Goal: Task Accomplishment & Management: Complete application form

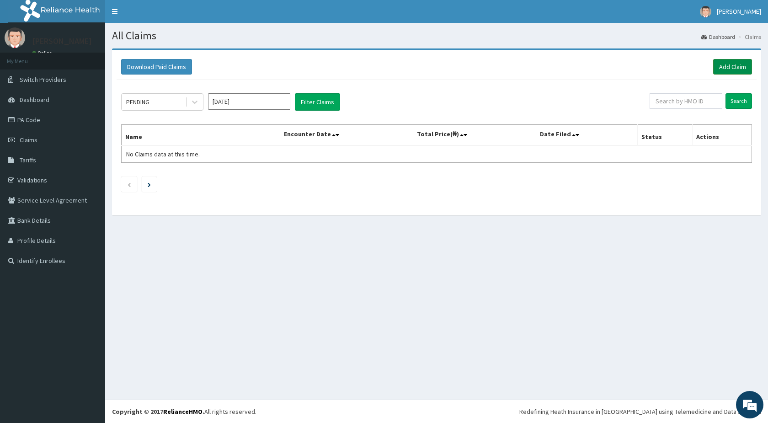
click at [729, 66] on link "Add Claim" at bounding box center [732, 67] width 39 height 16
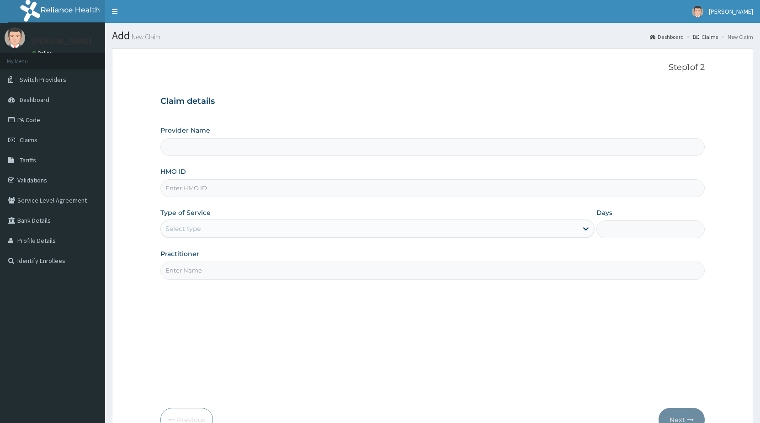
type input "STANDARD HOSPITAL"
click at [186, 192] on input "HMO ID" at bounding box center [432, 188] width 545 height 18
type input "DCG/10196/A"
click at [186, 232] on div "Select type" at bounding box center [183, 228] width 35 height 9
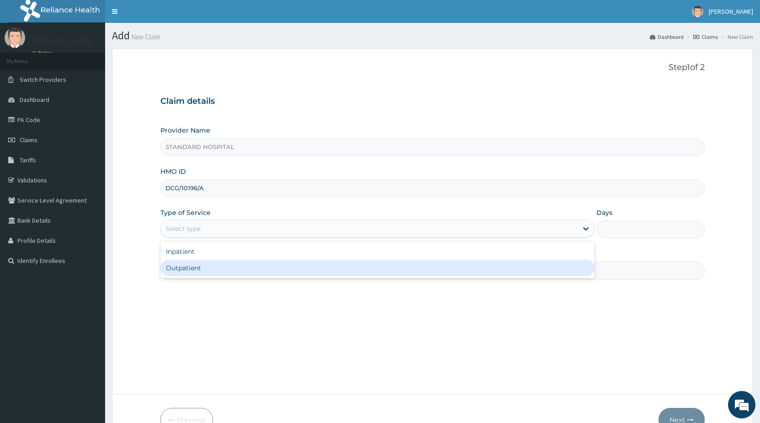
click at [196, 267] on div "Outpatient" at bounding box center [377, 268] width 434 height 16
type input "1"
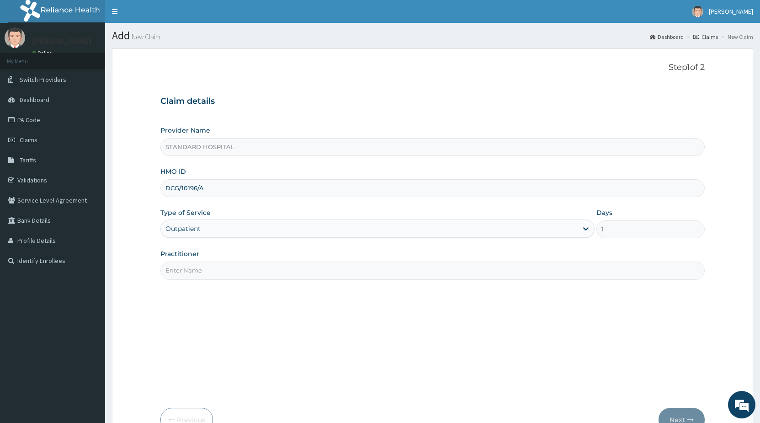
click at [215, 272] on input "Practitioner" at bounding box center [432, 271] width 545 height 18
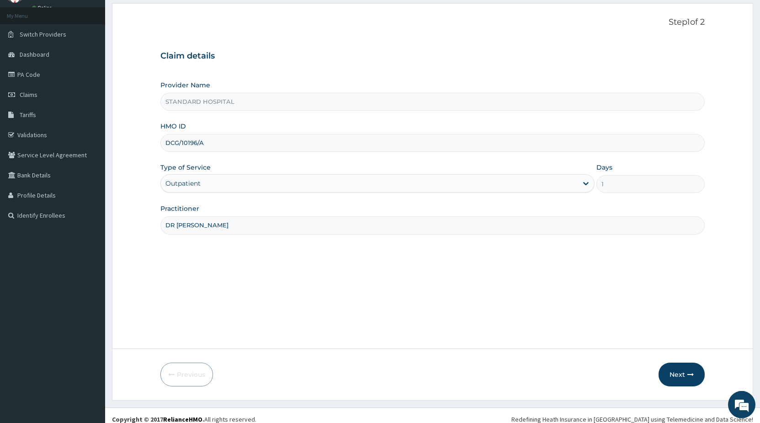
scroll to position [53, 0]
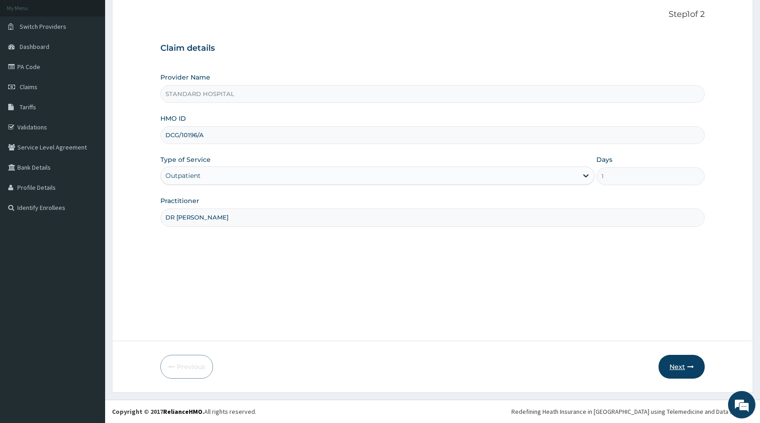
type input "DR OLUKOWI"
click at [686, 369] on button "Next" at bounding box center [682, 367] width 46 height 24
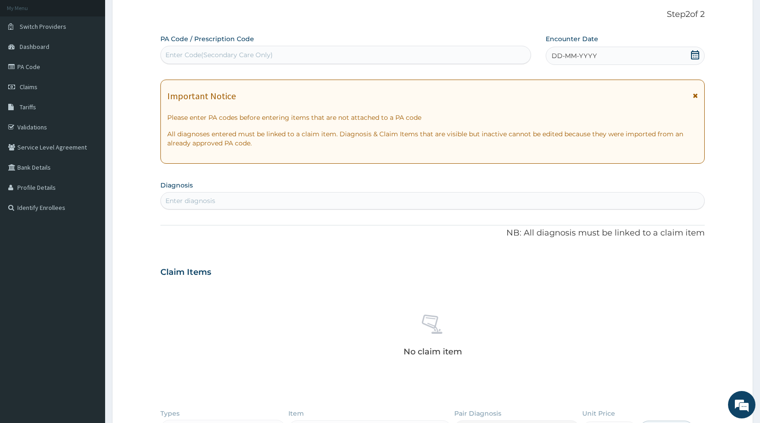
click at [694, 57] on icon at bounding box center [695, 54] width 9 height 9
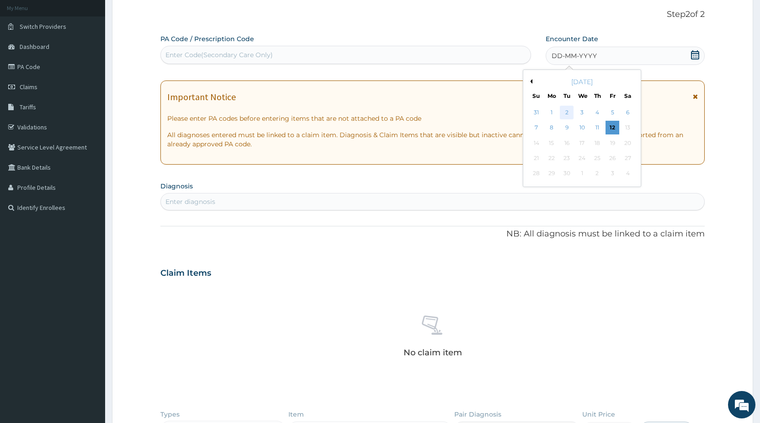
click at [567, 114] on div "2" at bounding box center [568, 113] width 14 height 14
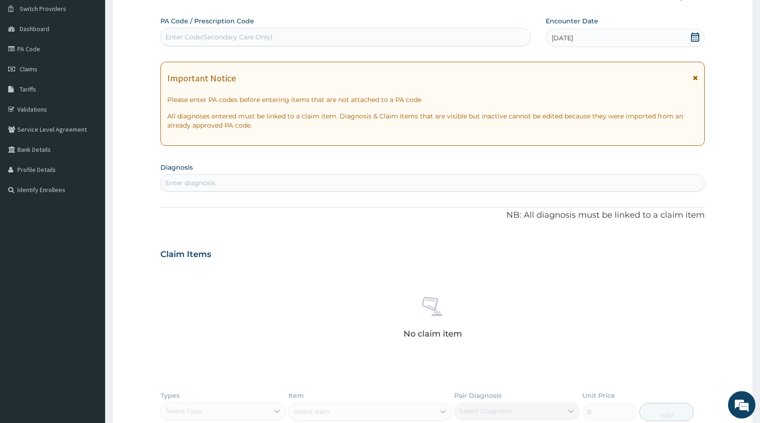
scroll to position [100, 0]
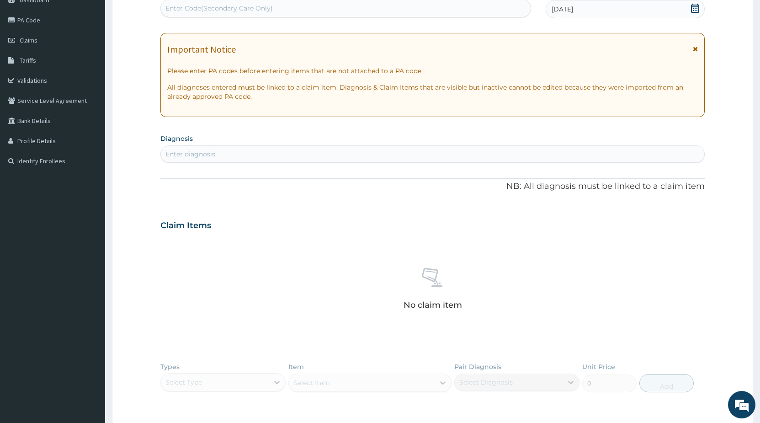
click at [394, 151] on div "Enter diagnosis" at bounding box center [433, 154] width 544 height 15
type input "UPPER RES"
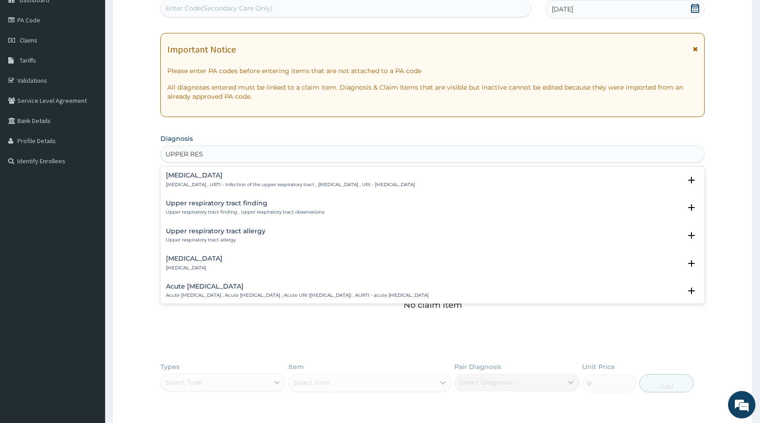
click at [248, 179] on h4 "Upper respiratory infection" at bounding box center [290, 175] width 249 height 7
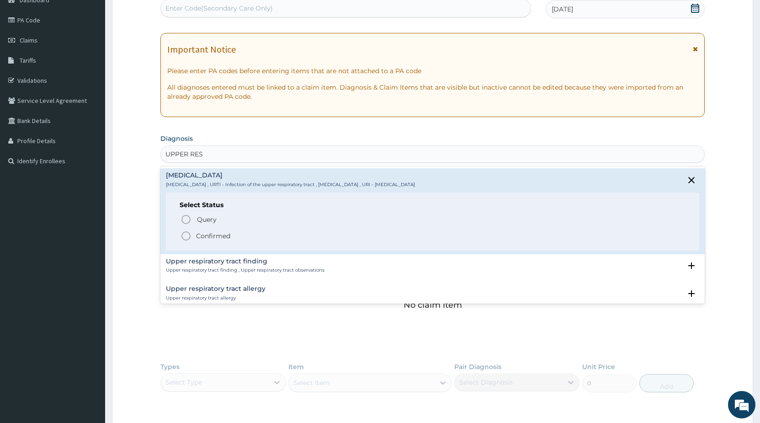
click at [189, 235] on icon "status option filled" at bounding box center [186, 235] width 11 height 11
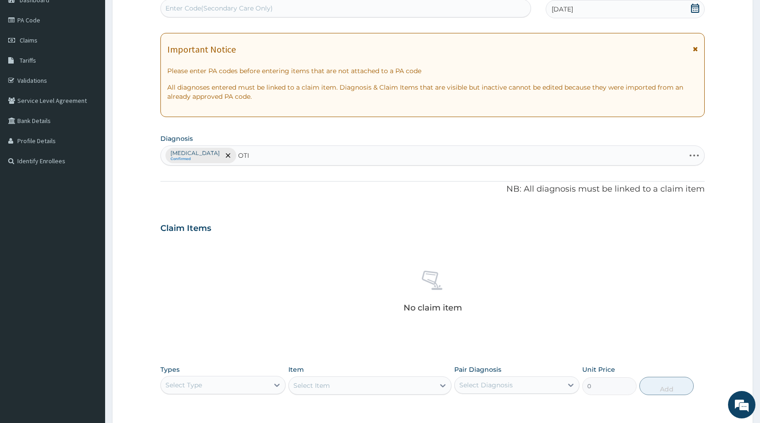
type input "OTIT"
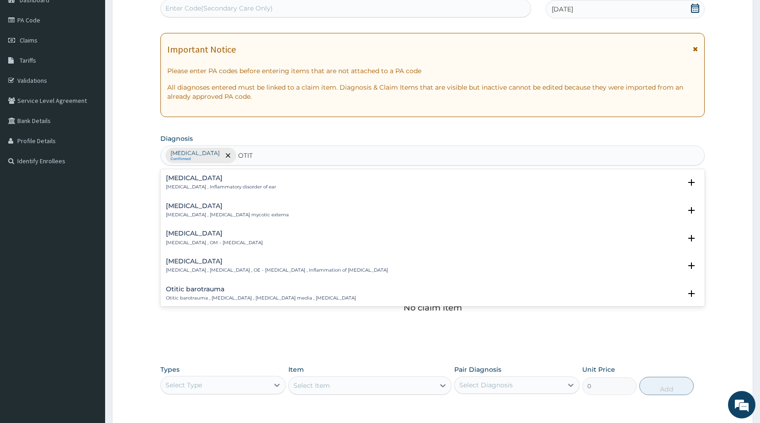
click at [206, 236] on h4 "Otitis media" at bounding box center [214, 233] width 97 height 7
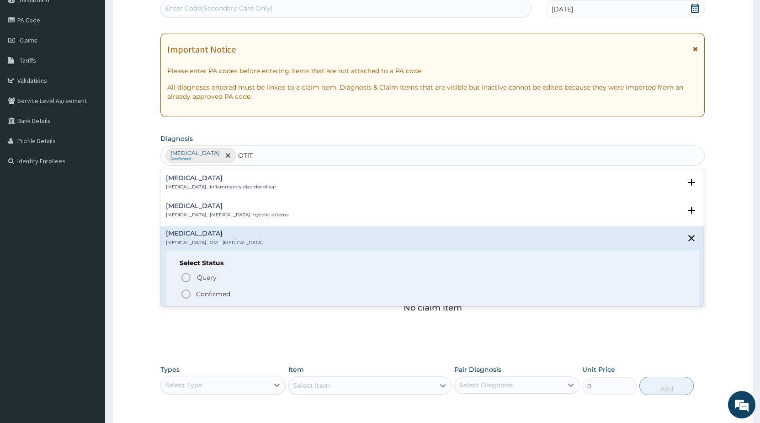
click at [188, 293] on icon "status option filled" at bounding box center [186, 293] width 11 height 11
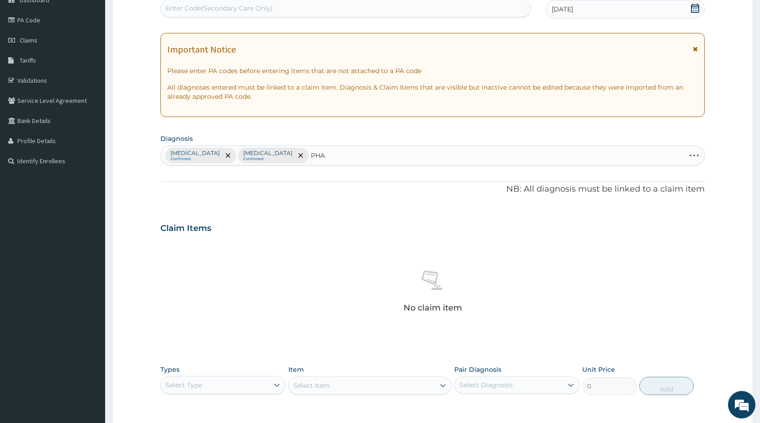
type input "PHAR"
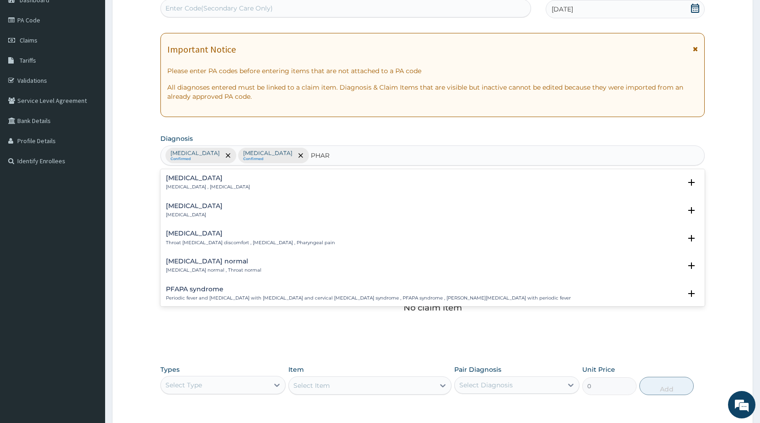
click at [210, 212] on div "Pharyngitis Pharyngitis" at bounding box center [433, 211] width 534 height 16
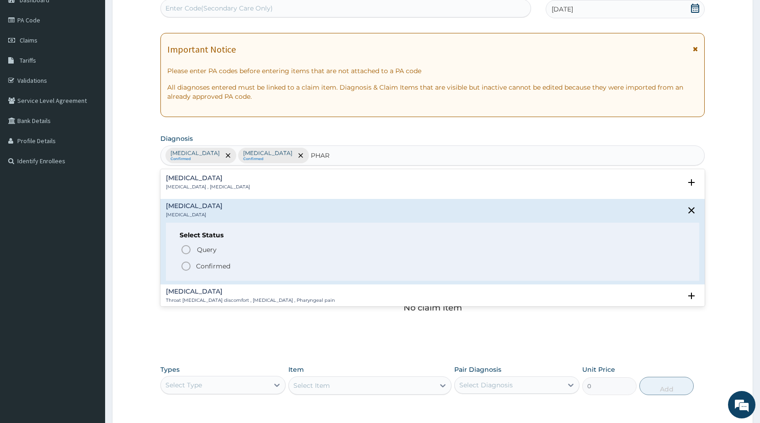
click at [184, 268] on icon "status option filled" at bounding box center [186, 266] width 11 height 11
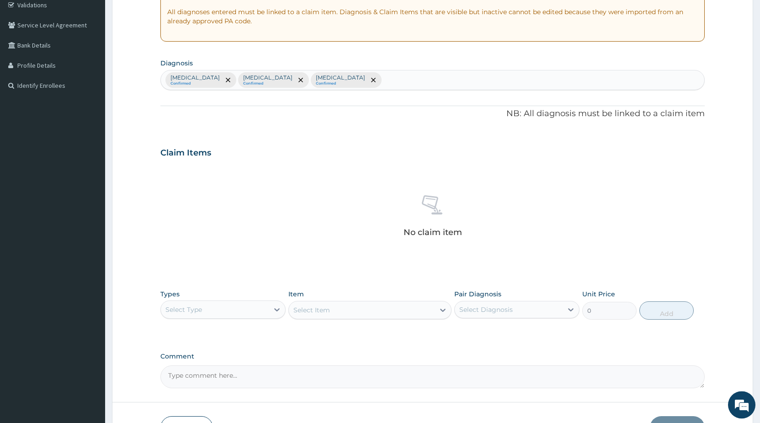
scroll to position [236, 0]
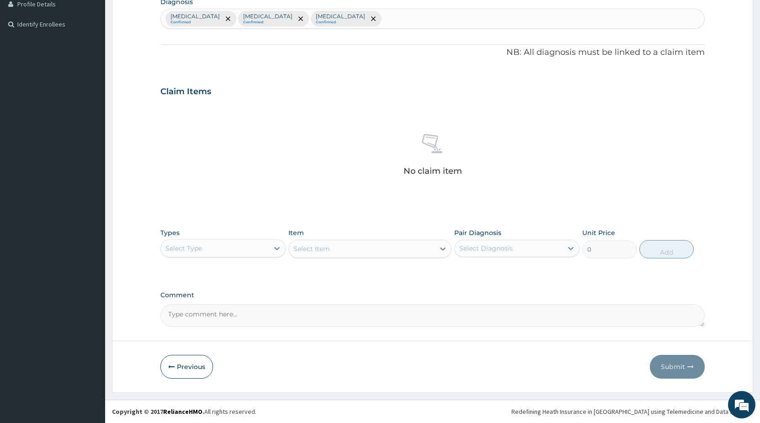
click at [214, 249] on div "Select Type" at bounding box center [215, 248] width 108 height 15
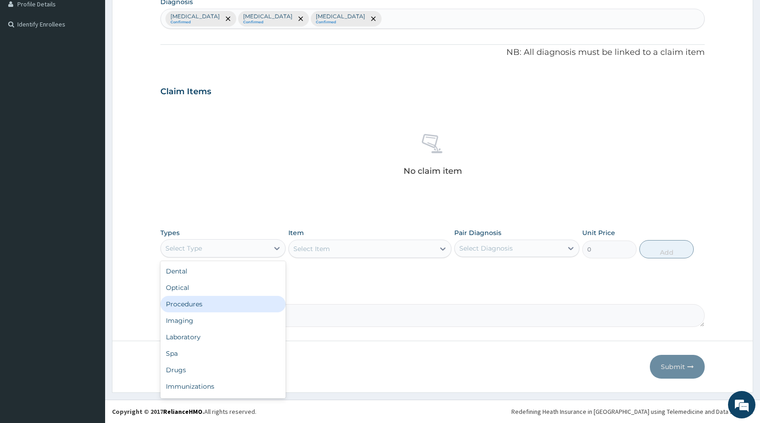
click at [197, 302] on div "Procedures" at bounding box center [222, 304] width 125 height 16
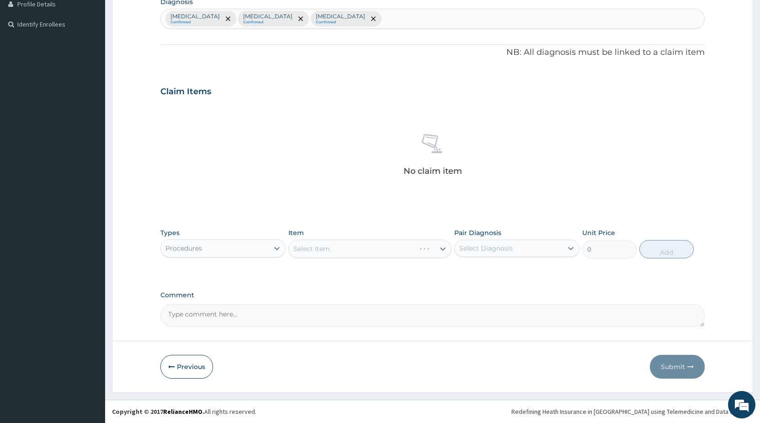
click at [335, 247] on div "Select Item" at bounding box center [369, 249] width 163 height 18
click at [331, 251] on div "Select Item" at bounding box center [369, 249] width 163 height 18
click at [418, 248] on div "Select Item" at bounding box center [369, 249] width 163 height 18
click at [387, 247] on div "Select Item" at bounding box center [369, 249] width 163 height 18
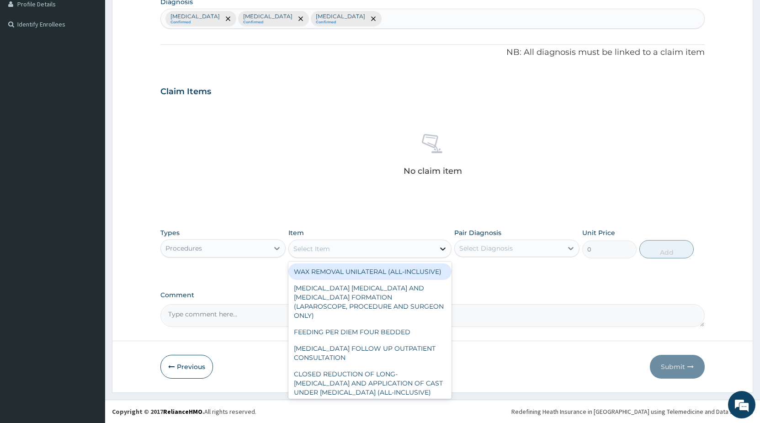
click at [444, 251] on icon at bounding box center [442, 248] width 9 height 9
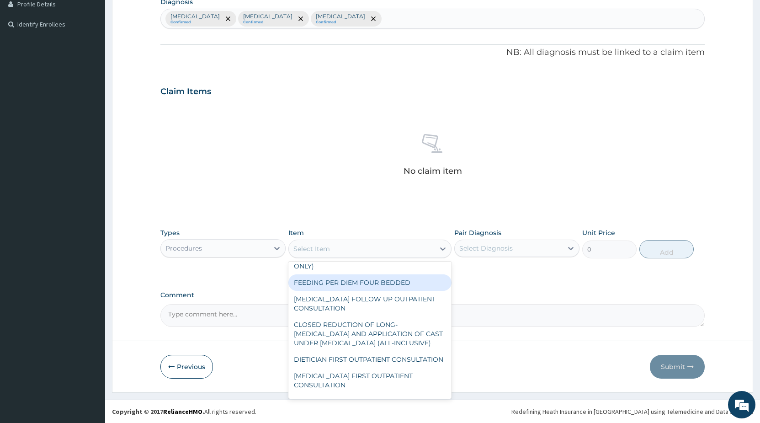
scroll to position [0, 0]
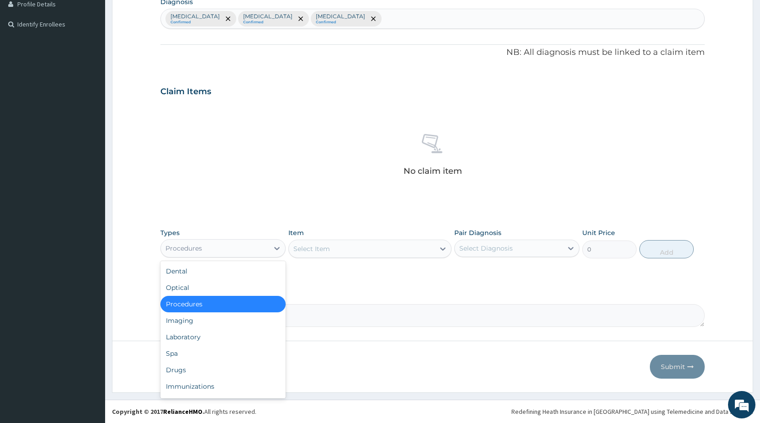
click at [244, 255] on div "Procedures" at bounding box center [215, 248] width 108 height 15
click at [211, 304] on div "Procedures" at bounding box center [222, 304] width 125 height 16
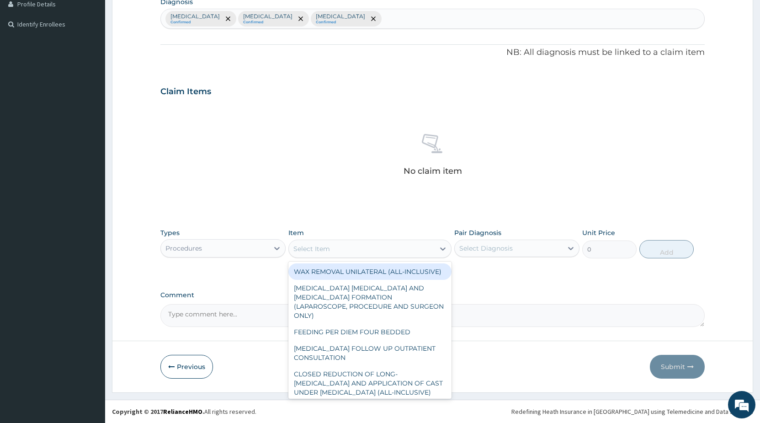
click at [330, 248] on div "Select Item" at bounding box center [362, 248] width 146 height 15
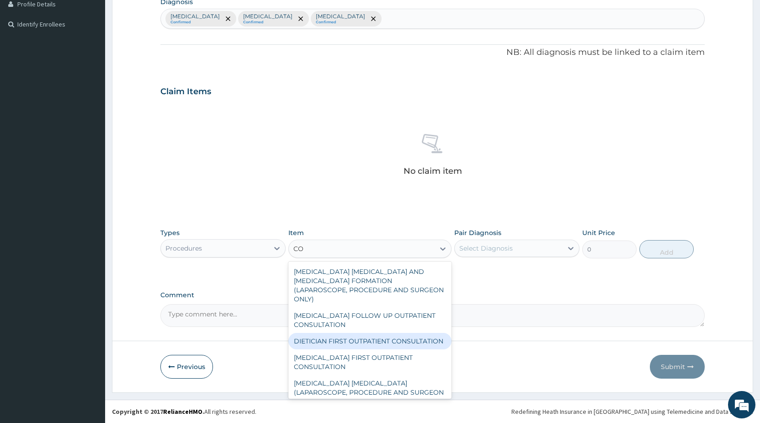
type input "C"
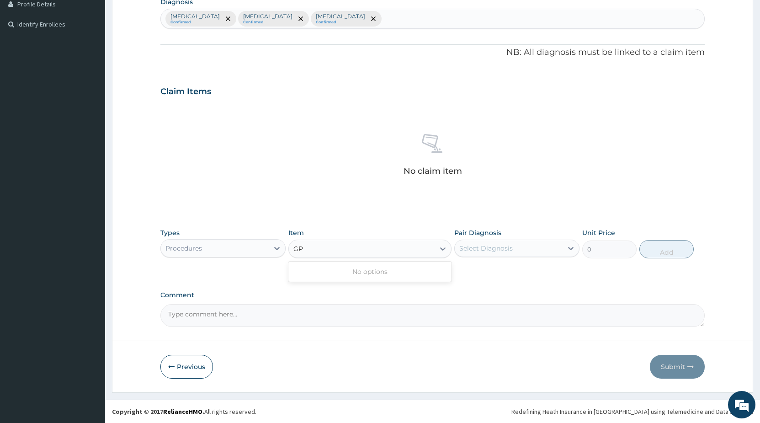
type input "G"
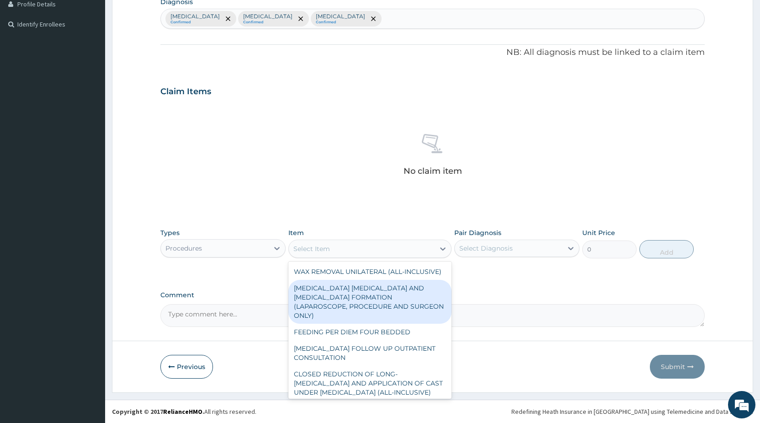
type input "C"
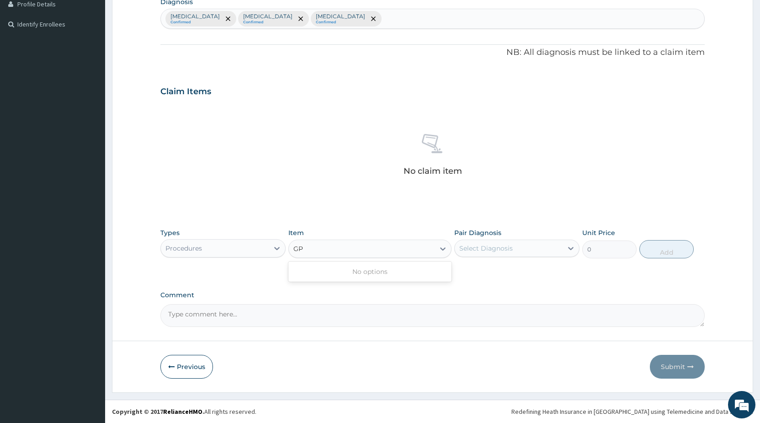
type input "G"
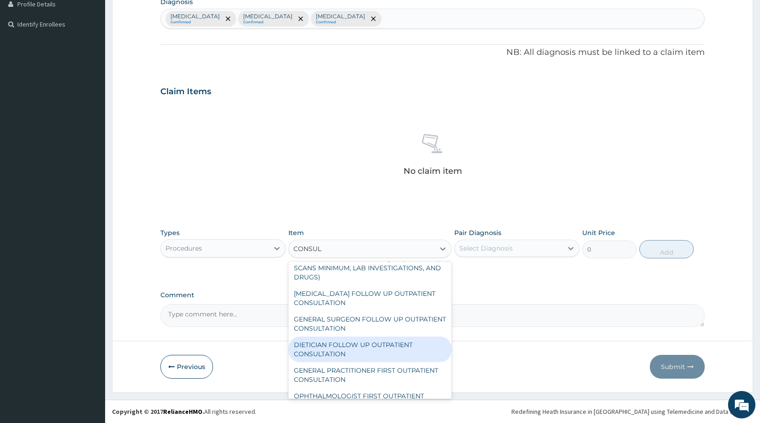
scroll to position [346, 0]
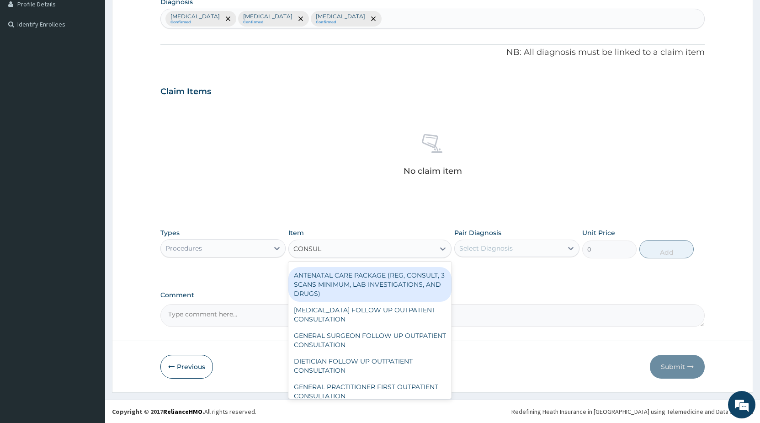
type input "CONSUL"
click at [211, 249] on div "Procedures" at bounding box center [215, 248] width 108 height 15
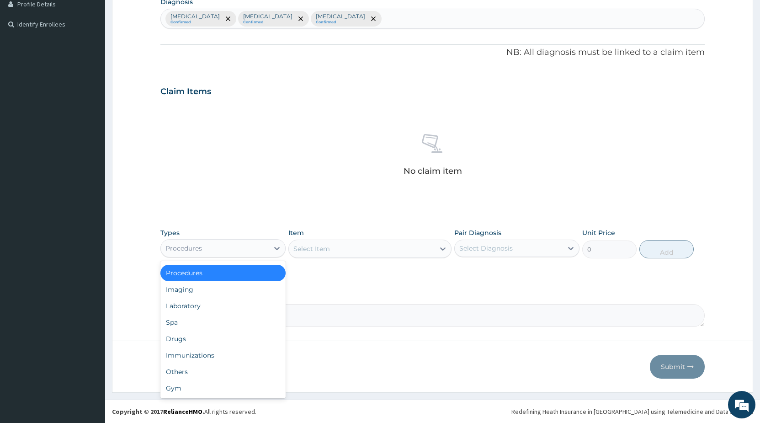
scroll to position [0, 0]
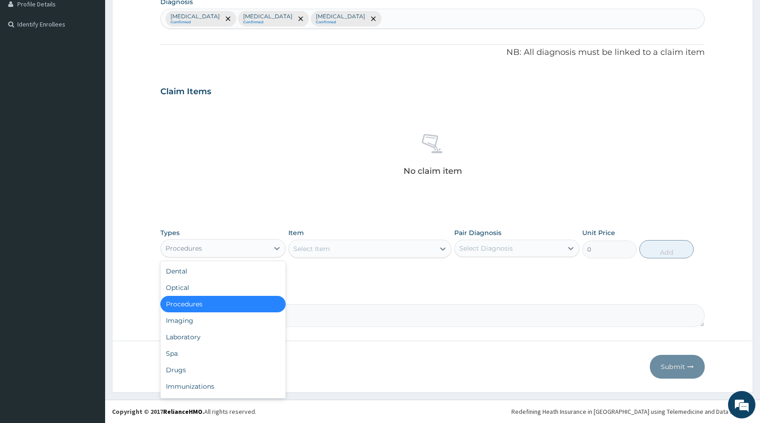
click at [195, 302] on div "Procedures" at bounding box center [222, 304] width 125 height 16
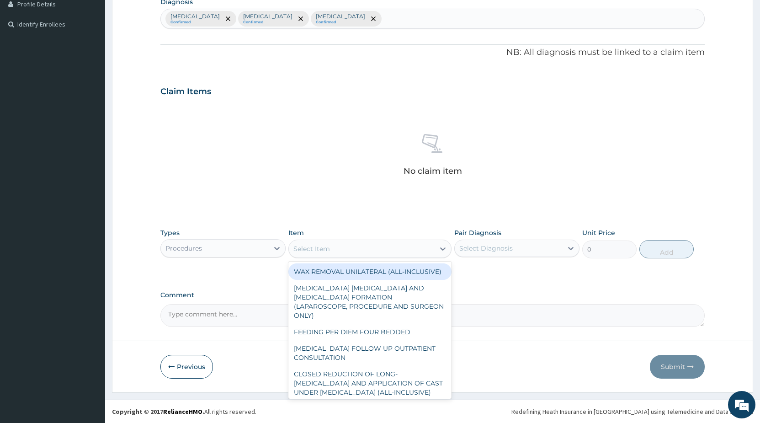
click at [336, 255] on div "Select Item" at bounding box center [362, 248] width 146 height 15
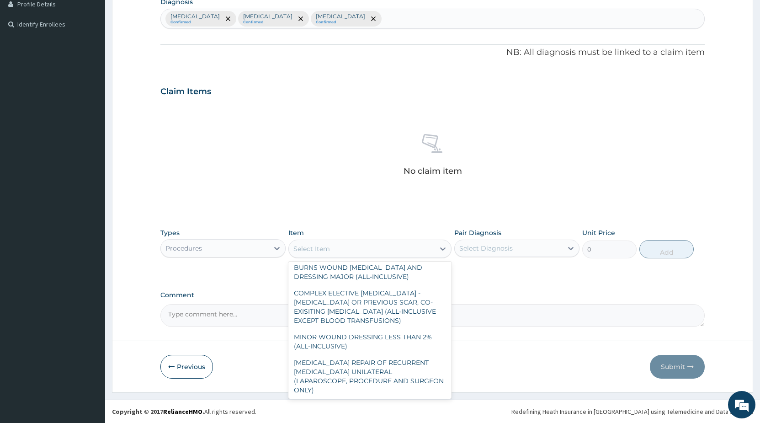
scroll to position [1037, 0]
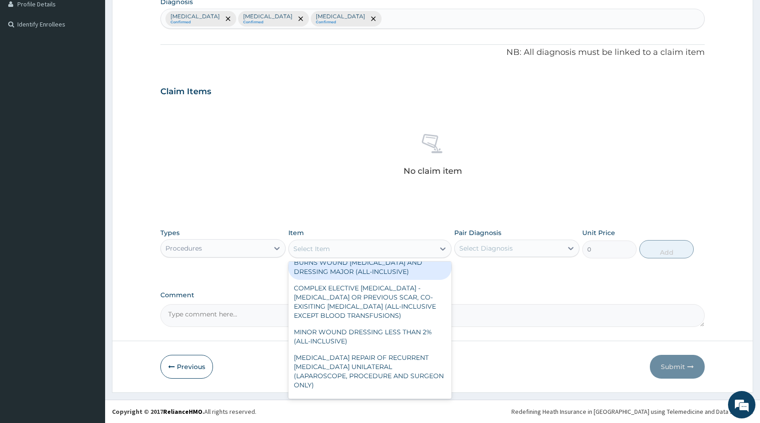
click at [303, 246] on div "Select Item" at bounding box center [312, 248] width 37 height 9
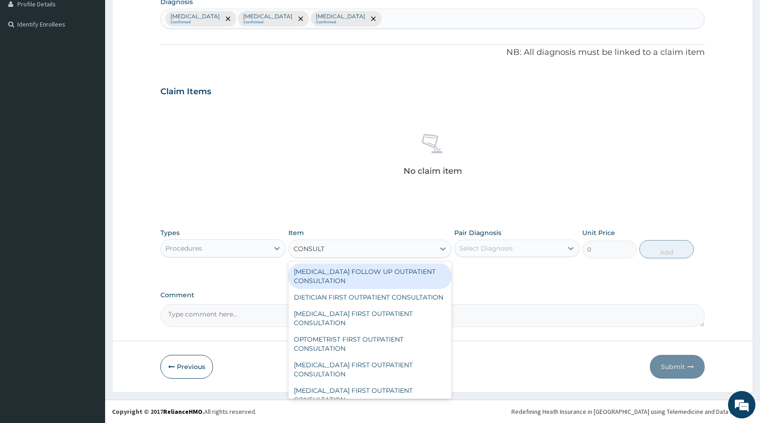
type input "CONSULTA"
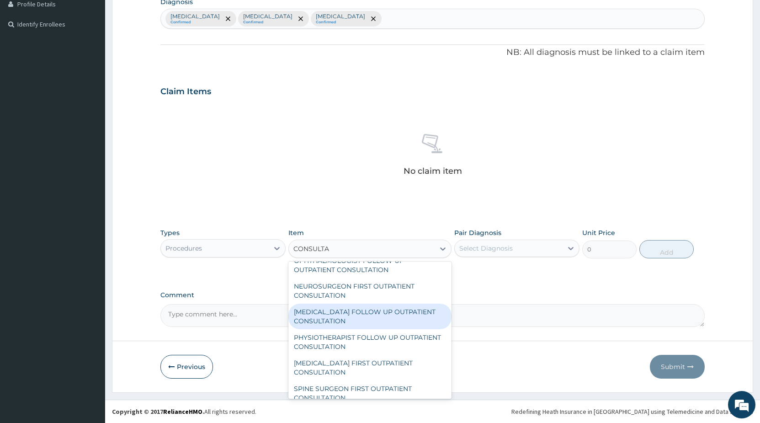
scroll to position [1095, 0]
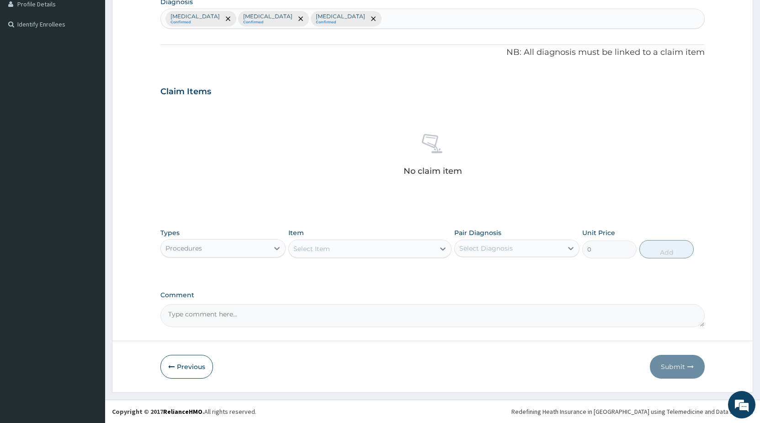
drag, startPoint x: 341, startPoint y: 249, endPoint x: 214, endPoint y: 256, distance: 127.3
click at [218, 255] on div "Types Procedures Item Select is focused ,type to refine list, press Down to ope…" at bounding box center [432, 243] width 545 height 39
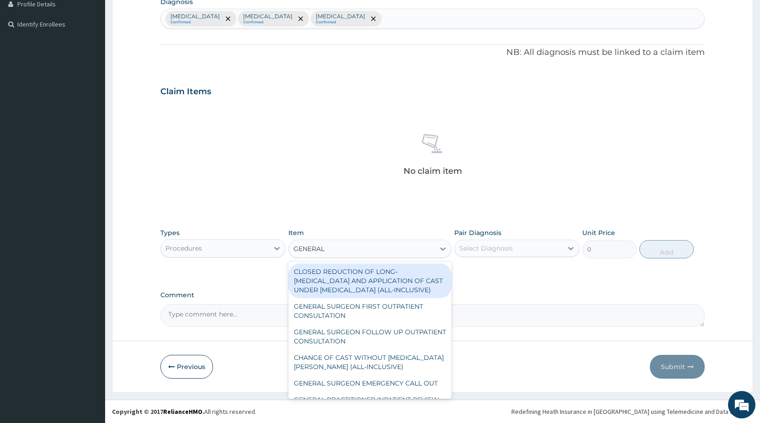
type input "GENERAL"
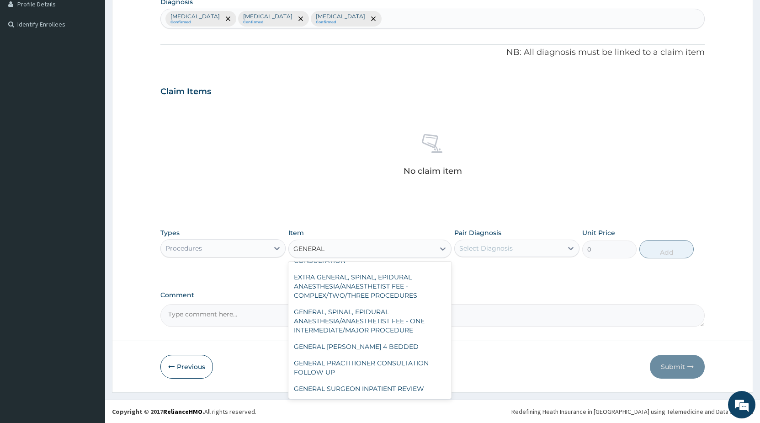
scroll to position [192, 0]
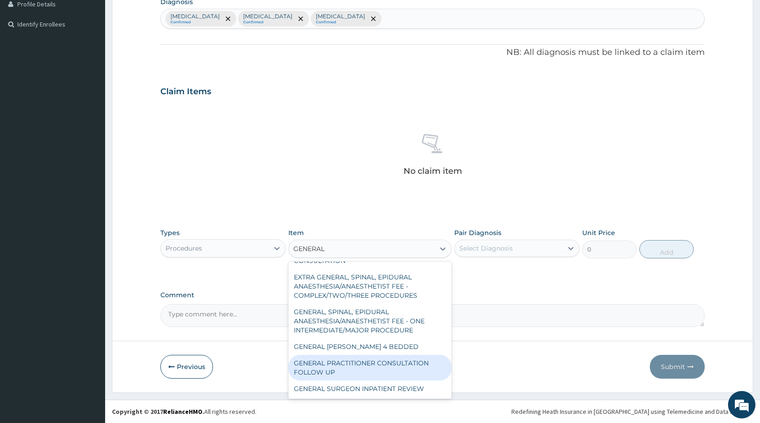
click at [418, 366] on div "GENERAL PRACTITIONER CONSULTATION FOLLOW UP" at bounding box center [369, 368] width 163 height 26
type input "2250"
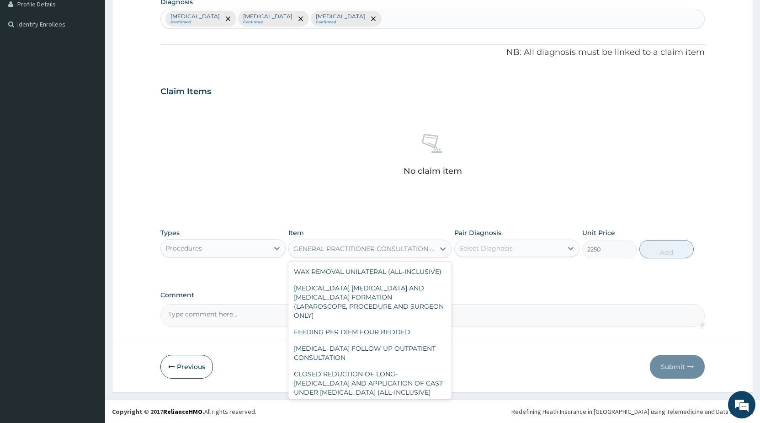
click at [382, 251] on div "GENERAL PRACTITIONER CONSULTATION FOLLOW UP" at bounding box center [365, 248] width 142 height 9
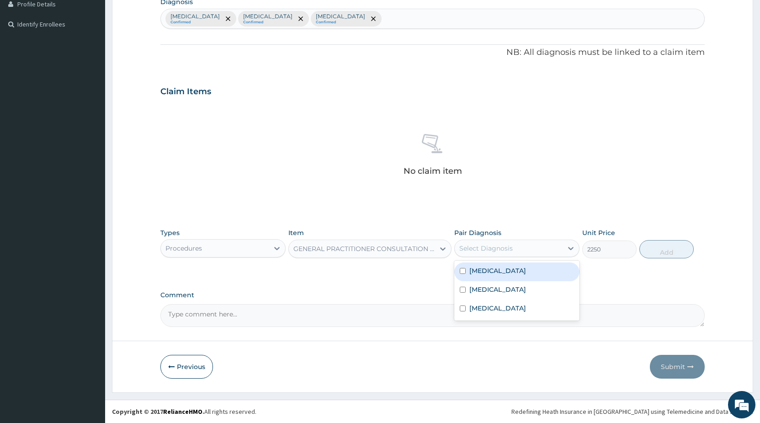
click at [505, 254] on div "Select Diagnosis" at bounding box center [509, 248] width 108 height 15
click at [463, 271] on input "checkbox" at bounding box center [463, 271] width 6 height 6
checkbox input "true"
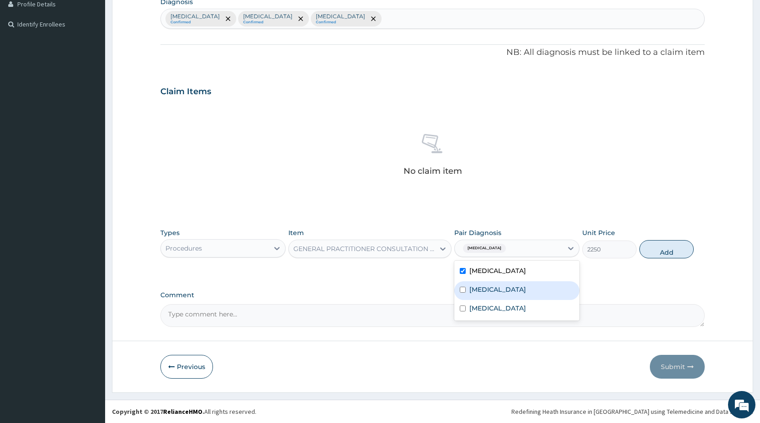
click at [462, 289] on input "checkbox" at bounding box center [463, 290] width 6 height 6
checkbox input "true"
click at [459, 307] on div "Pharyngitis" at bounding box center [516, 309] width 125 height 19
checkbox input "true"
click at [664, 251] on button "Add" at bounding box center [667, 249] width 54 height 18
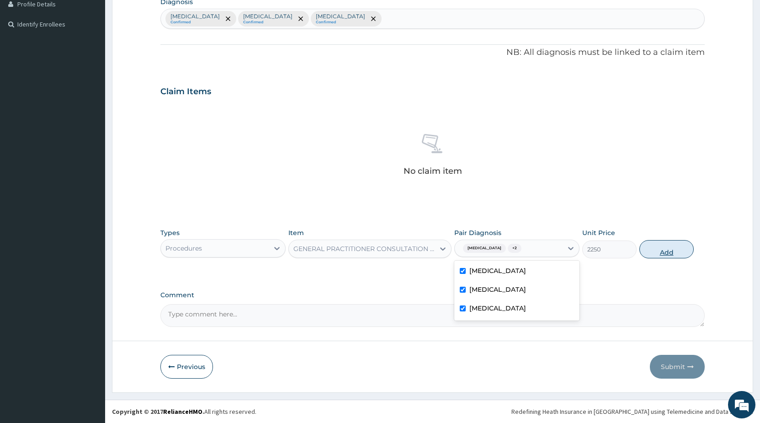
type input "0"
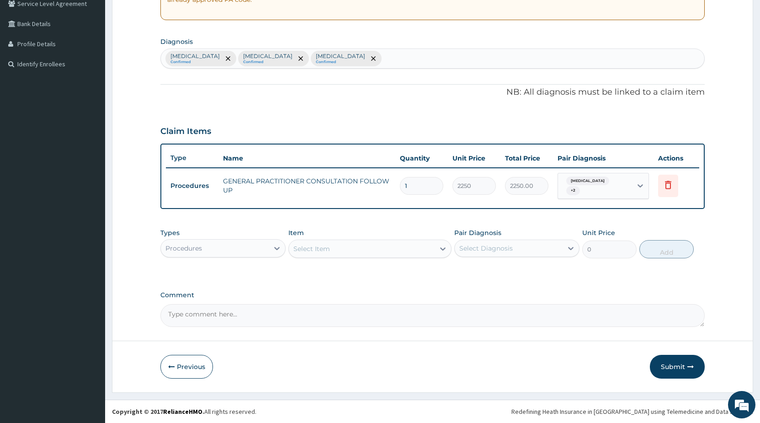
scroll to position [197, 0]
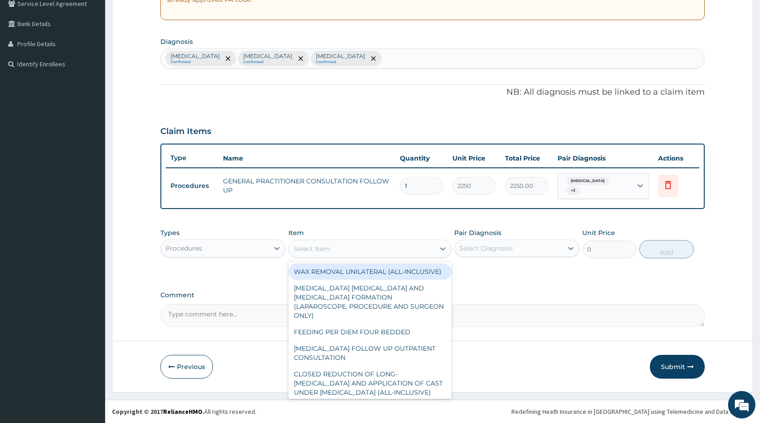
click at [309, 249] on div "Select Item" at bounding box center [312, 248] width 37 height 9
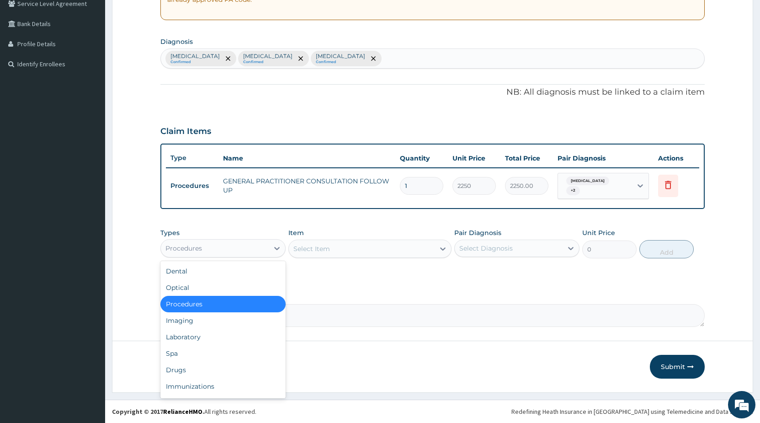
click at [249, 247] on div "Procedures" at bounding box center [215, 248] width 108 height 15
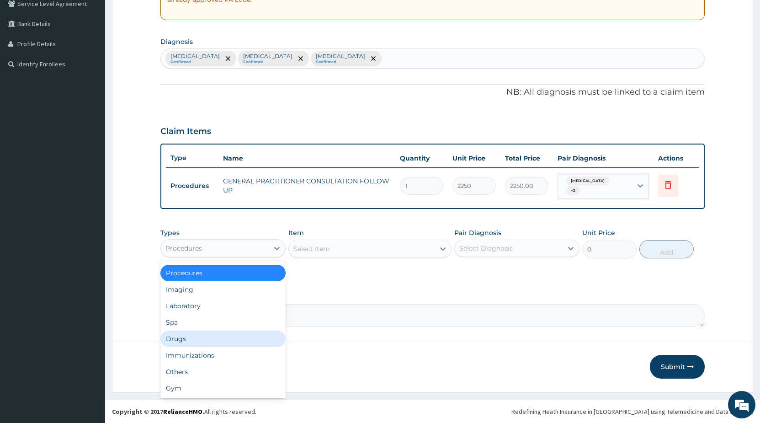
click at [190, 341] on div "Drugs" at bounding box center [222, 339] width 125 height 16
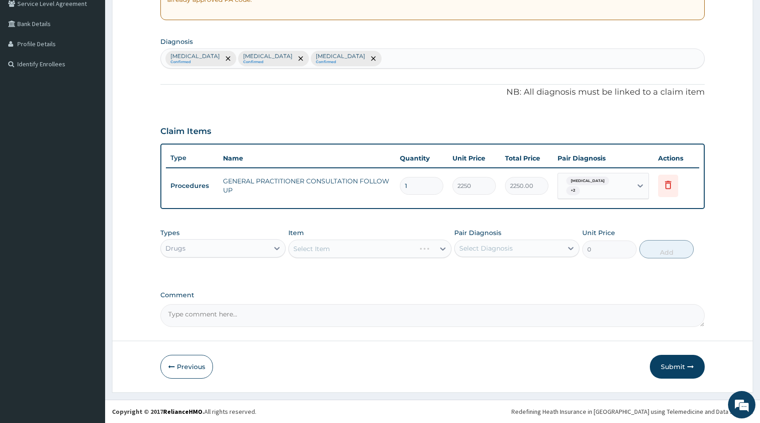
click at [342, 249] on div "Select Item" at bounding box center [369, 249] width 163 height 18
click at [342, 248] on div "Select Item" at bounding box center [369, 249] width 163 height 18
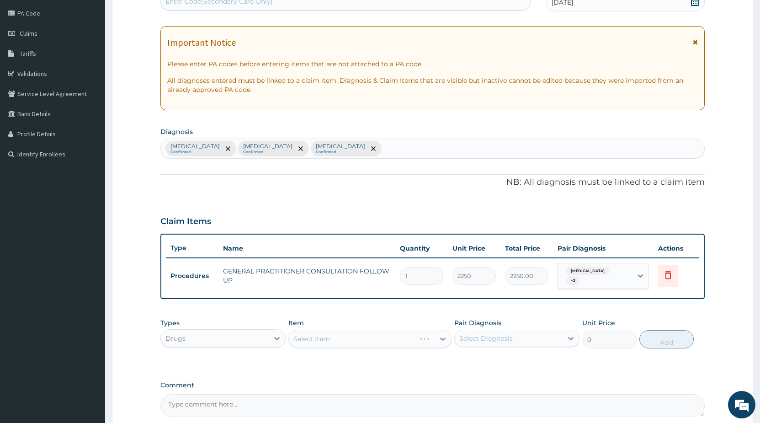
scroll to position [103, 0]
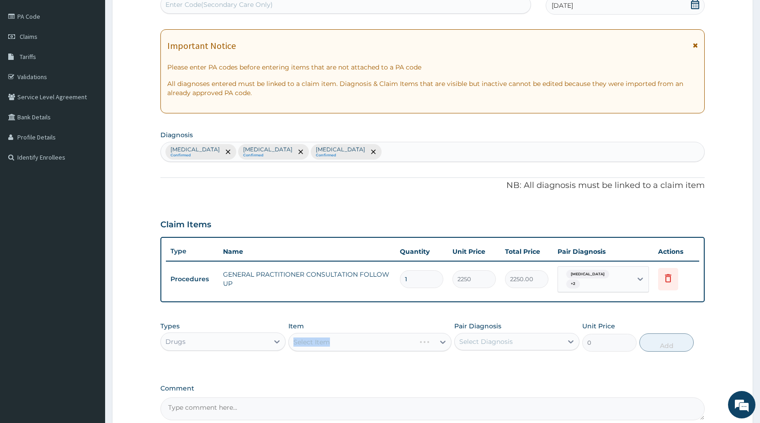
click at [322, 343] on div "Select Item" at bounding box center [369, 342] width 163 height 18
click at [334, 334] on div "Select Item" at bounding box center [369, 342] width 163 height 18
click at [340, 340] on div "Select Item" at bounding box center [369, 342] width 163 height 18
click at [340, 342] on div "Select Item" at bounding box center [369, 342] width 163 height 18
click at [393, 342] on div "Select Item" at bounding box center [369, 342] width 163 height 18
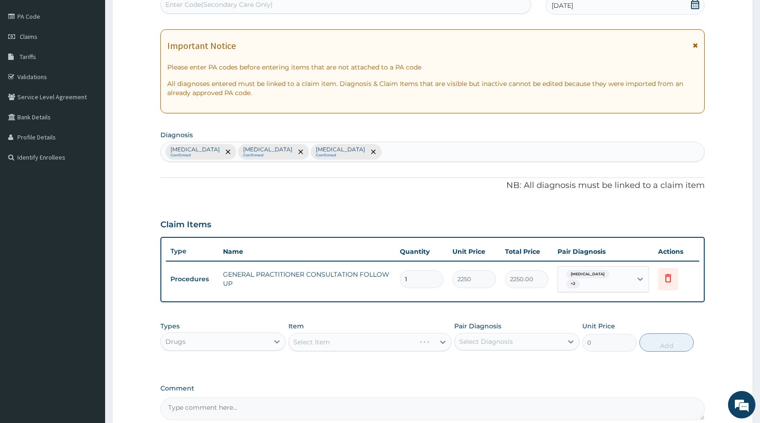
click at [390, 347] on div "Select Item" at bounding box center [369, 342] width 163 height 18
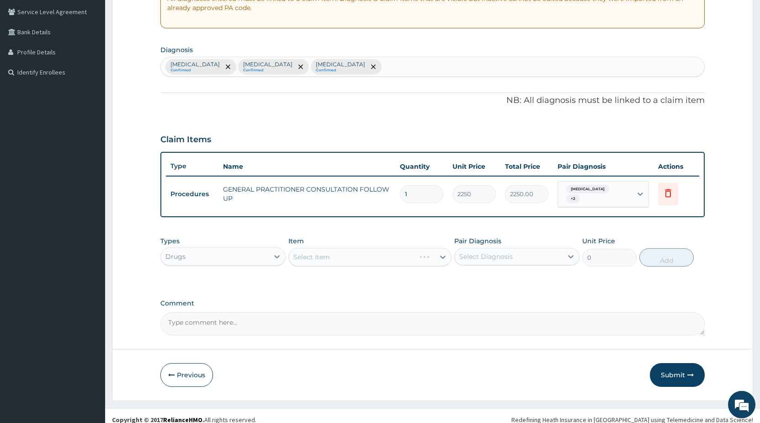
scroll to position [150, 0]
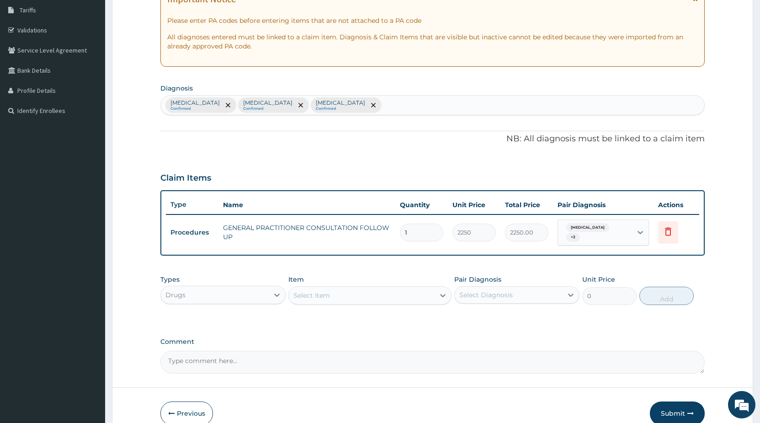
click at [323, 296] on div "Select Item" at bounding box center [312, 295] width 37 height 9
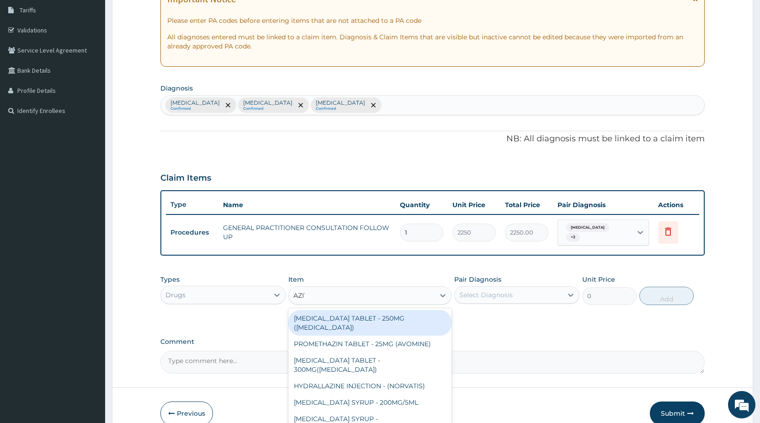
type input "AZITH"
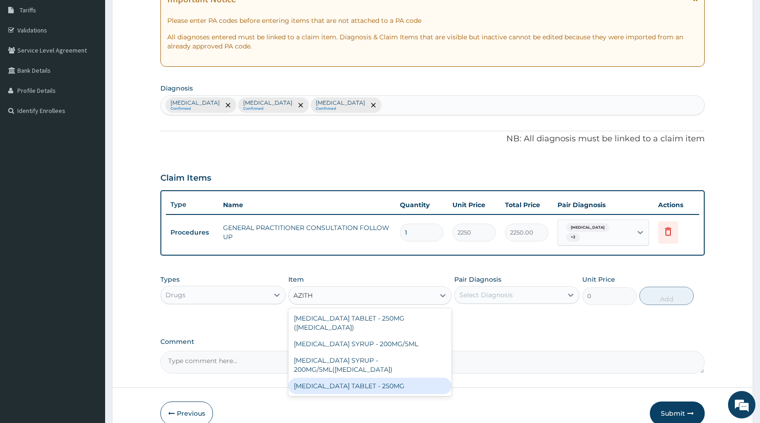
click at [358, 379] on div "[MEDICAL_DATA] TABLET - 250MG" at bounding box center [369, 386] width 163 height 16
type input "320"
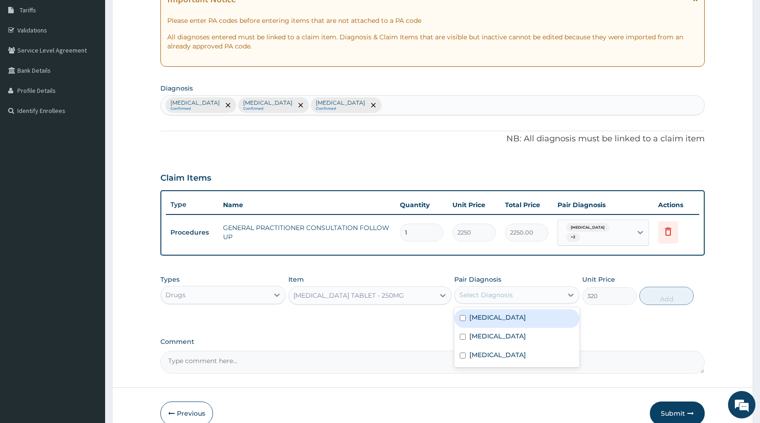
click at [480, 295] on div "Select Diagnosis" at bounding box center [485, 294] width 53 height 9
click at [463, 318] on input "checkbox" at bounding box center [463, 318] width 6 height 6
checkbox input "true"
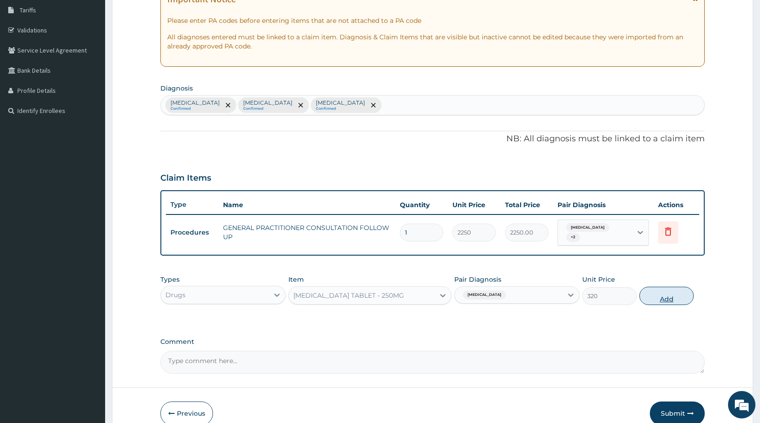
click at [661, 299] on button "Add" at bounding box center [667, 296] width 54 height 18
type input "0"
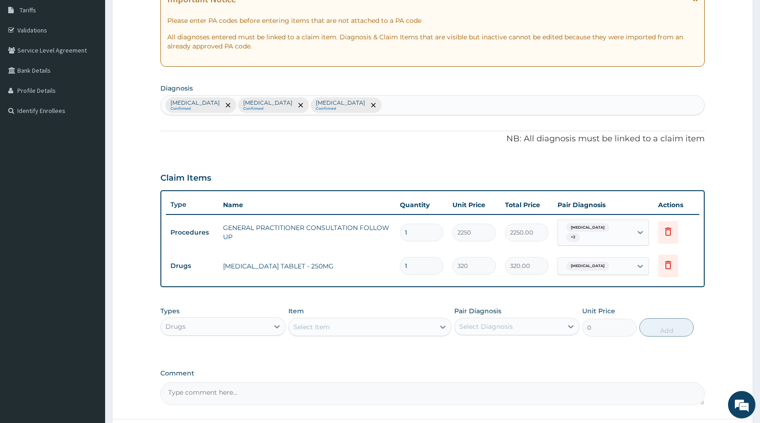
drag, startPoint x: 413, startPoint y: 270, endPoint x: 358, endPoint y: 266, distance: 54.6
click at [400, 266] on input "1" at bounding box center [421, 266] width 43 height 18
type input "6"
type input "1920.00"
type input "6"
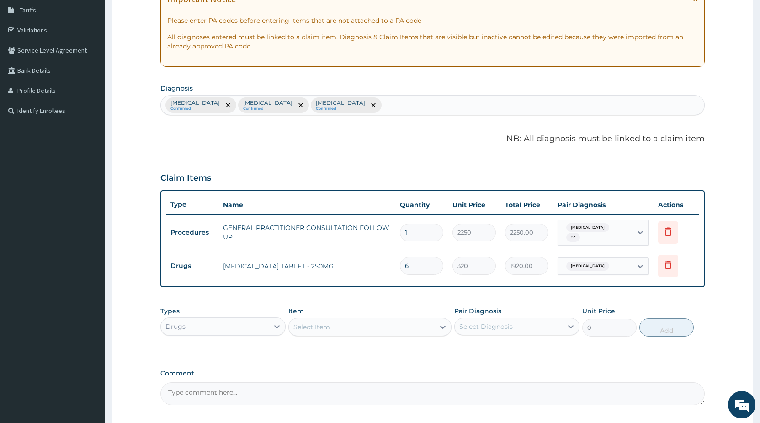
click at [359, 329] on div "Select Item" at bounding box center [362, 327] width 146 height 15
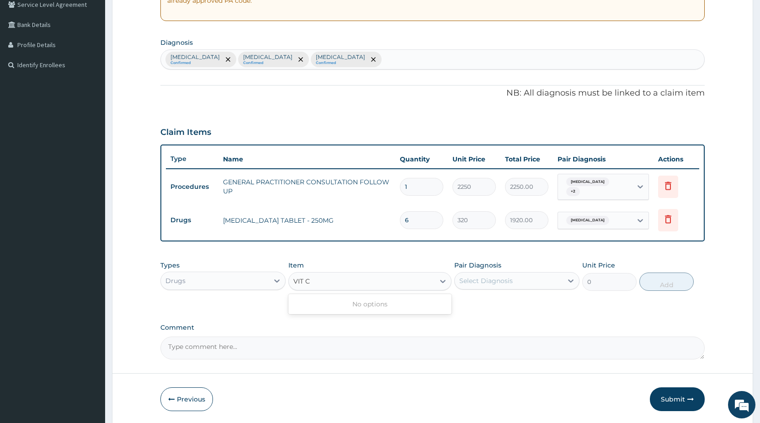
scroll to position [228, 0]
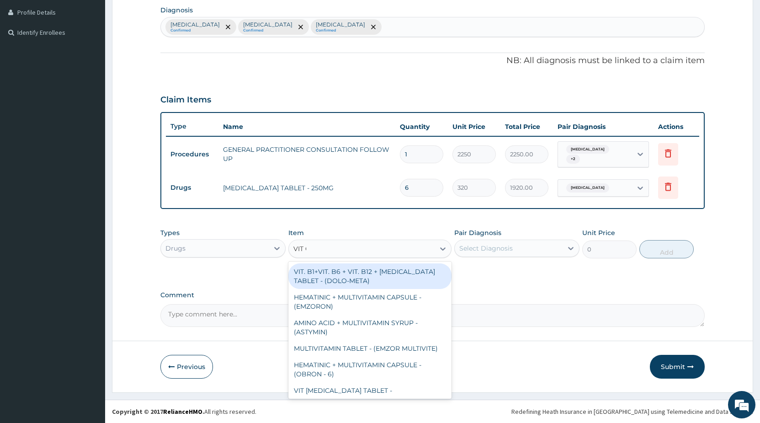
type input "VIT"
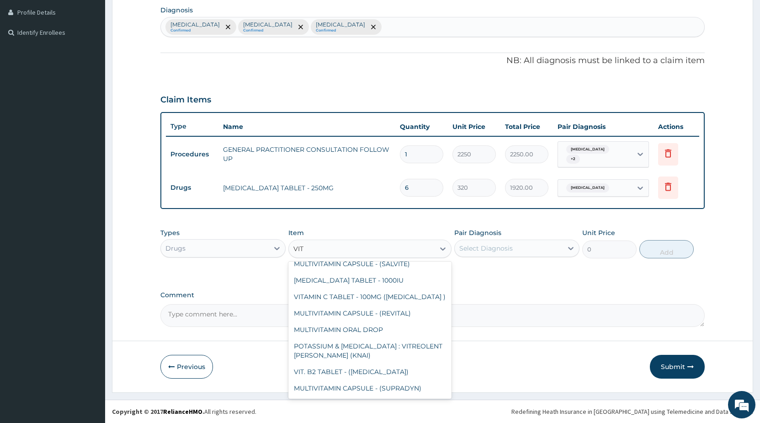
scroll to position [387, 0]
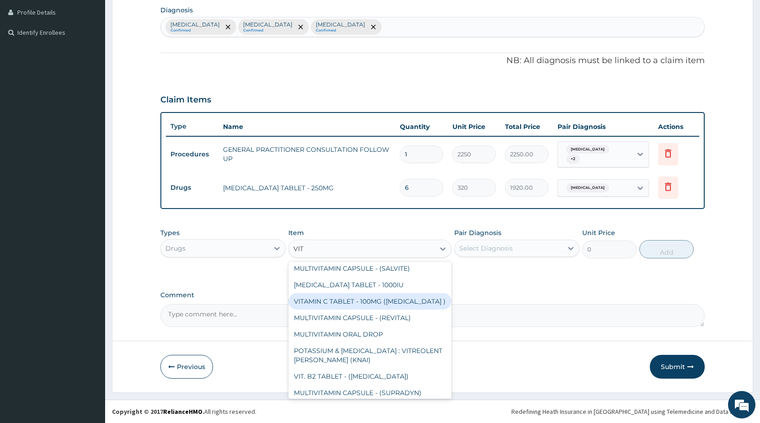
click at [425, 302] on div "VITAMIN C TABLET - 100MG ([MEDICAL_DATA] )" at bounding box center [369, 301] width 163 height 16
type input "19.200000000000003"
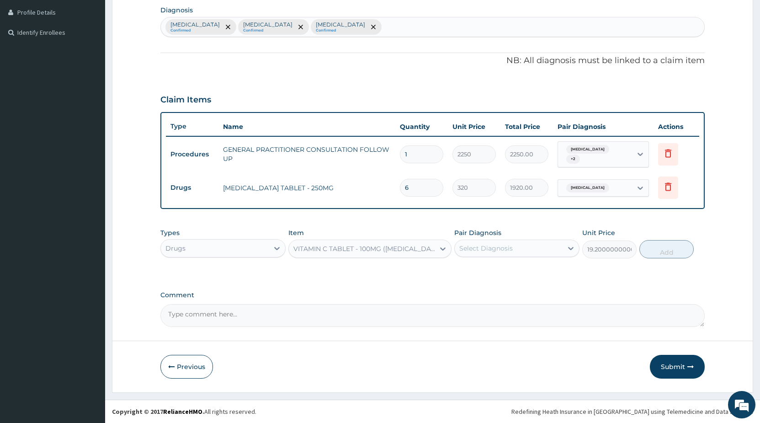
click at [481, 254] on div "Select Diagnosis" at bounding box center [509, 248] width 108 height 15
click at [462, 289] on input "checkbox" at bounding box center [463, 290] width 6 height 6
checkbox input "true"
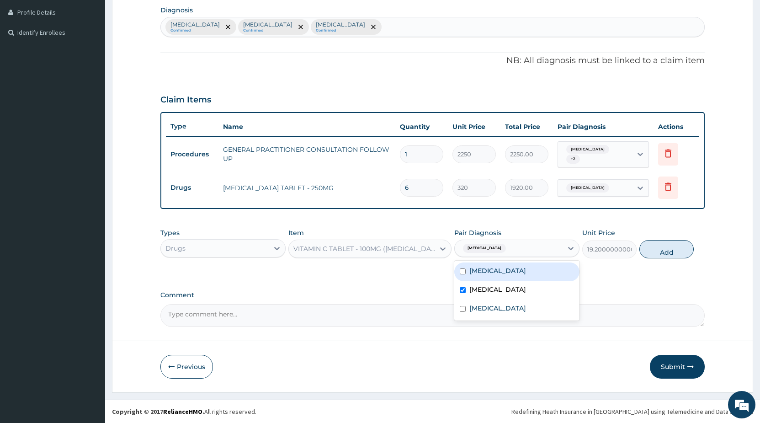
click at [465, 270] on input "checkbox" at bounding box center [463, 271] width 6 height 6
checkbox input "true"
click at [670, 252] on button "Add" at bounding box center [667, 249] width 54 height 18
type input "0"
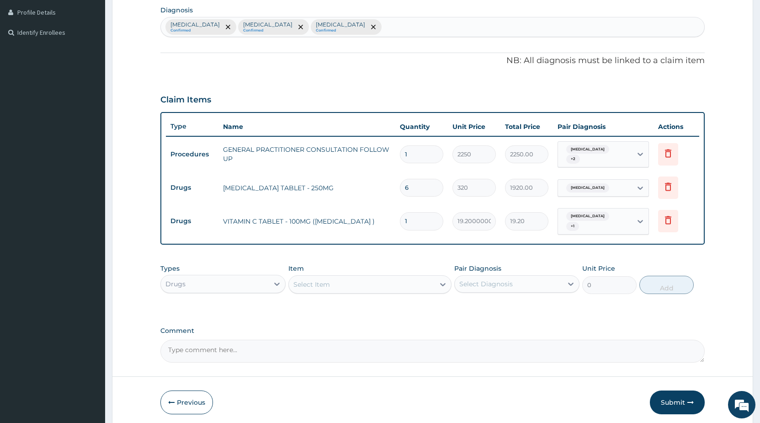
drag, startPoint x: 407, startPoint y: 220, endPoint x: 360, endPoint y: 220, distance: 47.5
click at [400, 220] on input "1" at bounding box center [421, 221] width 43 height 18
type input "4"
type input "76.80"
type input "42"
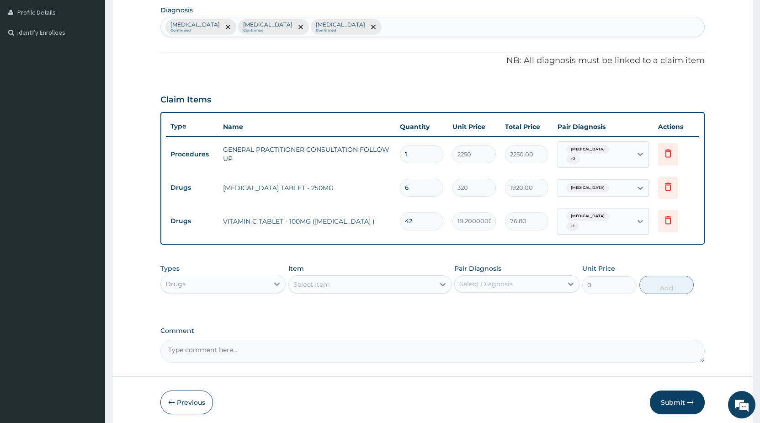
type input "806.40"
type input "42"
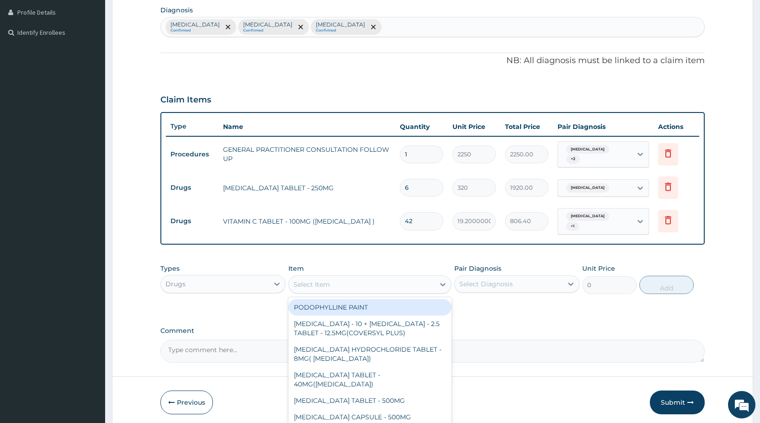
click at [374, 282] on div "Select Item" at bounding box center [362, 284] width 146 height 15
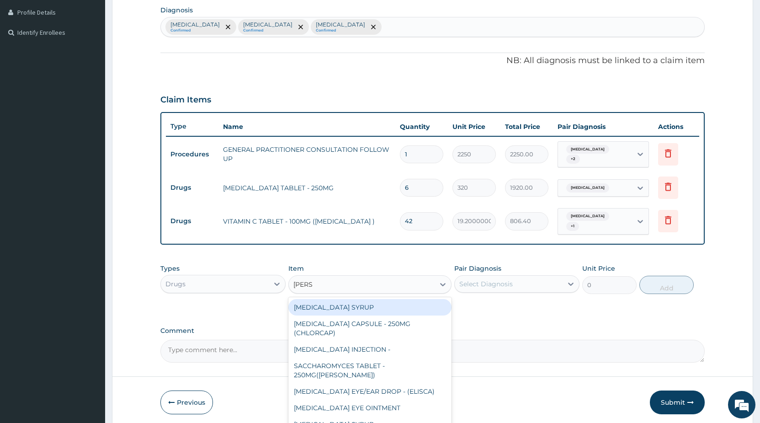
type input "LORAT"
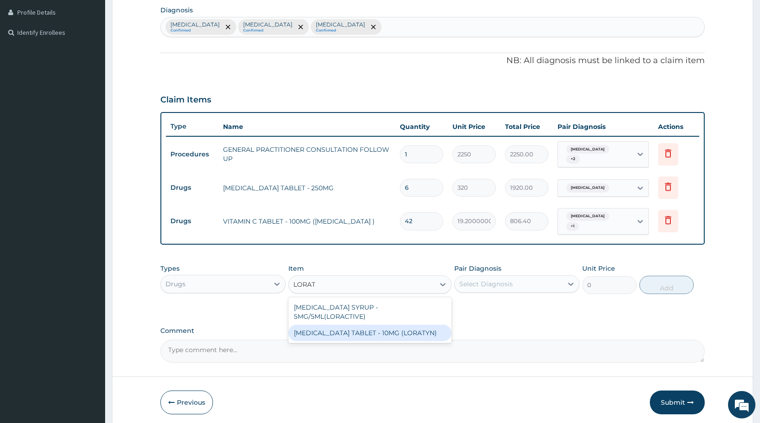
click at [406, 325] on div "[MEDICAL_DATA] TABLET - 10MG (LORATYN)" at bounding box center [369, 333] width 163 height 16
type input "112"
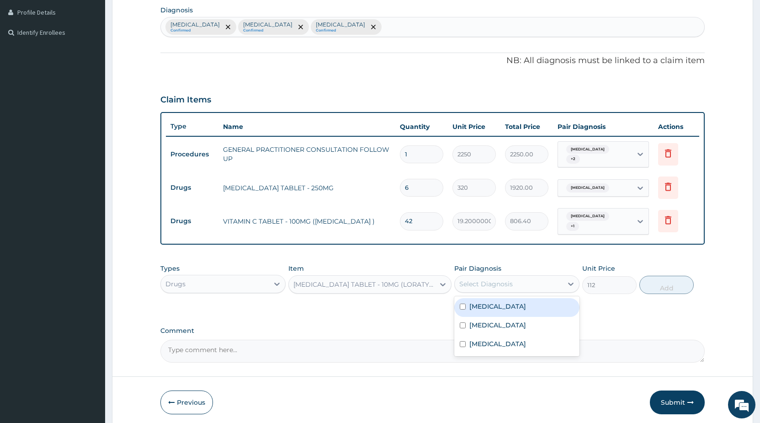
click at [464, 279] on div "Select Diagnosis" at bounding box center [485, 283] width 53 height 9
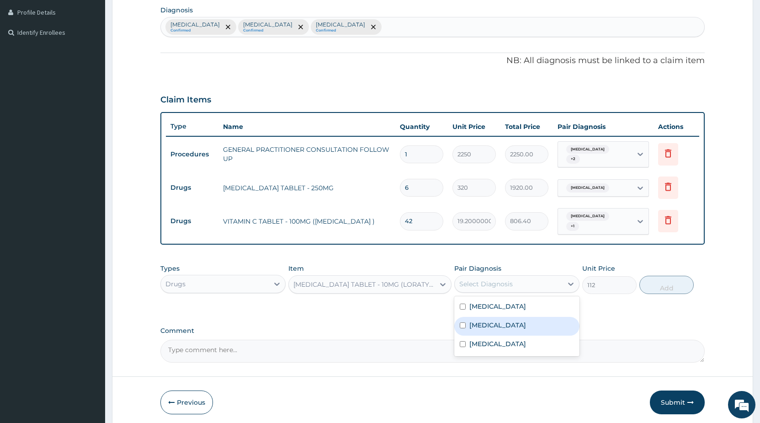
click at [462, 322] on input "checkbox" at bounding box center [463, 325] width 6 height 6
checkbox input "true"
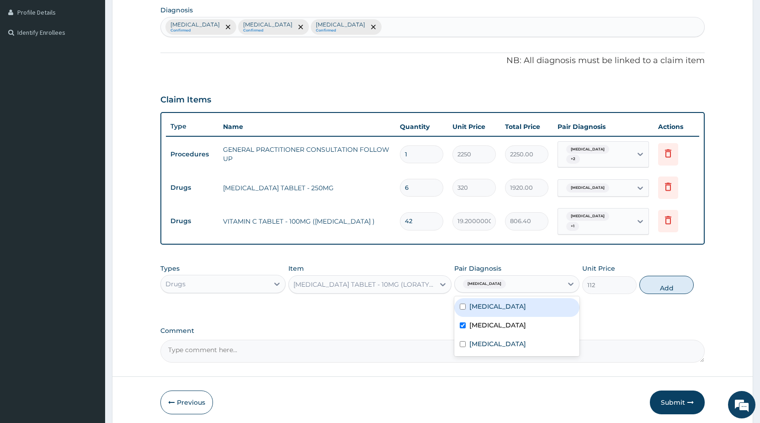
click at [466, 304] on input "checkbox" at bounding box center [463, 307] width 6 height 6
checkbox input "true"
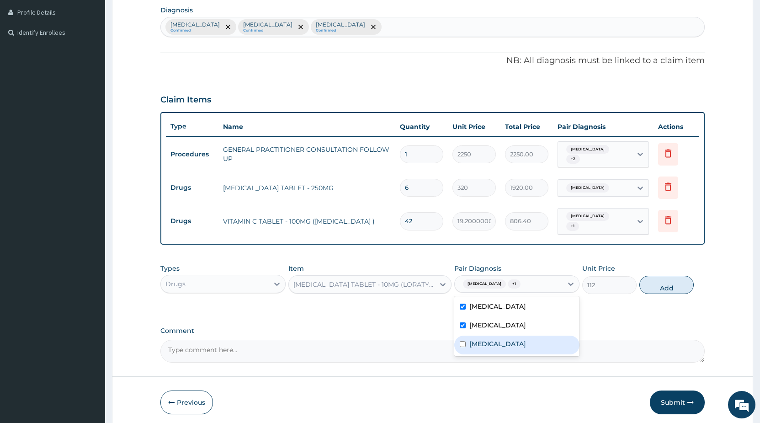
click at [463, 341] on input "checkbox" at bounding box center [463, 344] width 6 height 6
checkbox input "true"
click at [667, 282] on button "Add" at bounding box center [667, 285] width 54 height 18
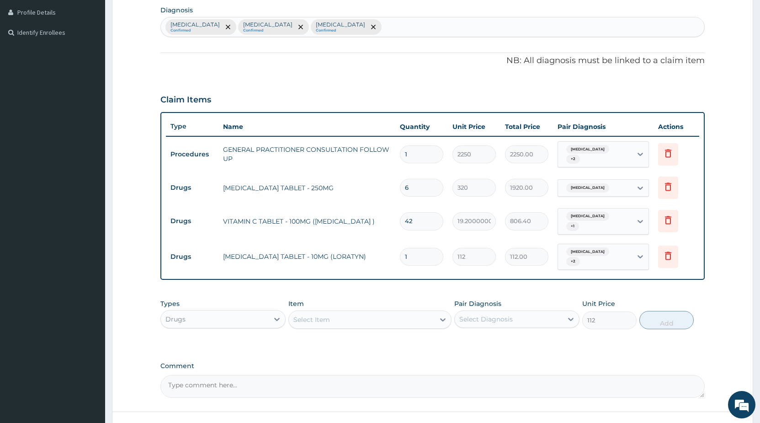
type input "0"
type input "10"
type input "1120.00"
type input "100"
type input "11200.00"
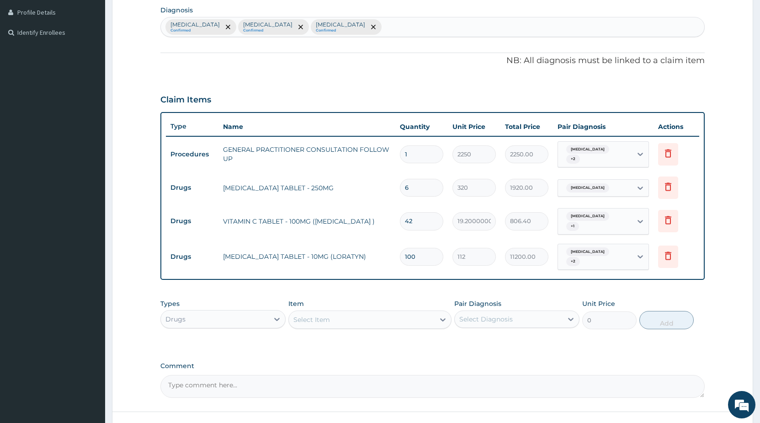
type input "10"
type input "1120.00"
type input "10"
click at [318, 319] on div "Select Item" at bounding box center [362, 319] width 146 height 15
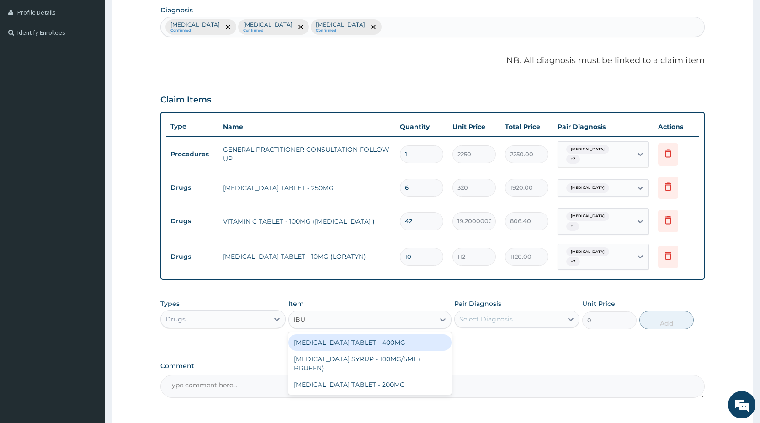
type input "IBUP"
drag, startPoint x: 379, startPoint y: 336, endPoint x: 442, endPoint y: 322, distance: 64.6
click at [380, 335] on div "[MEDICAL_DATA] TABLET - 400MG" at bounding box center [369, 342] width 163 height 16
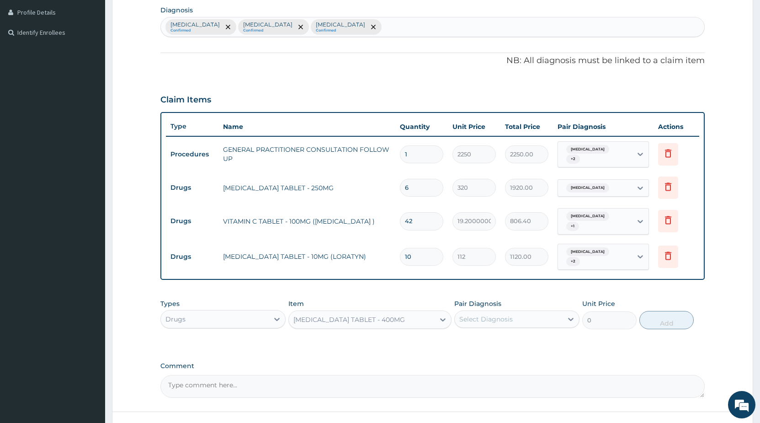
type input "640"
click at [475, 315] on div "Select Diagnosis" at bounding box center [485, 319] width 53 height 9
click at [464, 358] on input "checkbox" at bounding box center [463, 361] width 6 height 6
checkbox input "true"
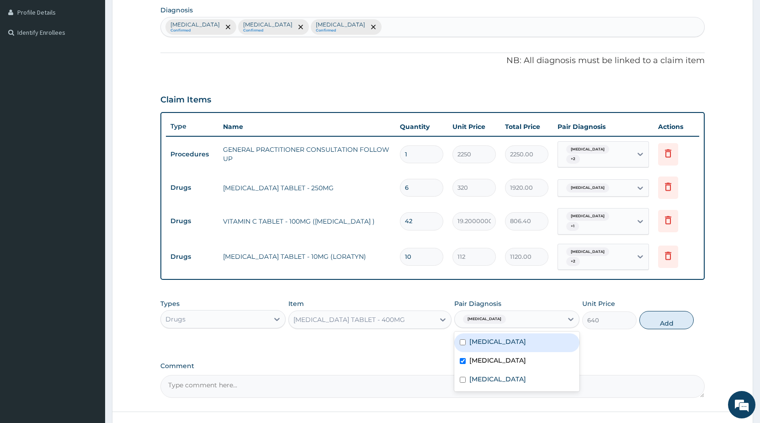
click at [465, 339] on input "checkbox" at bounding box center [463, 342] width 6 height 6
checkbox input "true"
click at [682, 315] on button "Add" at bounding box center [667, 320] width 54 height 18
type input "0"
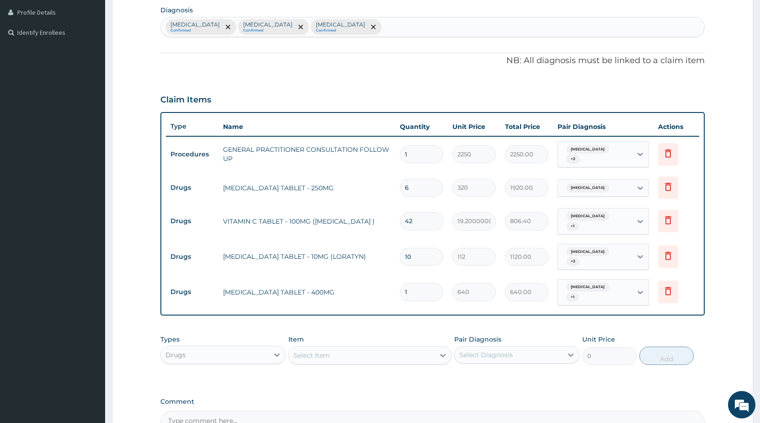
click at [417, 283] on input "1" at bounding box center [421, 292] width 43 height 18
type input "10"
type input "6400.00"
type input "1"
type input "640.00"
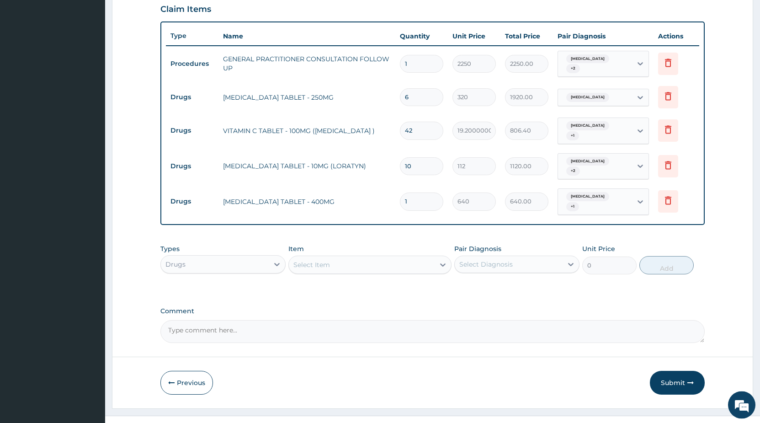
scroll to position [321, 0]
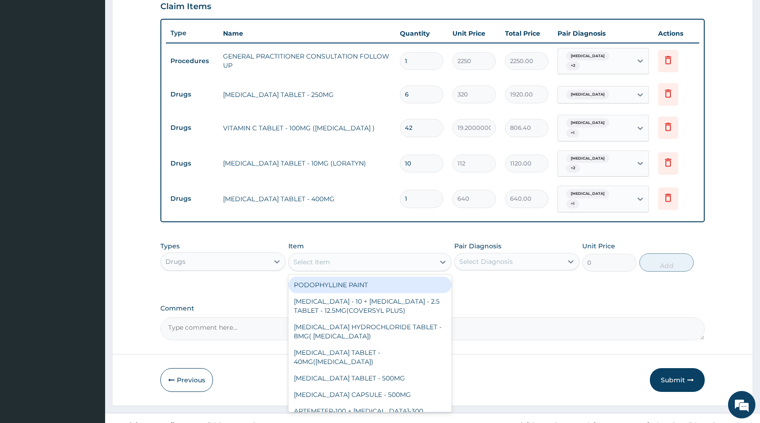
click at [333, 255] on div "Select Item" at bounding box center [362, 262] width 146 height 15
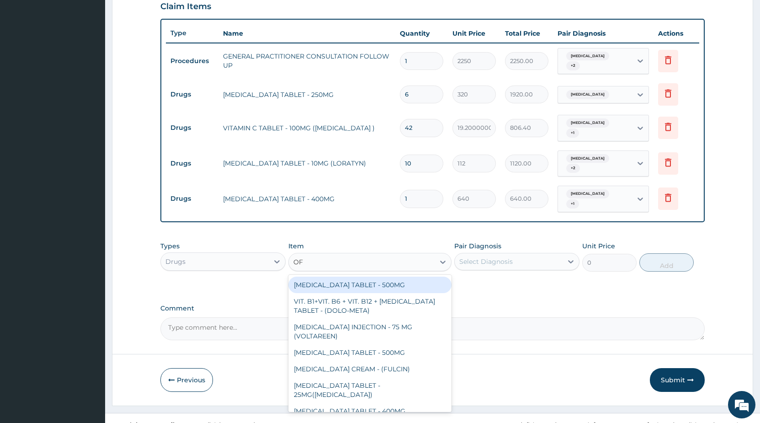
type input "OFL"
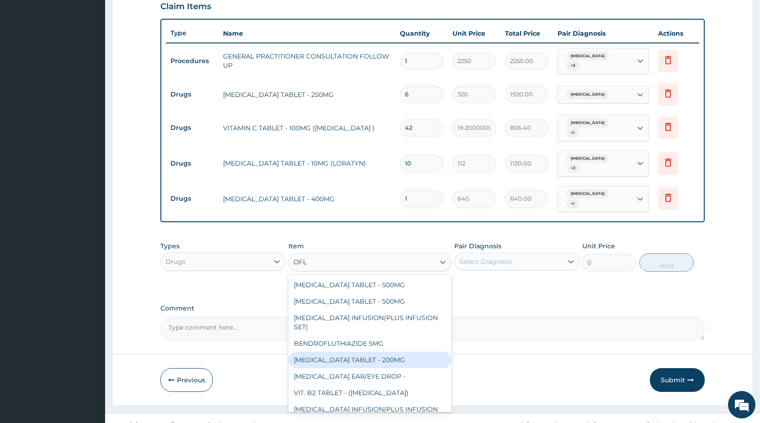
scroll to position [49, 0]
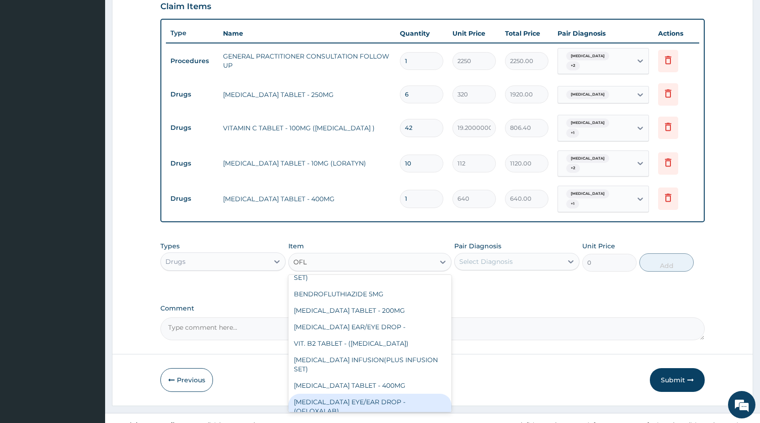
click at [363, 394] on div "[MEDICAL_DATA] EYE/EAR DROP - (OFLOXALAB)" at bounding box center [369, 407] width 163 height 26
type input "960"
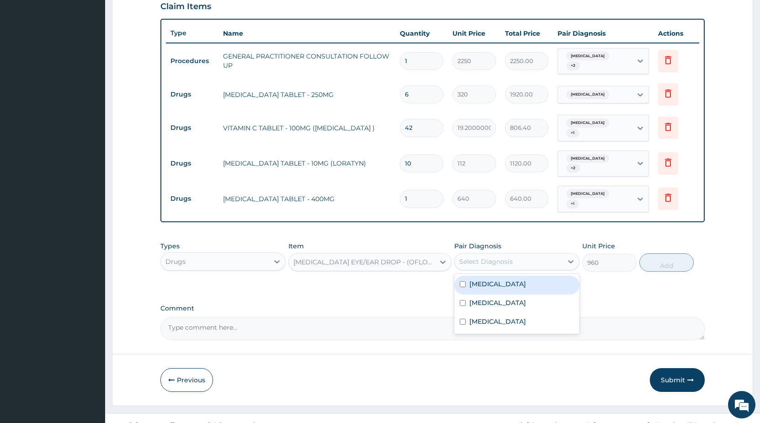
click at [498, 257] on div "Select Diagnosis" at bounding box center [485, 261] width 53 height 9
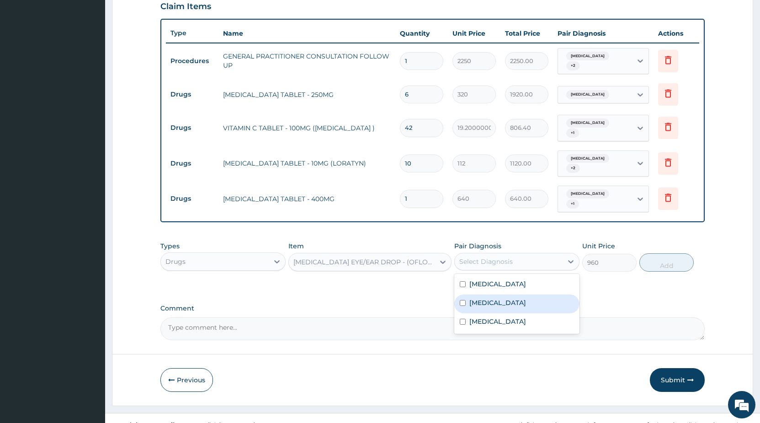
click at [460, 294] on div "Otitis media" at bounding box center [516, 303] width 125 height 19
checkbox input "true"
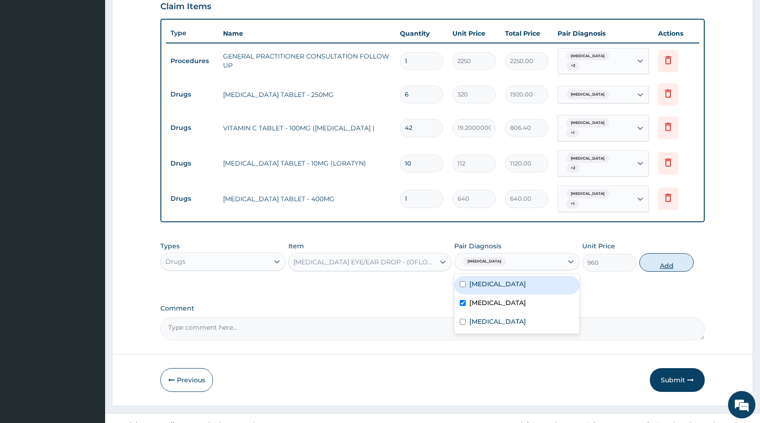
click at [657, 253] on button "Add" at bounding box center [667, 262] width 54 height 18
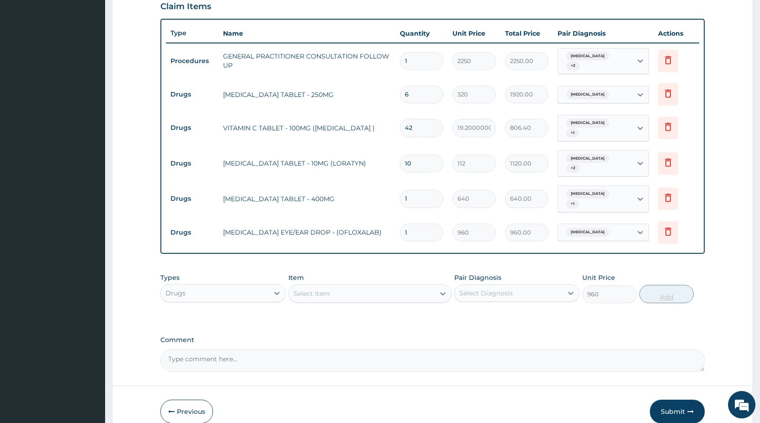
type input "0"
click at [306, 289] on div "Select Item" at bounding box center [312, 293] width 37 height 9
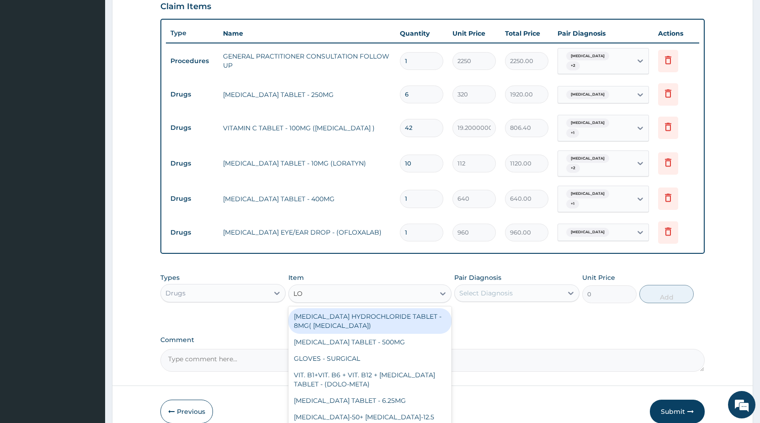
type input "LOZ"
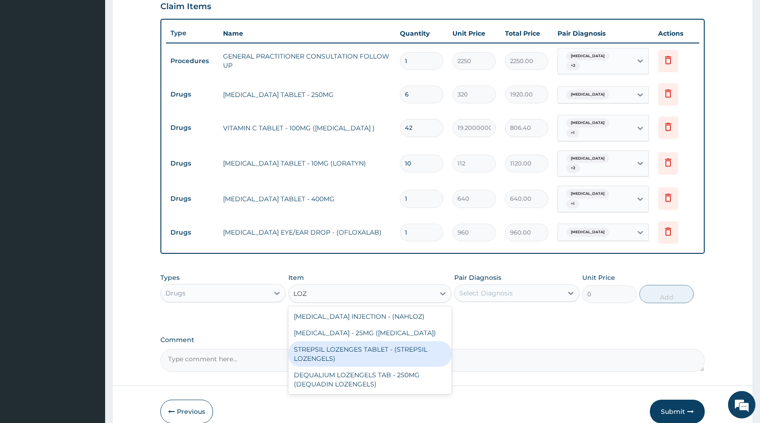
click at [358, 349] on div "STREPSIL LOZENGES TABLET - (STREPSIL LOZENGELS)" at bounding box center [369, 354] width 163 height 26
type input "192"
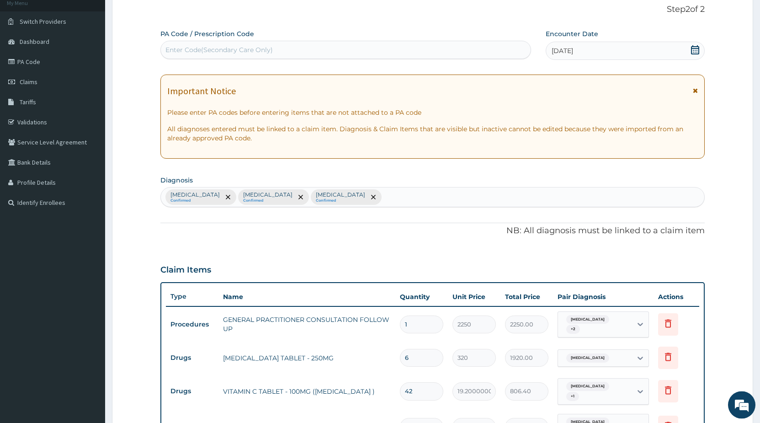
scroll to position [0, 0]
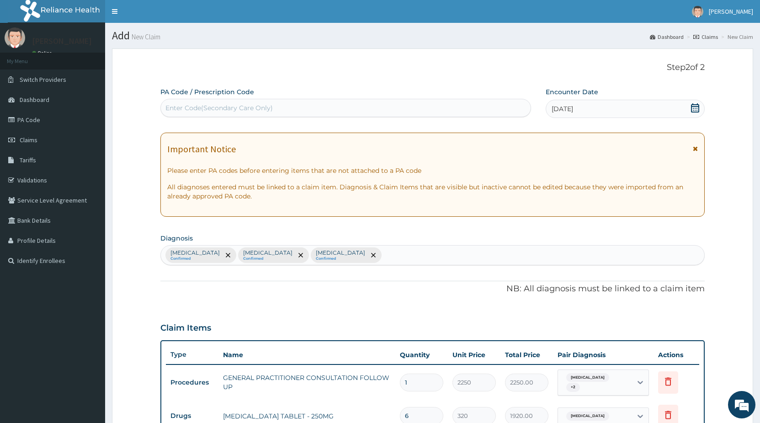
click at [408, 256] on div "Upper respiratory infection Confirmed Otitis media Confirmed Pharyngitis Confir…" at bounding box center [433, 255] width 544 height 19
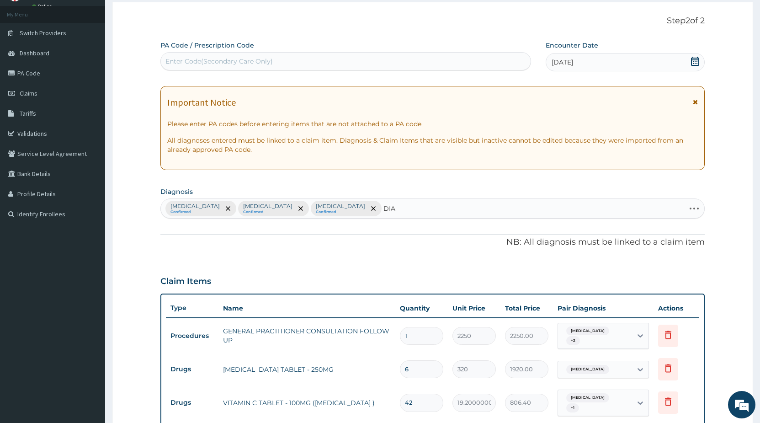
type input "DIAB"
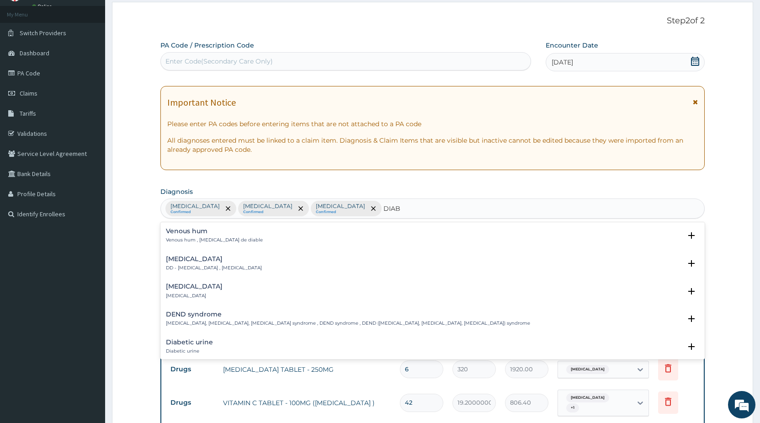
click at [222, 264] on div "Diabetic diet DD - Diabetic diet , Diabetic diet" at bounding box center [214, 264] width 96 height 16
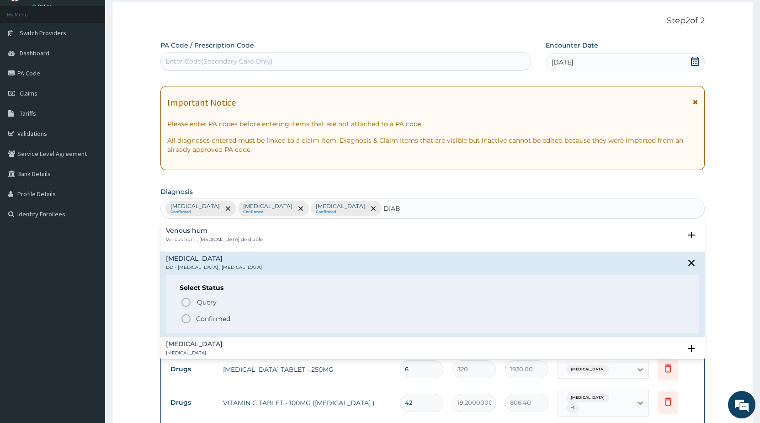
scroll to position [0, 0]
click at [186, 317] on icon "status option filled" at bounding box center [186, 319] width 11 height 11
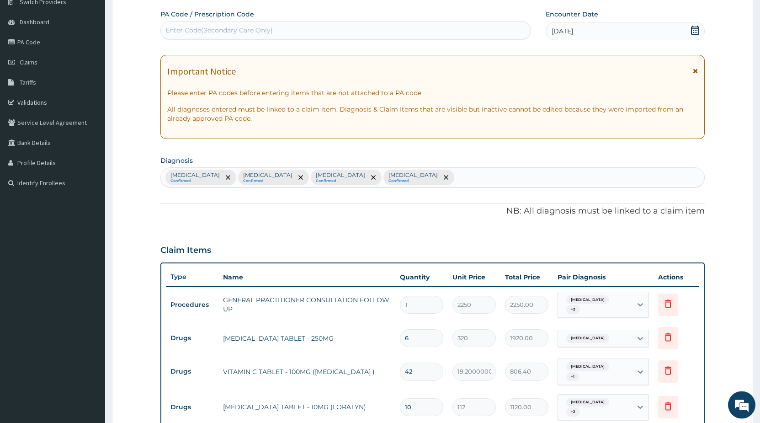
scroll to position [233, 0]
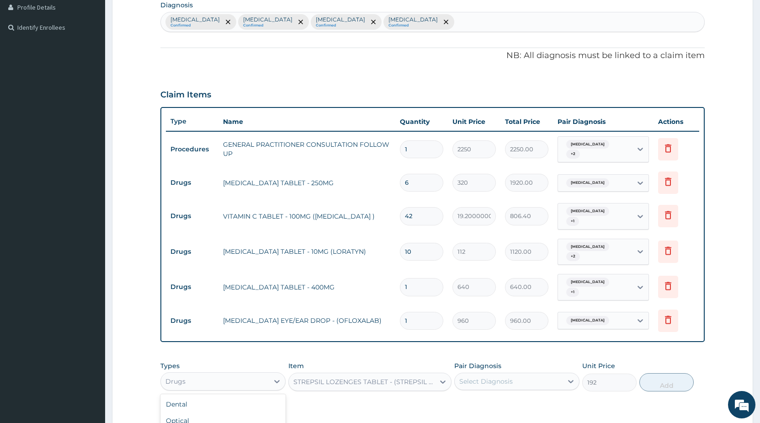
click at [251, 374] on div "Drugs" at bounding box center [215, 381] width 108 height 15
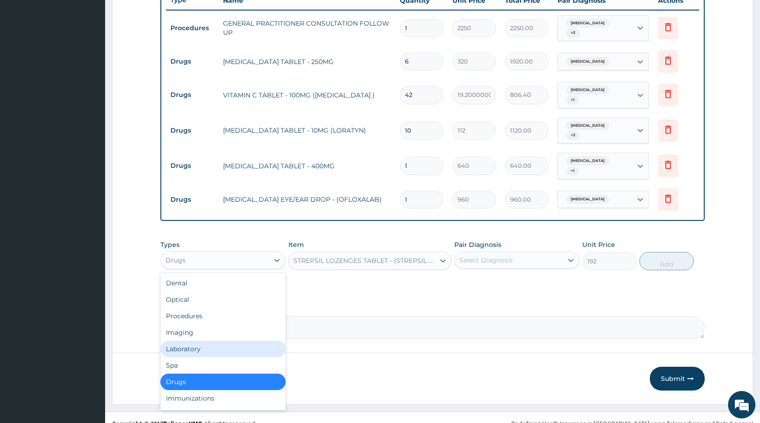
scroll to position [31, 0]
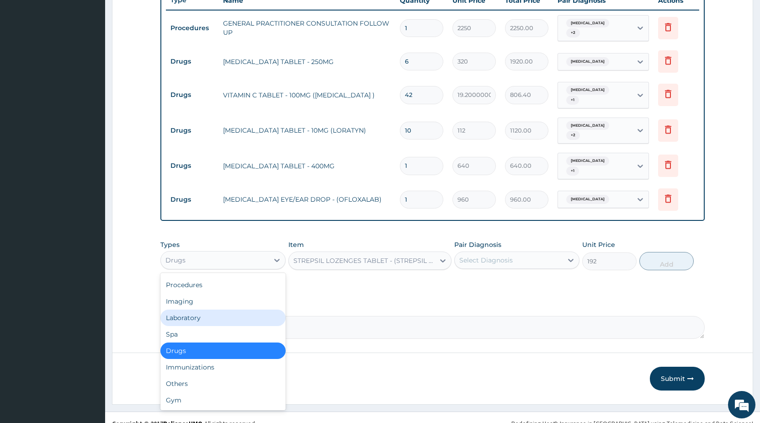
drag, startPoint x: 200, startPoint y: 307, endPoint x: 219, endPoint y: 301, distance: 19.7
click at [205, 310] on div "Laboratory" at bounding box center [222, 318] width 125 height 16
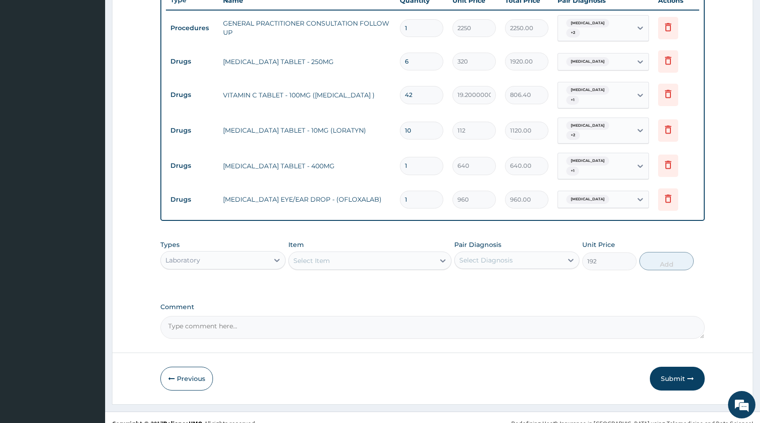
type input "0"
click at [351, 251] on div "Select Item" at bounding box center [369, 260] width 163 height 18
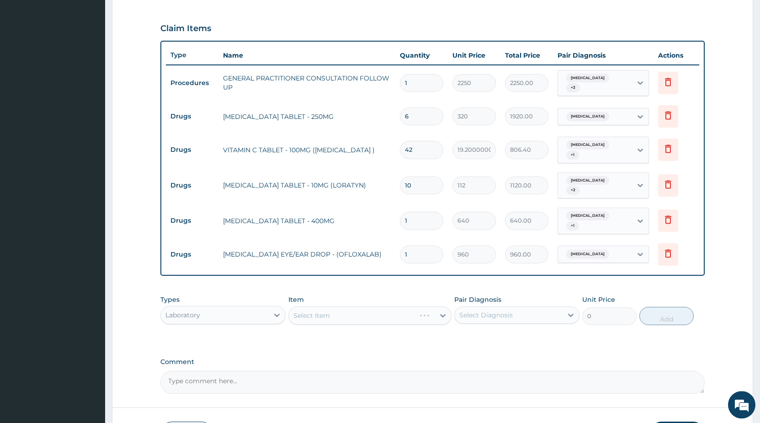
scroll to position [261, 0]
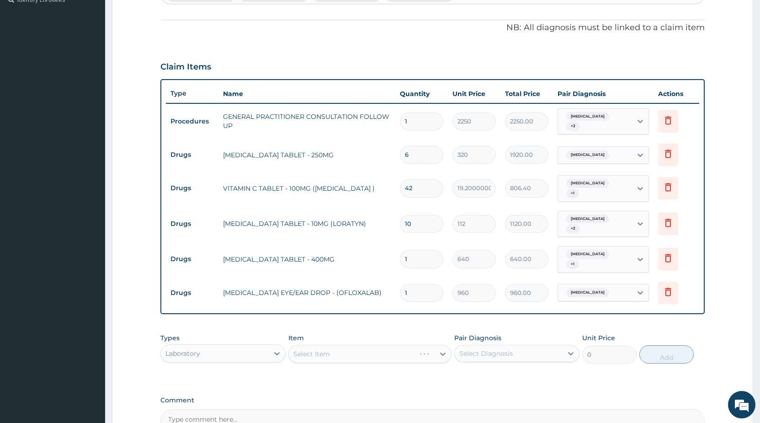
click at [350, 345] on div "Select Item" at bounding box center [369, 354] width 163 height 18
click at [347, 345] on div "Select Item" at bounding box center [369, 354] width 163 height 18
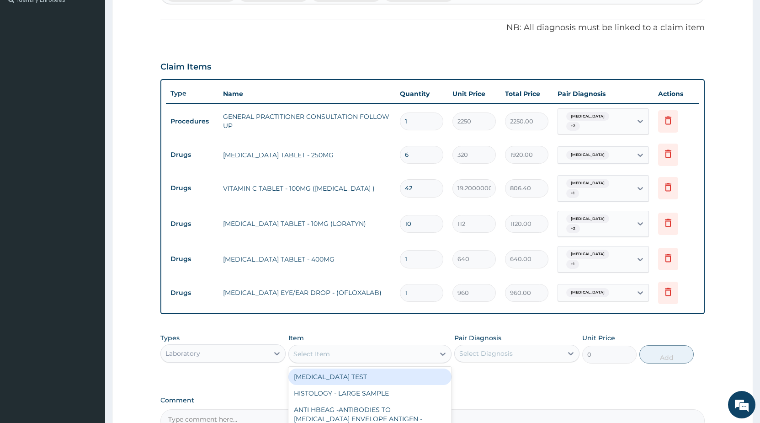
click at [347, 347] on div "Select Item" at bounding box center [362, 354] width 146 height 15
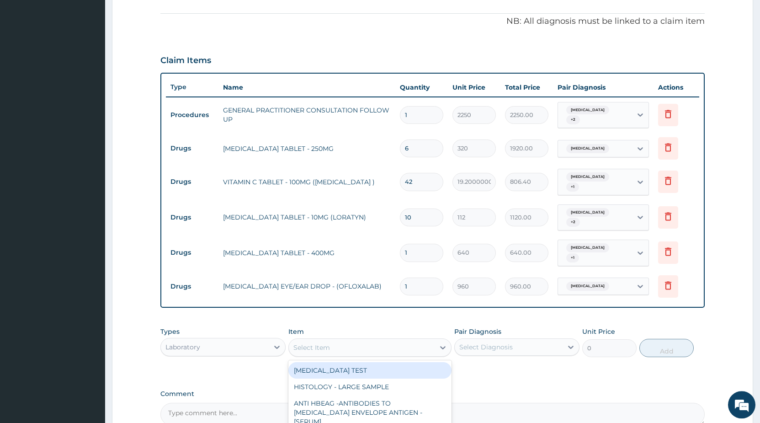
scroll to position [354, 0]
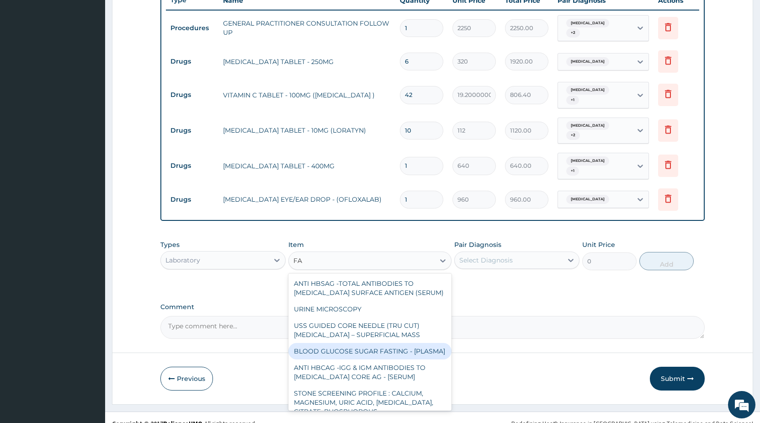
type input "F"
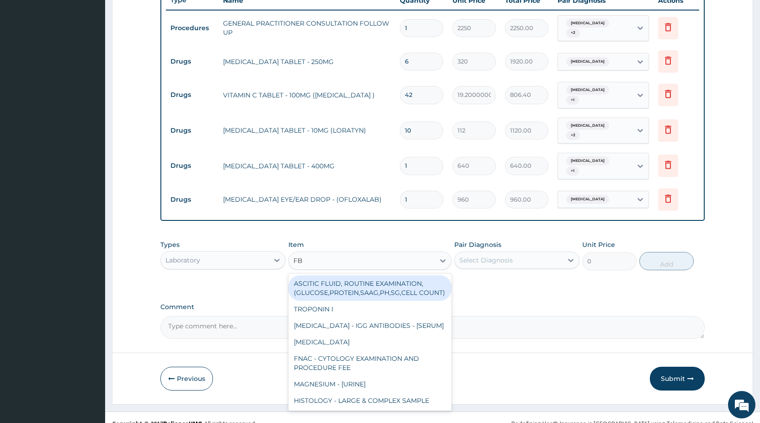
type input "FBS"
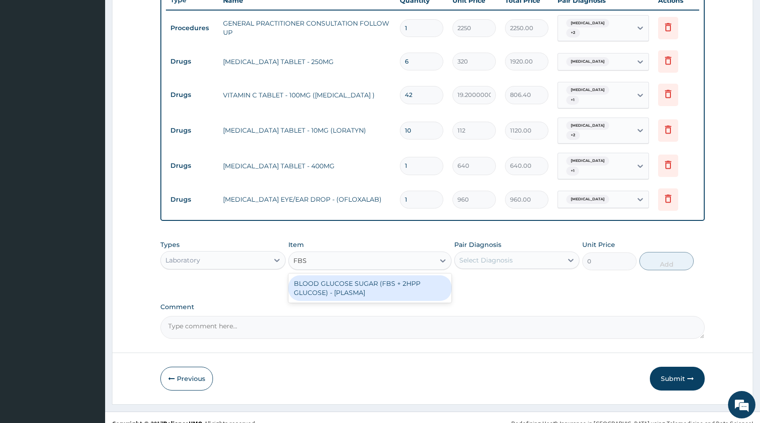
click at [401, 275] on div "BLOOD GLUCOSE SUGAR (FBS + 2HPP GLUCOSE) - [PLASMA]" at bounding box center [369, 288] width 163 height 26
type input "4500"
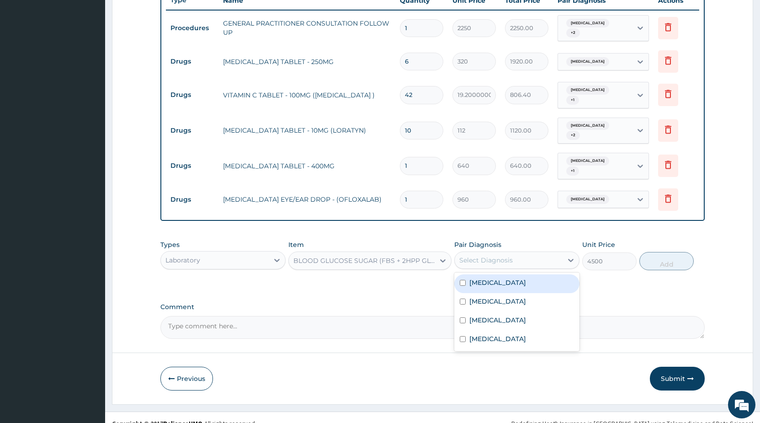
click at [475, 256] on div "Select Diagnosis" at bounding box center [485, 260] width 53 height 9
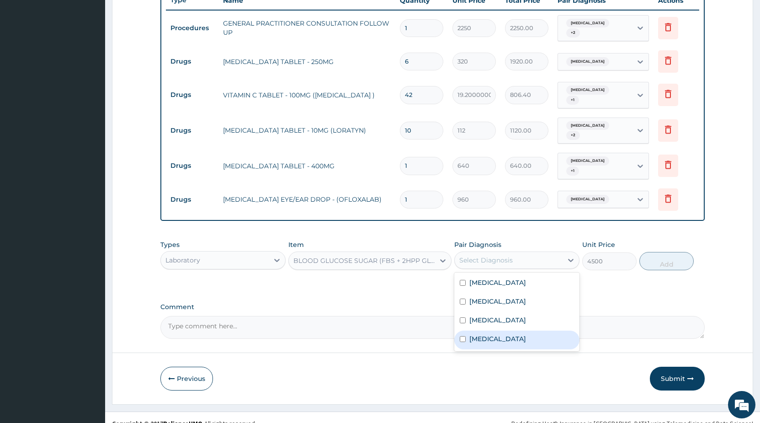
click at [470, 334] on label "Diabetic diet" at bounding box center [498, 338] width 57 height 9
checkbox input "true"
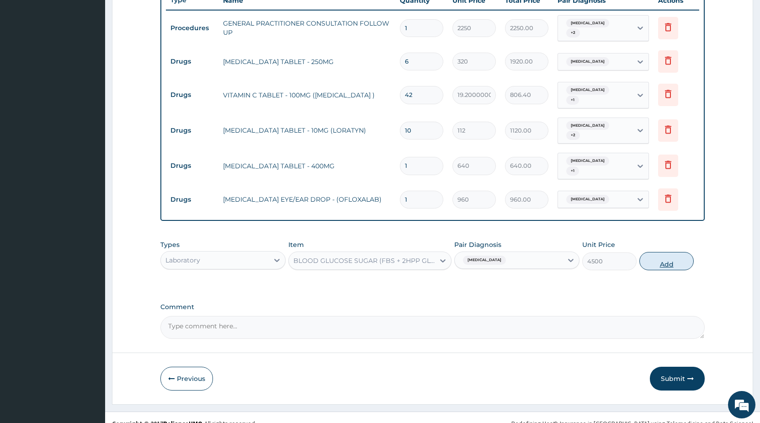
click at [663, 252] on button "Add" at bounding box center [667, 261] width 54 height 18
type input "0"
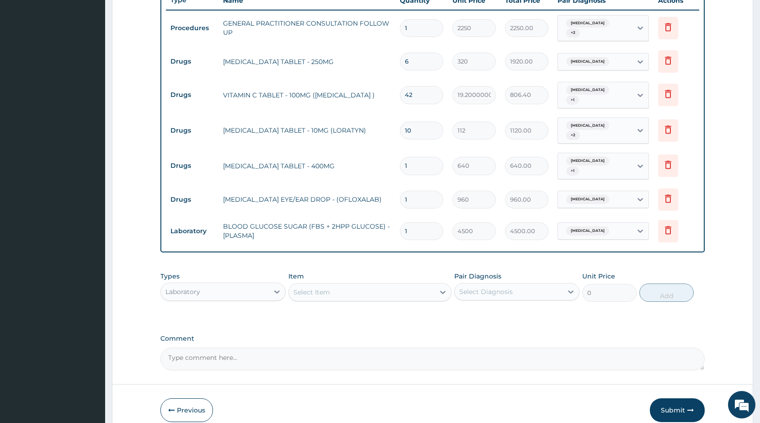
click at [353, 285] on div "Select Item" at bounding box center [362, 292] width 146 height 15
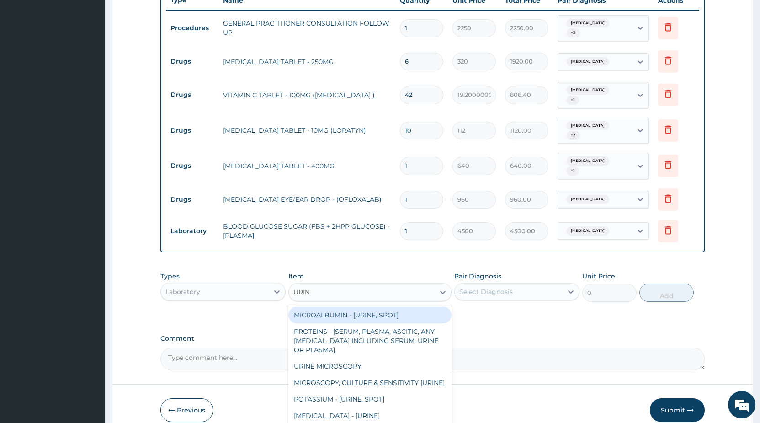
type input "URINA"
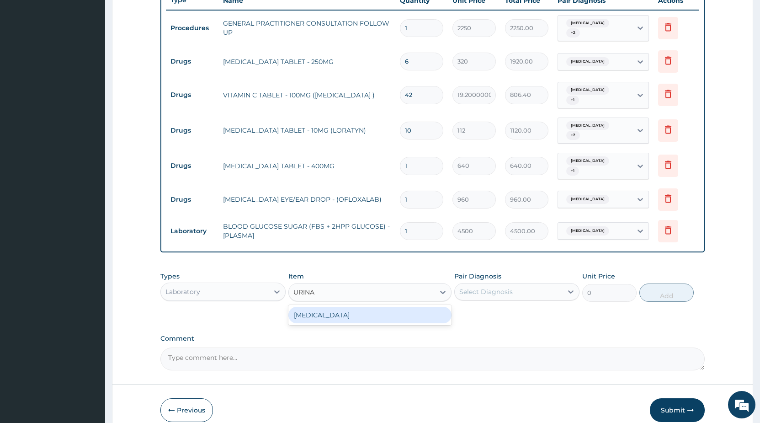
click at [327, 307] on div "URINALYSIS" at bounding box center [369, 315] width 163 height 16
type input "2625"
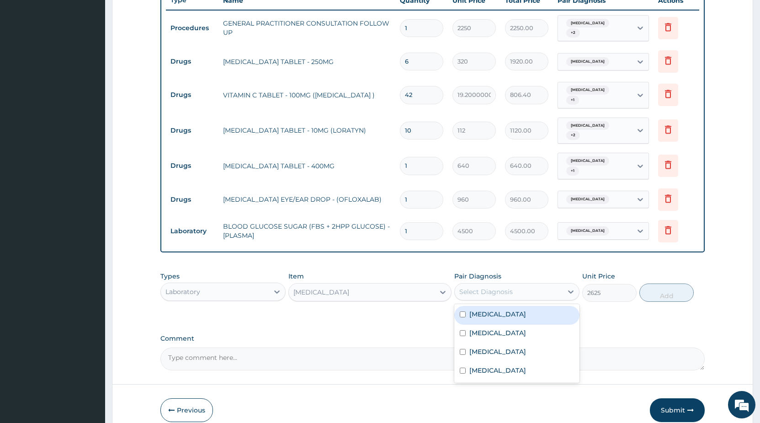
click at [480, 287] on div "Select Diagnosis" at bounding box center [485, 291] width 53 height 9
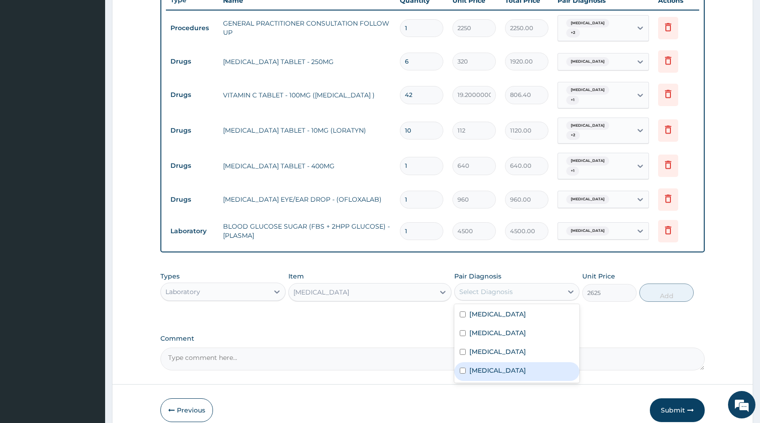
click at [467, 362] on div "Diabetic diet" at bounding box center [516, 371] width 125 height 19
checkbox input "true"
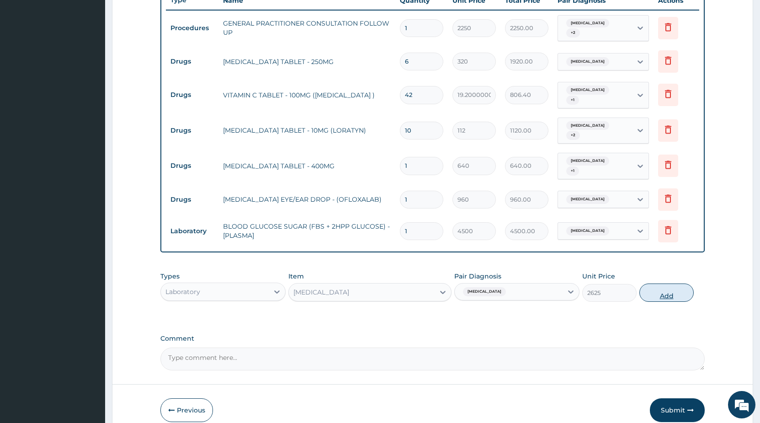
click at [682, 283] on button "Add" at bounding box center [667, 292] width 54 height 18
type input "0"
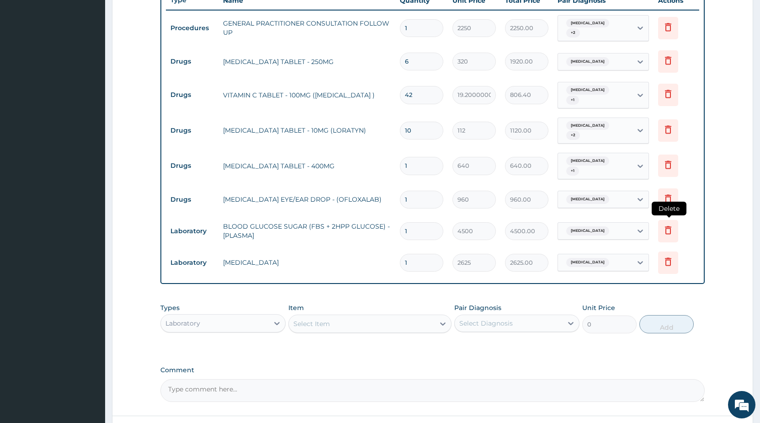
click at [670, 224] on icon at bounding box center [668, 229] width 11 height 11
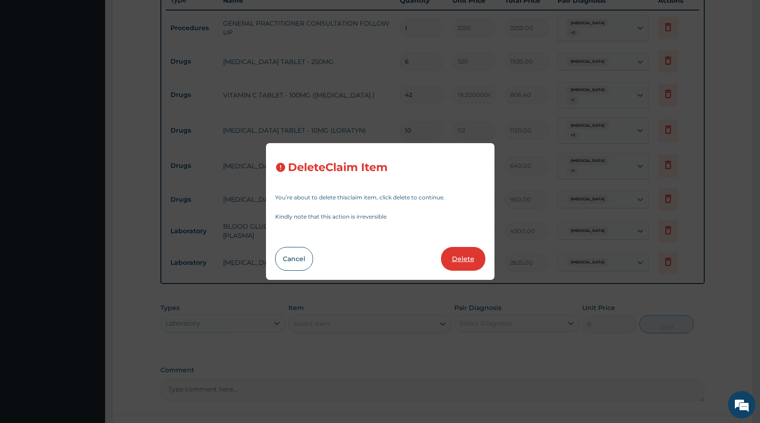
click at [454, 260] on button "Delete" at bounding box center [463, 259] width 44 height 24
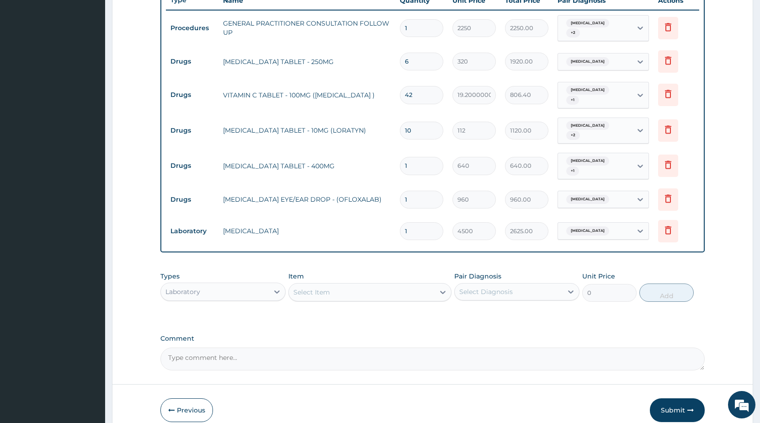
type input "2625"
type input "2625.00"
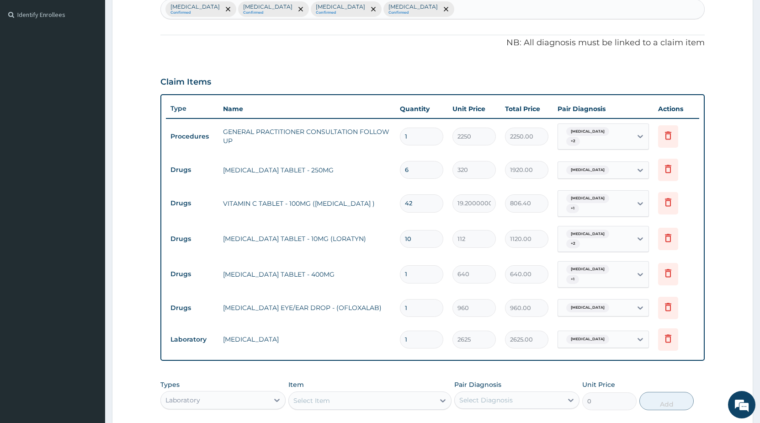
scroll to position [386, 0]
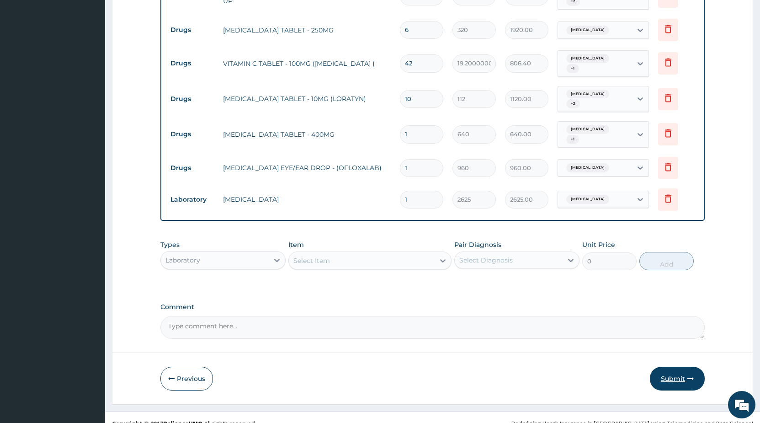
click at [681, 367] on button "Submit" at bounding box center [677, 379] width 55 height 24
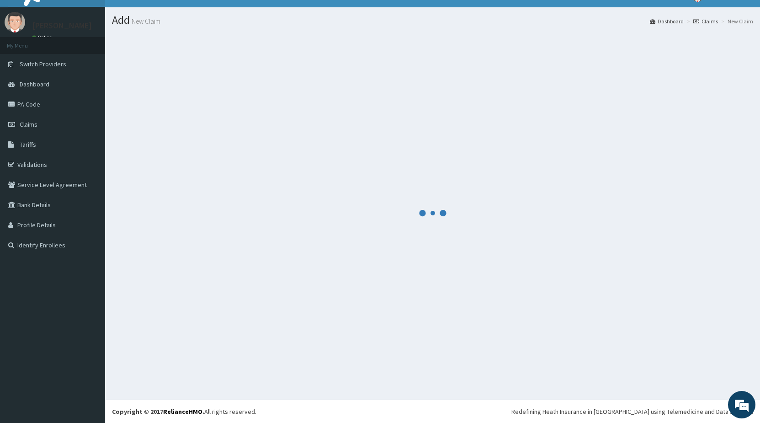
scroll to position [16, 0]
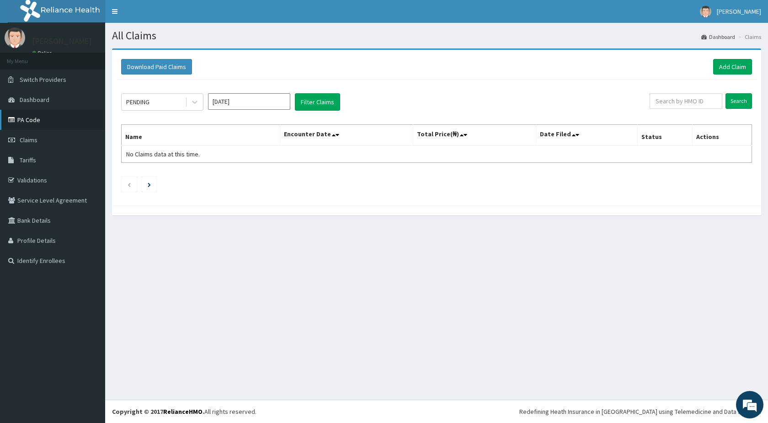
click at [37, 122] on link "PA Code" at bounding box center [52, 120] width 105 height 20
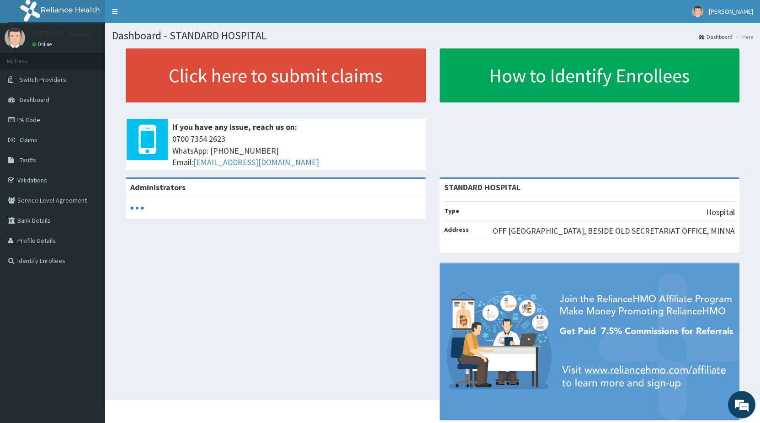
click at [36, 124] on link "PA Code" at bounding box center [52, 120] width 105 height 20
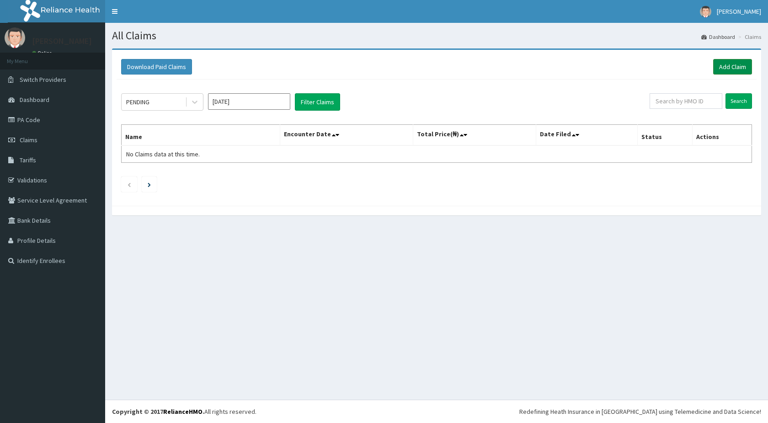
click at [739, 69] on link "Add Claim" at bounding box center [732, 67] width 39 height 16
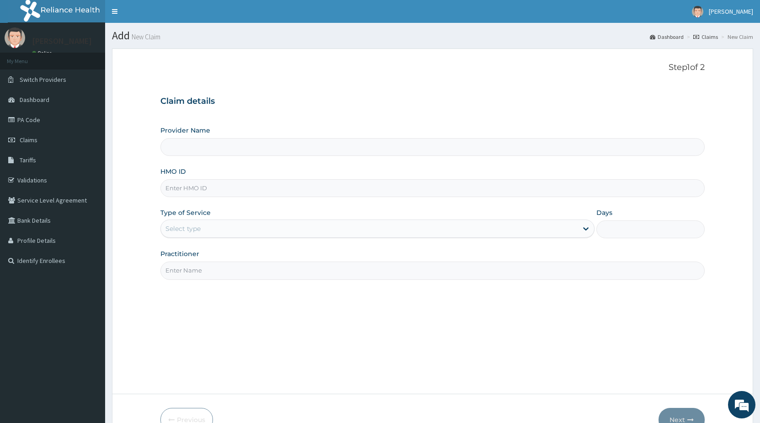
click at [208, 150] on input "Provider Name" at bounding box center [432, 147] width 545 height 18
type input "STANDARD HOSPITAL"
click at [202, 189] on input "HMO ID" at bounding box center [432, 188] width 545 height 18
type input "HPY/10101/C"
click at [220, 225] on div "Select type" at bounding box center [369, 228] width 416 height 15
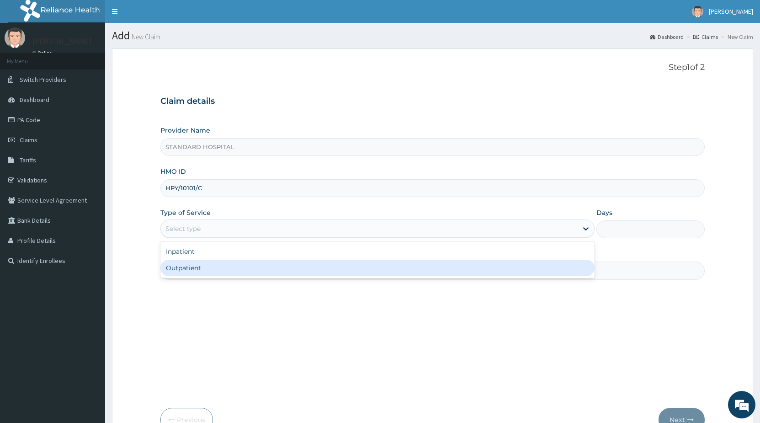
click at [205, 272] on div "Outpatient" at bounding box center [377, 268] width 434 height 16
type input "1"
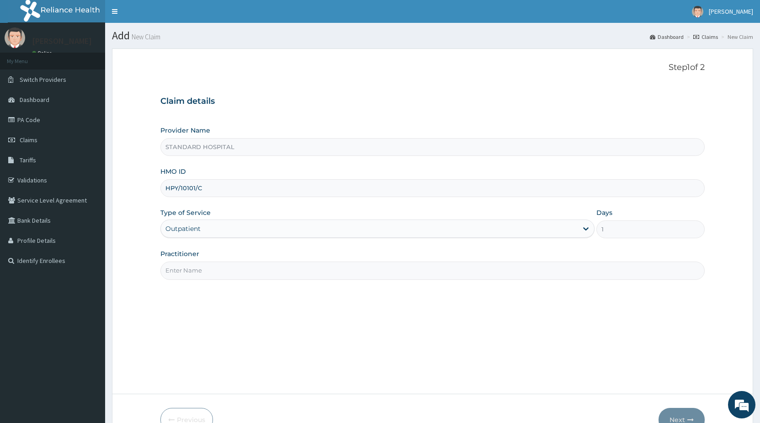
click at [229, 269] on input "Practitioner" at bounding box center [432, 271] width 545 height 18
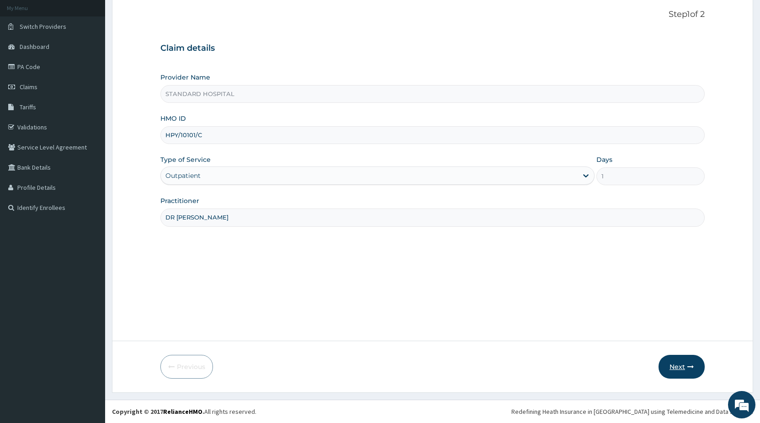
type input "DR [PERSON_NAME]"
click at [692, 369] on icon "button" at bounding box center [691, 366] width 6 height 6
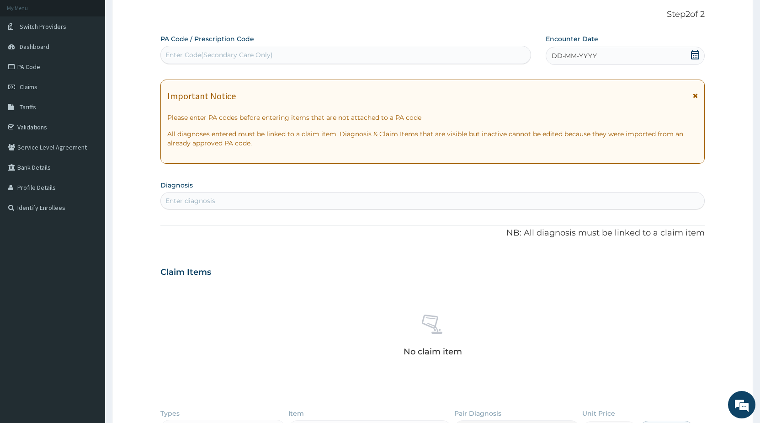
click at [699, 55] on icon at bounding box center [695, 54] width 8 height 9
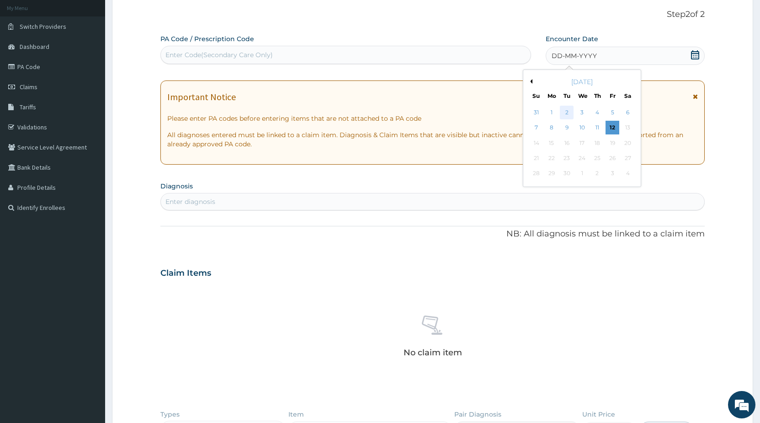
click at [570, 114] on div "2" at bounding box center [568, 113] width 14 height 14
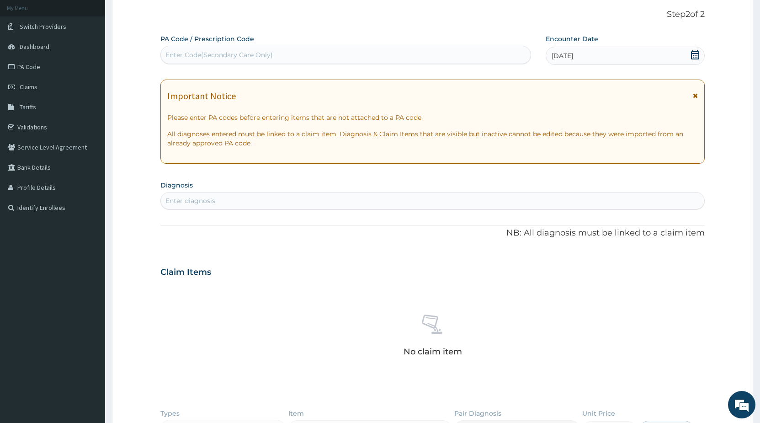
click at [244, 204] on div "Enter diagnosis" at bounding box center [433, 200] width 544 height 15
type input "[MEDICAL_DATA]"
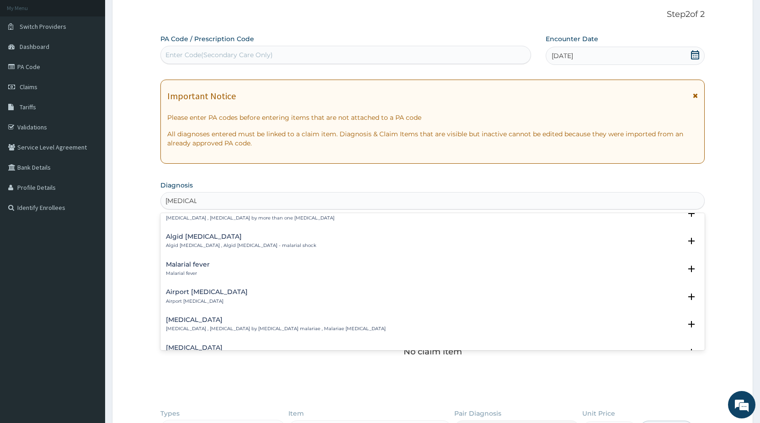
scroll to position [99, 0]
click at [235, 269] on div "Malarial fever Malarial fever" at bounding box center [433, 267] width 534 height 16
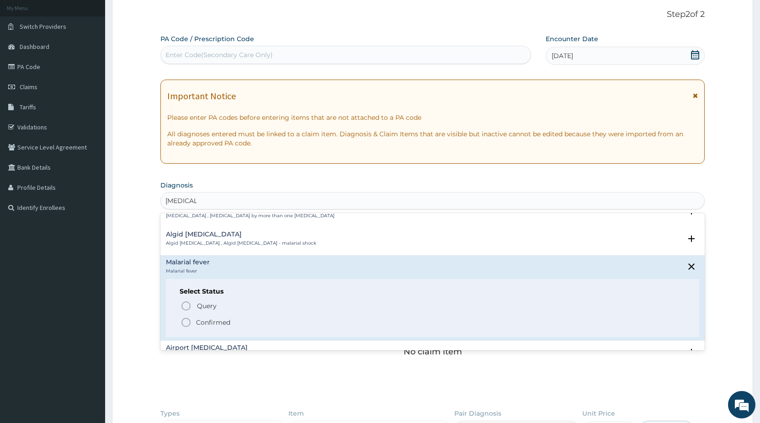
click at [201, 320] on p "Confirmed" at bounding box center [213, 322] width 34 height 9
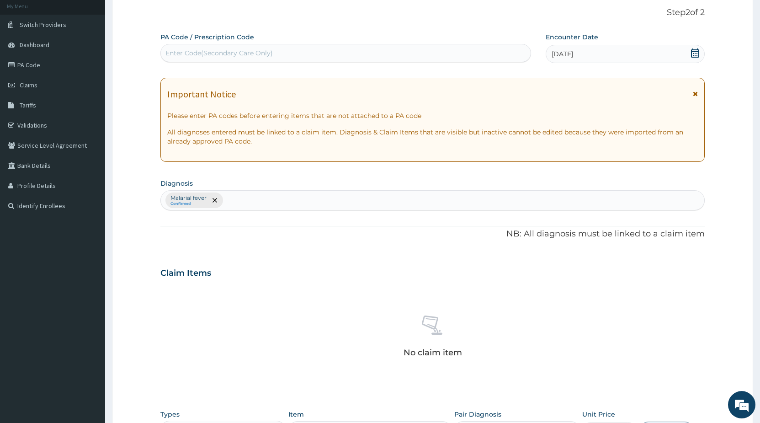
scroll to position [146, 0]
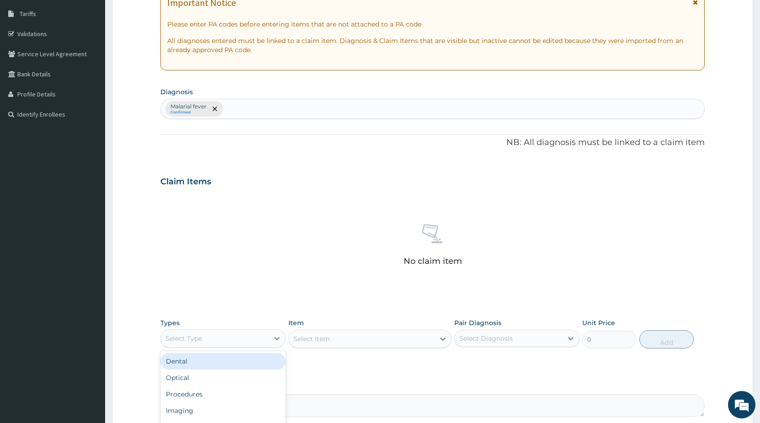
click at [256, 337] on div "Select Type" at bounding box center [215, 338] width 108 height 15
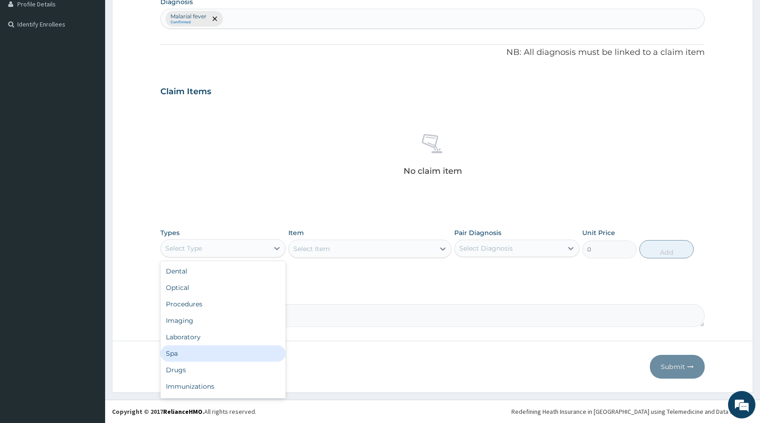
scroll to position [31, 0]
click at [195, 336] on div "Drugs" at bounding box center [222, 339] width 125 height 16
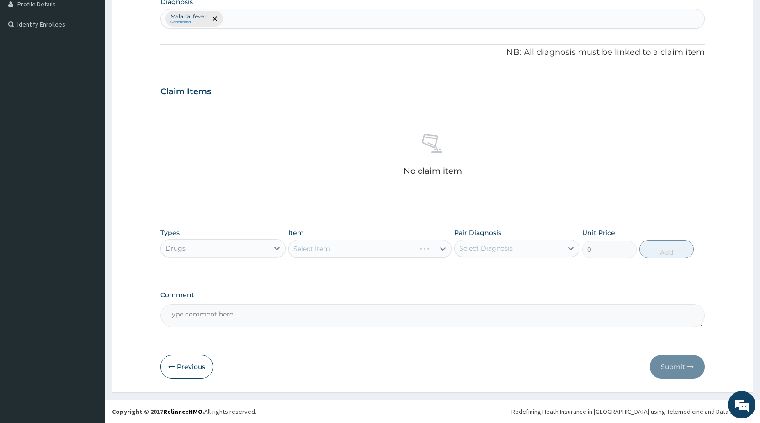
click at [340, 252] on div "Select Item" at bounding box center [369, 249] width 163 height 18
click at [340, 251] on div "Select Item" at bounding box center [369, 249] width 163 height 18
click at [399, 246] on div "Select Item" at bounding box center [369, 249] width 163 height 18
click at [407, 249] on div "Select Item" at bounding box center [369, 249] width 163 height 18
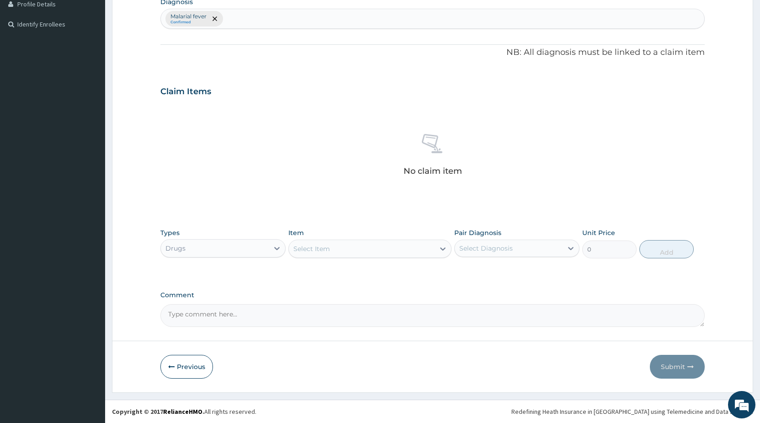
click at [400, 250] on div "Select Item" at bounding box center [362, 248] width 146 height 15
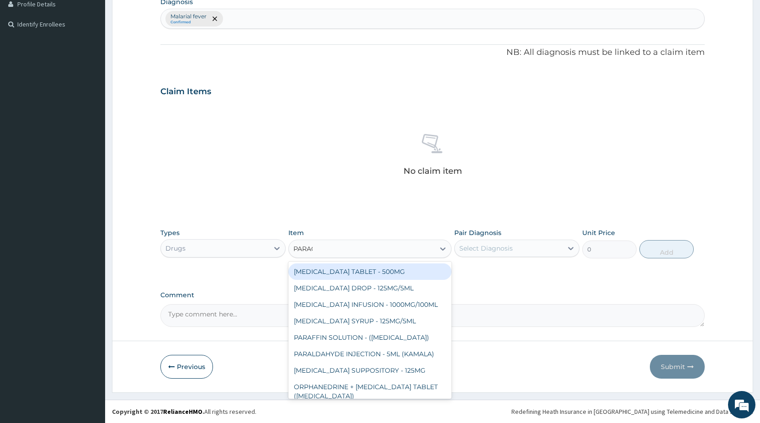
type input "PARACE"
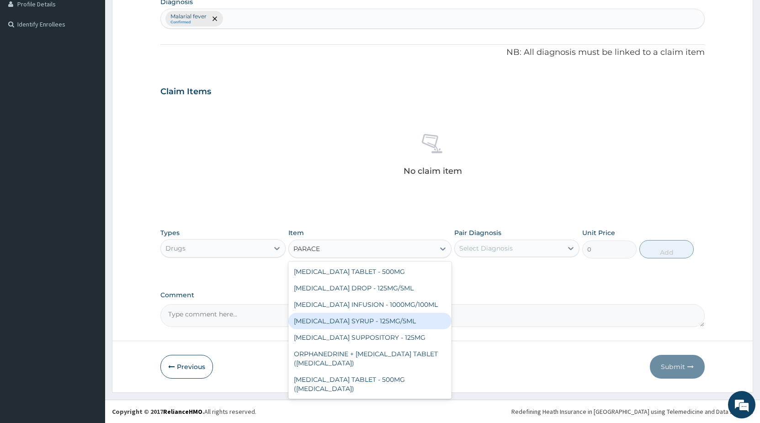
click at [413, 325] on div "[MEDICAL_DATA] SYRUP - 125MG/5ML" at bounding box center [369, 321] width 163 height 16
type input "960"
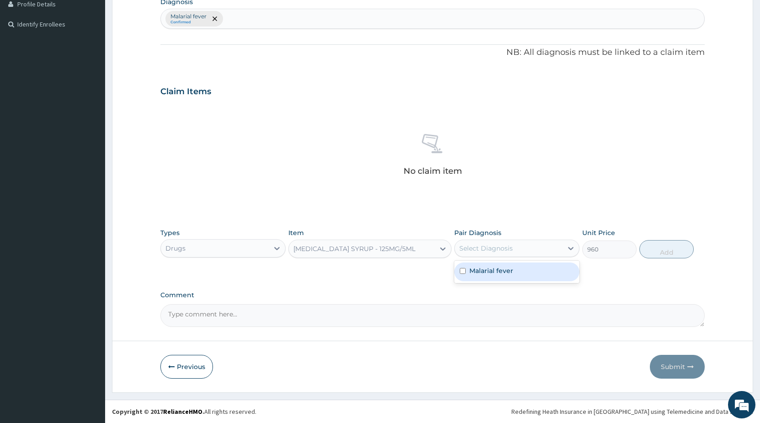
click at [498, 251] on div "Select Diagnosis" at bounding box center [485, 248] width 53 height 9
click at [493, 274] on label "Malarial fever" at bounding box center [492, 270] width 44 height 9
checkbox input "true"
click at [648, 250] on button "Add" at bounding box center [667, 249] width 54 height 18
type input "0"
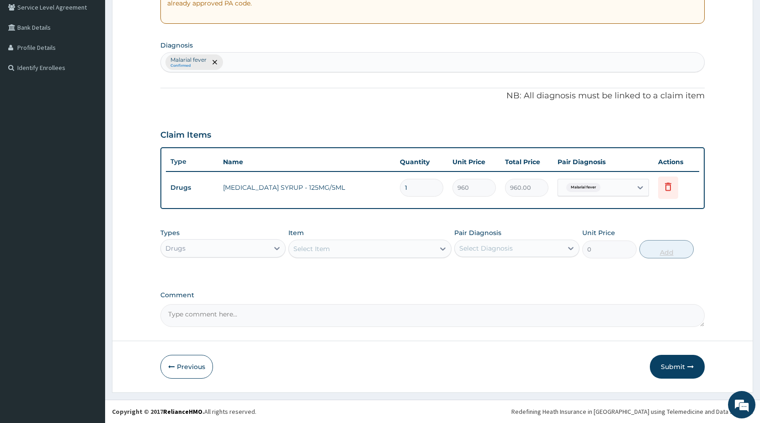
scroll to position [193, 0]
click at [325, 250] on div "Select Item" at bounding box center [312, 248] width 37 height 9
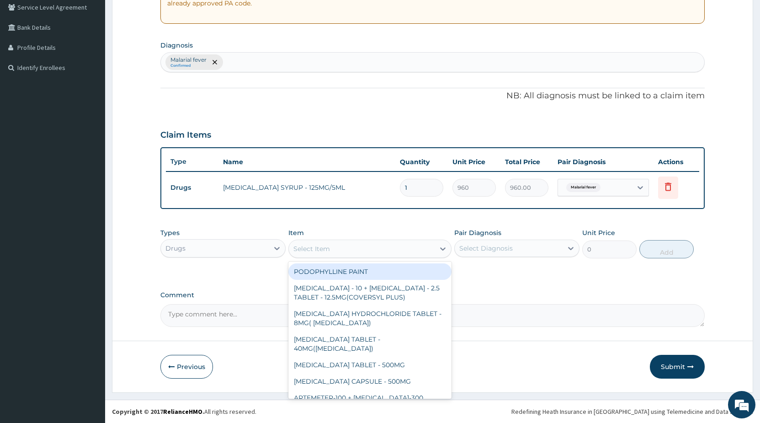
type input "B"
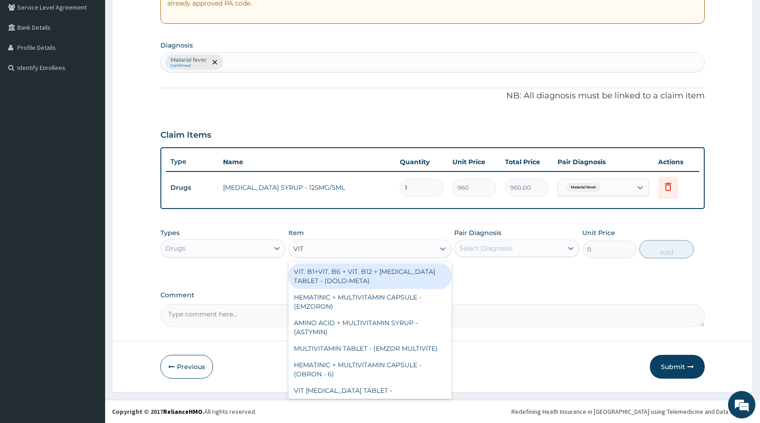
type input "VIT B"
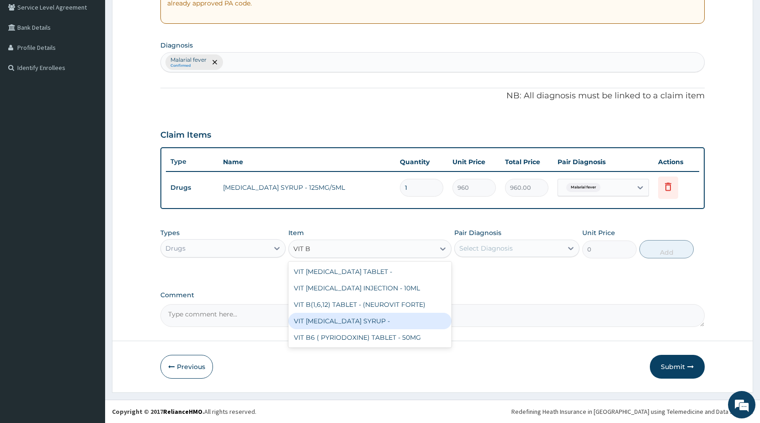
click at [345, 320] on div "VIT B- COMPLEX SYRUP -" at bounding box center [369, 321] width 163 height 16
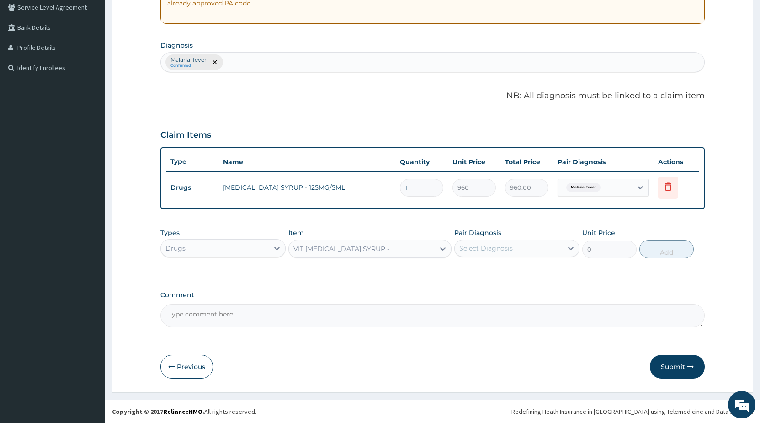
type input "544"
click at [508, 249] on div "Select Diagnosis" at bounding box center [485, 248] width 53 height 9
click at [497, 274] on label "Malarial fever" at bounding box center [492, 270] width 44 height 9
checkbox input "true"
click at [658, 250] on button "Add" at bounding box center [667, 249] width 54 height 18
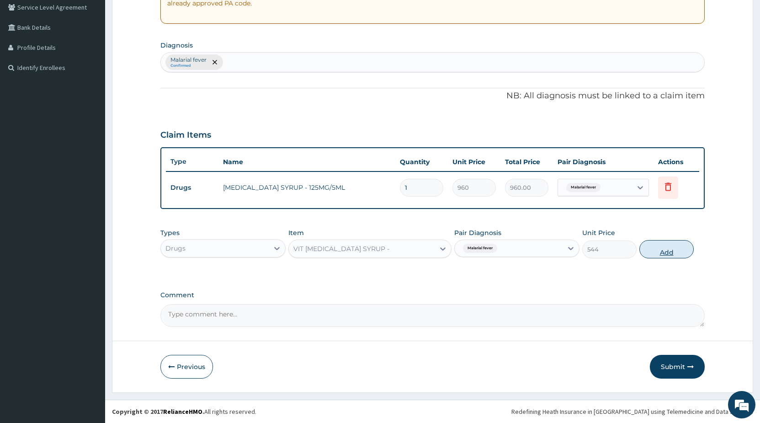
type input "0"
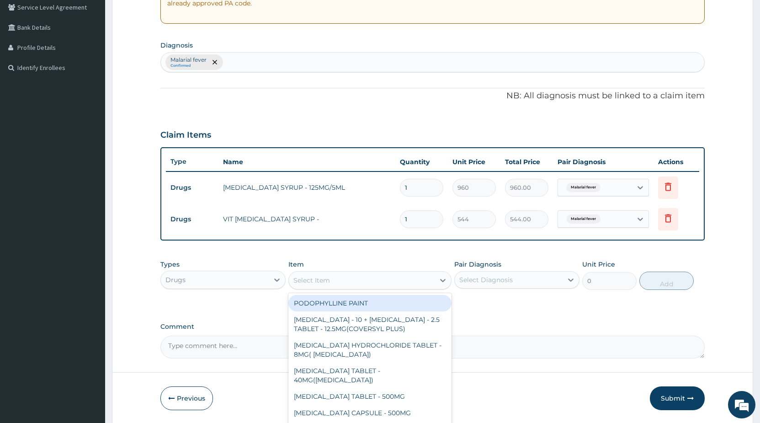
click at [342, 276] on div "Select Item" at bounding box center [362, 280] width 146 height 15
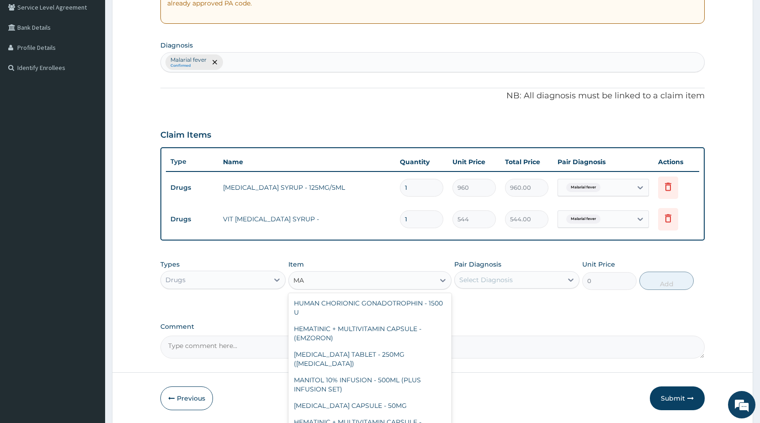
type input "M"
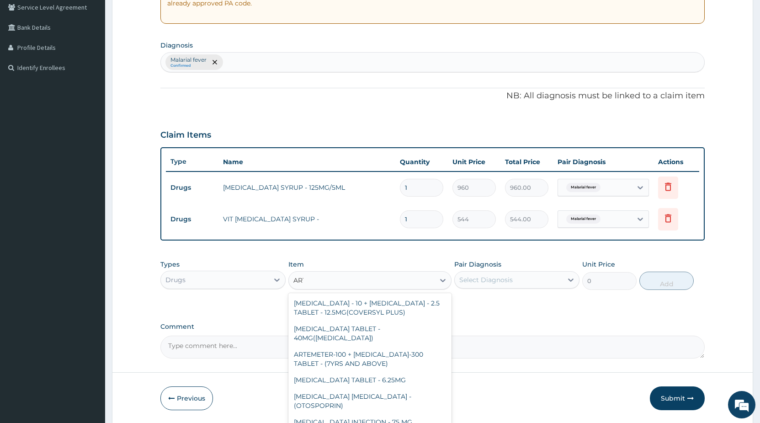
type input "ARTE"
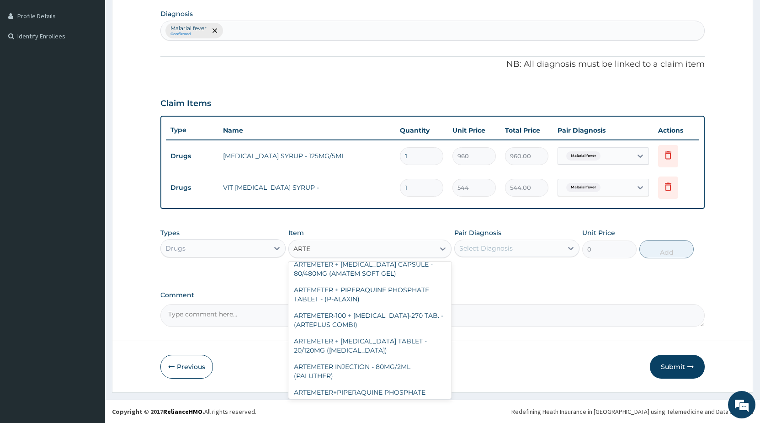
scroll to position [168, 0]
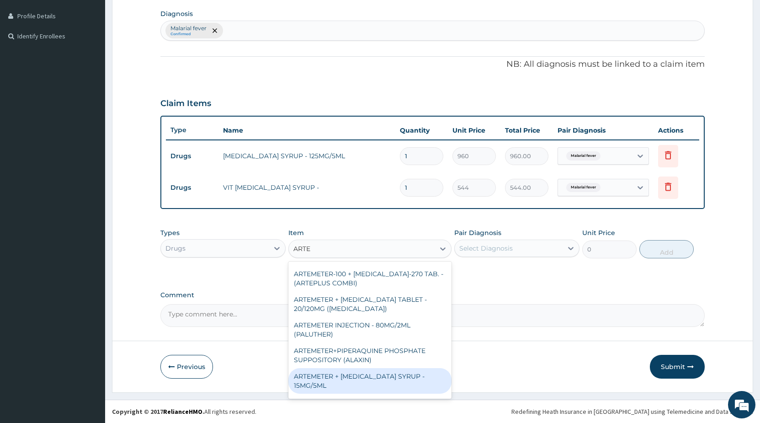
click at [396, 368] on div "ARTEMETER + LUMEFANTRINE SYRUP - 15MG/5ML" at bounding box center [369, 381] width 163 height 26
type input "1600"
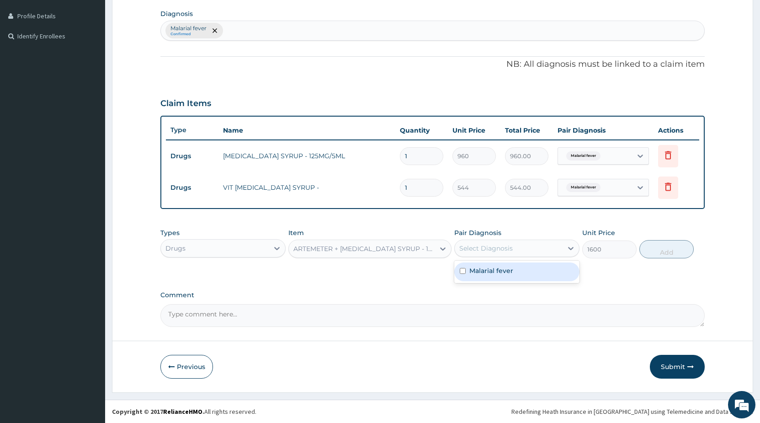
click at [477, 251] on div "Select Diagnosis" at bounding box center [485, 248] width 53 height 9
click at [472, 269] on label "Malarial fever" at bounding box center [492, 270] width 44 height 9
checkbox input "true"
click at [676, 253] on button "Add" at bounding box center [667, 249] width 54 height 18
type input "0"
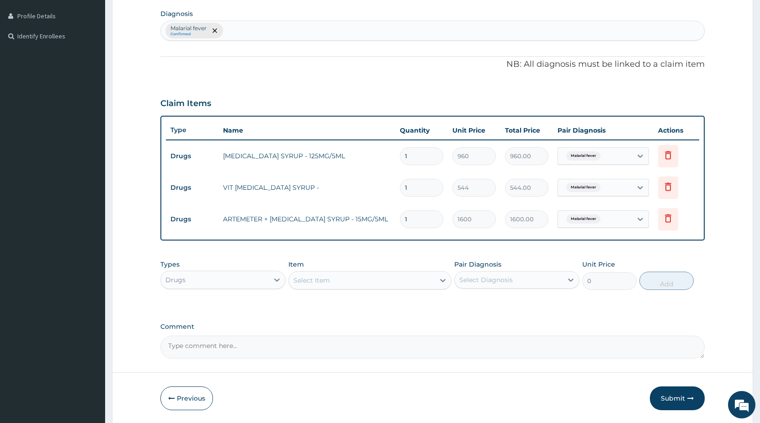
click at [265, 283] on div "Drugs" at bounding box center [215, 279] width 108 height 15
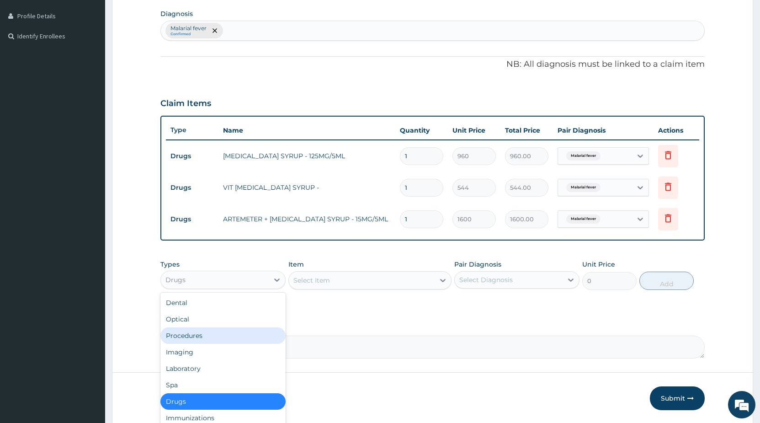
click at [202, 333] on div "Procedures" at bounding box center [222, 335] width 125 height 16
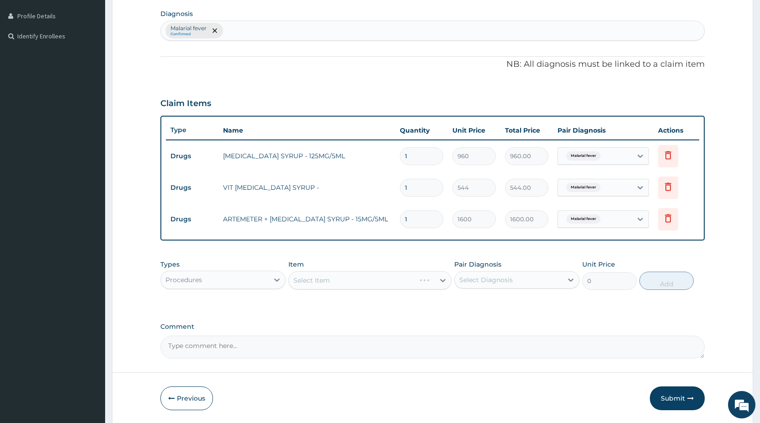
click at [306, 280] on div "Select Item" at bounding box center [369, 280] width 163 height 18
click at [327, 287] on div "Select Item" at bounding box center [369, 280] width 163 height 18
click at [328, 282] on div "Select Item" at bounding box center [369, 280] width 163 height 18
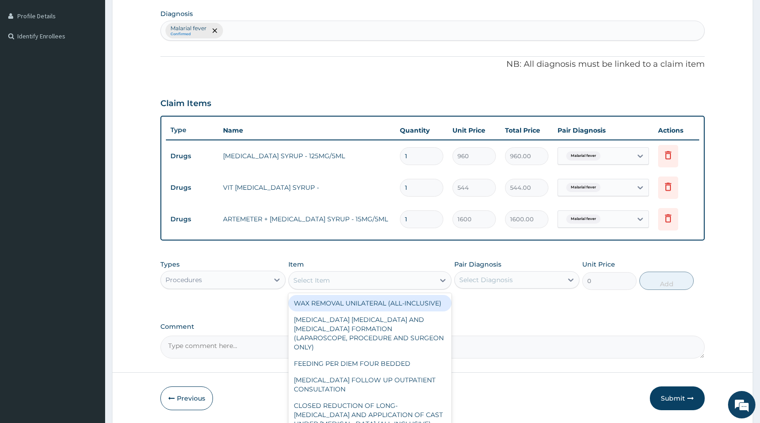
click at [379, 282] on div "Select Item" at bounding box center [362, 280] width 146 height 15
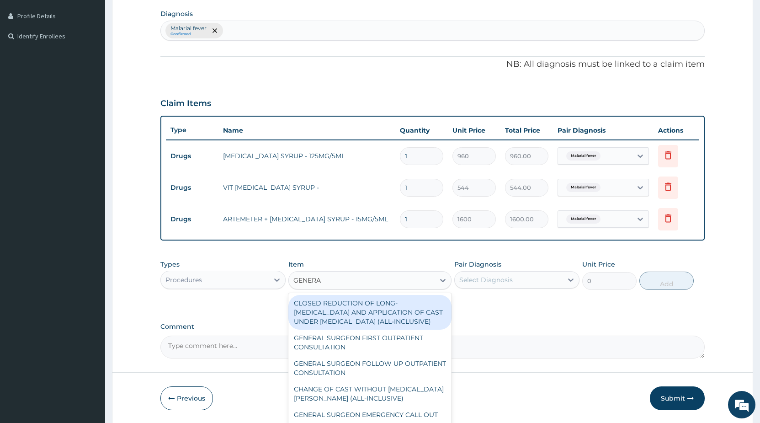
type input "GENERAL"
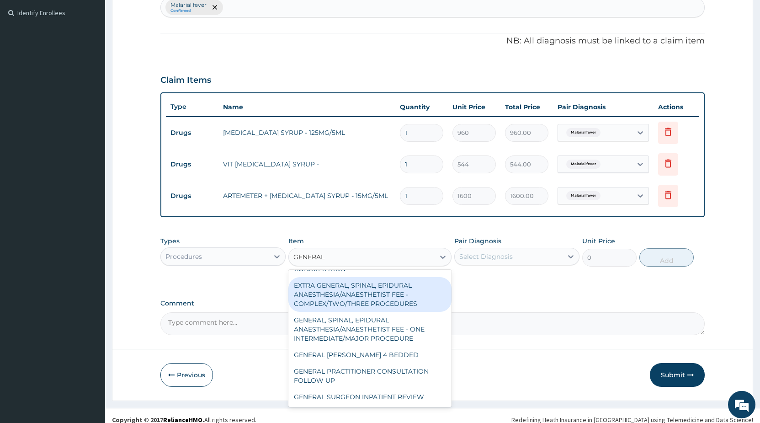
scroll to position [256, 0]
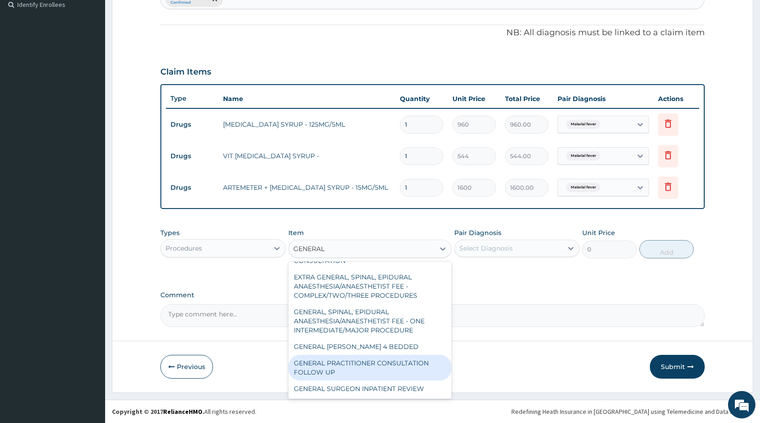
click at [380, 364] on div "GENERAL PRACTITIONER CONSULTATION FOLLOW UP" at bounding box center [369, 368] width 163 height 26
type input "2250"
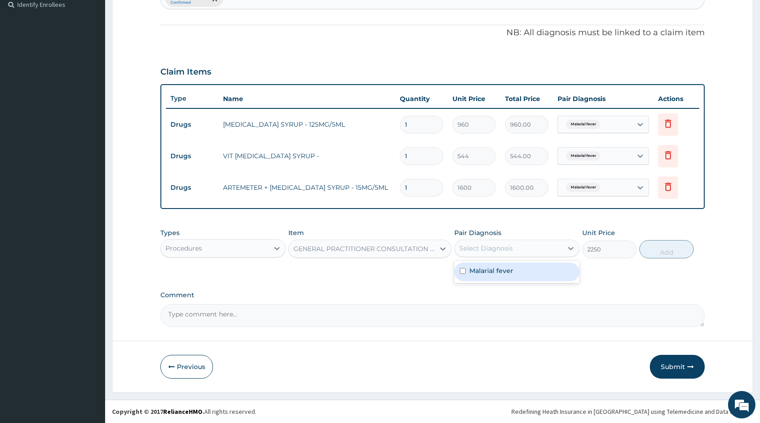
click at [482, 250] on div "Select Diagnosis" at bounding box center [485, 248] width 53 height 9
click at [478, 270] on label "Malarial fever" at bounding box center [492, 270] width 44 height 9
checkbox input "true"
click at [663, 251] on button "Add" at bounding box center [667, 249] width 54 height 18
type input "0"
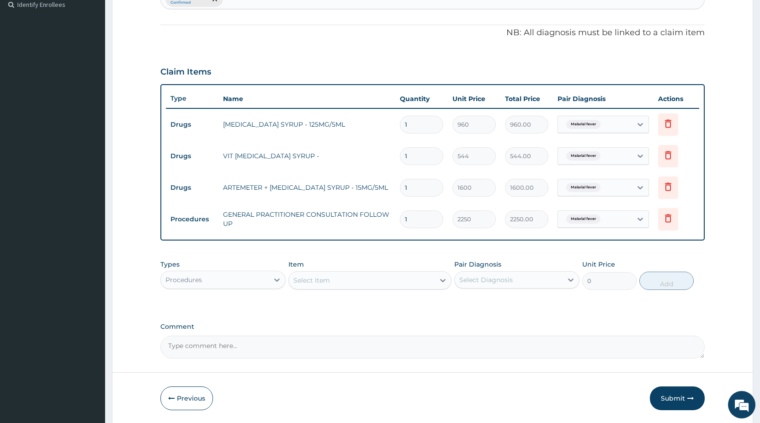
scroll to position [288, 0]
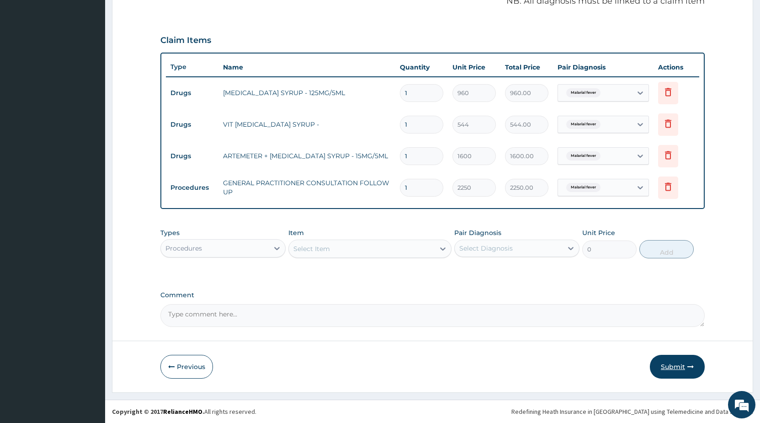
click at [694, 371] on button "Submit" at bounding box center [677, 367] width 55 height 24
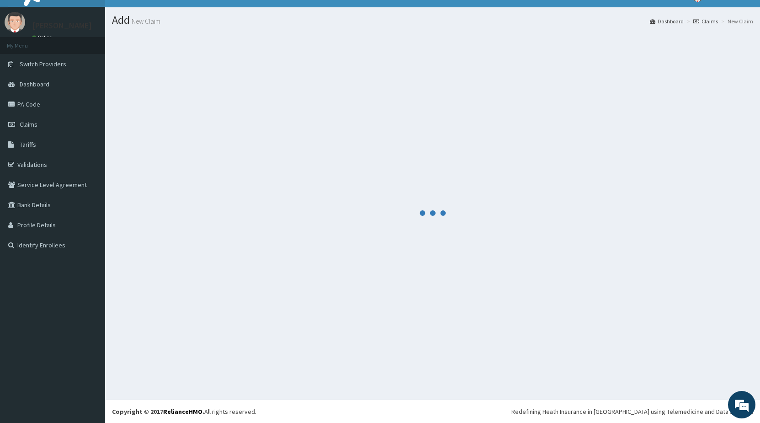
scroll to position [16, 0]
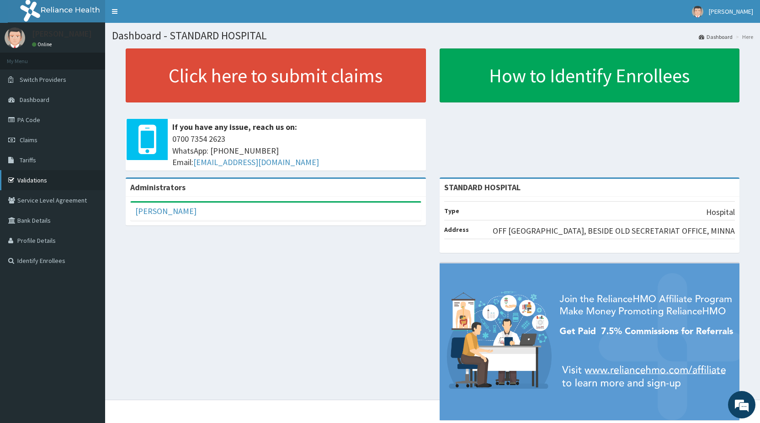
click at [40, 179] on link "Validations" at bounding box center [52, 180] width 105 height 20
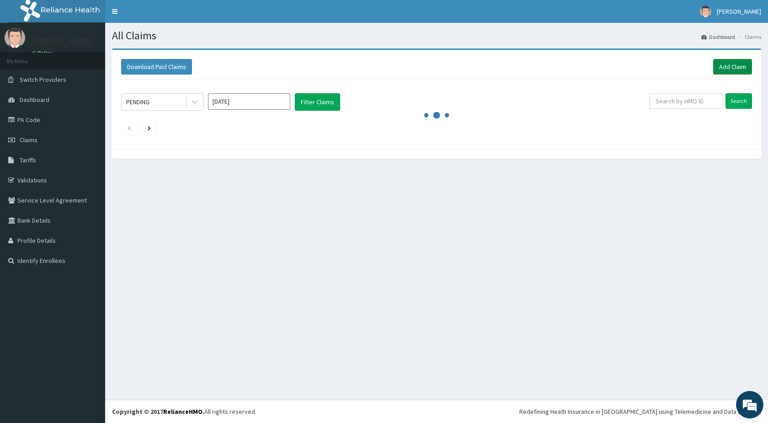
click at [736, 67] on link "Add Claim" at bounding box center [732, 67] width 39 height 16
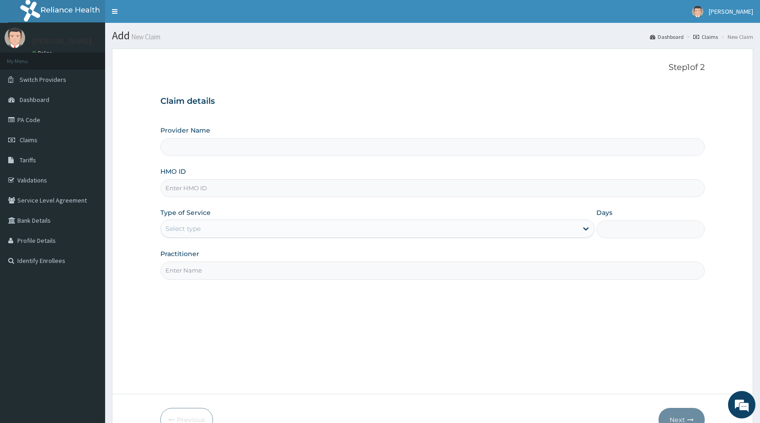
type input "STANDARD HOSPITAL"
click at [208, 185] on input "HMO ID" at bounding box center [432, 188] width 545 height 18
type input "HPY/10101/B"
click at [184, 229] on div "Select type" at bounding box center [183, 228] width 35 height 9
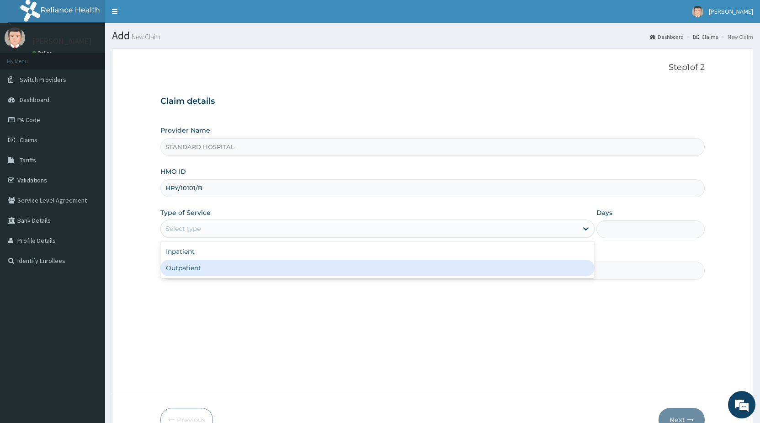
click at [187, 267] on div "Outpatient" at bounding box center [377, 268] width 434 height 16
type input "1"
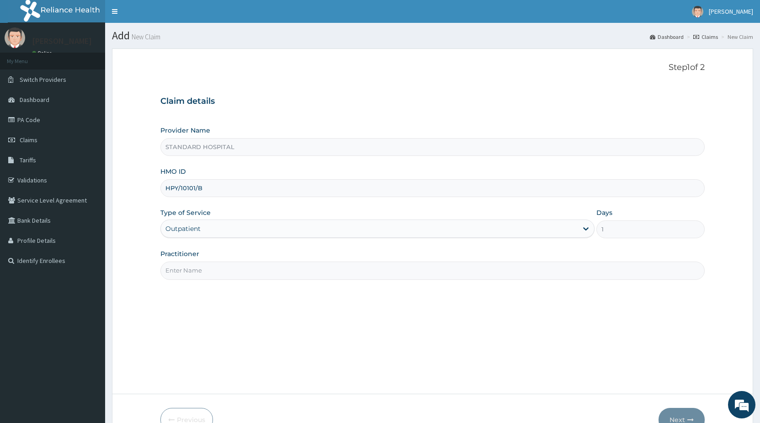
click at [257, 272] on input "Practitioner" at bounding box center [432, 271] width 545 height 18
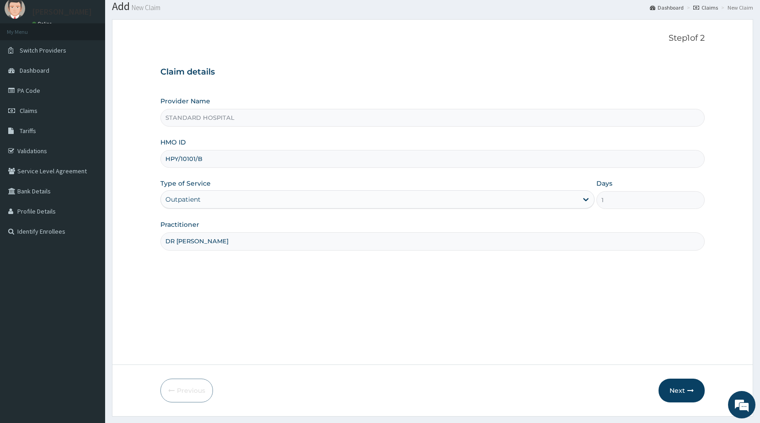
scroll to position [47, 0]
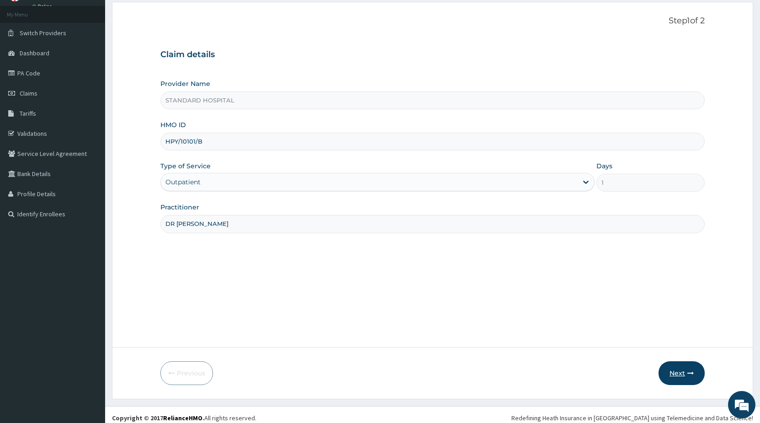
type input "DR [PERSON_NAME]"
click at [686, 374] on button "Next" at bounding box center [682, 373] width 46 height 24
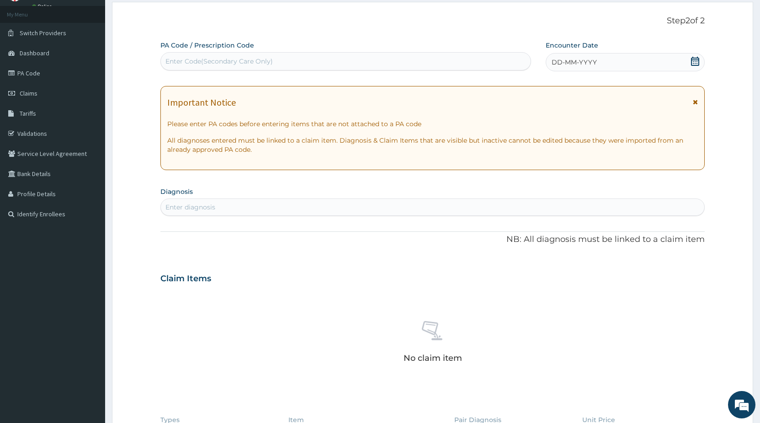
click at [696, 63] on icon at bounding box center [695, 61] width 9 height 9
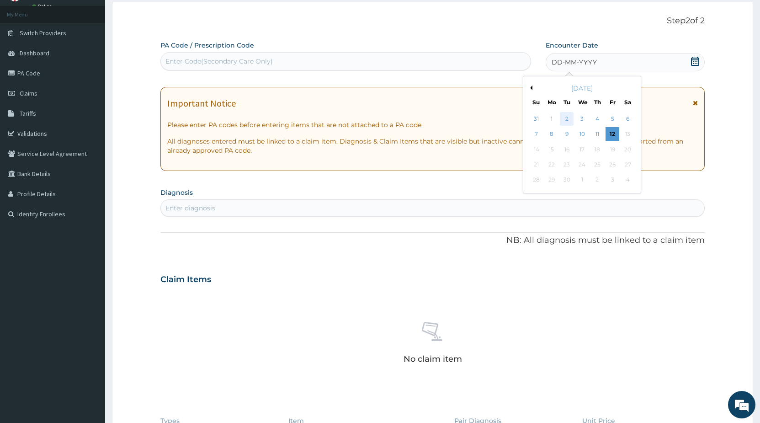
click at [569, 119] on div "2" at bounding box center [568, 119] width 14 height 14
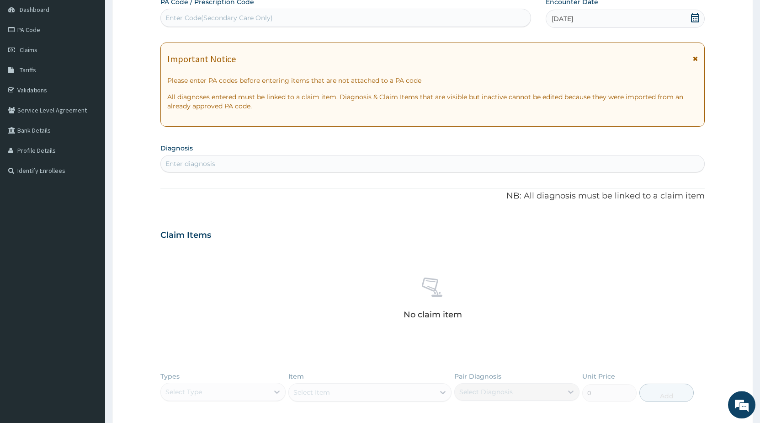
scroll to position [140, 0]
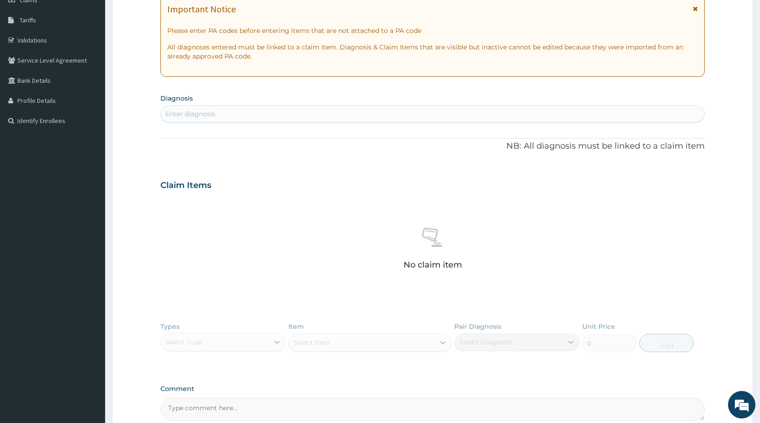
click at [293, 115] on div "Enter diagnosis" at bounding box center [433, 114] width 544 height 15
type input "MALARIA"
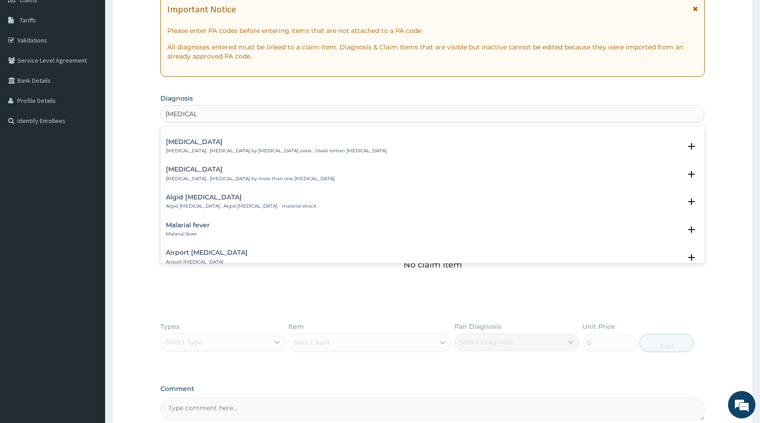
scroll to position [49, 0]
click at [217, 222] on div "Malarial fever Malarial fever" at bounding box center [433, 229] width 534 height 16
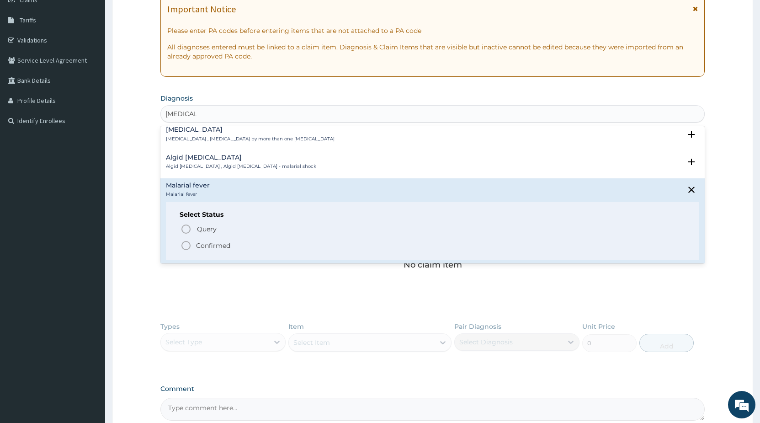
scroll to position [148, 0]
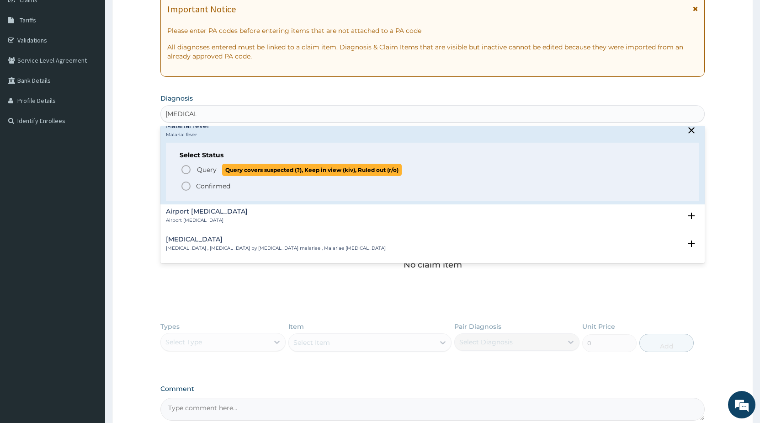
click at [189, 173] on circle "status option query" at bounding box center [186, 170] width 8 height 8
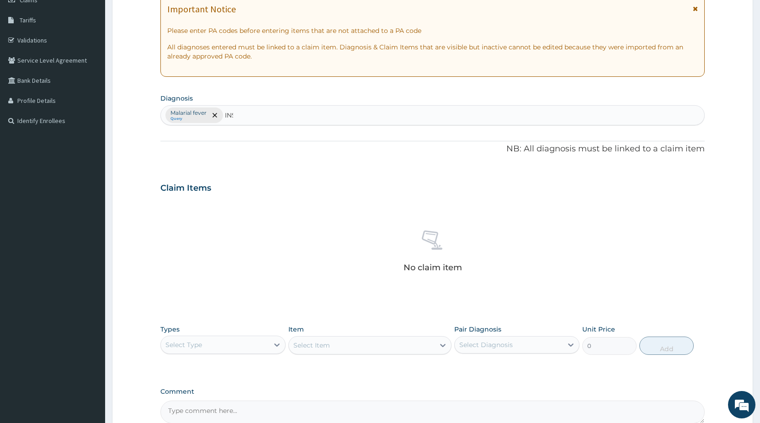
type input "INSO"
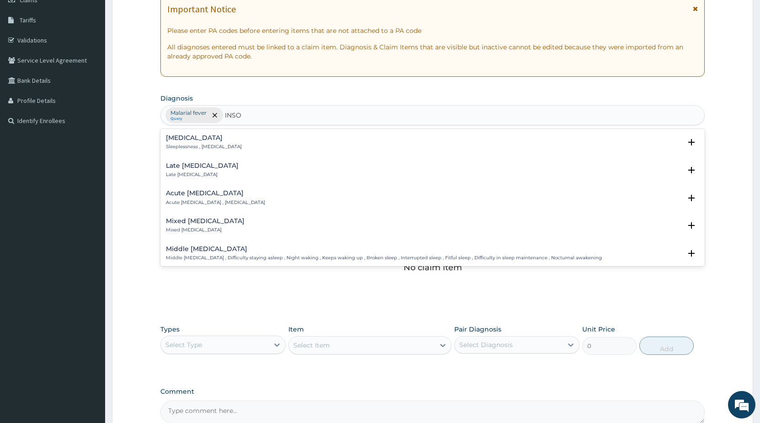
click at [209, 147] on p "Sleeplessness , Insomnia" at bounding box center [204, 147] width 76 height 6
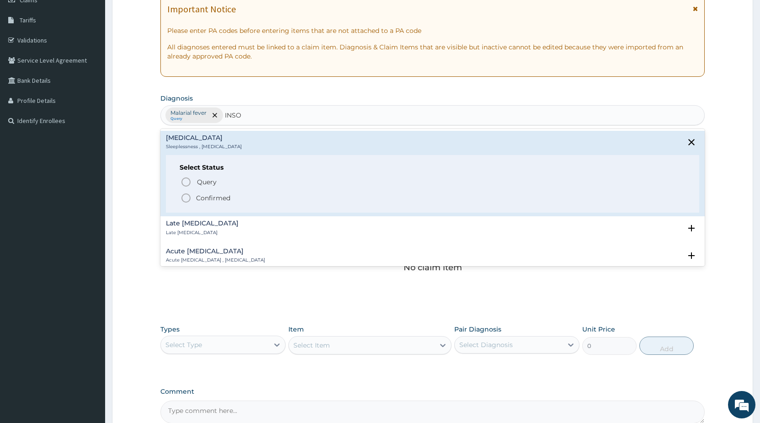
click at [187, 199] on icon "status option filled" at bounding box center [186, 197] width 11 height 11
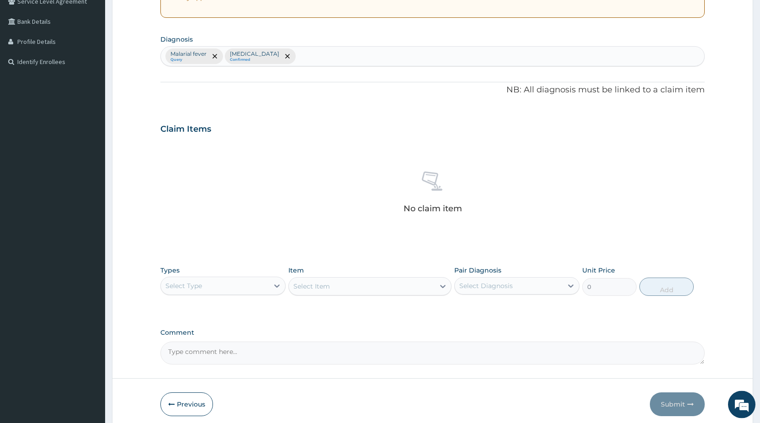
scroll to position [233, 0]
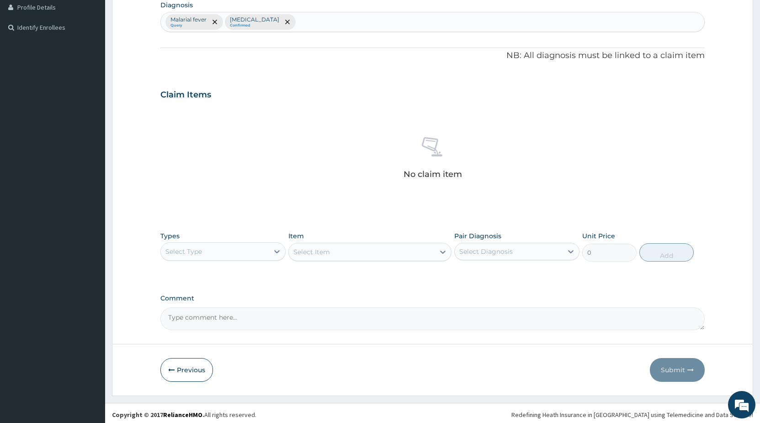
click at [211, 252] on div "Select Type" at bounding box center [215, 251] width 108 height 15
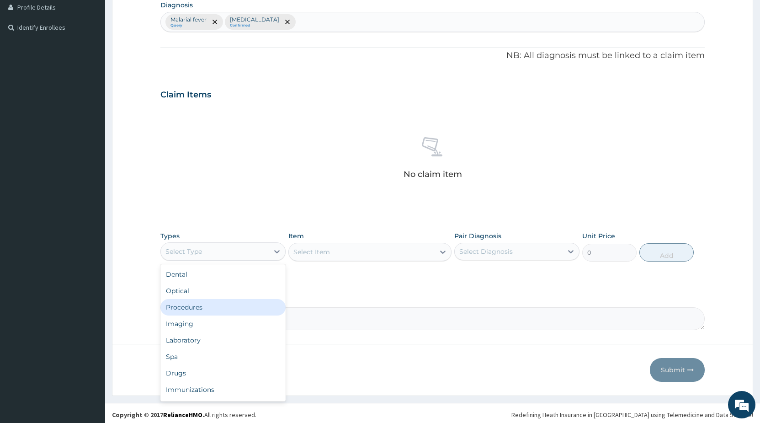
click at [193, 309] on div "Procedures" at bounding box center [222, 307] width 125 height 16
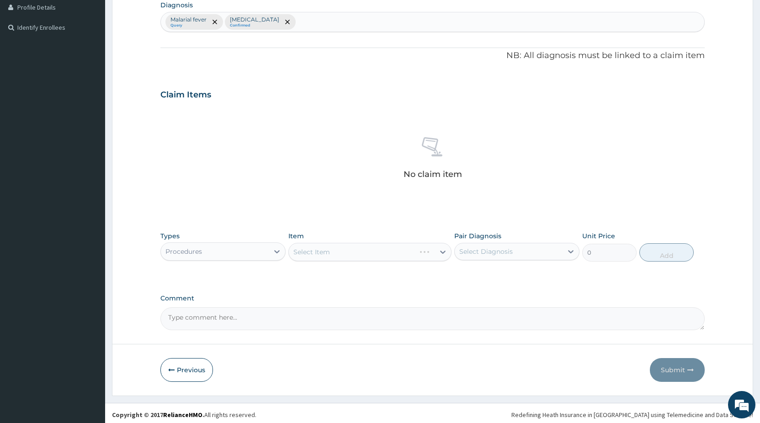
click at [314, 252] on div "Select Item" at bounding box center [369, 252] width 163 height 18
click at [319, 256] on div "Select Item" at bounding box center [369, 252] width 163 height 18
click at [320, 254] on div "Select Item" at bounding box center [369, 252] width 163 height 18
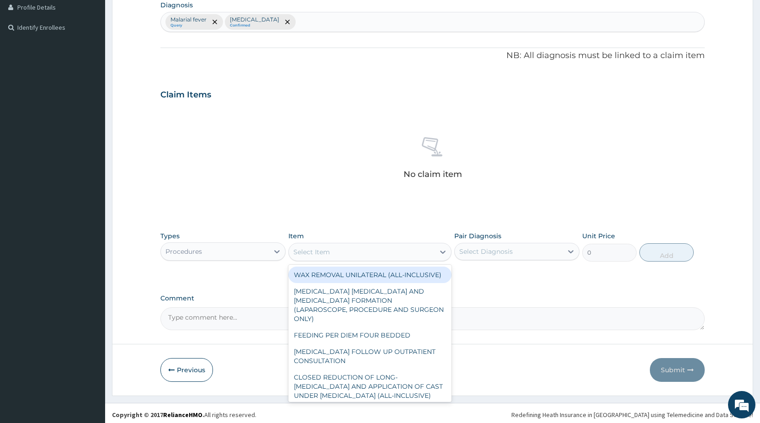
click at [344, 254] on div "Select Item" at bounding box center [362, 252] width 146 height 15
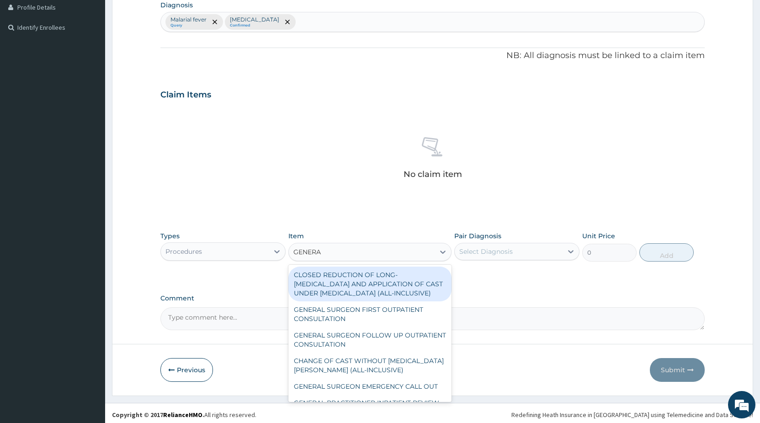
type input "GENERAL"
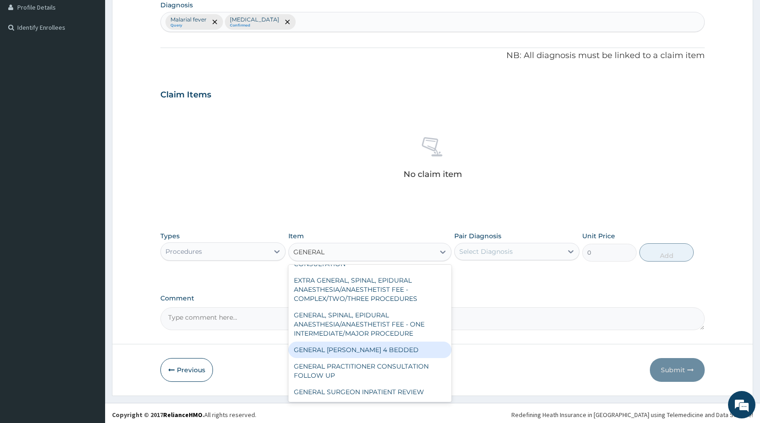
scroll to position [143, 0]
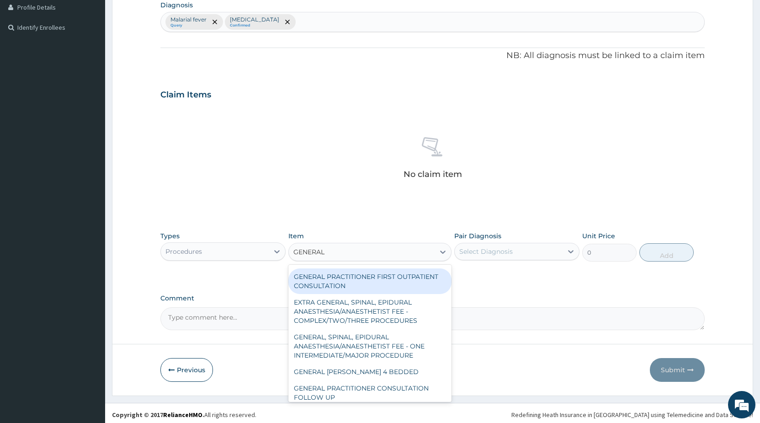
click at [385, 294] on div "GENERAL PRACTITIONER FIRST OUTPATIENT CONSULTATION" at bounding box center [369, 281] width 163 height 26
type input "4500"
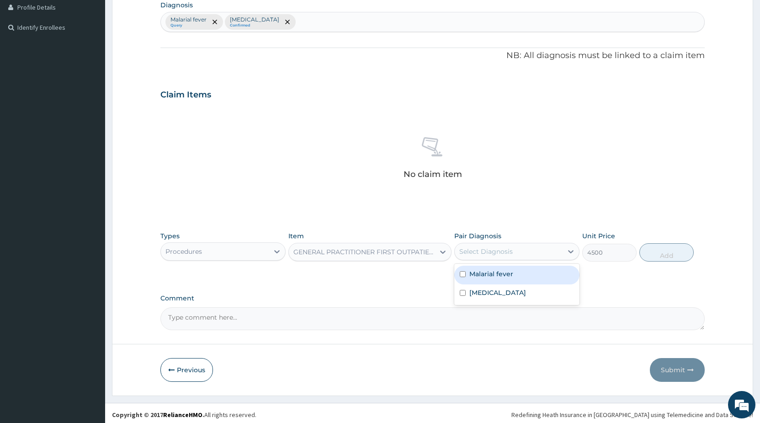
click at [469, 251] on div "Select Diagnosis" at bounding box center [485, 251] width 53 height 9
type input "GENERAL"
click at [333, 251] on div "GENERAL PRACTITIONER FIRST OUTPATIENT CONSULTATION" at bounding box center [365, 251] width 142 height 9
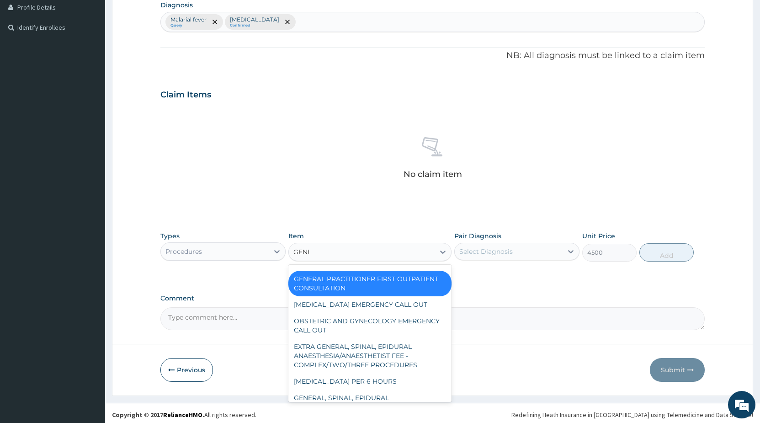
scroll to position [122, 0]
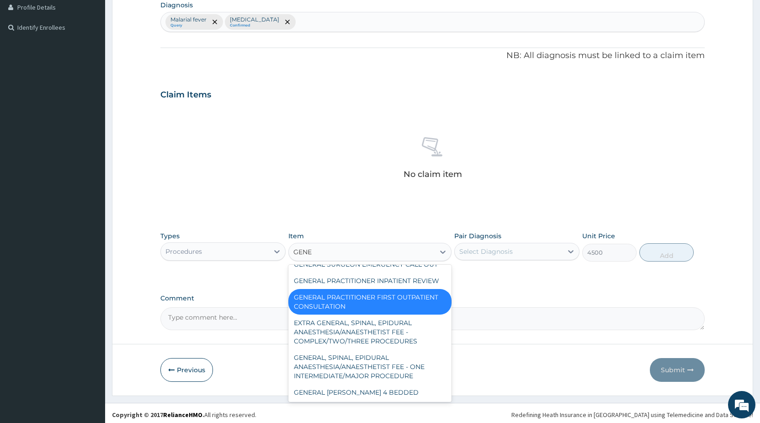
type input "GENER"
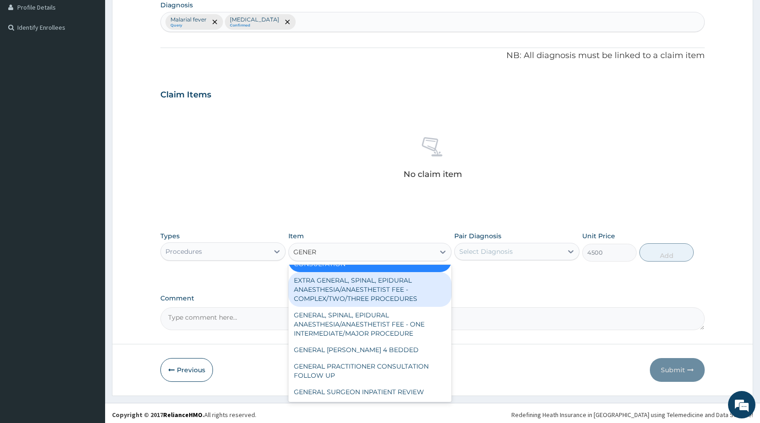
scroll to position [192, 0]
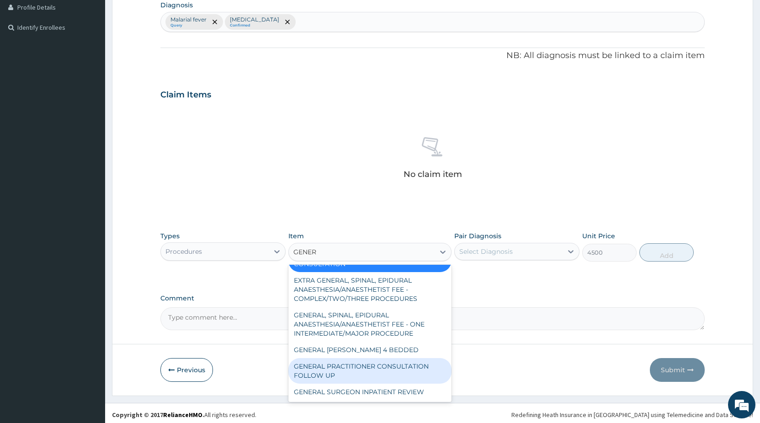
click at [369, 371] on div "GENERAL PRACTITIONER CONSULTATION FOLLOW UP" at bounding box center [369, 371] width 163 height 26
type input "2250"
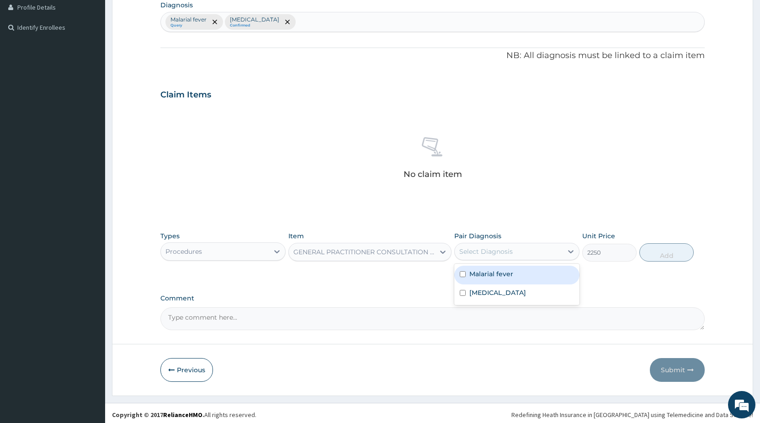
click at [520, 250] on div "Select Diagnosis" at bounding box center [509, 251] width 108 height 15
click at [518, 280] on div "Malarial fever" at bounding box center [516, 275] width 125 height 19
checkbox input "true"
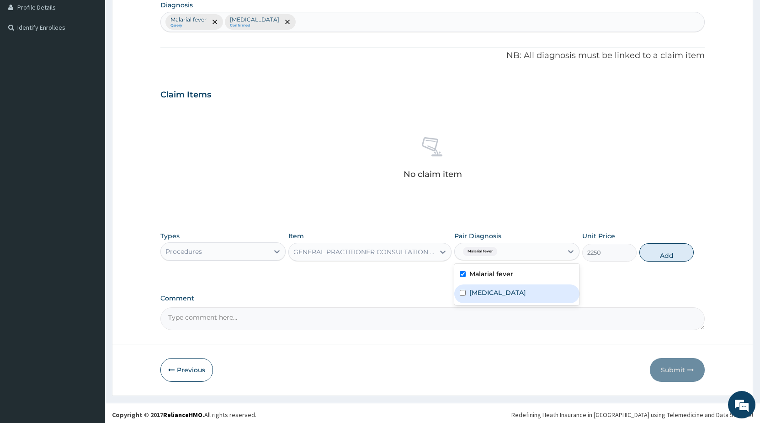
click at [509, 293] on div "Insomnia" at bounding box center [516, 293] width 125 height 19
checkbox input "true"
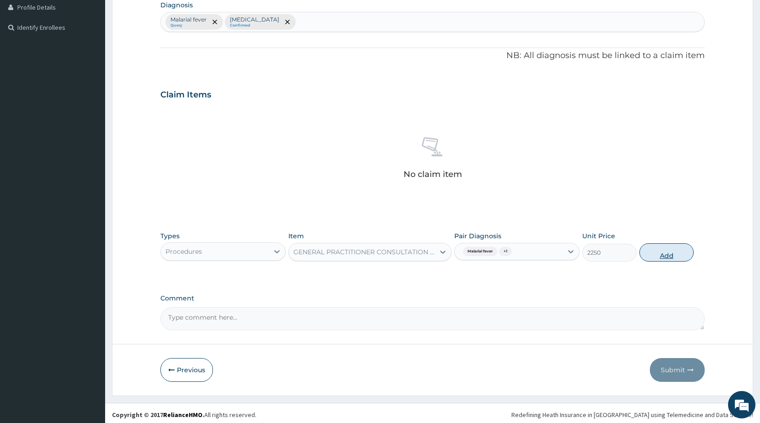
click at [663, 256] on button "Add" at bounding box center [667, 252] width 54 height 18
type input "0"
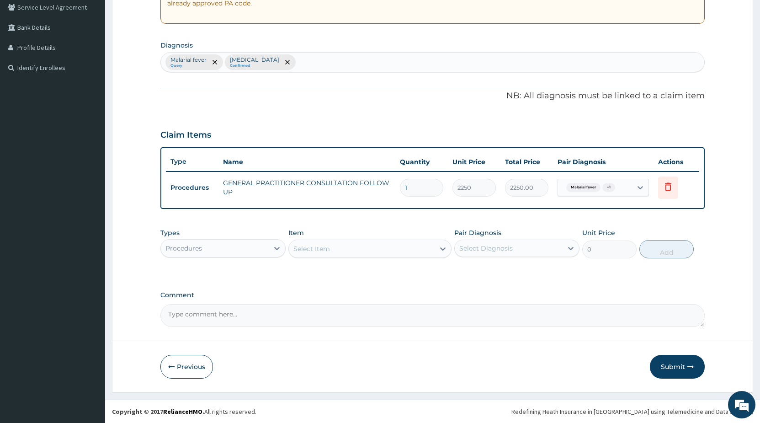
click at [315, 253] on div "Select Item" at bounding box center [362, 248] width 146 height 15
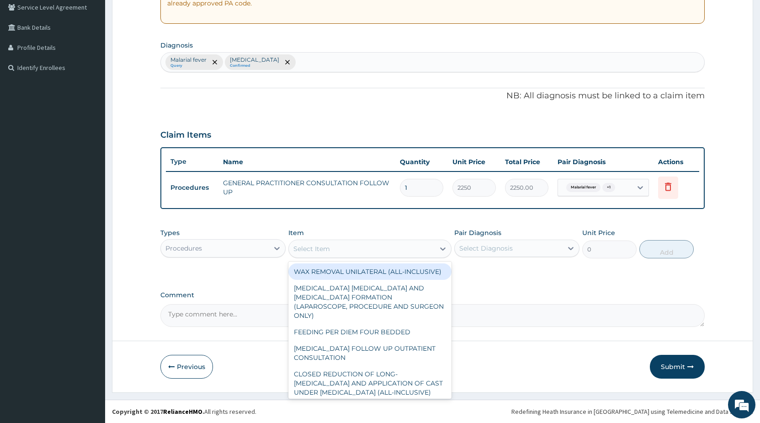
click at [253, 250] on div "Procedures" at bounding box center [215, 248] width 108 height 15
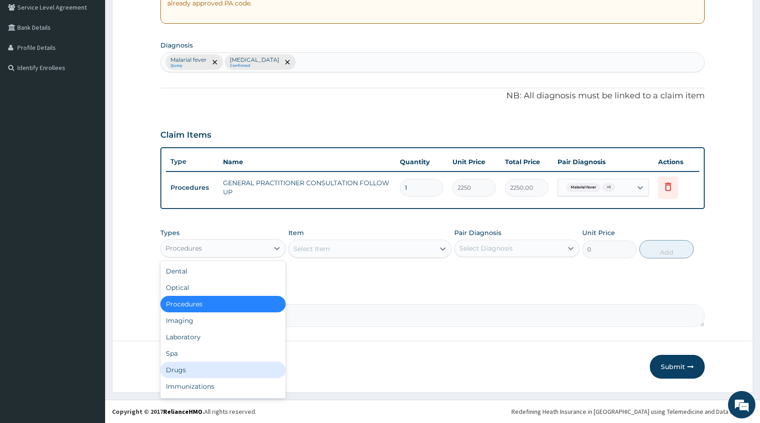
click at [190, 368] on div "Drugs" at bounding box center [222, 370] width 125 height 16
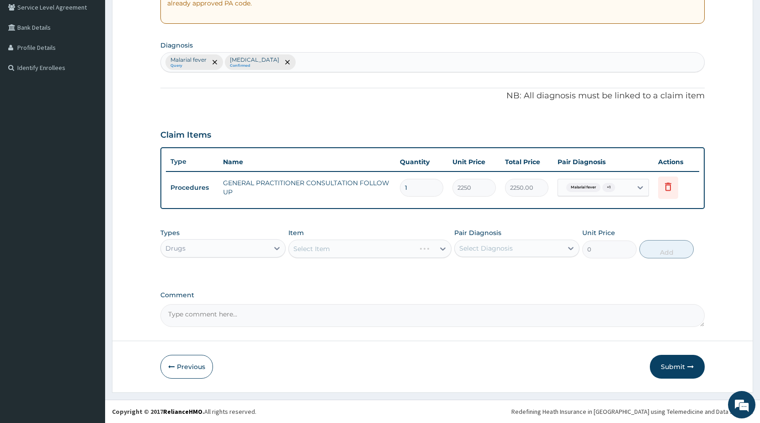
click at [312, 251] on div "Select Item" at bounding box center [369, 249] width 163 height 18
click at [320, 251] on div "Select Item" at bounding box center [369, 249] width 163 height 18
click at [336, 253] on div "Select Item" at bounding box center [369, 249] width 163 height 18
click at [387, 248] on div "Select Item" at bounding box center [362, 248] width 146 height 15
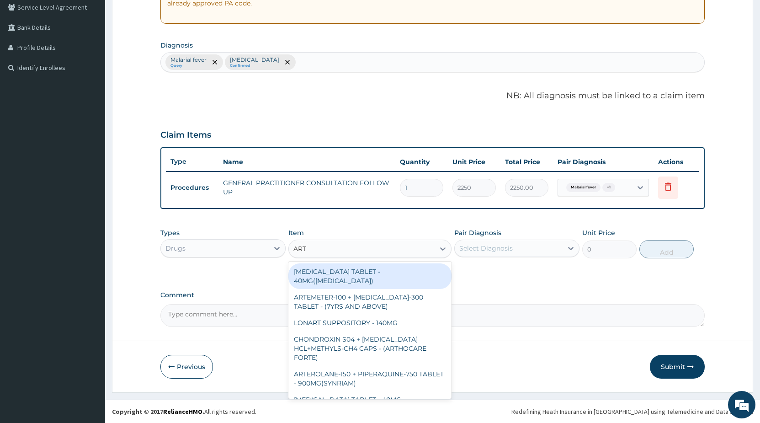
type input "ARTE"
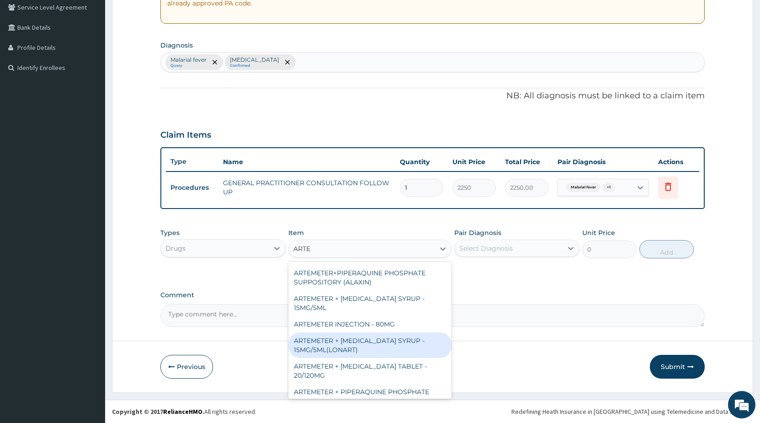
scroll to position [269, 0]
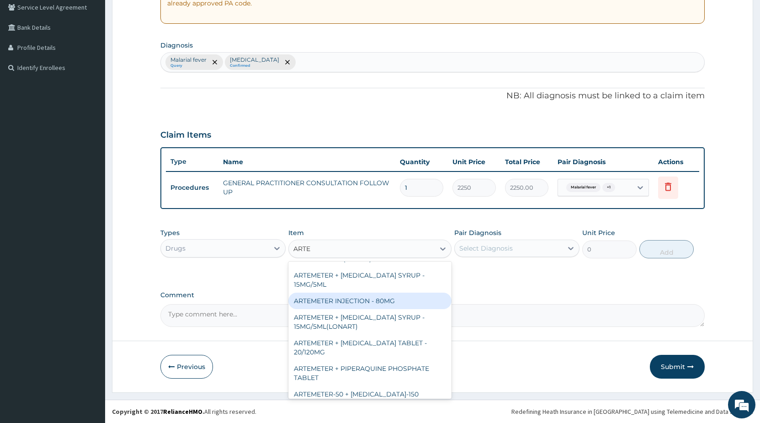
click at [417, 293] on div "ARTEMETER INJECTION - 80MG" at bounding box center [369, 301] width 163 height 16
type input "544"
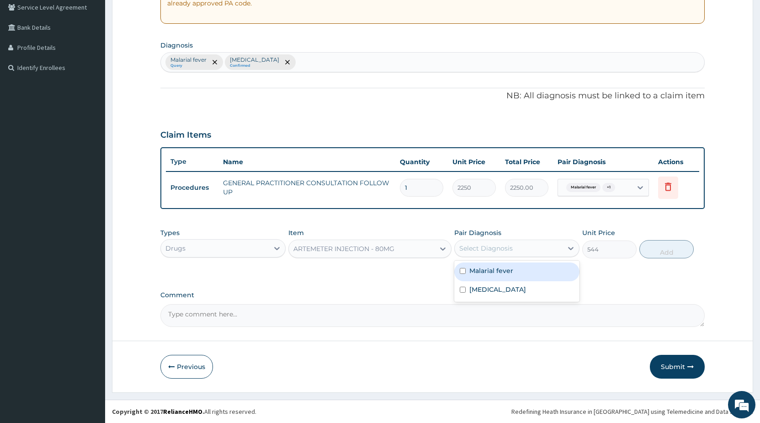
click at [483, 247] on div "Select Diagnosis" at bounding box center [485, 248] width 53 height 9
click at [484, 274] on label "Malarial fever" at bounding box center [492, 270] width 44 height 9
checkbox input "true"
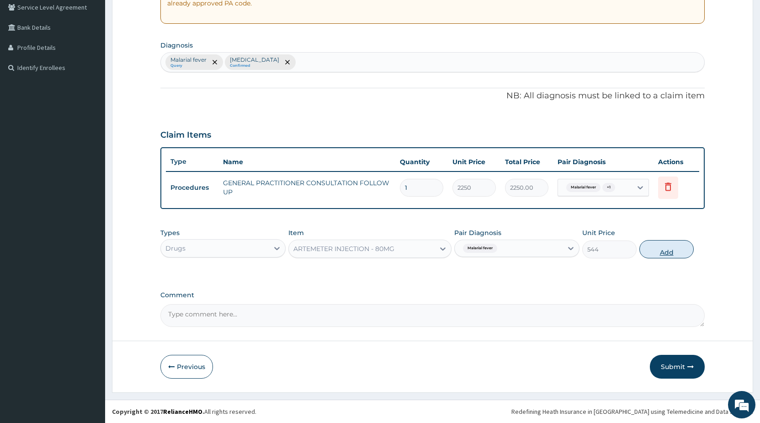
click at [674, 256] on button "Add" at bounding box center [667, 249] width 54 height 18
type input "0"
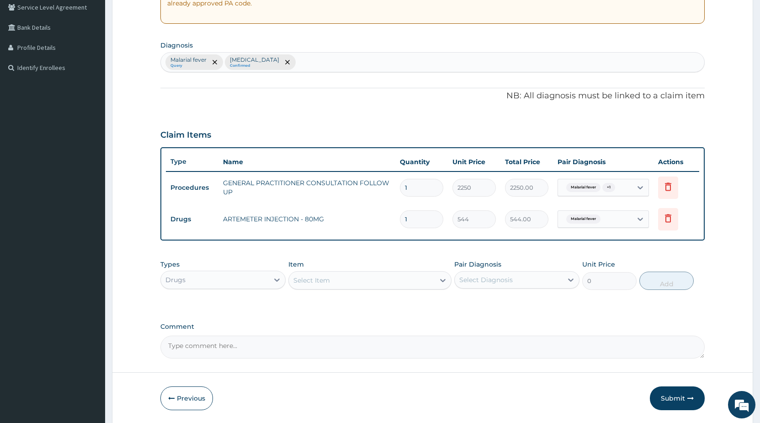
drag, startPoint x: 419, startPoint y: 220, endPoint x: 377, endPoint y: 216, distance: 42.7
click at [400, 217] on input "1" at bounding box center [421, 219] width 43 height 18
type input "6"
type input "3264.00"
type input "6"
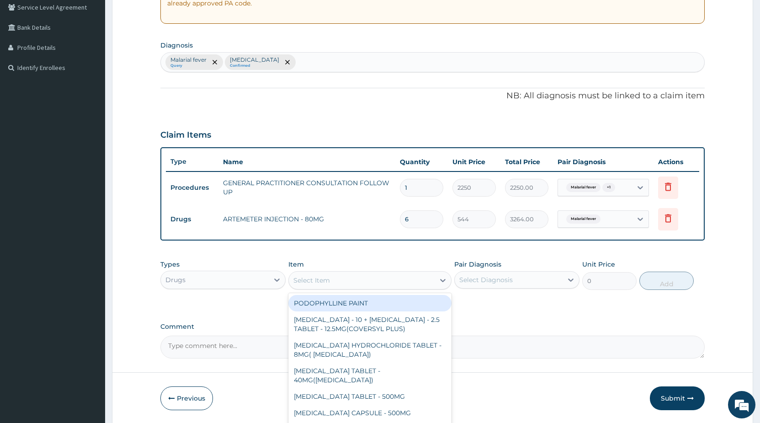
click at [315, 281] on div "Select Item" at bounding box center [312, 280] width 37 height 9
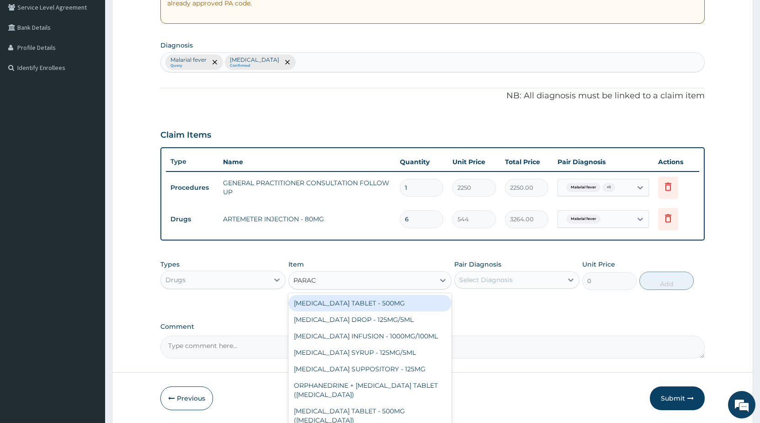
type input "PARACE"
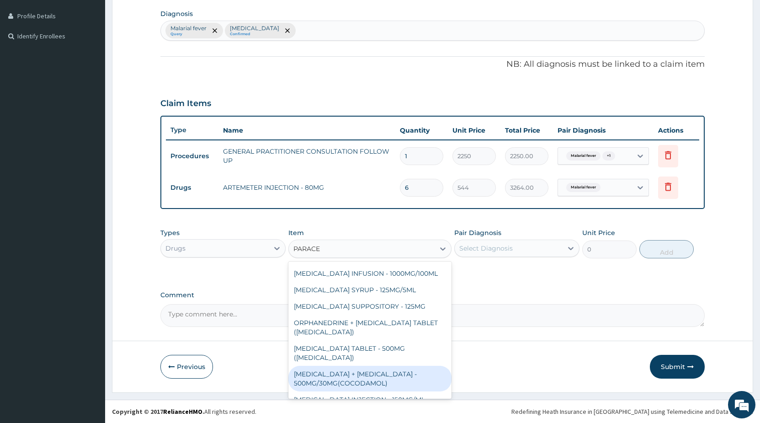
scroll to position [33, 0]
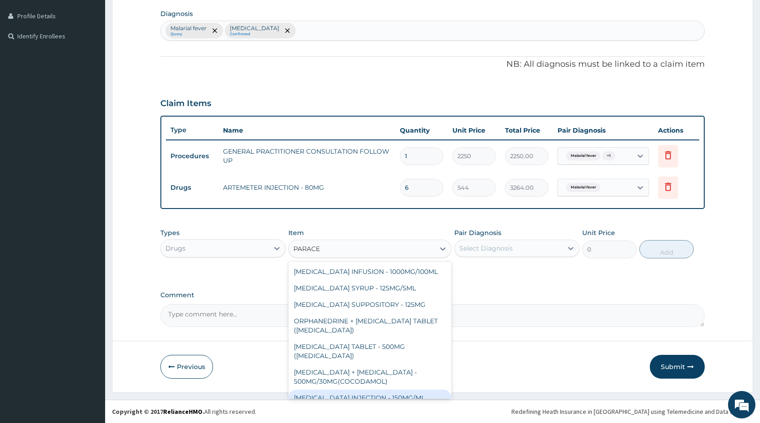
click at [378, 390] on div "[MEDICAL_DATA] INJECTION - 150MG/ML" at bounding box center [369, 398] width 163 height 16
type input "640"
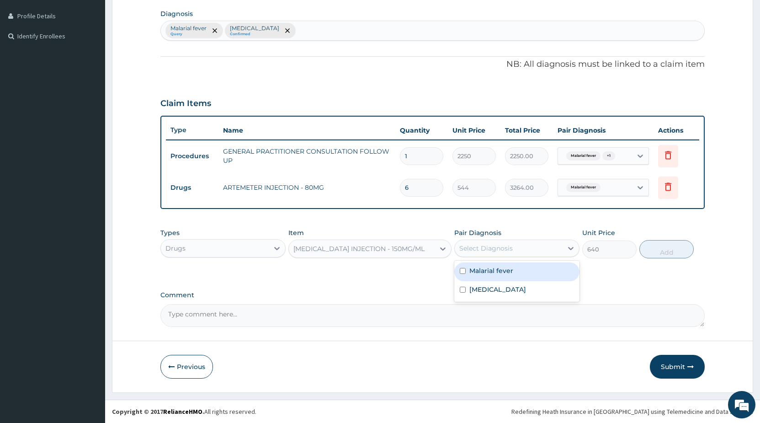
click at [480, 246] on div "Select Diagnosis" at bounding box center [485, 248] width 53 height 9
click at [469, 269] on div "Malarial fever" at bounding box center [516, 271] width 125 height 19
checkbox input "true"
click at [660, 245] on button "Add" at bounding box center [667, 249] width 54 height 18
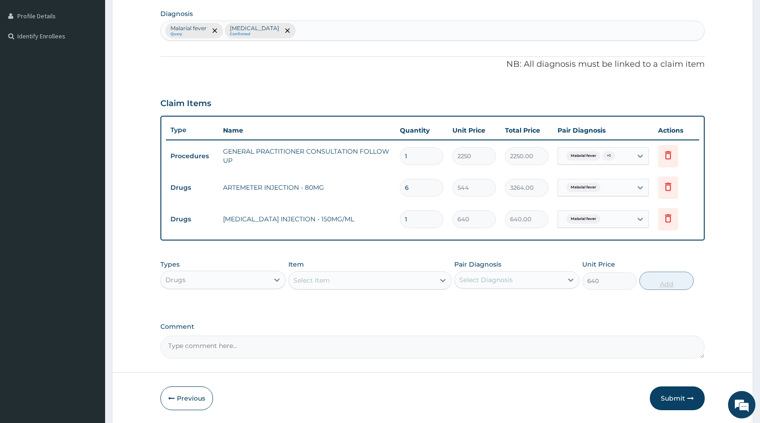
type input "0"
drag, startPoint x: 425, startPoint y: 225, endPoint x: 363, endPoint y: 220, distance: 61.5
click at [400, 220] on input "1" at bounding box center [421, 219] width 43 height 18
type input "4"
type input "2560.00"
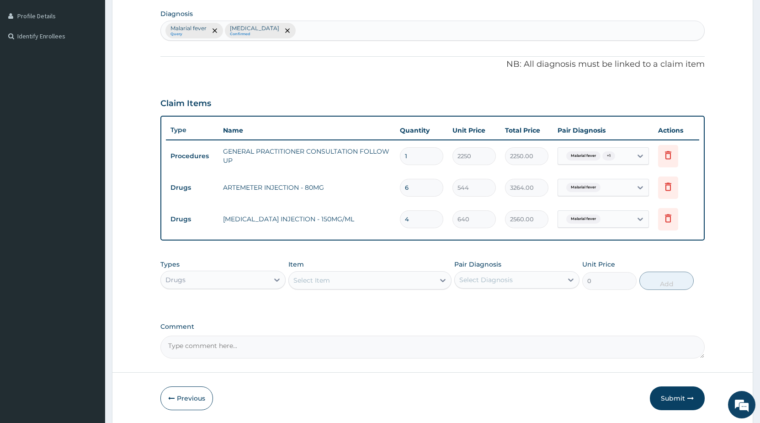
type input "4"
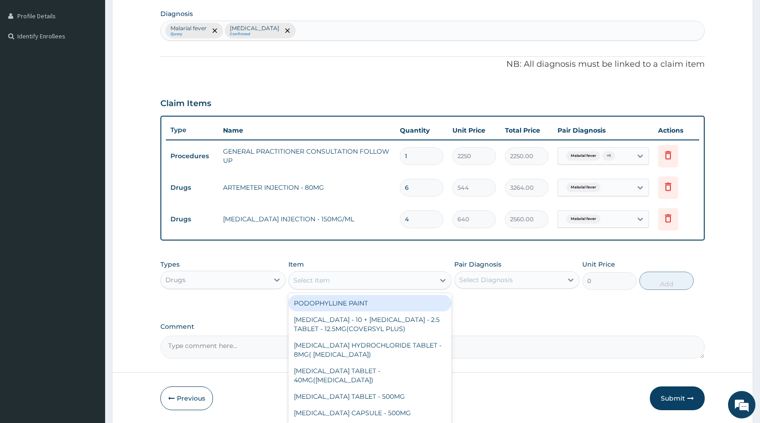
click at [374, 283] on div "Select Item" at bounding box center [362, 280] width 146 height 15
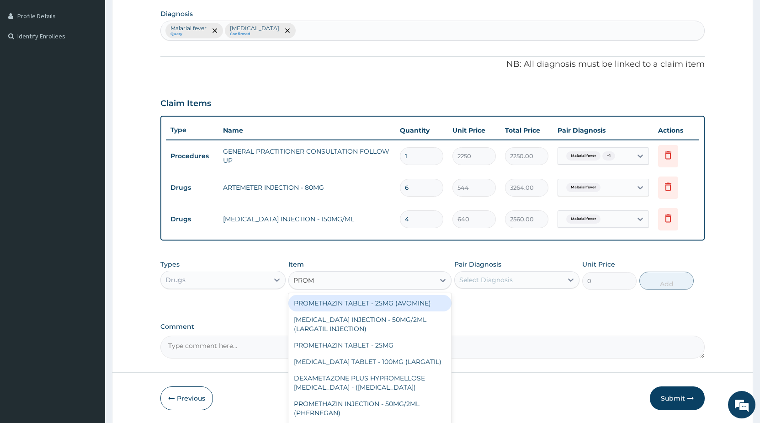
type input "PROME"
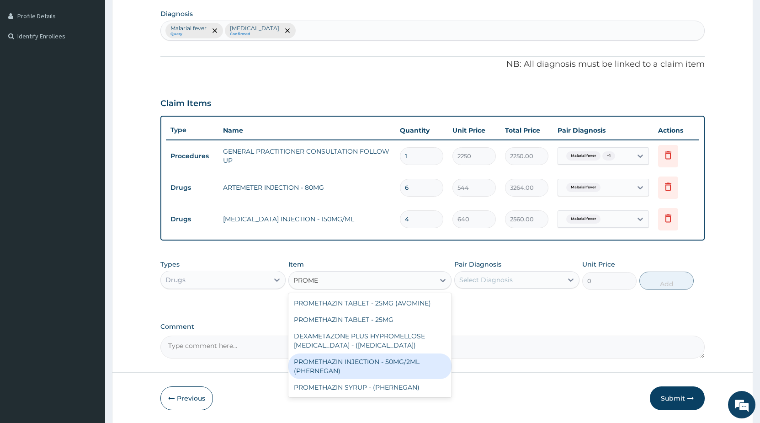
click at [376, 362] on div "PROMETHAZIN INJECTION - 50MG/2ML (PHERNEGAN)" at bounding box center [369, 366] width 163 height 26
type input "364.8"
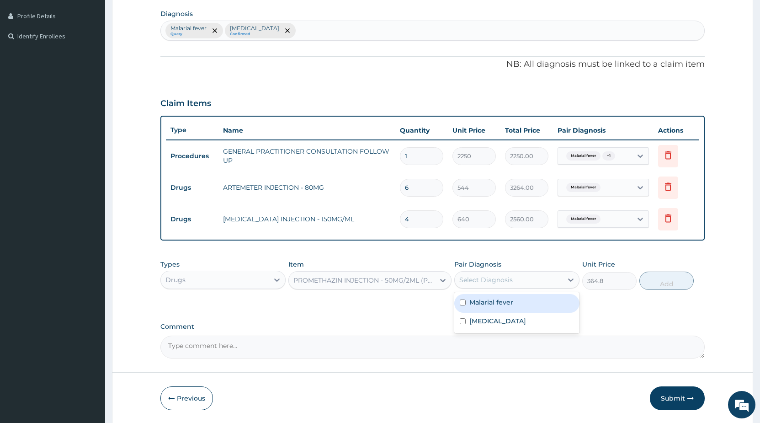
click at [500, 279] on div "Select Diagnosis" at bounding box center [485, 279] width 53 height 9
click at [491, 302] on label "Malarial fever" at bounding box center [492, 302] width 44 height 9
checkbox input "true"
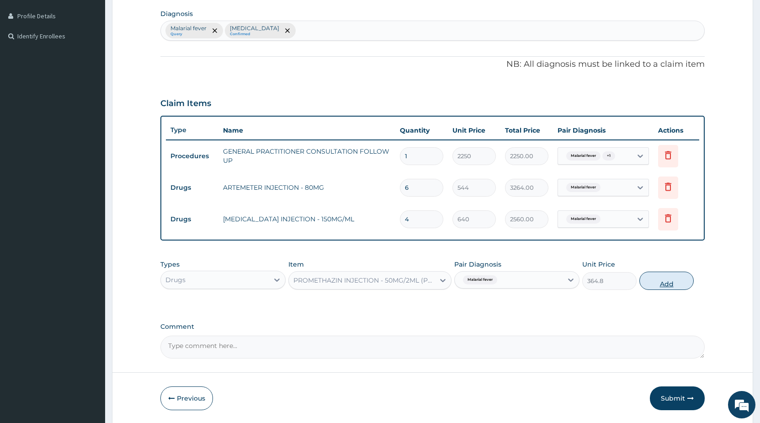
click at [661, 284] on button "Add" at bounding box center [667, 281] width 54 height 18
type input "0"
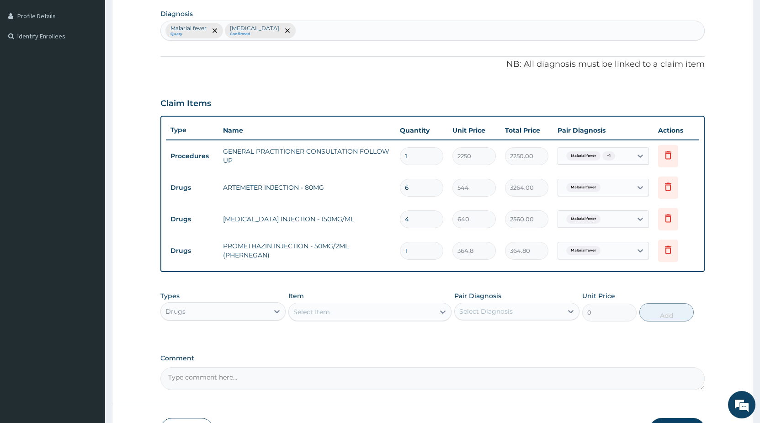
click at [352, 313] on div "Select Item" at bounding box center [362, 311] width 146 height 15
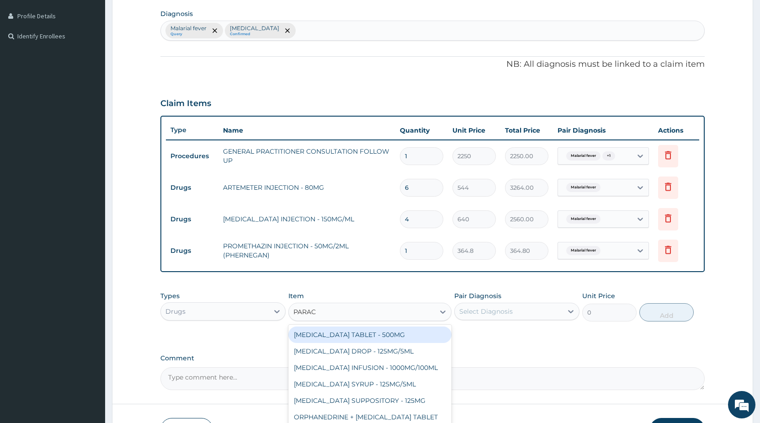
type input "PARACE"
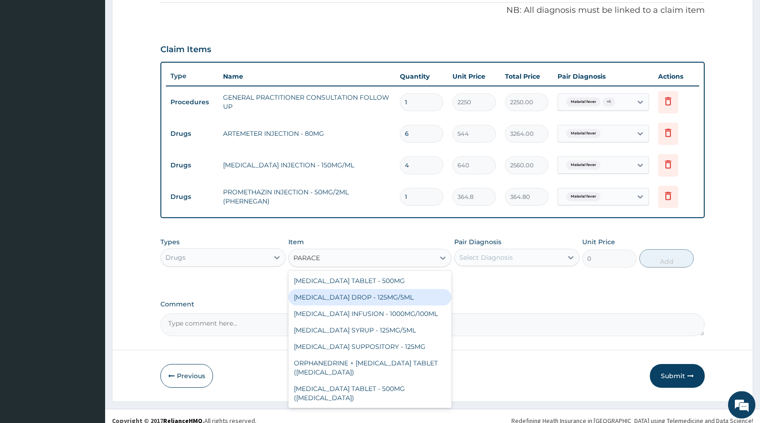
scroll to position [288, 0]
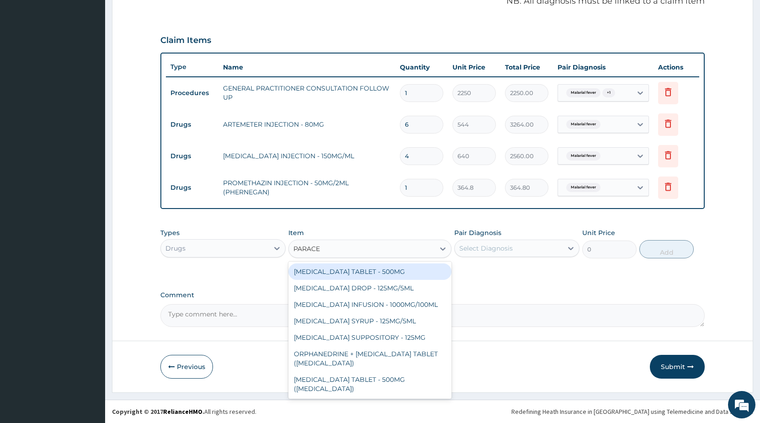
click at [392, 274] on div "[MEDICAL_DATA] TABLET - 500MG" at bounding box center [369, 271] width 163 height 16
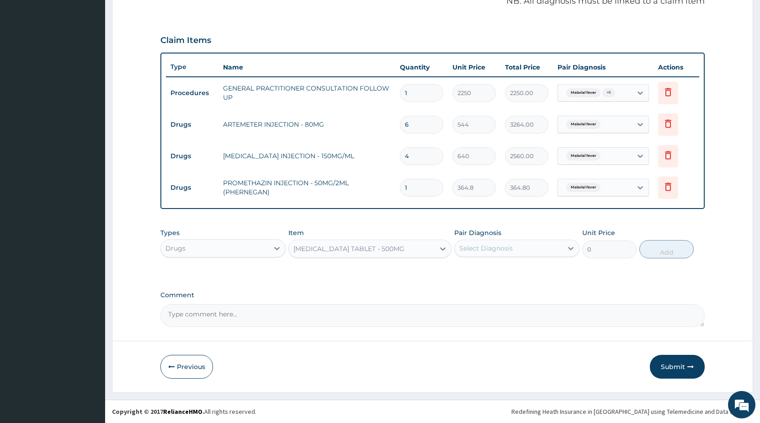
type input "38.400000000000006"
click at [470, 247] on div "Select Diagnosis" at bounding box center [485, 248] width 53 height 9
click at [501, 271] on label "Malarial fever" at bounding box center [492, 270] width 44 height 9
checkbox input "true"
click at [677, 252] on button "Add" at bounding box center [667, 249] width 54 height 18
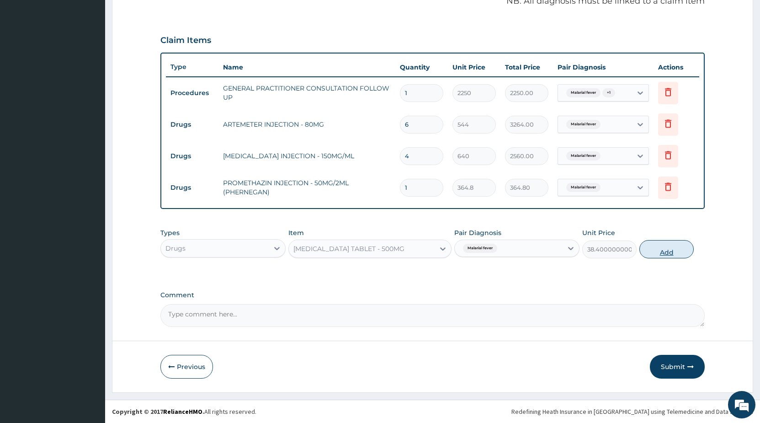
type input "0"
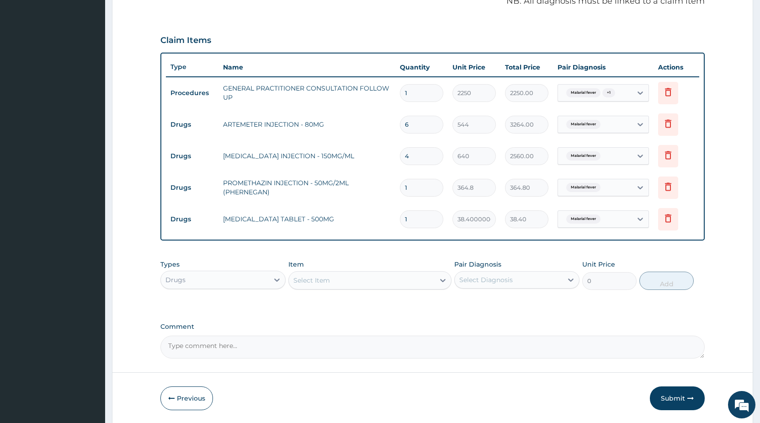
click at [427, 220] on input "1" at bounding box center [421, 219] width 43 height 18
type input "17"
type input "652.80"
type input "1"
type input "38.40"
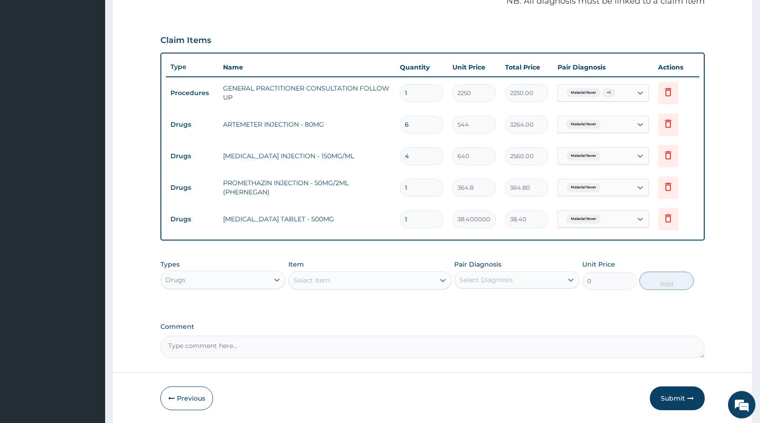
type input "18"
type input "691.20"
type input "18"
click at [331, 283] on div "Select Item" at bounding box center [362, 280] width 146 height 15
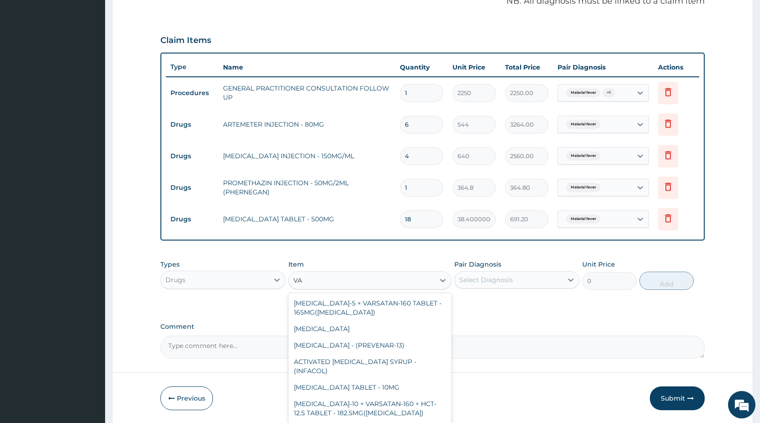
type input "VA"
type input "V"
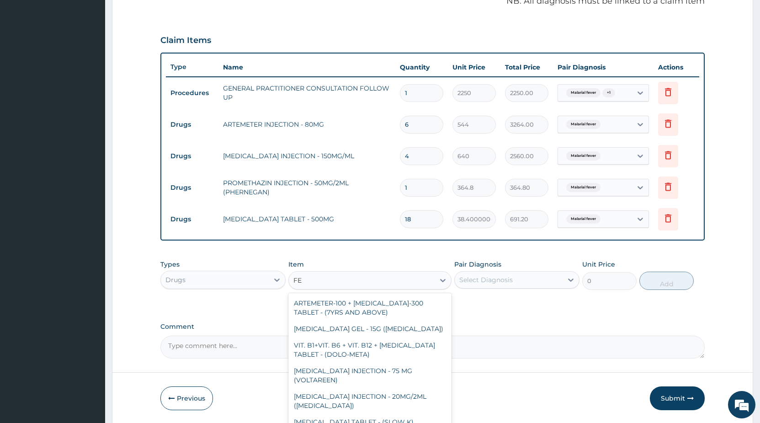
type input "F"
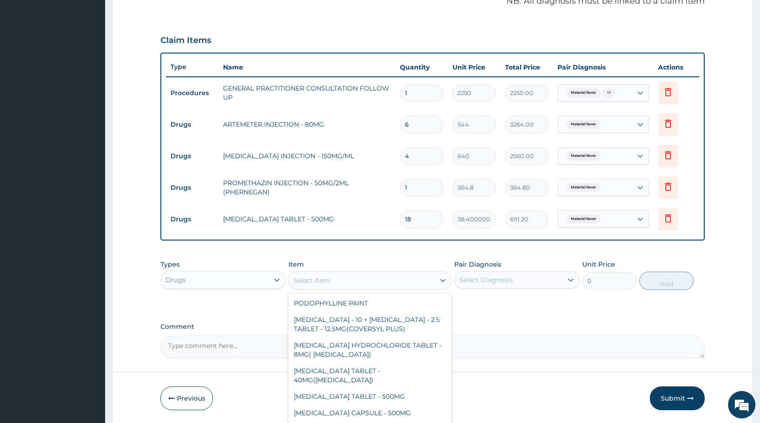
scroll to position [319, 0]
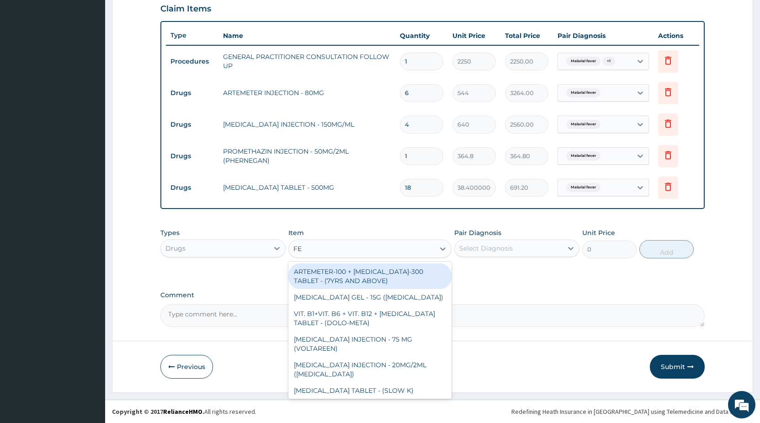
type input "F"
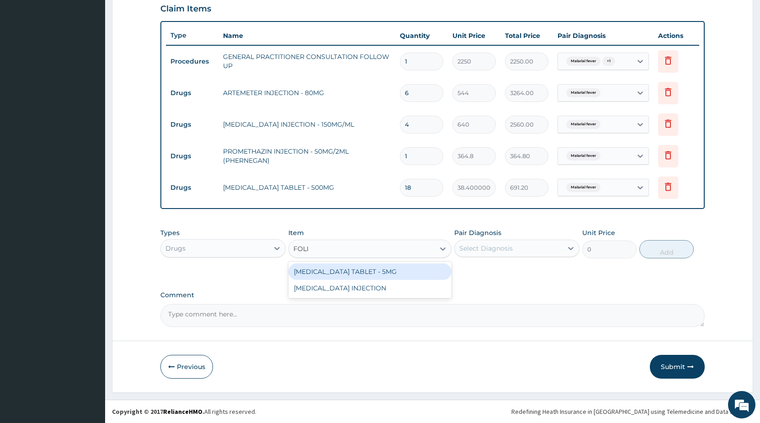
type input "FOLIC"
click at [379, 272] on div "[MEDICAL_DATA] TABLET - 5MG" at bounding box center [369, 271] width 163 height 16
type input "12.8"
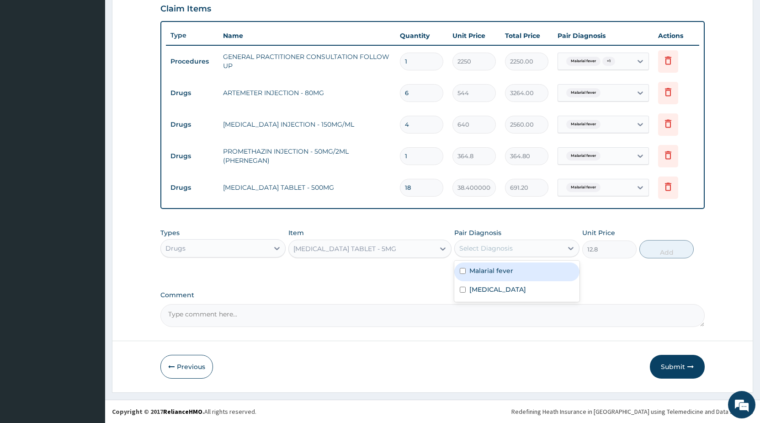
click at [486, 247] on div "Select Diagnosis" at bounding box center [485, 248] width 53 height 9
click at [493, 272] on label "Malarial fever" at bounding box center [492, 270] width 44 height 9
checkbox input "true"
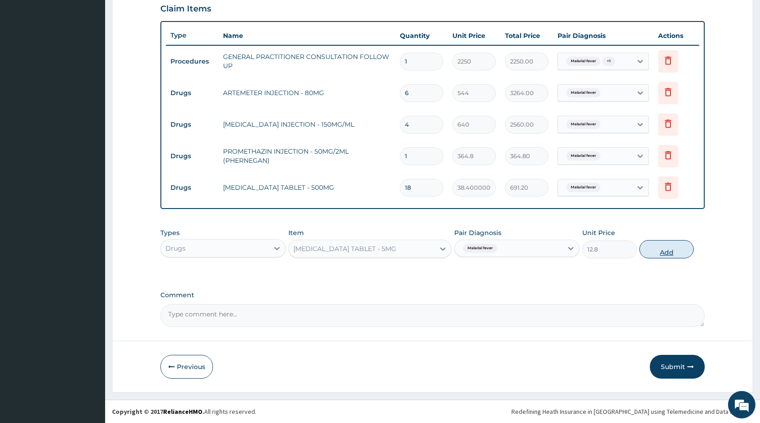
click at [662, 255] on button "Add" at bounding box center [667, 249] width 54 height 18
type input "0"
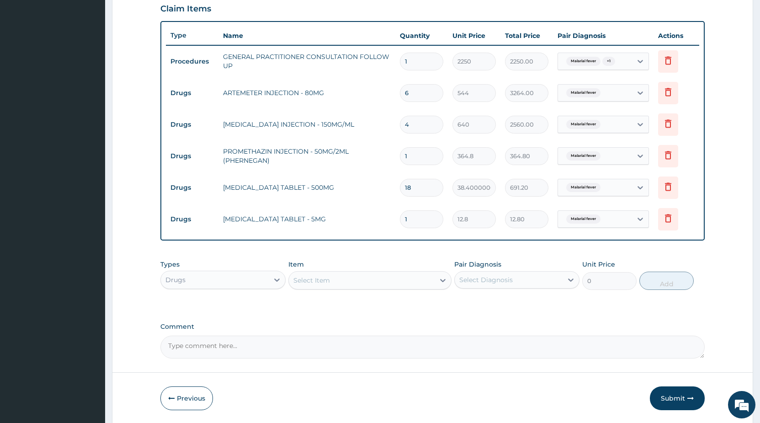
click at [421, 223] on input "1" at bounding box center [421, 219] width 43 height 18
type input "14"
type input "179.20"
type input "14"
click at [339, 282] on div "Select Item" at bounding box center [362, 280] width 146 height 15
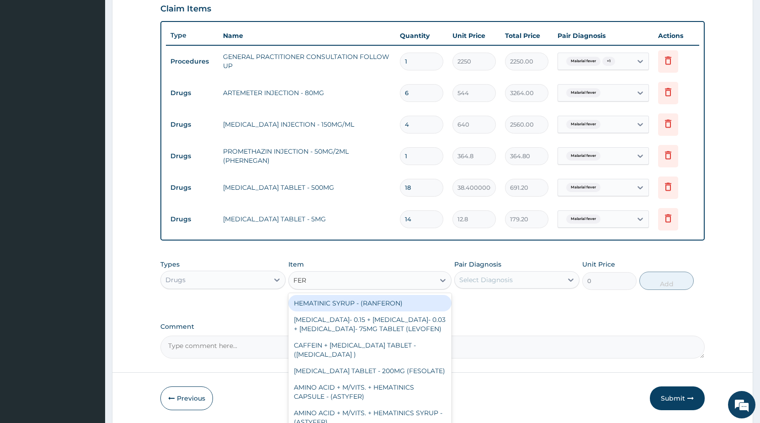
type input "FERR"
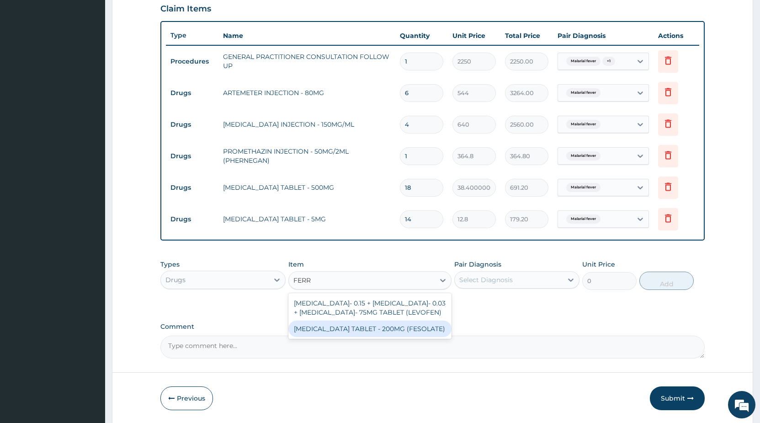
click at [369, 337] on div "[MEDICAL_DATA] TABLET - 200MG (FESOLATE)" at bounding box center [369, 328] width 163 height 16
type input "32"
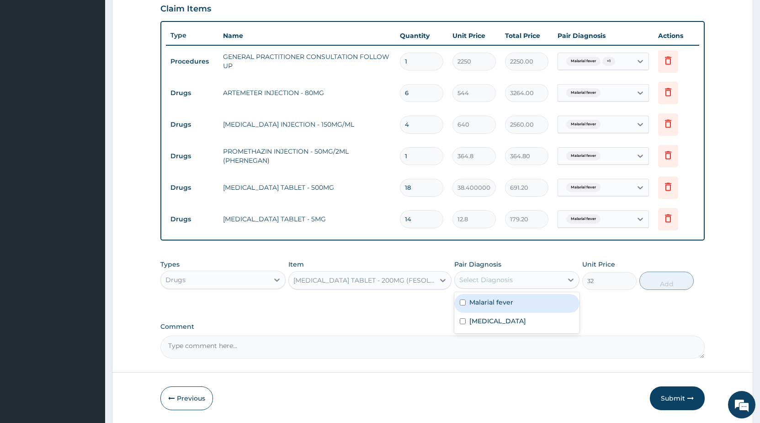
click at [502, 288] on div "Select Diagnosis" at bounding box center [516, 279] width 125 height 17
click at [496, 309] on div "Malarial fever" at bounding box center [516, 303] width 125 height 19
checkbox input "true"
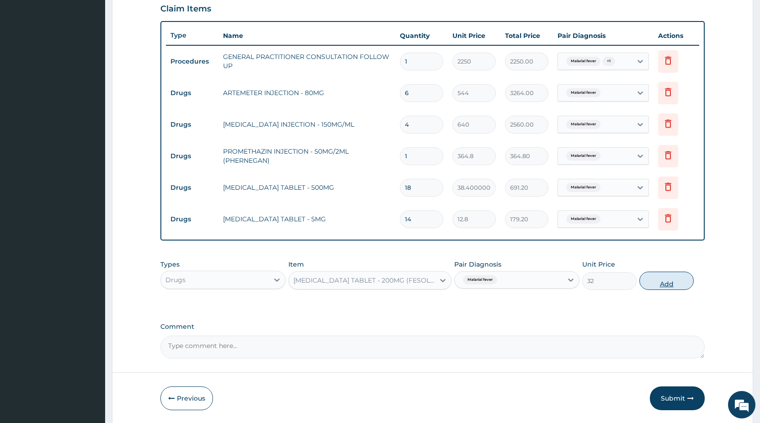
click at [685, 283] on button "Add" at bounding box center [667, 281] width 54 height 18
type input "0"
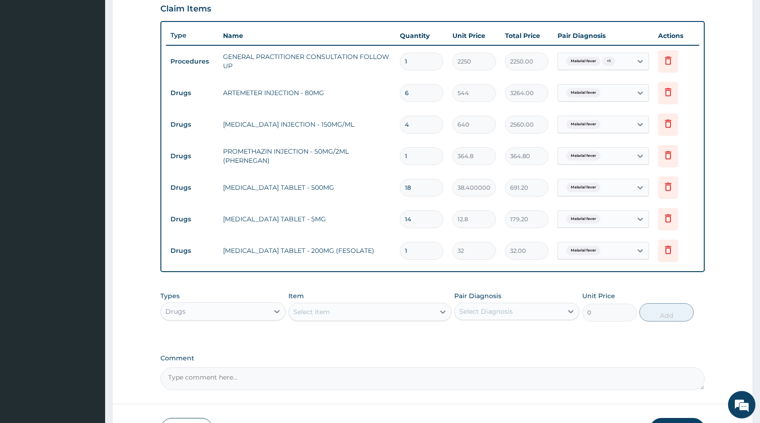
type input "14"
type input "448.00"
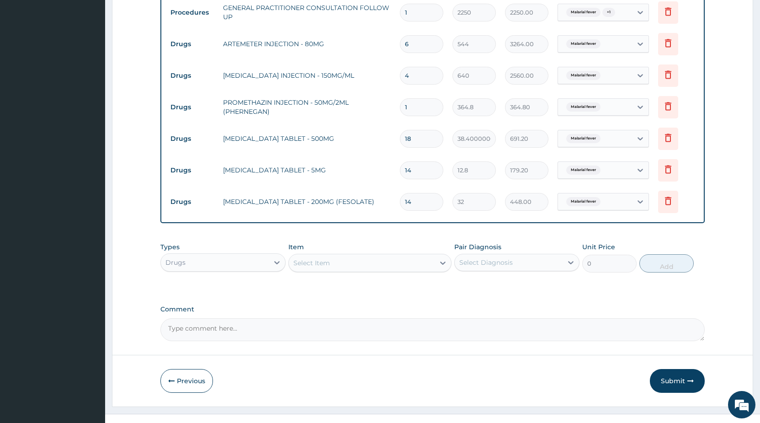
scroll to position [382, 0]
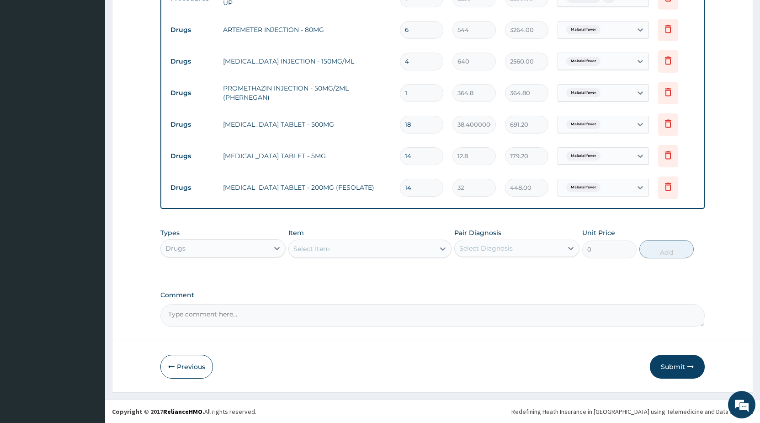
type input "14"
click at [304, 255] on div "Select Item" at bounding box center [362, 248] width 146 height 15
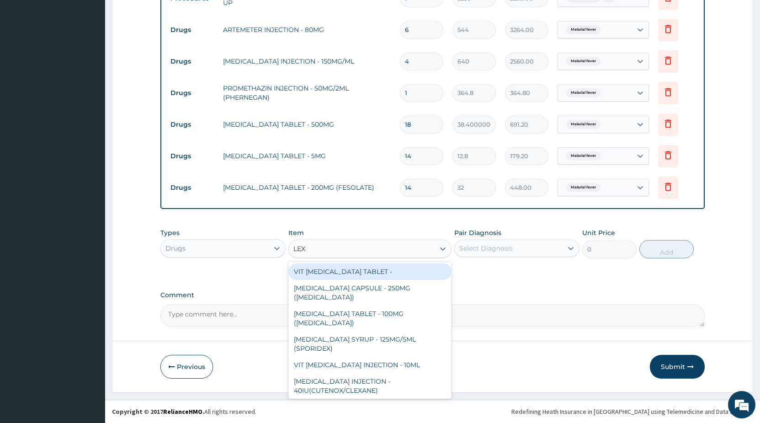
type input "LEXO"
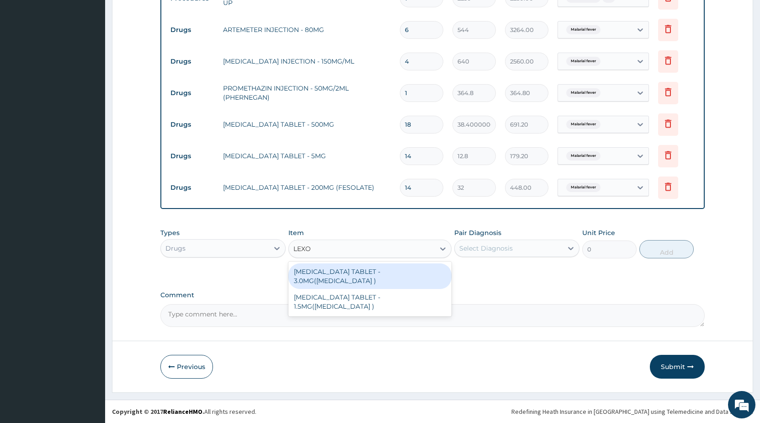
click at [398, 273] on div "[MEDICAL_DATA] TABLET - 3.0MG([MEDICAL_DATA] )" at bounding box center [369, 276] width 163 height 26
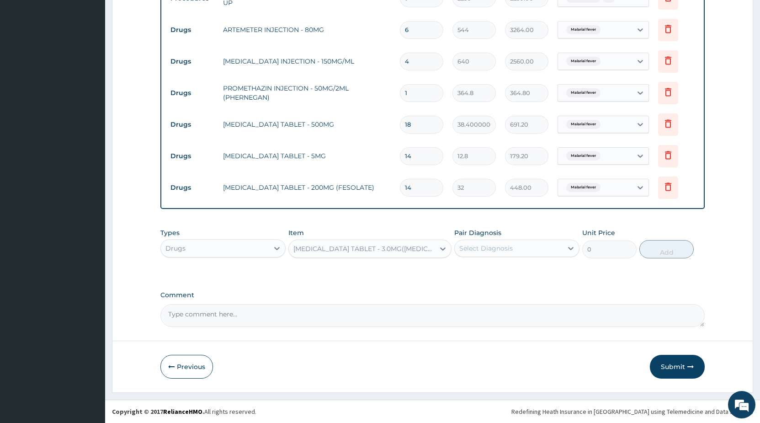
type input "48"
click at [472, 247] on div "Select Diagnosis" at bounding box center [485, 248] width 53 height 9
drag, startPoint x: 486, startPoint y: 287, endPoint x: 630, endPoint y: 249, distance: 148.6
click at [493, 284] on div "Insomnia" at bounding box center [516, 290] width 125 height 19
checkbox input "true"
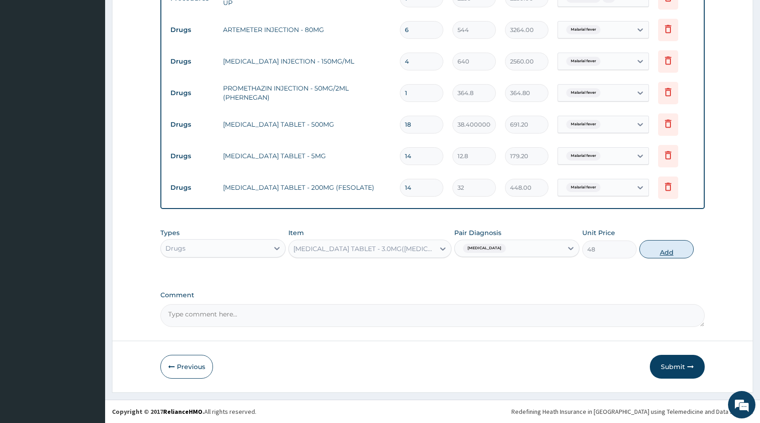
click at [656, 249] on button "Add" at bounding box center [667, 249] width 54 height 18
type input "0"
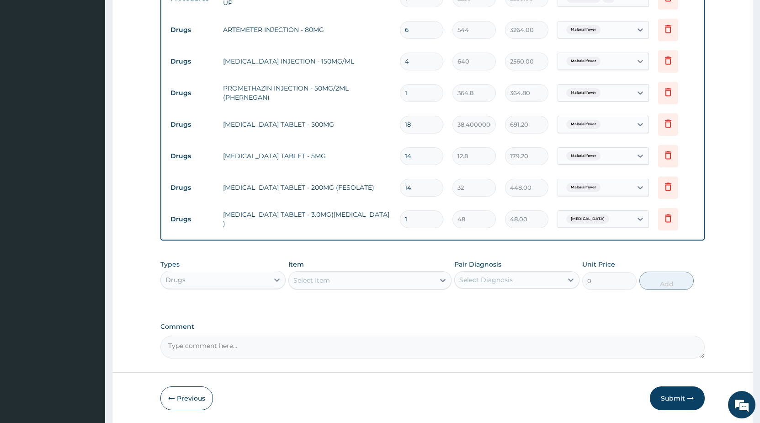
drag, startPoint x: 419, startPoint y: 218, endPoint x: 349, endPoint y: 220, distance: 70.0
click at [400, 221] on input "1" at bounding box center [421, 219] width 43 height 18
type input "5"
type input "240.00"
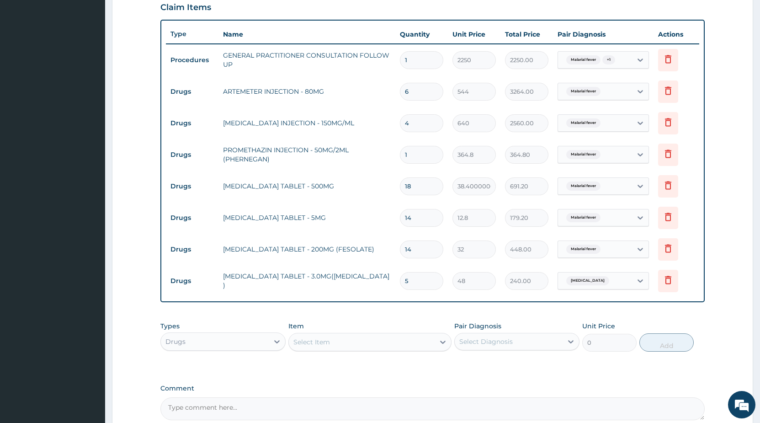
scroll to position [414, 0]
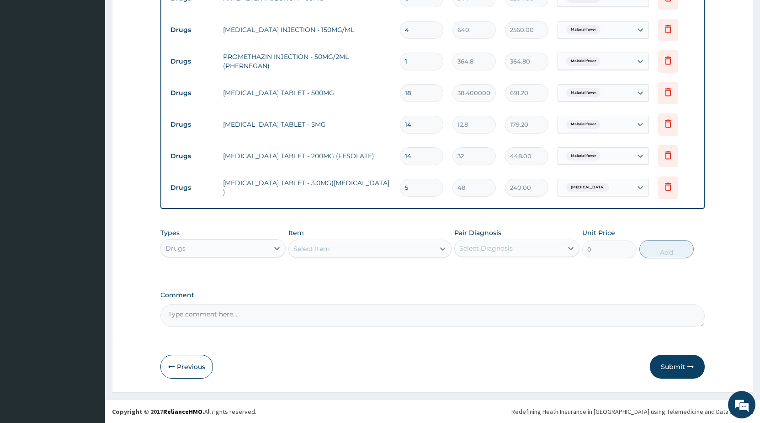
type input "5"
click at [230, 250] on div "Drugs" at bounding box center [215, 248] width 108 height 15
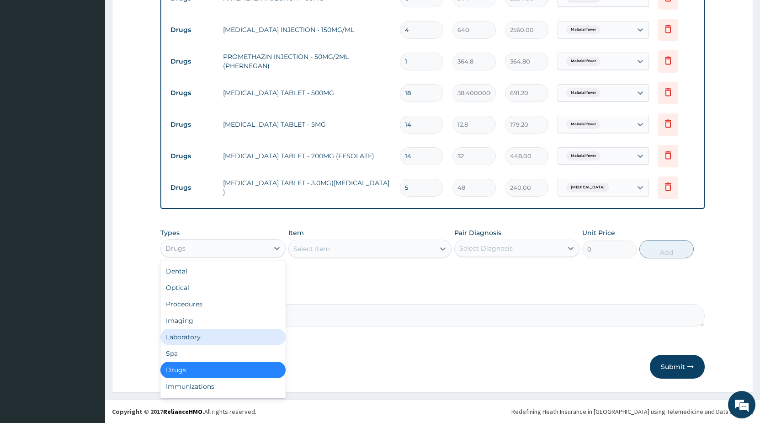
click at [191, 337] on div "Laboratory" at bounding box center [222, 337] width 125 height 16
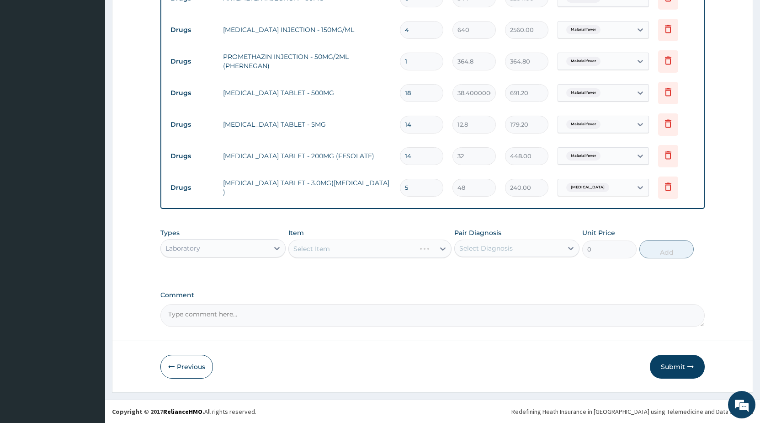
click at [342, 251] on div "Select Item" at bounding box center [369, 249] width 163 height 18
click at [380, 241] on div "Select Item" at bounding box center [369, 249] width 163 height 18
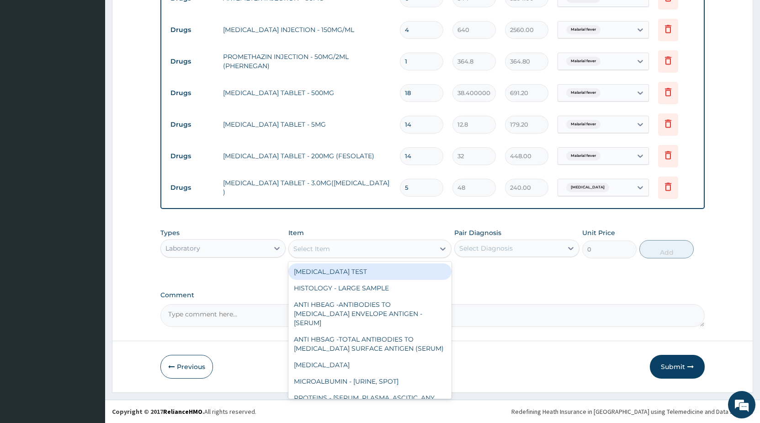
click at [410, 249] on div "Select Item" at bounding box center [362, 248] width 146 height 15
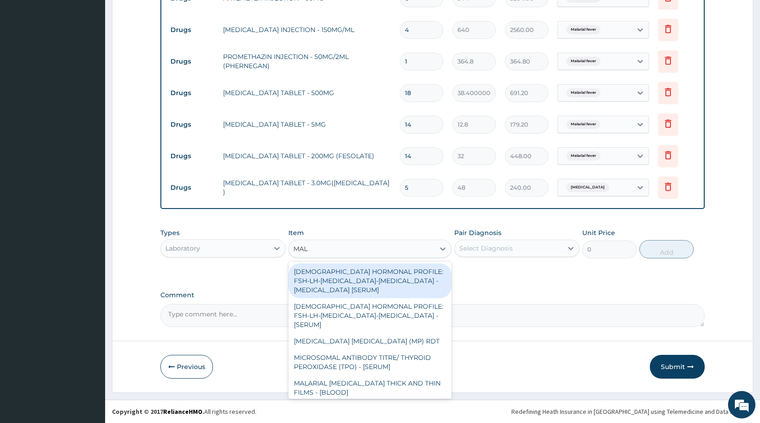
type input "MALA"
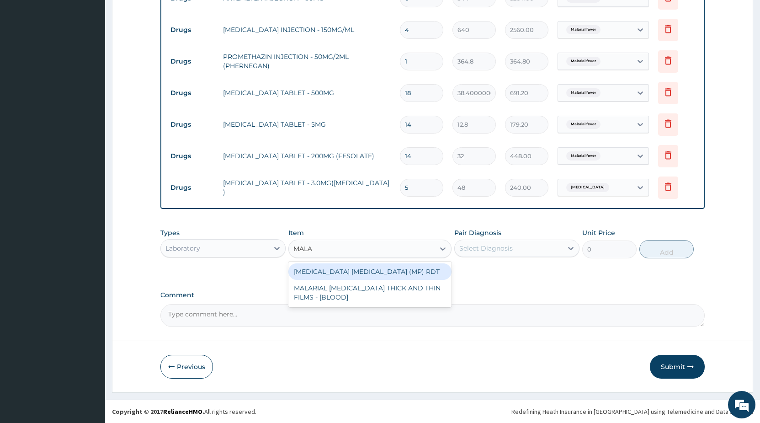
click at [402, 271] on div "MALARIA PARASITE (MP) RDT" at bounding box center [369, 271] width 163 height 16
type input "2400"
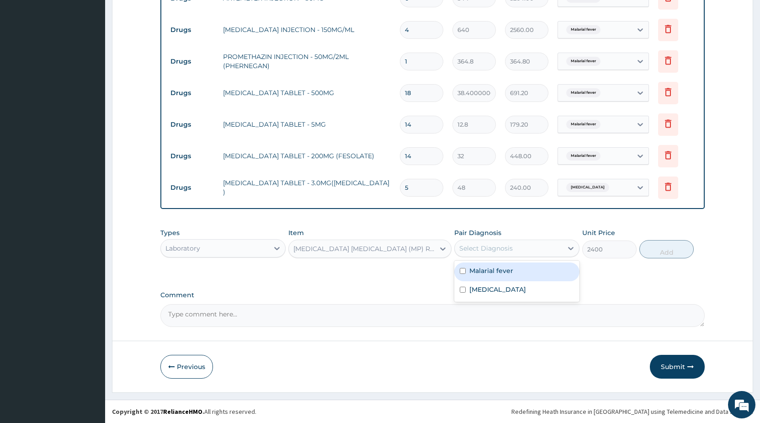
click at [504, 252] on div "Select Diagnosis" at bounding box center [485, 248] width 53 height 9
click at [504, 271] on label "Malarial fever" at bounding box center [492, 270] width 44 height 9
checkbox input "true"
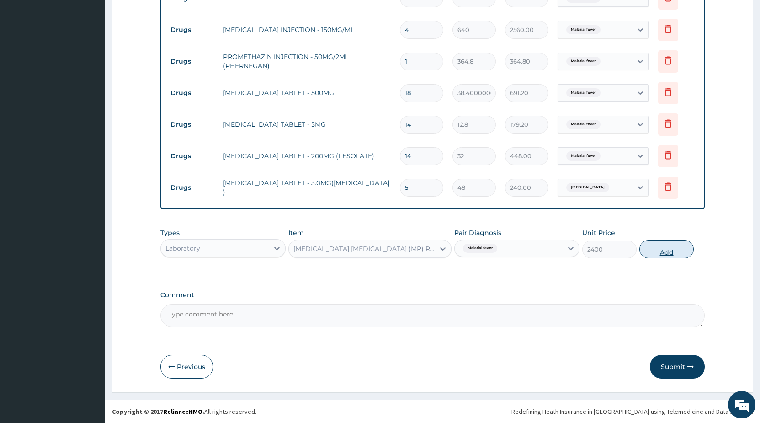
click at [659, 255] on button "Add" at bounding box center [667, 249] width 54 height 18
type input "0"
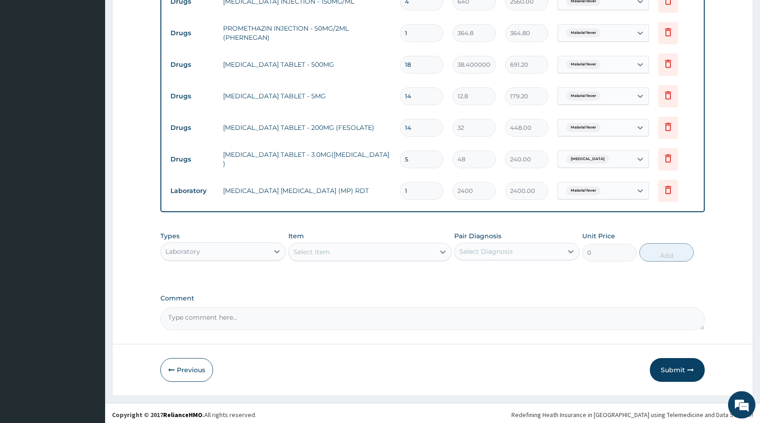
scroll to position [445, 0]
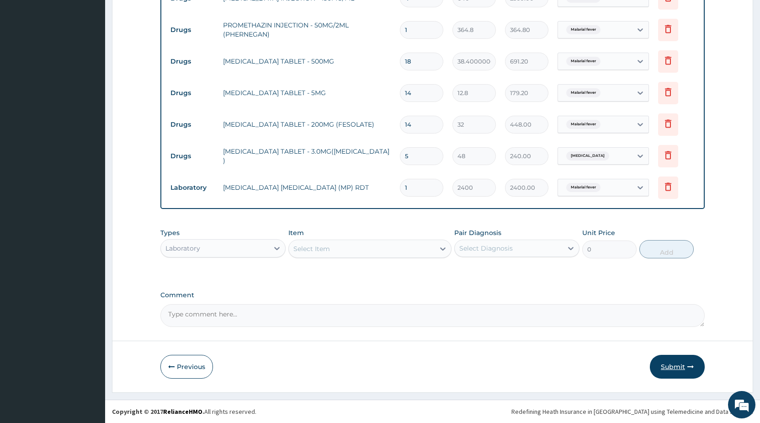
click at [672, 366] on button "Submit" at bounding box center [677, 367] width 55 height 24
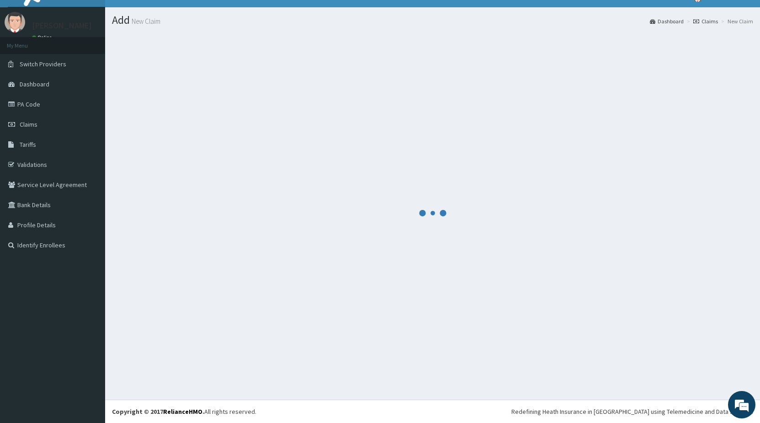
scroll to position [16, 0]
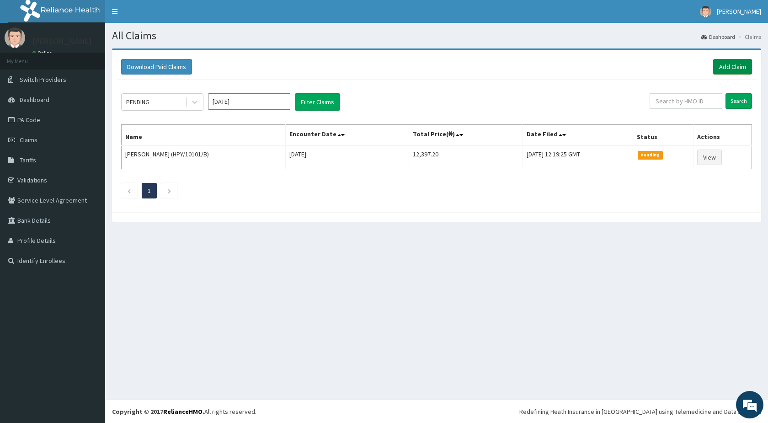
click at [735, 68] on link "Add Claim" at bounding box center [732, 67] width 39 height 16
click at [731, 66] on link "Add Claim" at bounding box center [732, 67] width 39 height 16
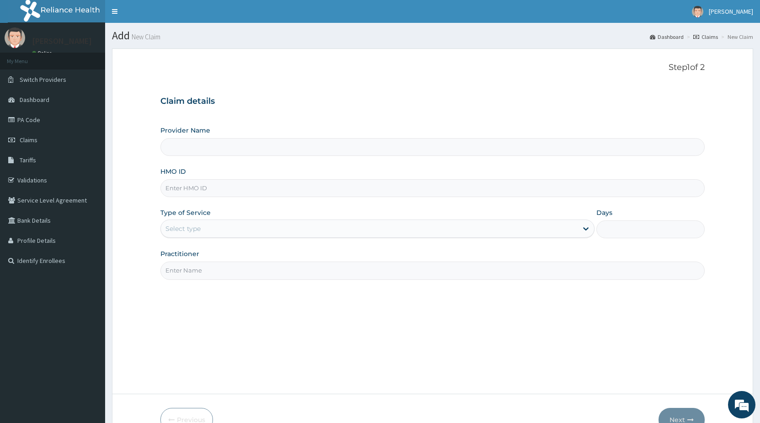
click at [191, 186] on input "HMO ID" at bounding box center [432, 188] width 545 height 18
type input "STANDARD HOSPITAL"
type input "DAL/101102/A"
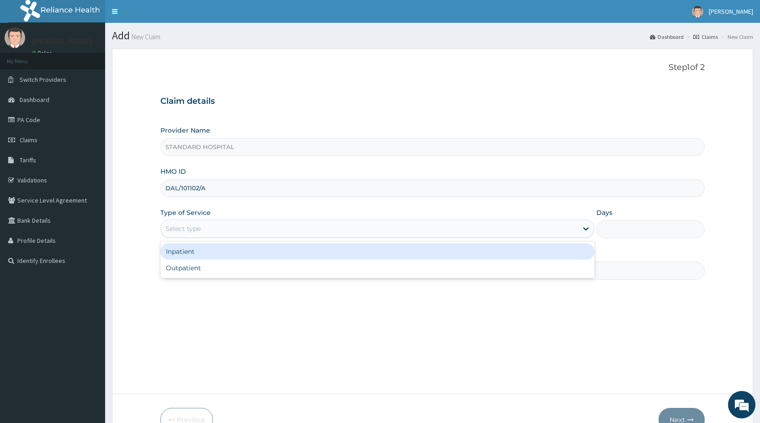
click at [326, 234] on div "Select type" at bounding box center [369, 228] width 416 height 15
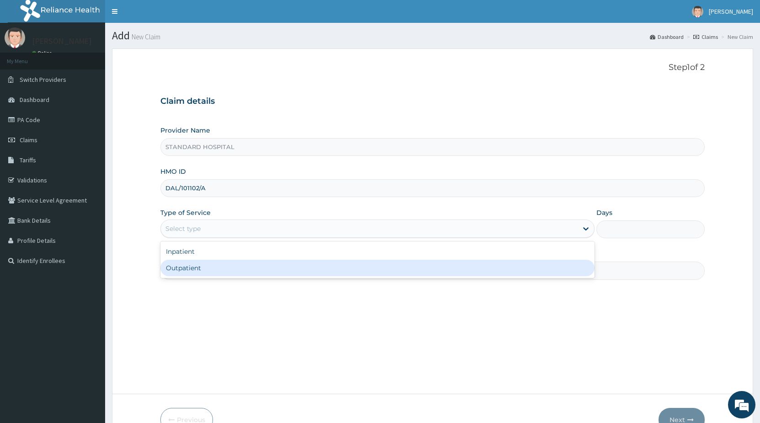
click at [282, 268] on div "Outpatient" at bounding box center [377, 268] width 434 height 16
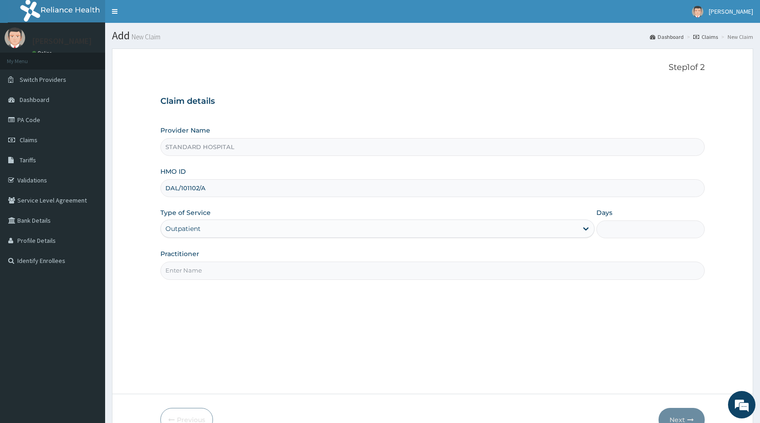
type input "1"
click at [268, 279] on input "Practitioner" at bounding box center [432, 271] width 545 height 18
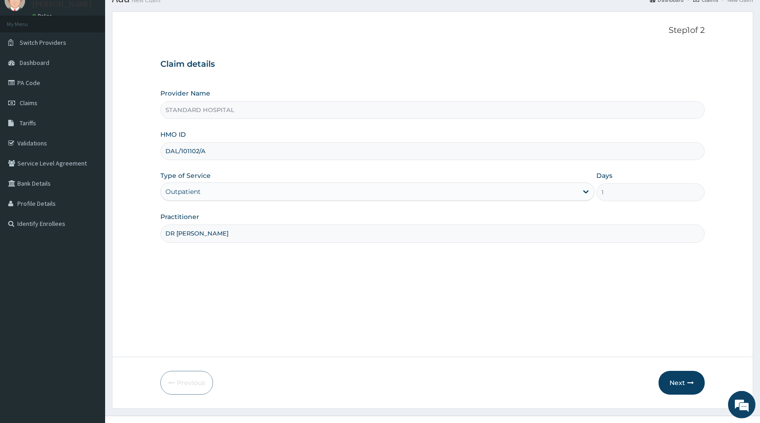
scroll to position [53, 0]
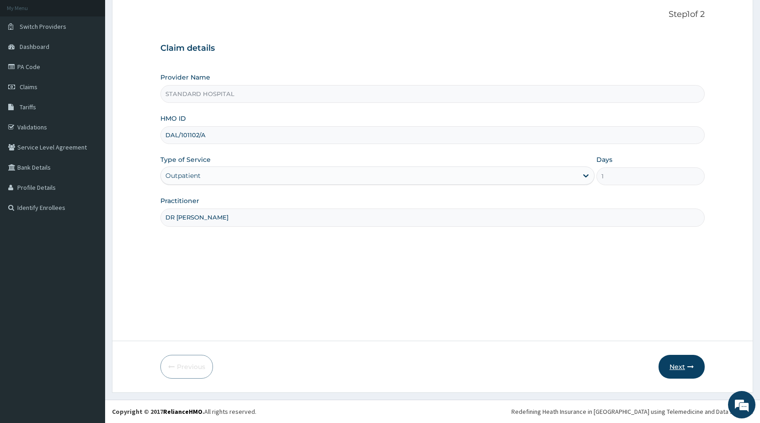
type input "DR [PERSON_NAME]"
click at [683, 363] on button "Next" at bounding box center [682, 367] width 46 height 24
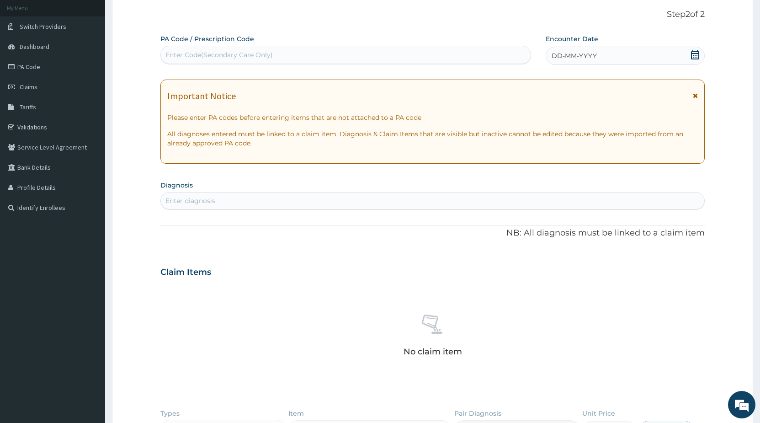
click at [698, 55] on icon at bounding box center [695, 54] width 8 height 9
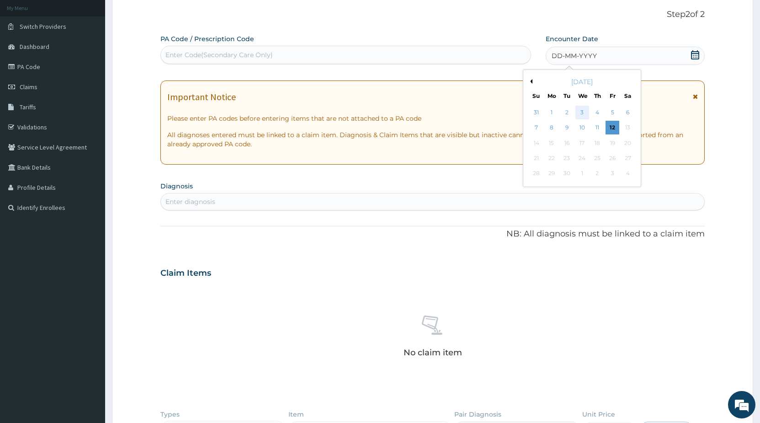
click at [583, 117] on div "3" at bounding box center [583, 113] width 14 height 14
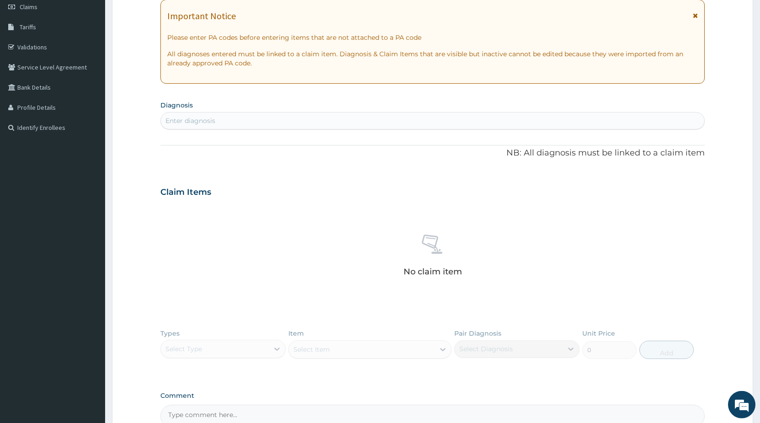
scroll to position [146, 0]
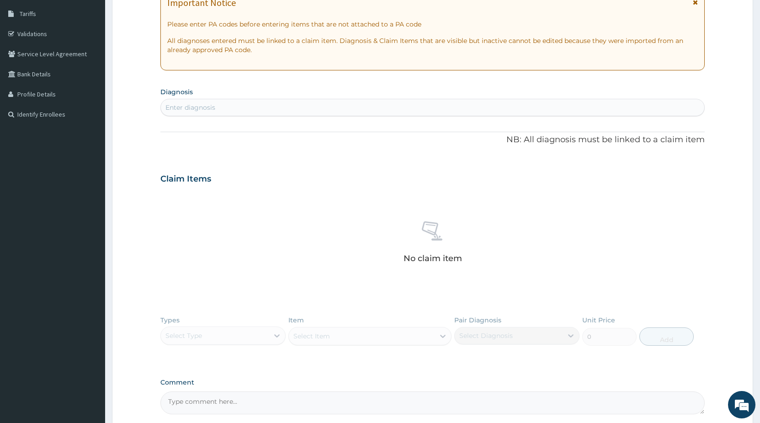
click at [284, 106] on div "Enter diagnosis" at bounding box center [433, 107] width 544 height 15
type input "PEP"
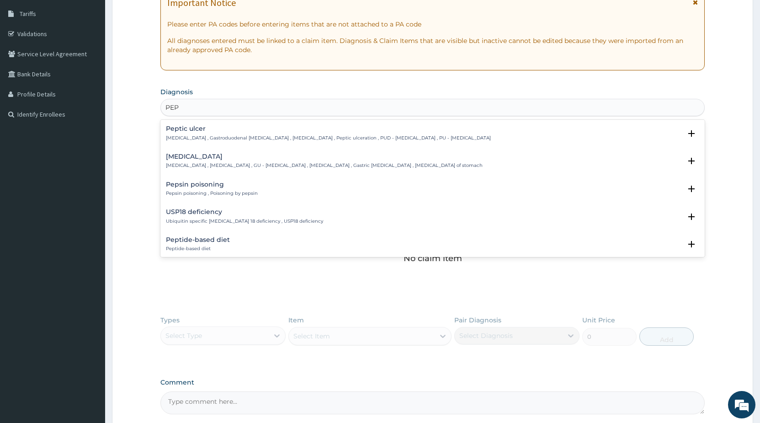
click at [264, 135] on p "Peptic ulcer , Gastroduodenal ulcer , Peptic ulcer disease , Peptic ulceration …" at bounding box center [328, 138] width 325 height 6
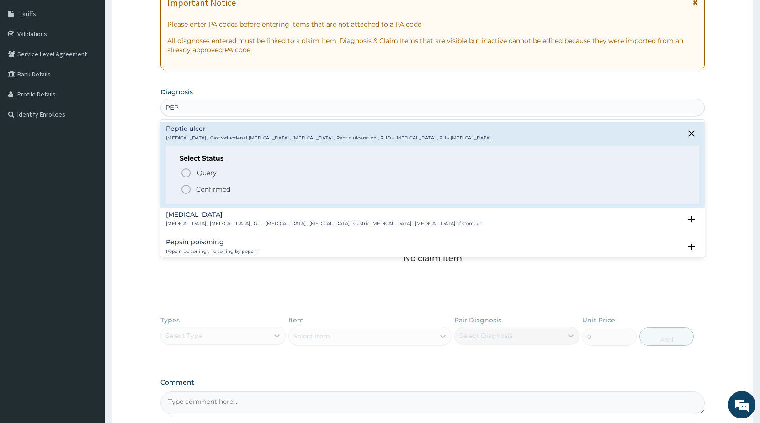
click at [191, 189] on icon "status option filled" at bounding box center [186, 189] width 11 height 11
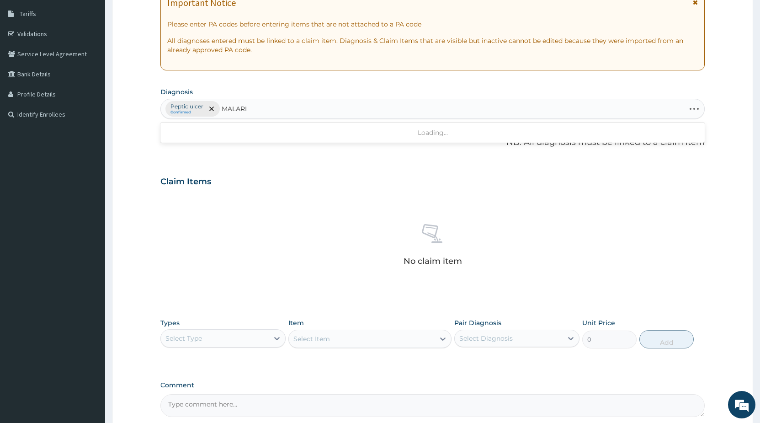
type input "[MEDICAL_DATA]"
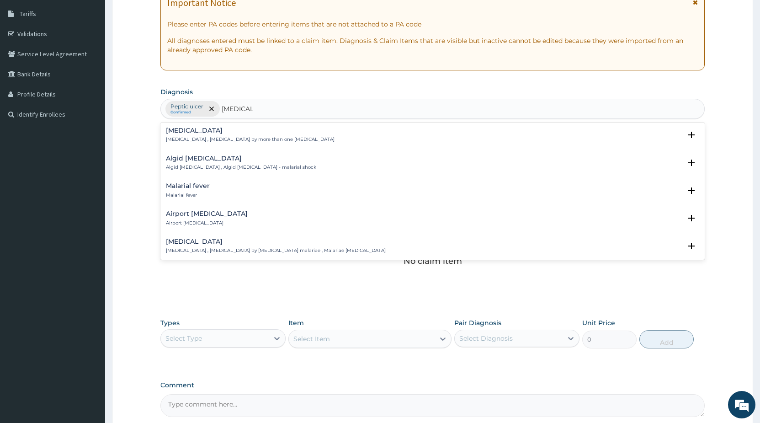
scroll to position [99, 0]
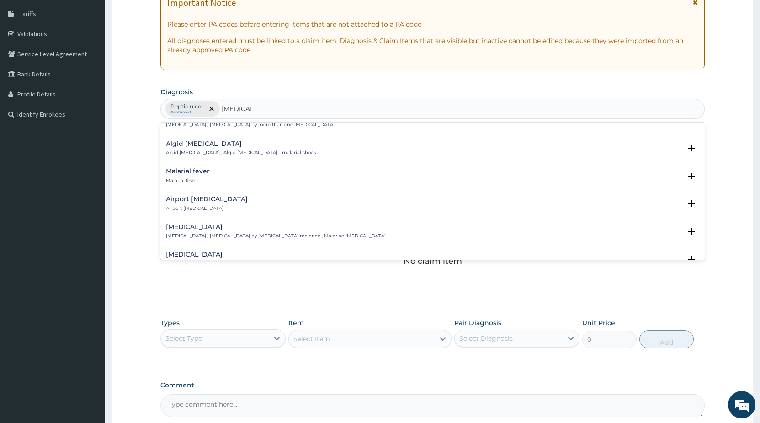
click at [203, 172] on h4 "Malarial fever" at bounding box center [188, 171] width 44 height 7
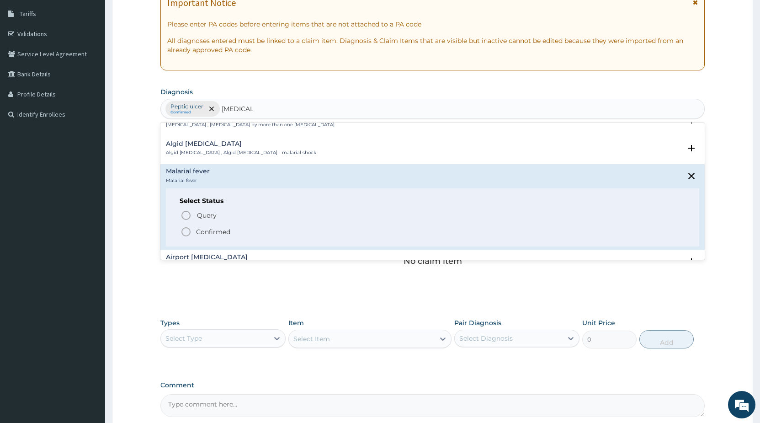
click at [189, 229] on circle "status option filled" at bounding box center [186, 232] width 8 height 8
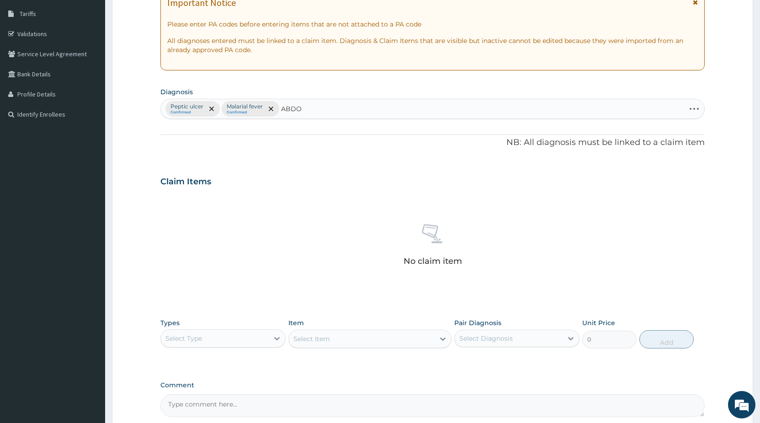
type input "ABDOM"
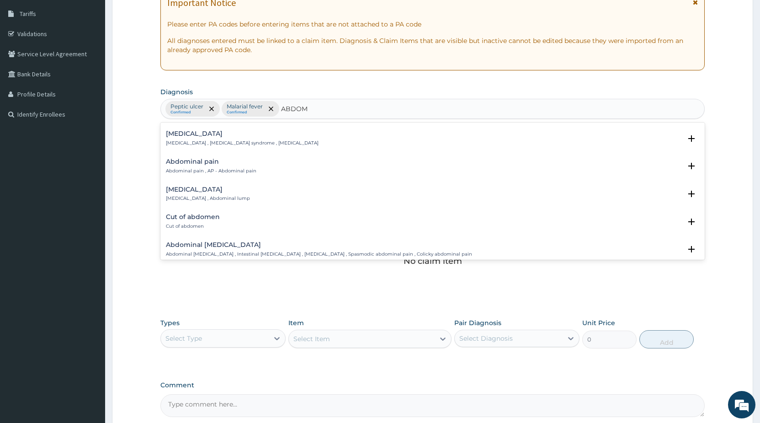
scroll to position [148, 0]
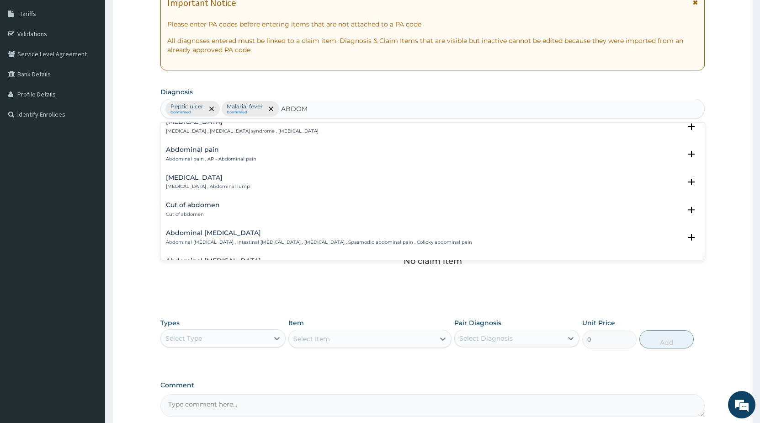
click at [214, 149] on h4 "Abdominal pain" at bounding box center [211, 149] width 91 height 7
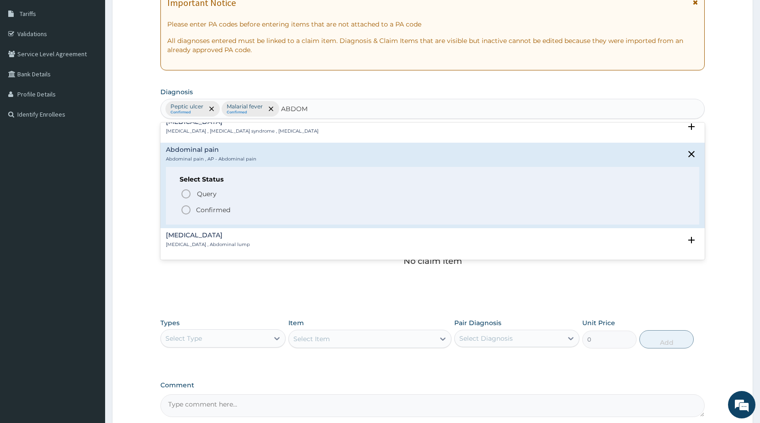
click at [187, 213] on icon "status option filled" at bounding box center [186, 209] width 11 height 11
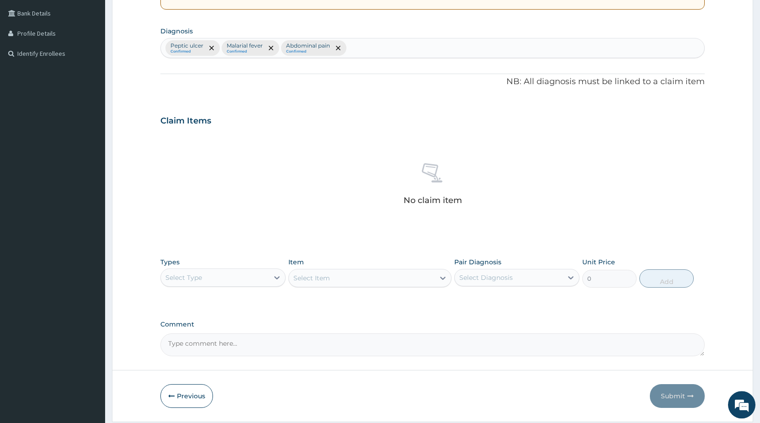
scroll to position [236, 0]
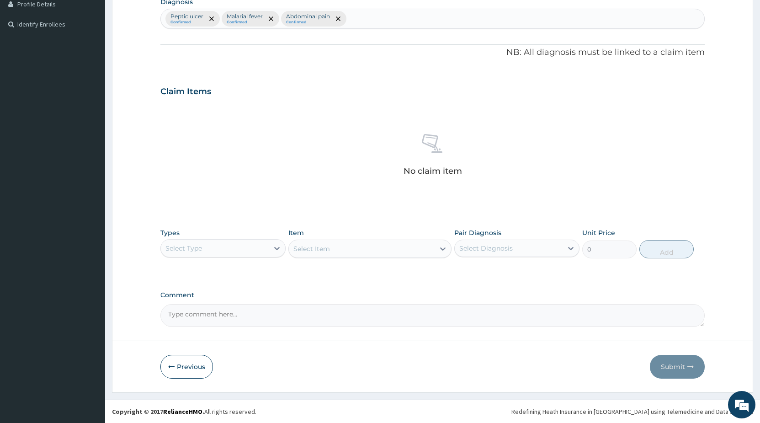
click at [219, 245] on div "Select Type" at bounding box center [215, 248] width 108 height 15
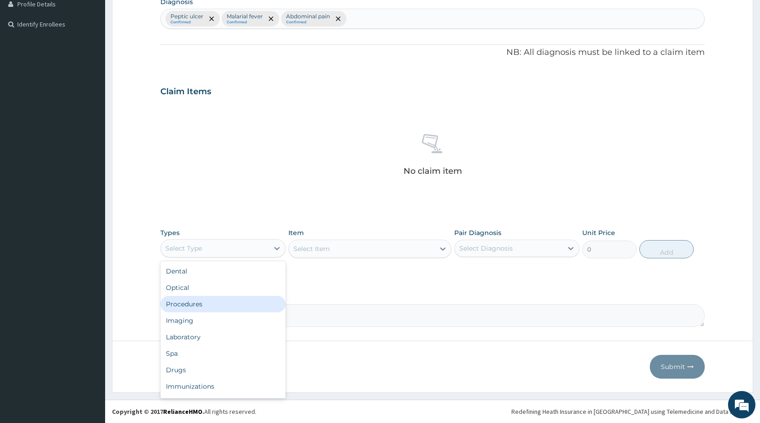
click at [205, 303] on div "Procedures" at bounding box center [222, 304] width 125 height 16
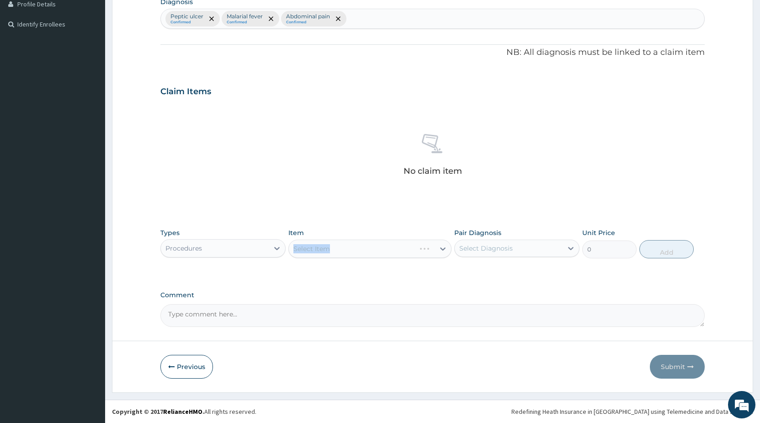
click at [303, 248] on div "Select Item" at bounding box center [369, 249] width 163 height 18
click at [321, 272] on div "Types Procedures Item Select Item Pair Diagnosis Select Diagnosis Unit Price 0 …" at bounding box center [432, 250] width 545 height 53
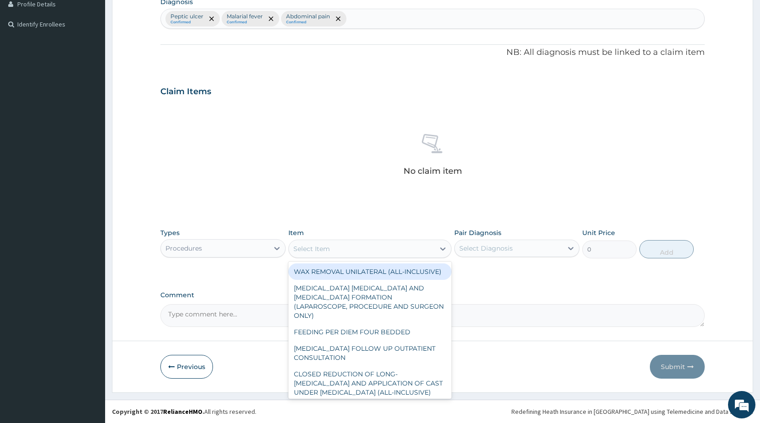
click at [315, 252] on div "Select Item" at bounding box center [312, 248] width 37 height 9
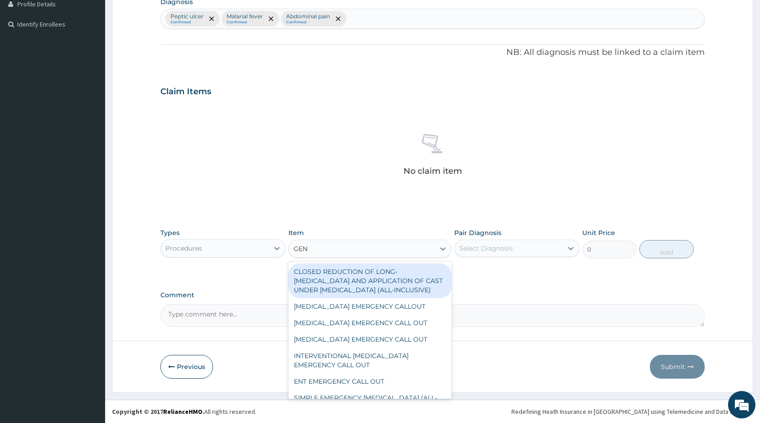
type input "GENE"
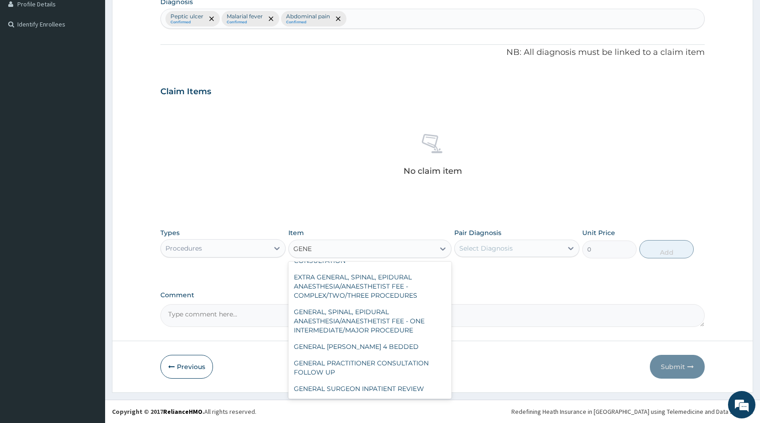
scroll to position [192, 0]
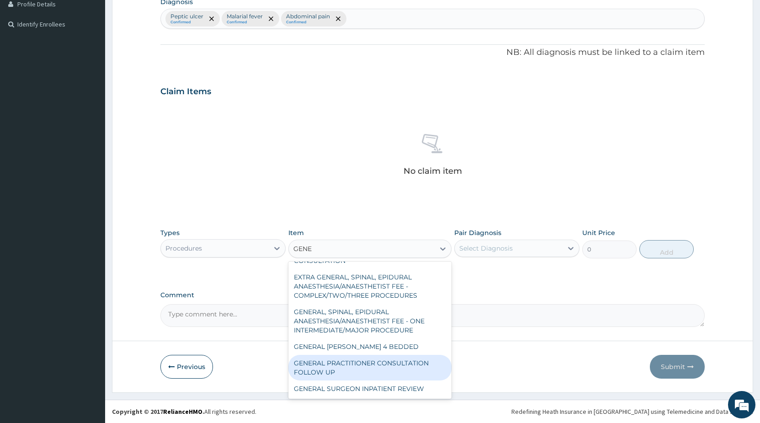
click at [400, 368] on div "GENERAL PRACTITIONER CONSULTATION FOLLOW UP" at bounding box center [369, 368] width 163 height 26
type input "2250"
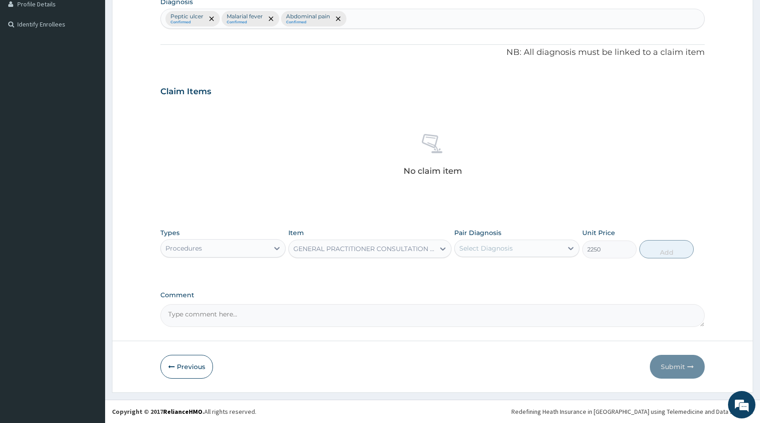
click at [492, 251] on div "Select Diagnosis" at bounding box center [485, 248] width 53 height 9
click at [477, 272] on label "Peptic ulcer" at bounding box center [490, 270] width 40 height 9
checkbox input "true"
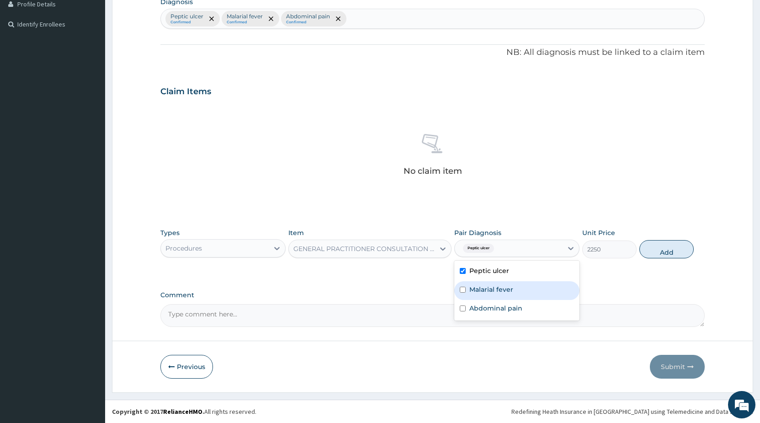
click at [472, 292] on label "Malarial fever" at bounding box center [492, 289] width 44 height 9
checkbox input "true"
click at [475, 310] on label "Abdominal pain" at bounding box center [496, 308] width 53 height 9
checkbox input "true"
click at [663, 254] on button "Add" at bounding box center [667, 249] width 54 height 18
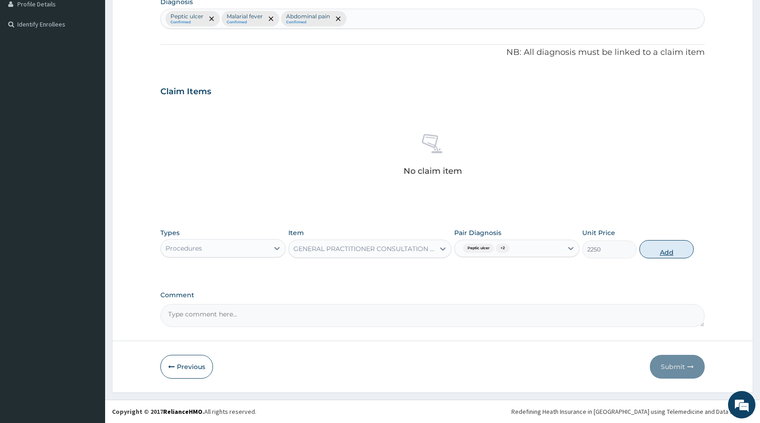
type input "0"
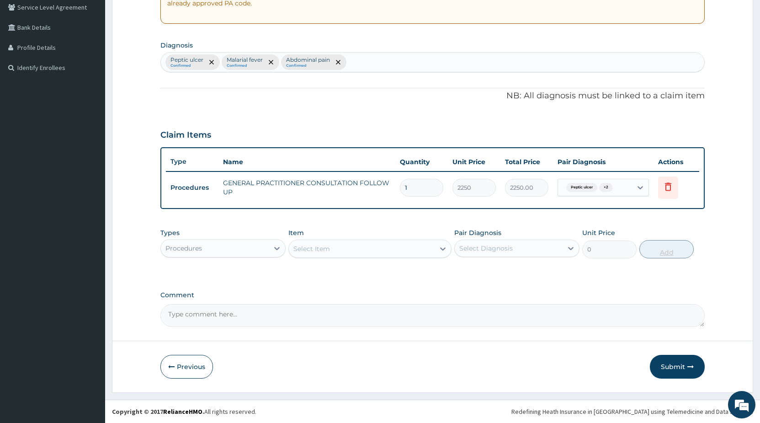
scroll to position [193, 0]
click at [312, 249] on div "Select Item" at bounding box center [312, 248] width 37 height 9
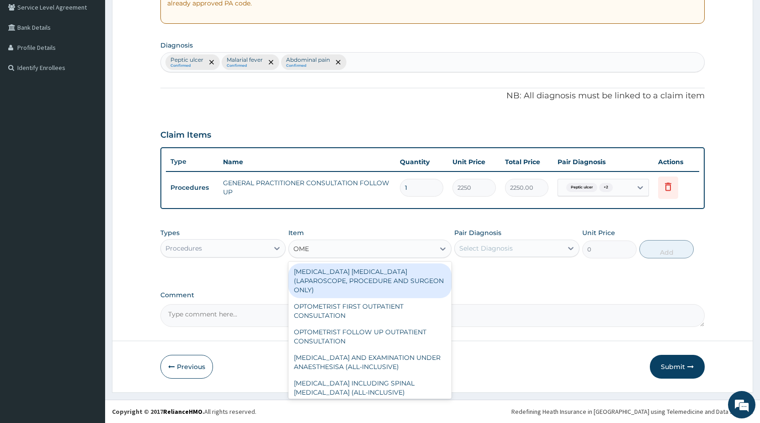
type input "OME"
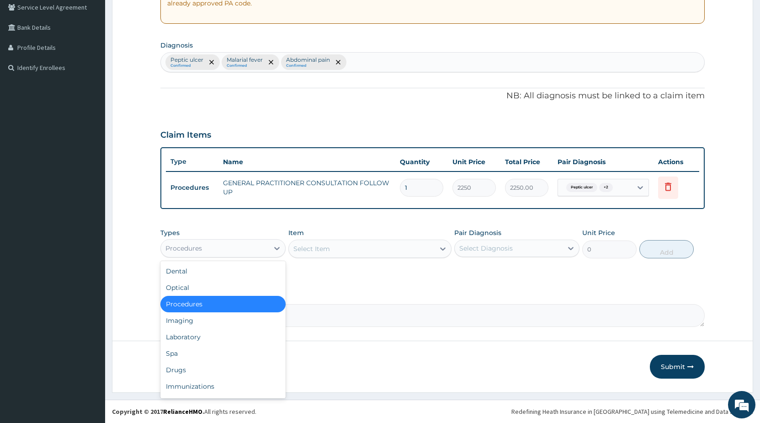
click at [235, 249] on div "Procedures" at bounding box center [215, 248] width 108 height 15
click at [183, 370] on div "Drugs" at bounding box center [222, 370] width 125 height 16
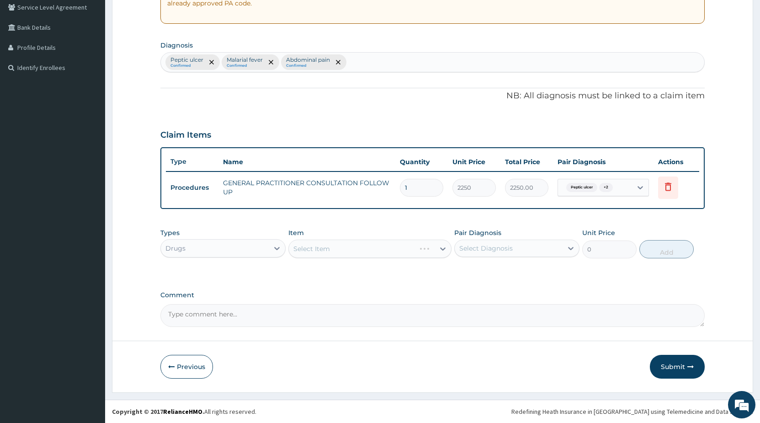
click at [345, 248] on div "Select Item" at bounding box center [369, 249] width 163 height 18
click at [344, 247] on div "Select Item" at bounding box center [362, 248] width 146 height 15
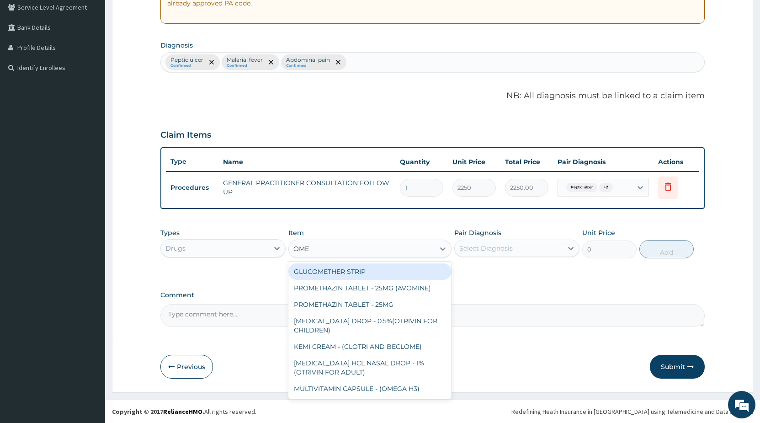
type input "OMEP"
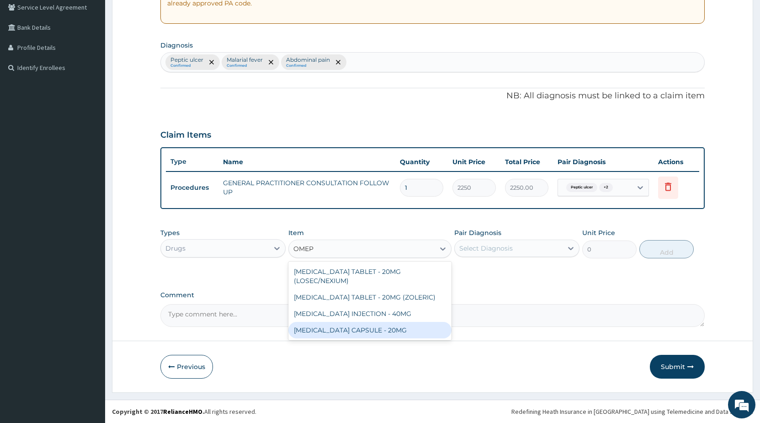
click at [347, 329] on div "OMEPRAZOLE CAPSULE - 20MG" at bounding box center [369, 330] width 163 height 16
type input "160"
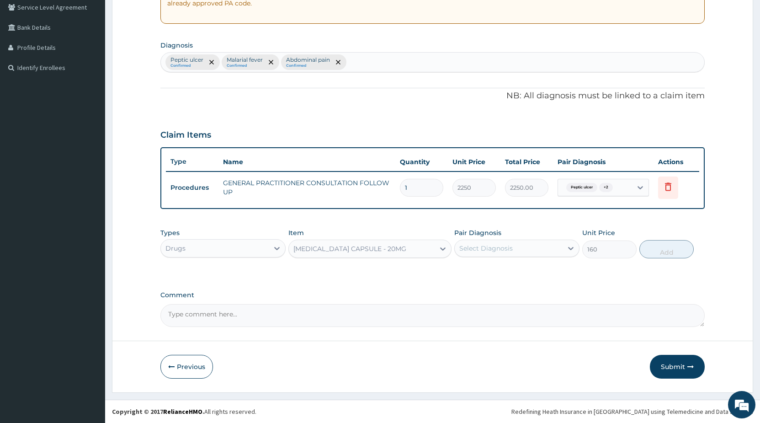
click at [464, 247] on div "Select Diagnosis" at bounding box center [485, 248] width 53 height 9
click at [470, 273] on div "Peptic ulcer" at bounding box center [516, 271] width 125 height 19
checkbox input "true"
click at [663, 251] on button "Add" at bounding box center [667, 249] width 54 height 18
type input "0"
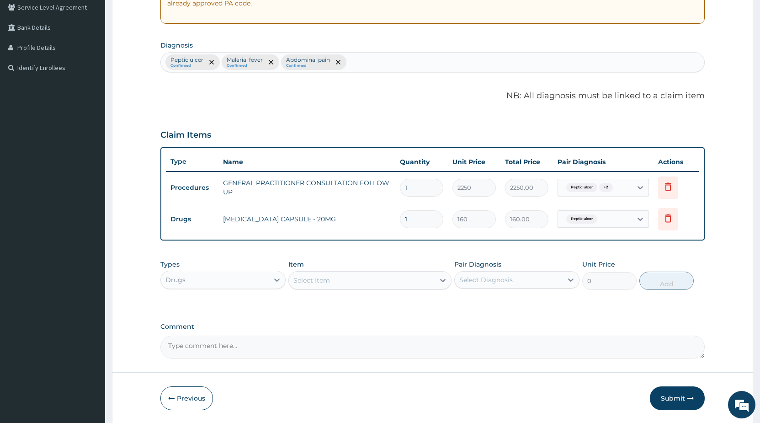
click at [415, 222] on input "1" at bounding box center [421, 219] width 43 height 18
type input "14"
type input "2240.00"
type input "14"
click at [398, 280] on div "Select Item" at bounding box center [362, 280] width 146 height 15
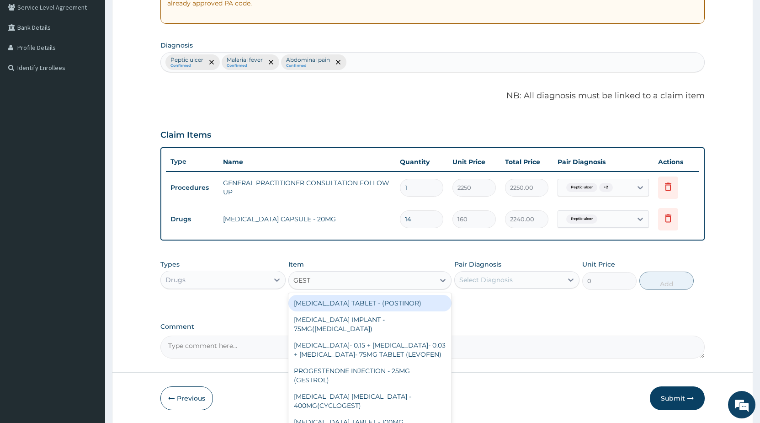
type input "GESTI"
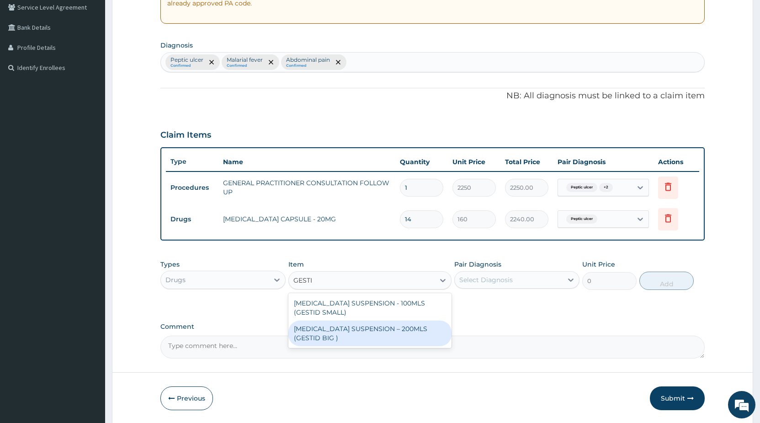
click at [438, 330] on div "ANTACID SUSPENSION – 200MLS (GESTID BIG )" at bounding box center [369, 333] width 163 height 26
type input "1920"
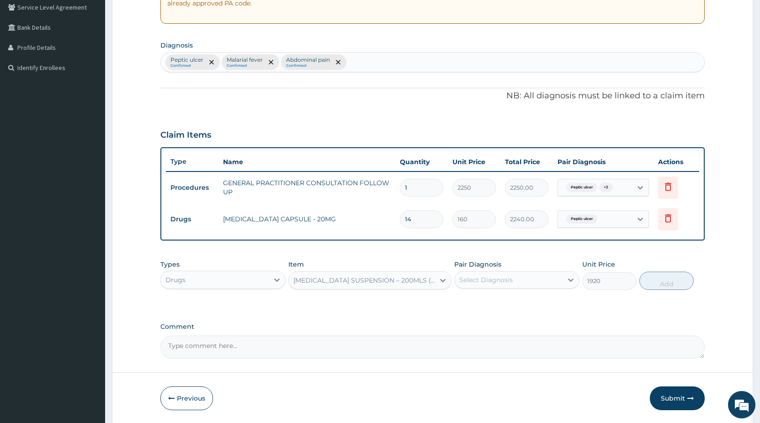
click at [465, 279] on div "Select Diagnosis" at bounding box center [485, 279] width 53 height 9
click at [476, 300] on label "Peptic ulcer" at bounding box center [490, 302] width 40 height 9
checkbox input "true"
click at [671, 282] on button "Add" at bounding box center [667, 281] width 54 height 18
type input "0"
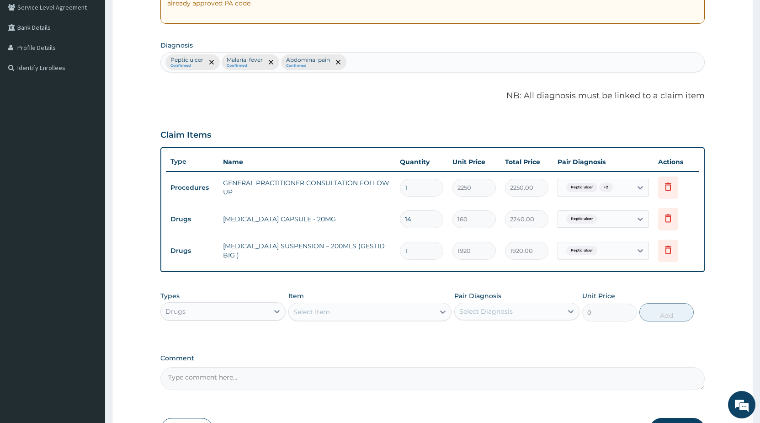
click at [340, 312] on div "Select Item" at bounding box center [362, 311] width 146 height 15
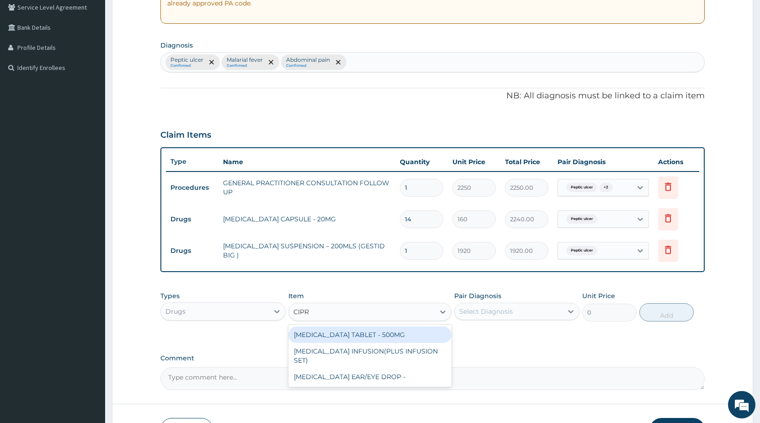
type input "CIPRO"
click at [411, 337] on div "CIPROFLOXACIN TABLET - 500MG" at bounding box center [369, 334] width 163 height 16
type input "224"
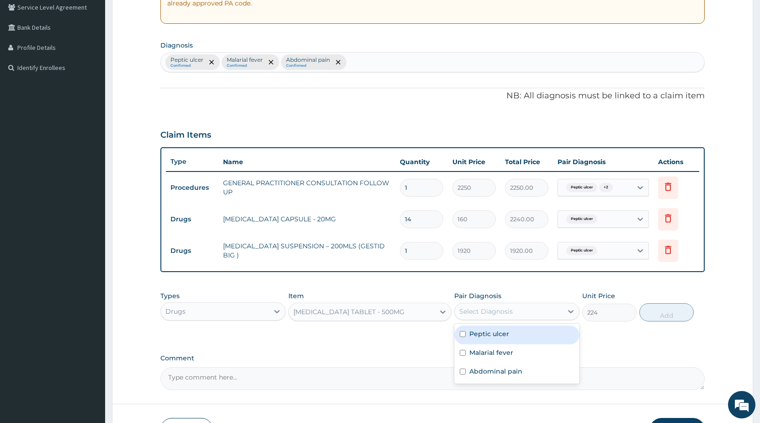
click at [478, 307] on div "Select Diagnosis" at bounding box center [485, 311] width 53 height 9
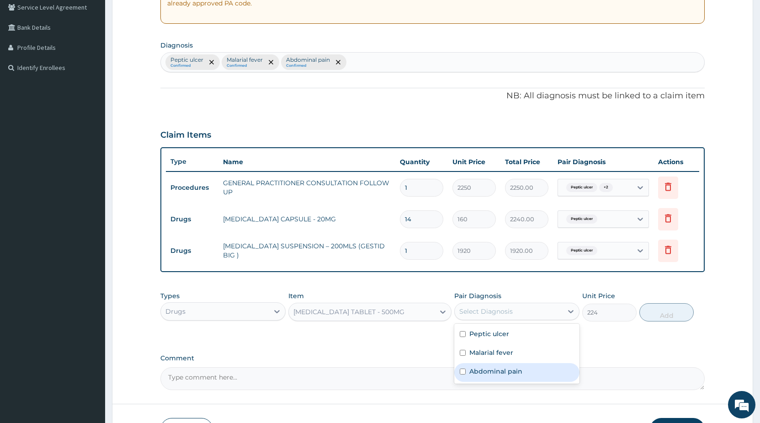
click at [485, 369] on label "Abdominal pain" at bounding box center [496, 371] width 53 height 9
checkbox input "true"
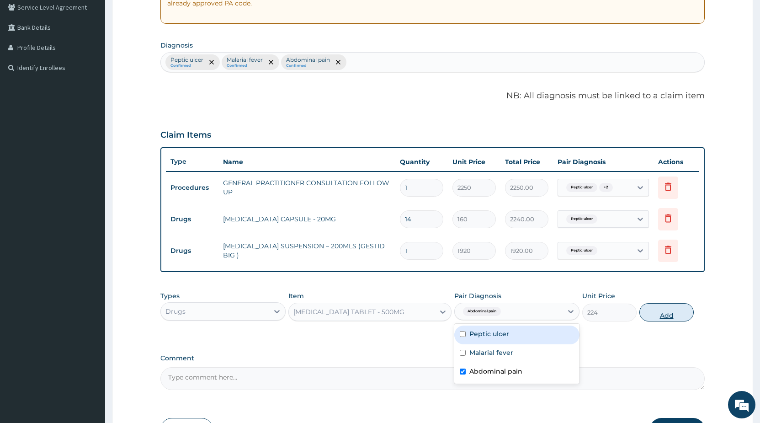
click at [658, 310] on button "Add" at bounding box center [667, 312] width 54 height 18
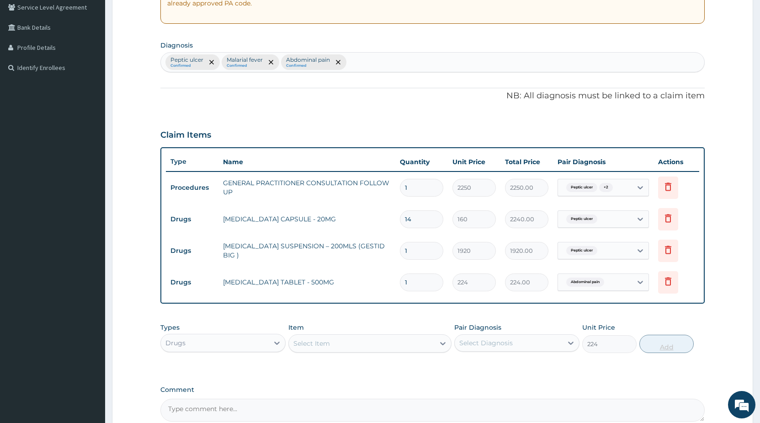
type input "0"
click at [421, 287] on input "1" at bounding box center [421, 282] width 43 height 18
type input "14"
type input "3136.00"
type input "14"
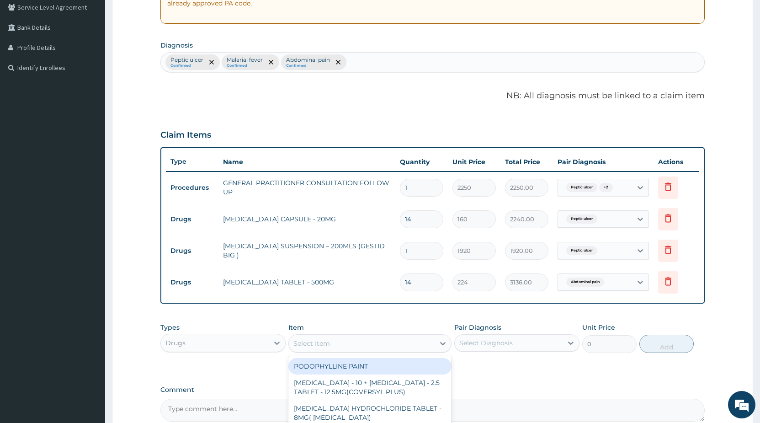
click at [345, 342] on div "Select Item" at bounding box center [362, 343] width 146 height 15
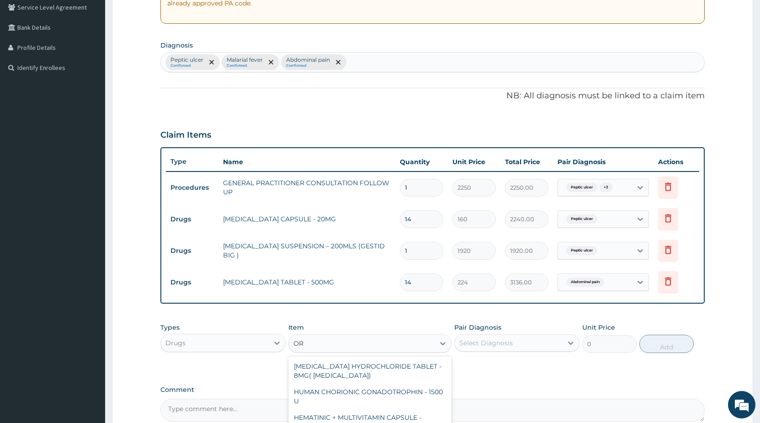
type input "ORS"
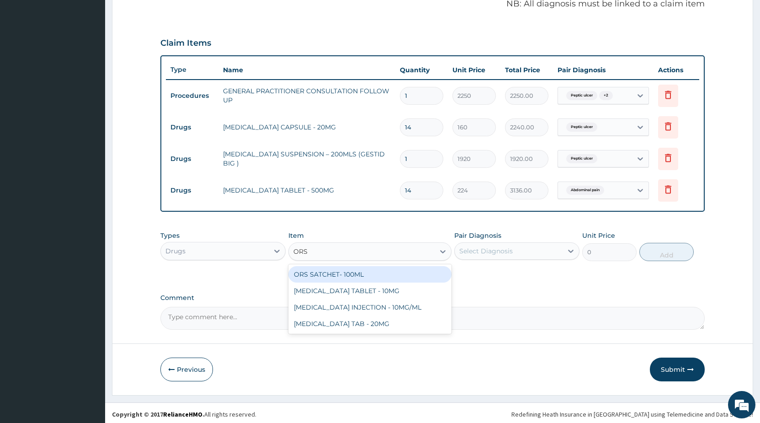
scroll to position [288, 0]
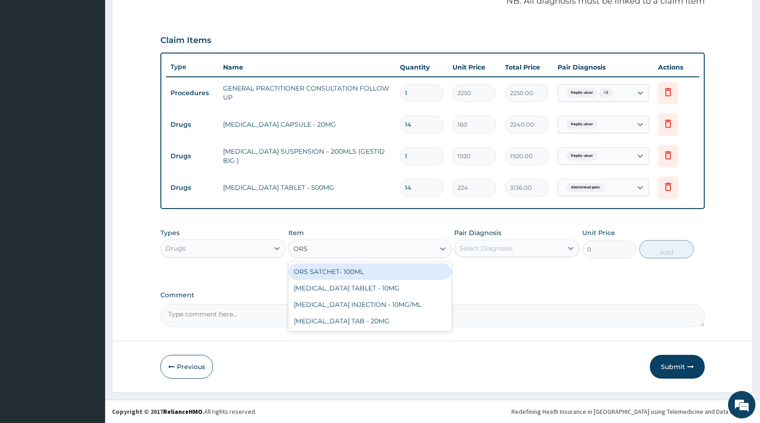
click at [372, 276] on div "ORS SATCHET- 100ML" at bounding box center [369, 271] width 163 height 16
type input "128"
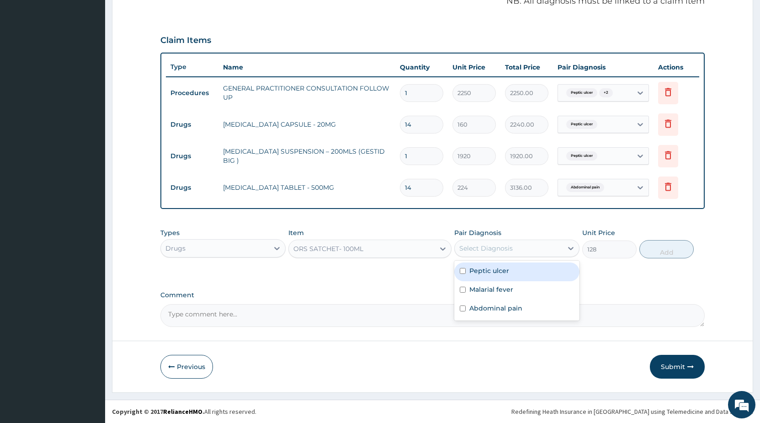
click at [466, 251] on div "Select Diagnosis" at bounding box center [485, 248] width 53 height 9
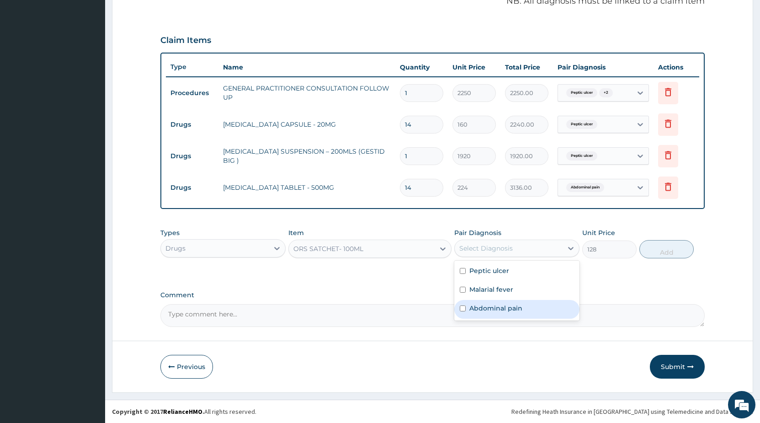
click at [468, 309] on div "Abdominal pain" at bounding box center [516, 309] width 125 height 19
checkbox input "true"
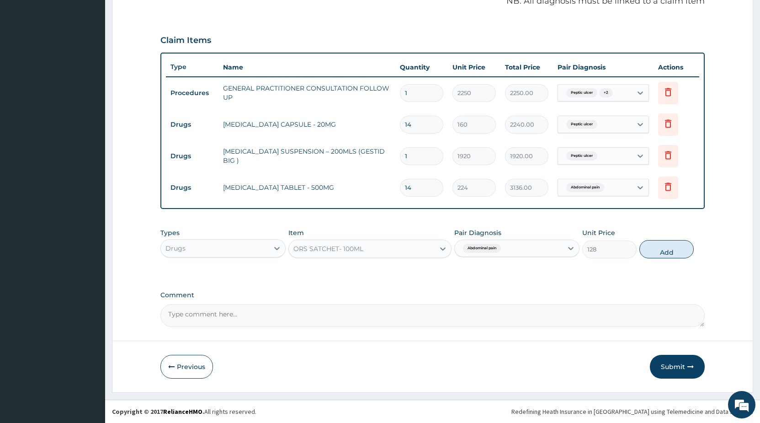
click at [648, 253] on button "Add" at bounding box center [667, 249] width 54 height 18
type input "0"
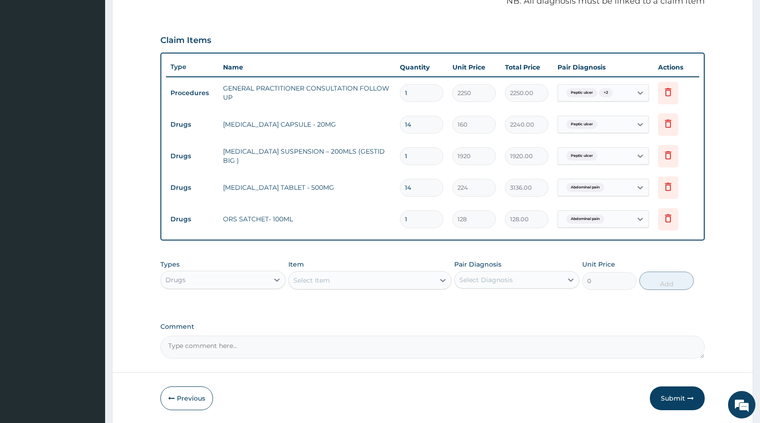
drag, startPoint x: 419, startPoint y: 222, endPoint x: 376, endPoint y: 216, distance: 42.9
click at [400, 216] on input "1" at bounding box center [421, 219] width 43 height 18
type input "3"
type input "384.00"
type input "3"
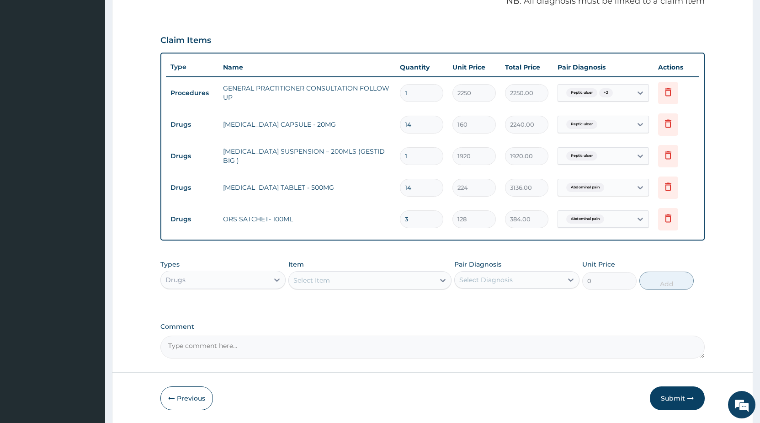
click at [314, 286] on div "Select Item" at bounding box center [362, 280] width 146 height 15
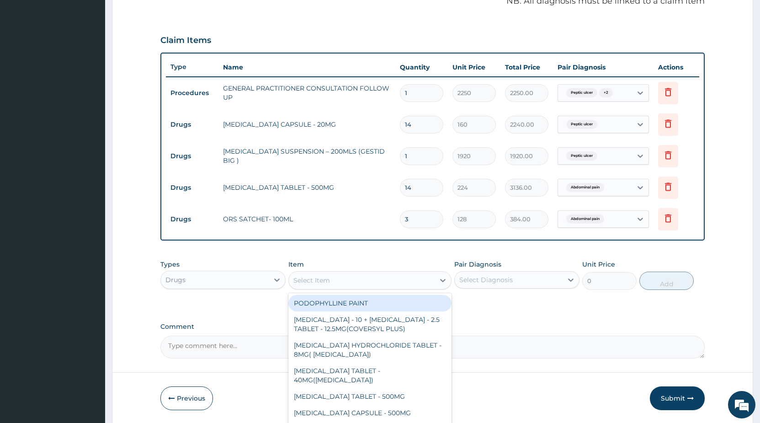
click at [300, 278] on div "Select Item" at bounding box center [312, 280] width 37 height 9
type input "["
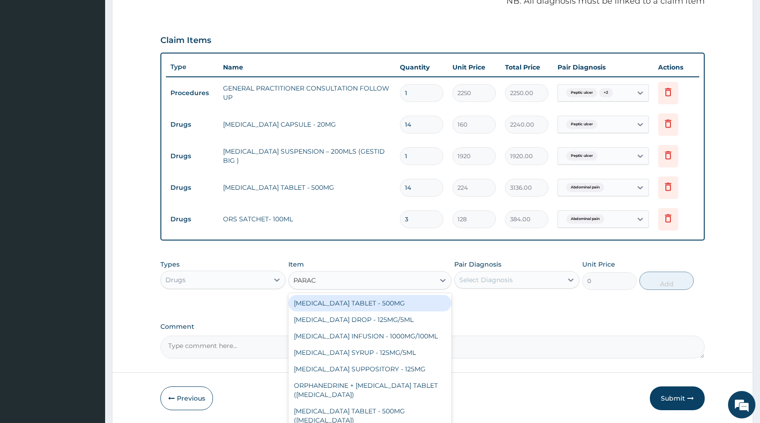
type input "PARACE"
click at [390, 306] on div "PARACETAMOL TABLET - 500MG" at bounding box center [369, 303] width 163 height 16
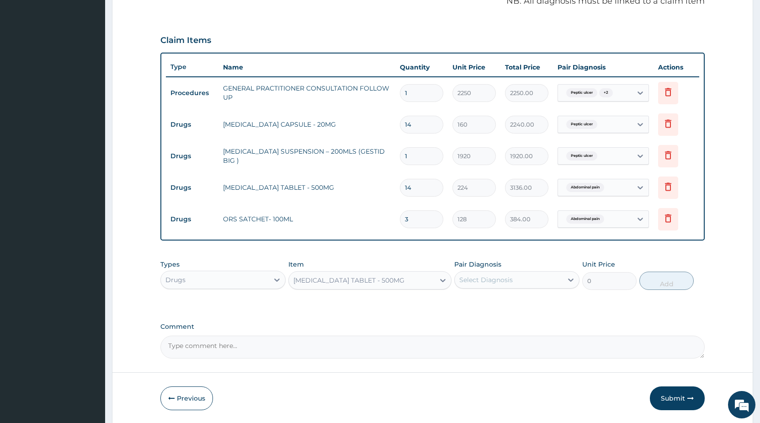
type input "38.400000000000006"
click at [470, 283] on div "Select Diagnosis" at bounding box center [485, 279] width 53 height 9
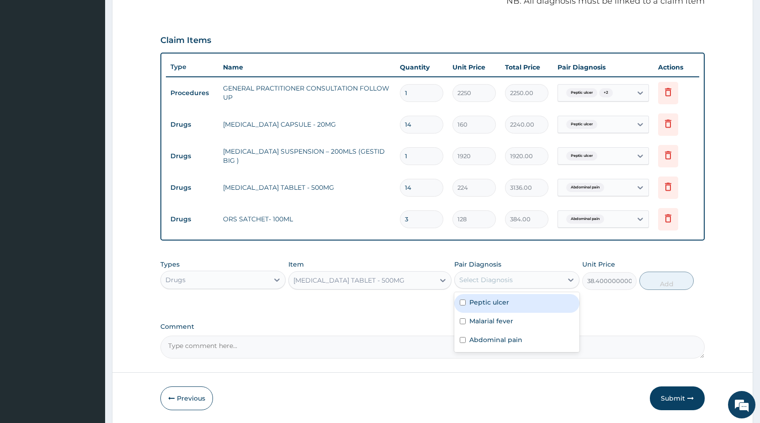
click at [479, 300] on label "Peptic ulcer" at bounding box center [490, 302] width 40 height 9
checkbox input "true"
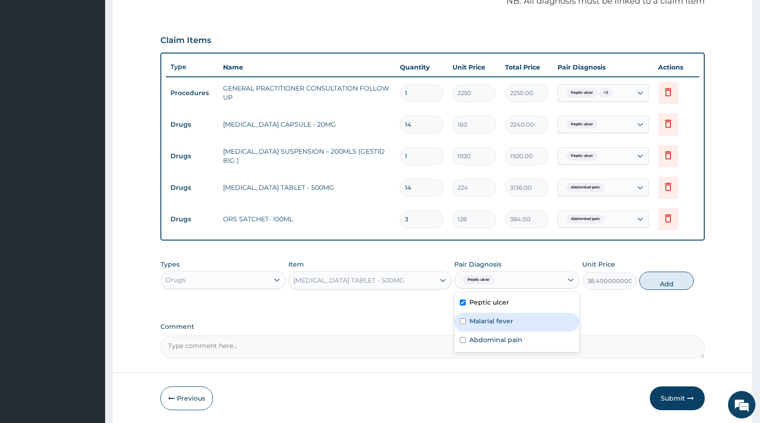
click at [477, 321] on label "Malarial fever" at bounding box center [492, 320] width 44 height 9
checkbox input "true"
click at [481, 341] on label "Abdominal pain" at bounding box center [496, 339] width 53 height 9
checkbox input "true"
click at [654, 282] on button "Add" at bounding box center [667, 281] width 54 height 18
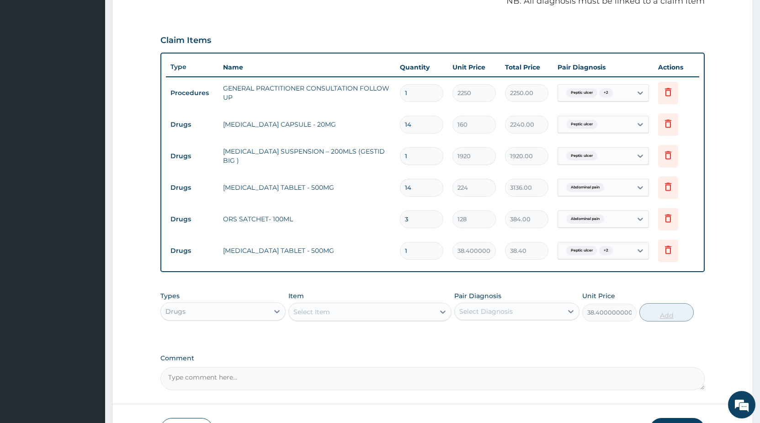
type input "0"
type input "18"
type input "691.20"
type input "18"
click at [299, 313] on div "Select Item" at bounding box center [312, 311] width 37 height 9
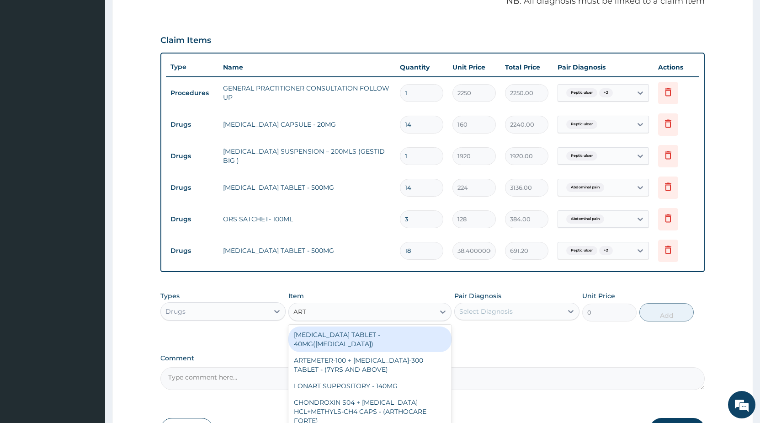
type input "ARTE"
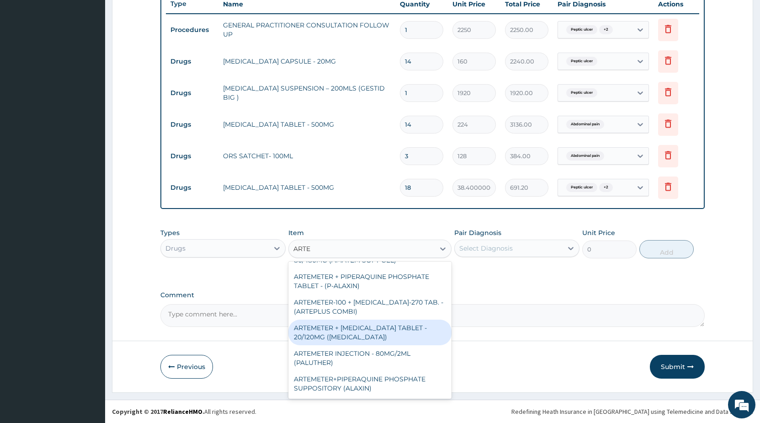
scroll to position [148, 0]
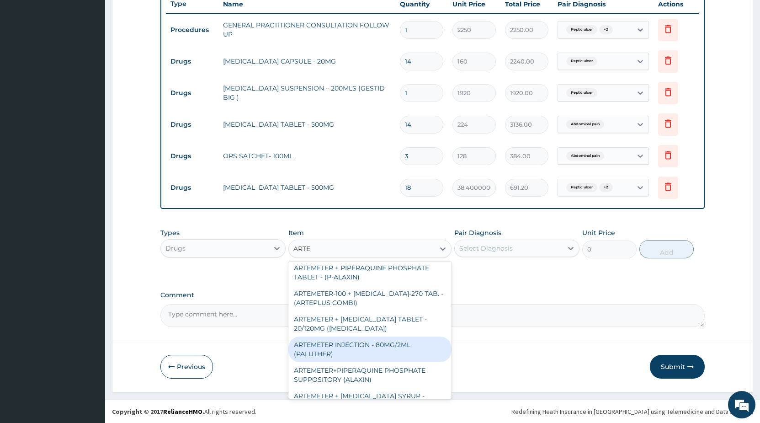
click at [383, 336] on div "ARTEMETER INJECTION - 80MG/2ML (PALUTHER)" at bounding box center [369, 349] width 163 height 26
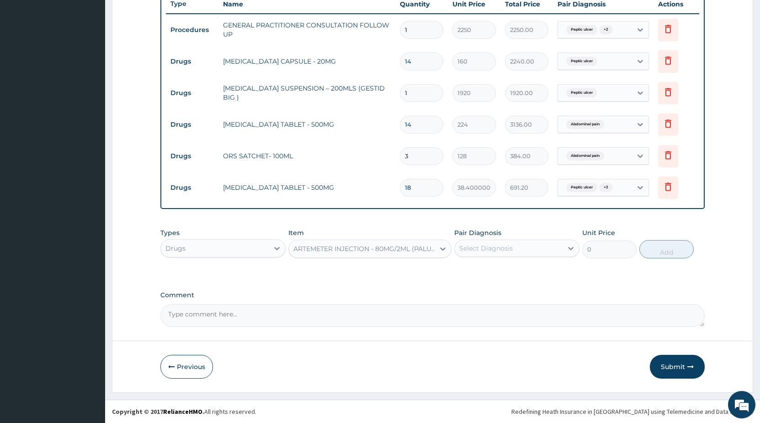
type input "800"
click at [482, 248] on div "Select Diagnosis" at bounding box center [485, 248] width 53 height 9
click at [481, 289] on label "Malarial fever" at bounding box center [492, 289] width 44 height 9
checkbox input "true"
click at [664, 253] on button "Add" at bounding box center [667, 249] width 54 height 18
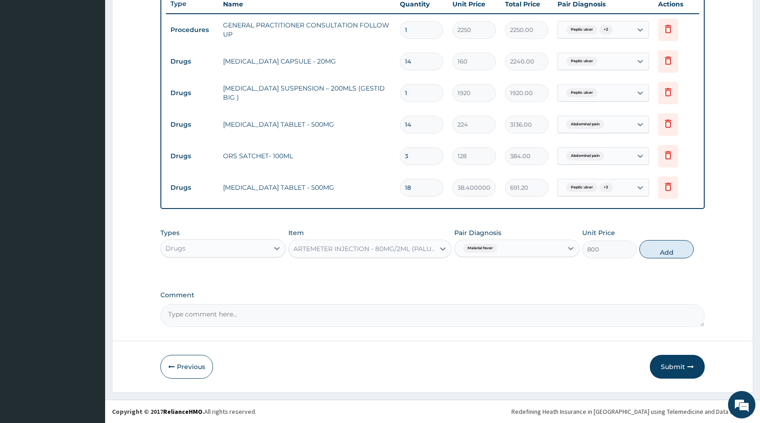
type input "0"
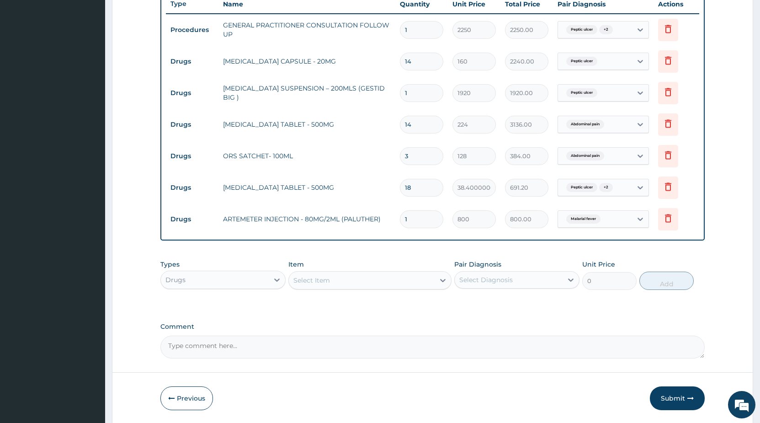
drag, startPoint x: 411, startPoint y: 221, endPoint x: 337, endPoint y: 206, distance: 75.0
click at [400, 211] on input "1" at bounding box center [421, 219] width 43 height 18
type input "2"
type input "1600.00"
type input "2"
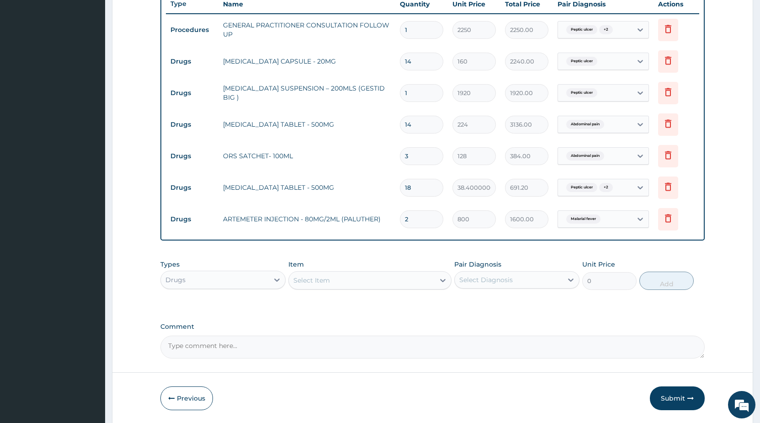
click at [323, 284] on div "Select Item" at bounding box center [312, 280] width 37 height 9
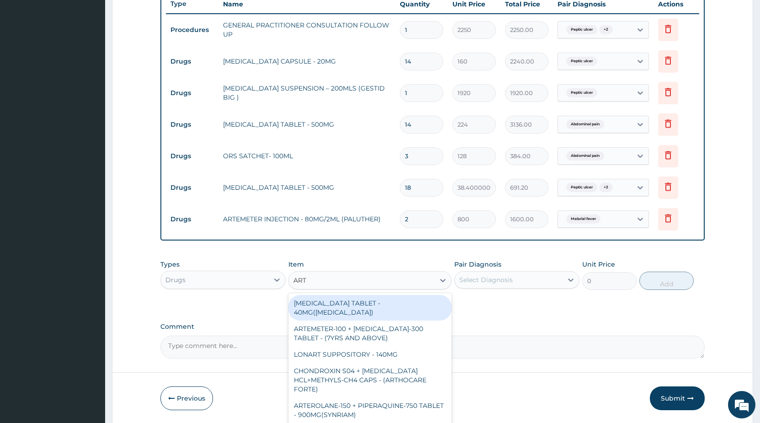
type input "ARTE"
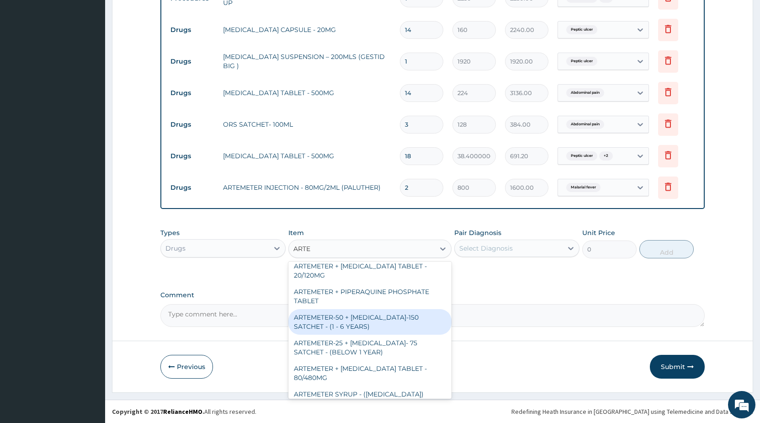
scroll to position [368, 0]
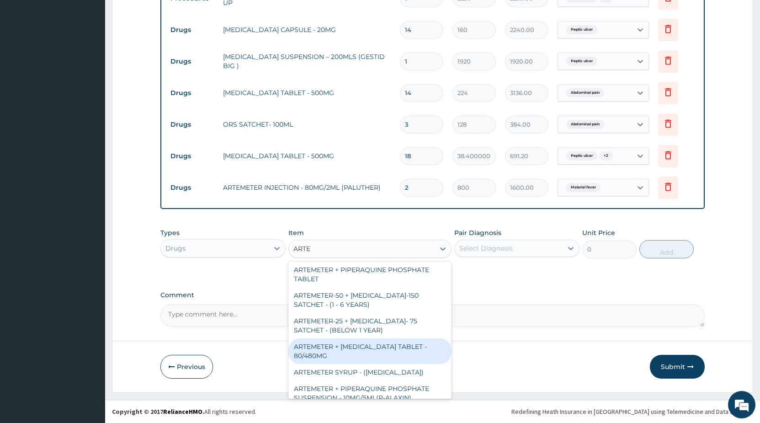
click at [381, 339] on div "ARTEMETER + LUMEFANTRINE TABLET - 80/480MG" at bounding box center [369, 351] width 163 height 26
type input "416"
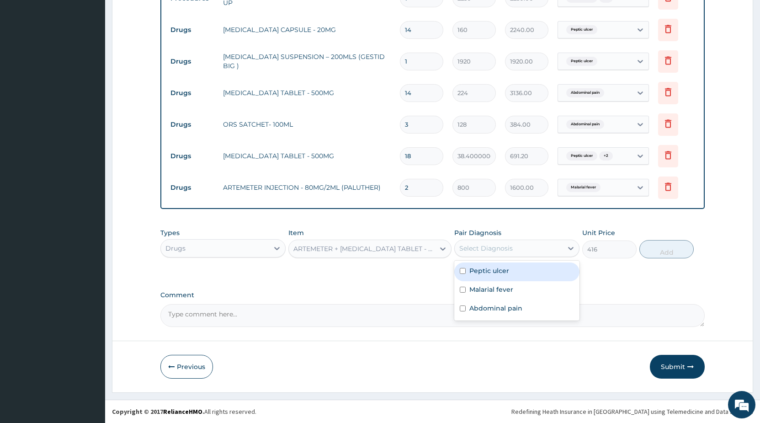
click at [473, 250] on div "Select Diagnosis" at bounding box center [485, 248] width 53 height 9
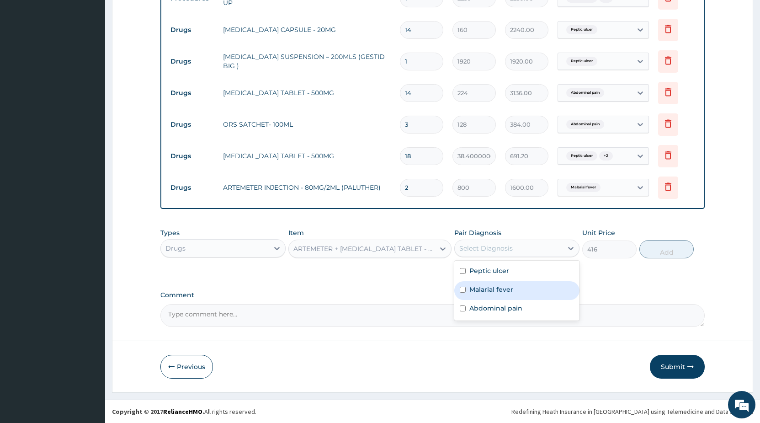
click at [472, 291] on label "Malarial fever" at bounding box center [492, 289] width 44 height 9
checkbox input "true"
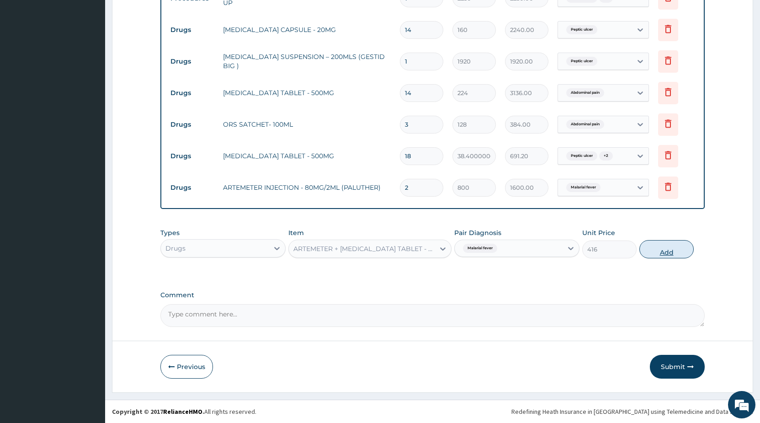
click at [670, 252] on button "Add" at bounding box center [667, 249] width 54 height 18
type input "0"
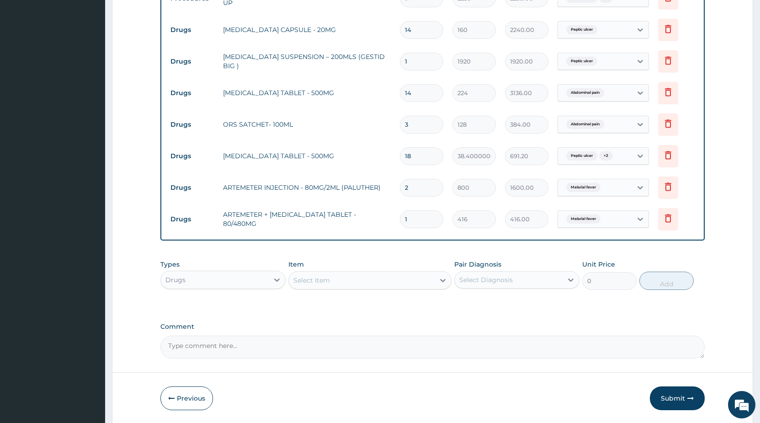
drag, startPoint x: 418, startPoint y: 219, endPoint x: 378, endPoint y: 212, distance: 40.8
click at [400, 213] on input "1" at bounding box center [421, 219] width 43 height 18
type input "6"
type input "2496.00"
type input "6"
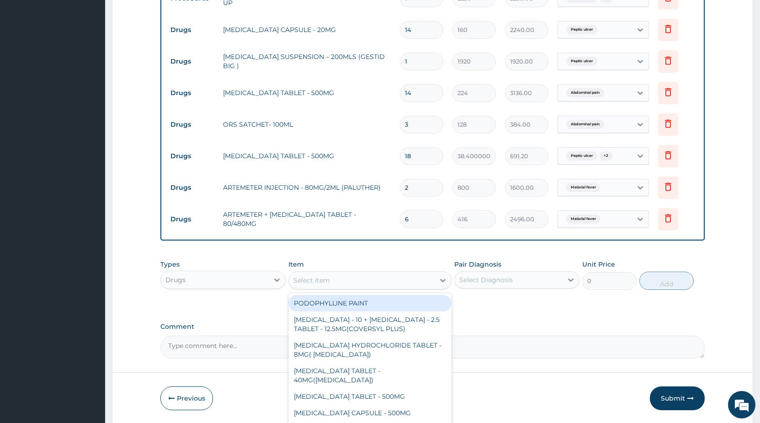
click at [299, 282] on div "Select Item" at bounding box center [312, 280] width 37 height 9
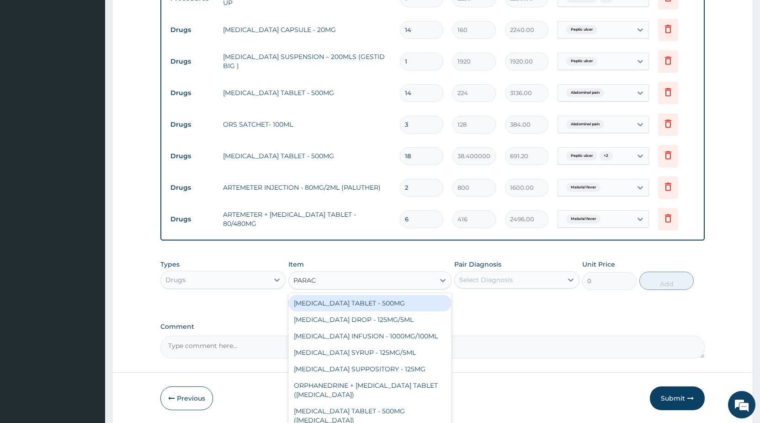
type input "PARACE"
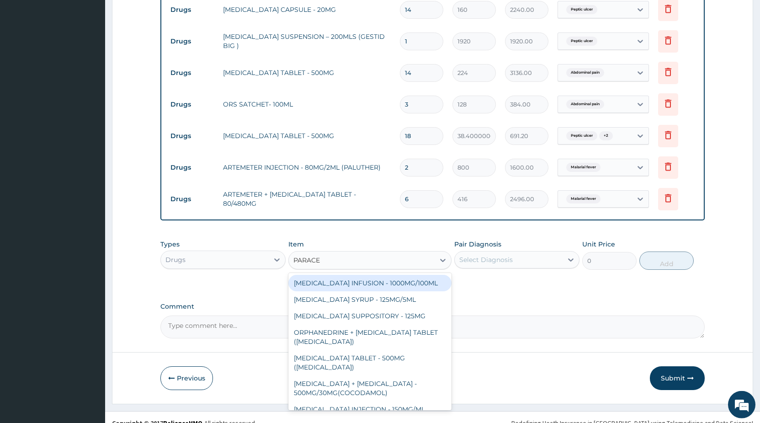
scroll to position [414, 0]
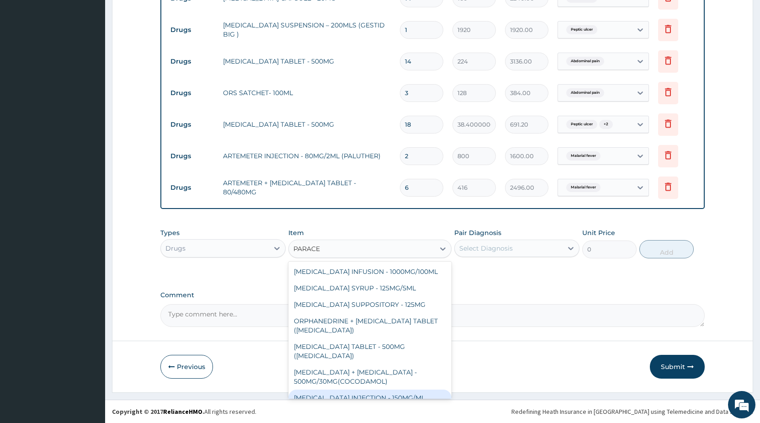
click at [368, 390] on div "PARACETAMOL INJECTION - 150MG/ML" at bounding box center [369, 398] width 163 height 16
type input "640"
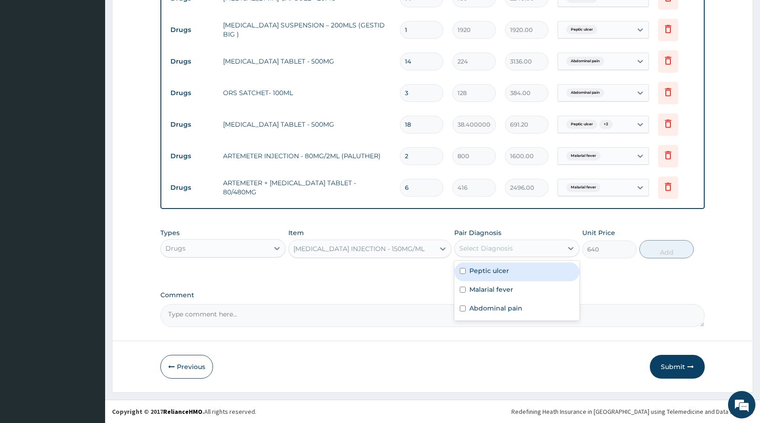
click at [470, 249] on div "Select Diagnosis" at bounding box center [485, 248] width 53 height 9
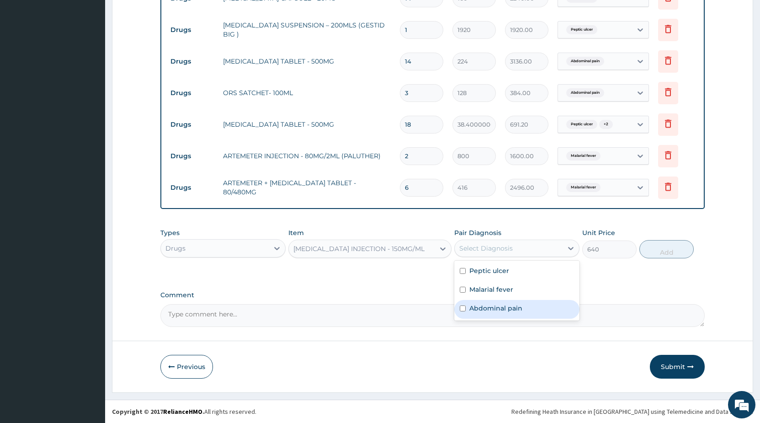
click at [478, 310] on label "Abdominal pain" at bounding box center [496, 308] width 53 height 9
checkbox input "true"
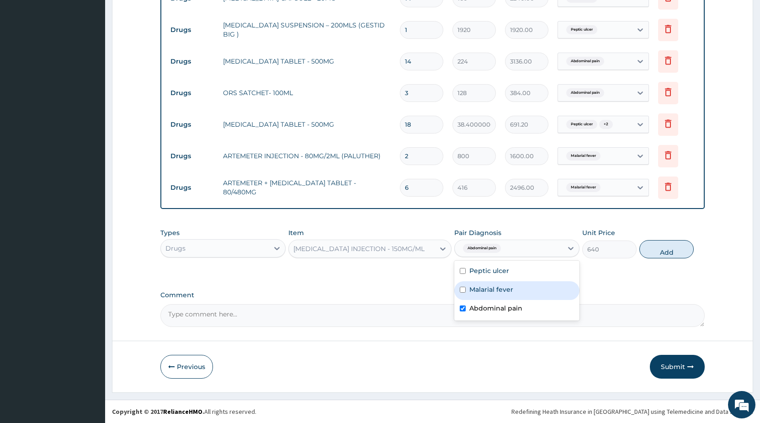
click at [477, 291] on label "Malarial fever" at bounding box center [492, 289] width 44 height 9
checkbox input "true"
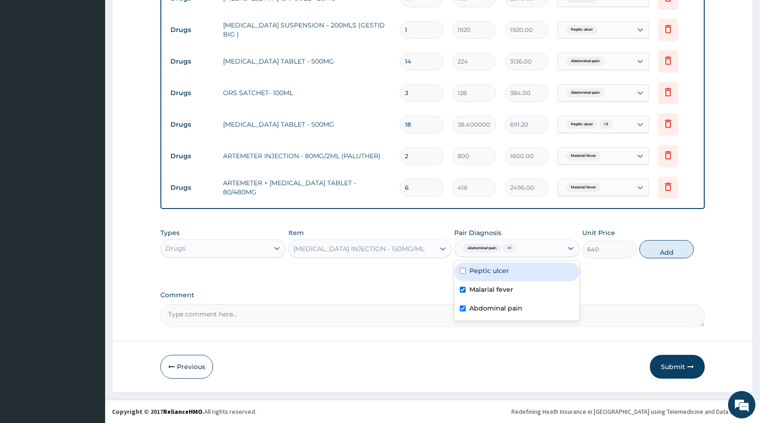
click at [497, 269] on label "Peptic ulcer" at bounding box center [490, 270] width 40 height 9
checkbox input "true"
click at [657, 247] on button "Add" at bounding box center [667, 249] width 54 height 18
type input "0"
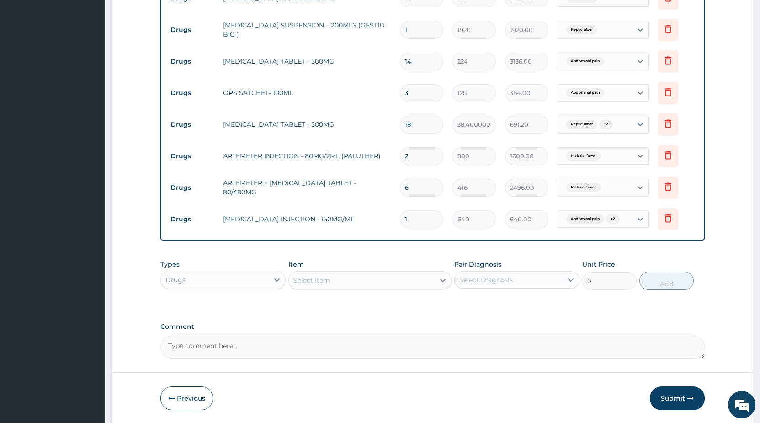
drag, startPoint x: 396, startPoint y: 220, endPoint x: 379, endPoint y: 219, distance: 16.6
click at [400, 219] on input "1" at bounding box center [421, 219] width 43 height 18
type input "4"
type input "2560.00"
type input "4"
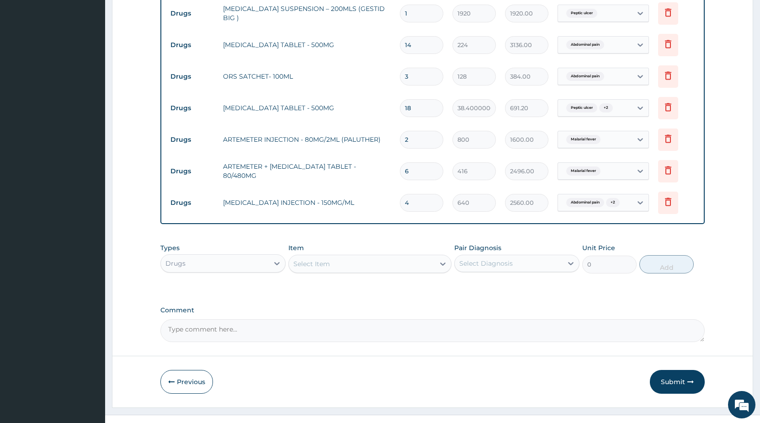
scroll to position [445, 0]
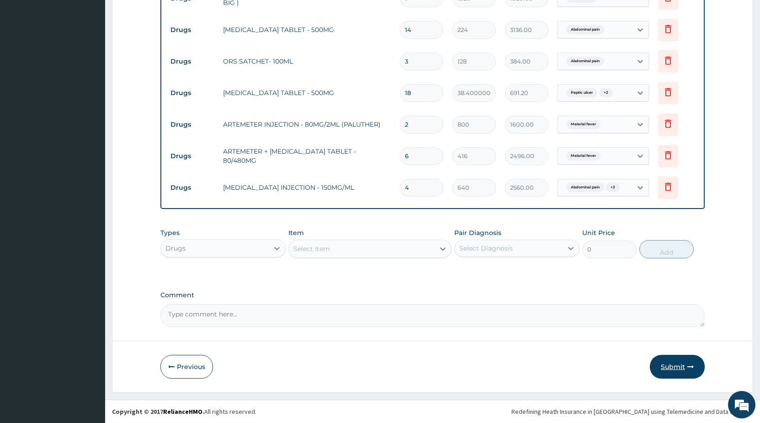
click at [658, 364] on button "Submit" at bounding box center [677, 367] width 55 height 24
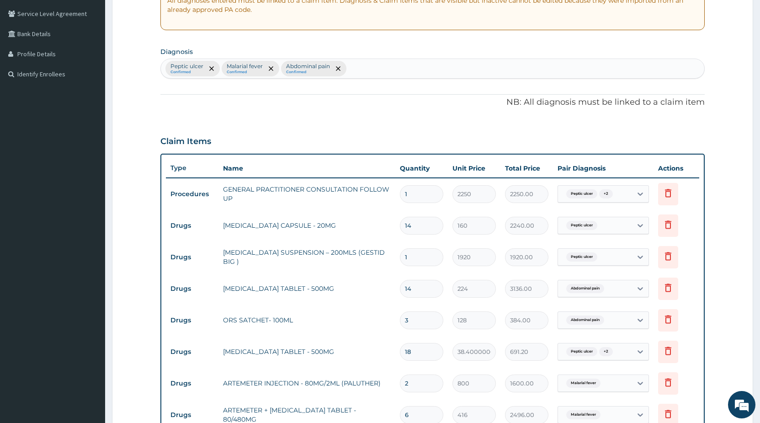
scroll to position [280, 0]
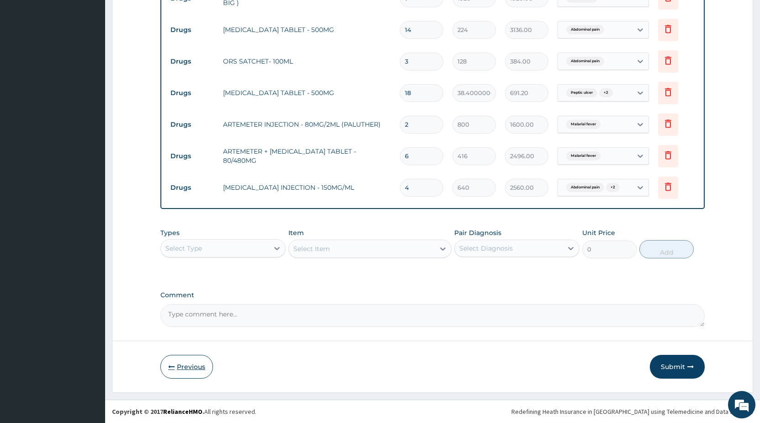
click at [194, 360] on button "Previous" at bounding box center [186, 367] width 53 height 24
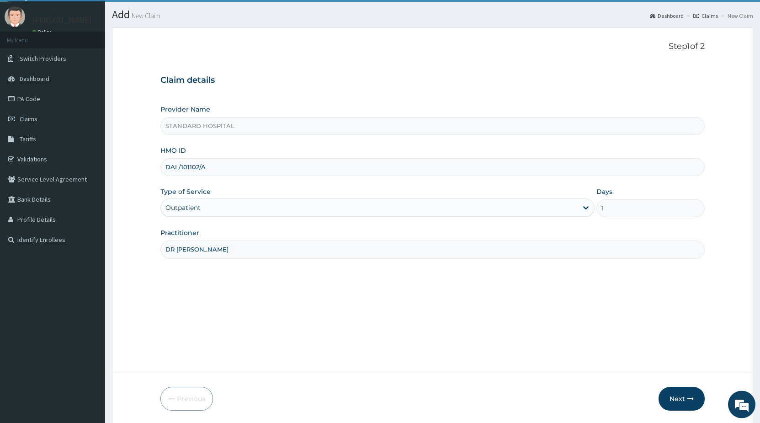
scroll to position [6, 0]
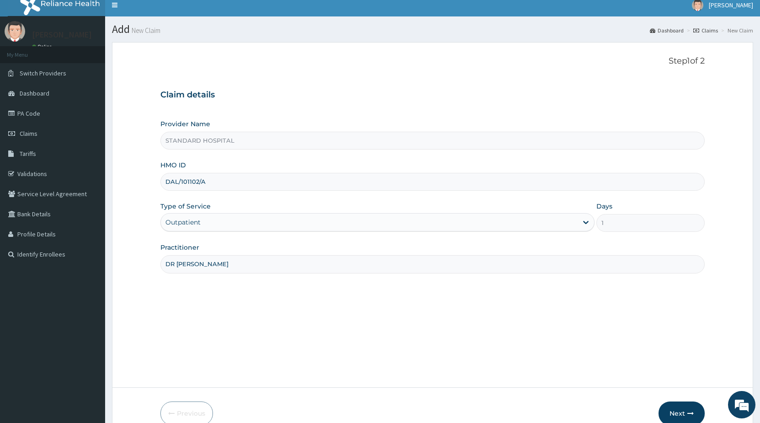
drag, startPoint x: 216, startPoint y: 183, endPoint x: 239, endPoint y: 189, distance: 23.6
click at [160, 173] on input "DAL/101102/A" at bounding box center [432, 182] width 545 height 18
paste input
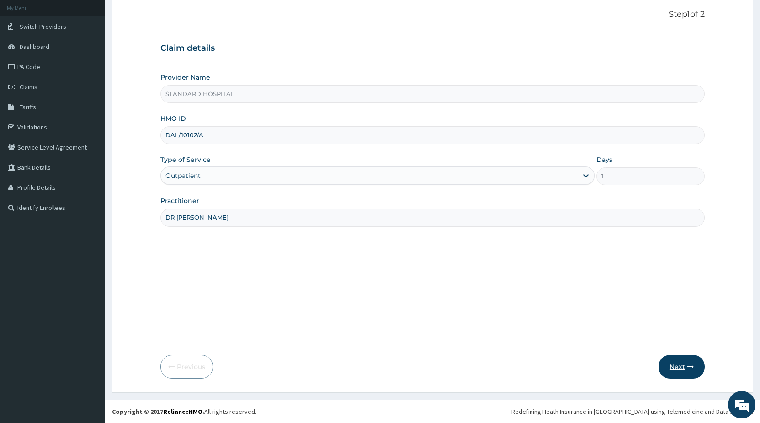
type input "DAL/10102/A"
click at [690, 370] on button "Next" at bounding box center [682, 367] width 46 height 24
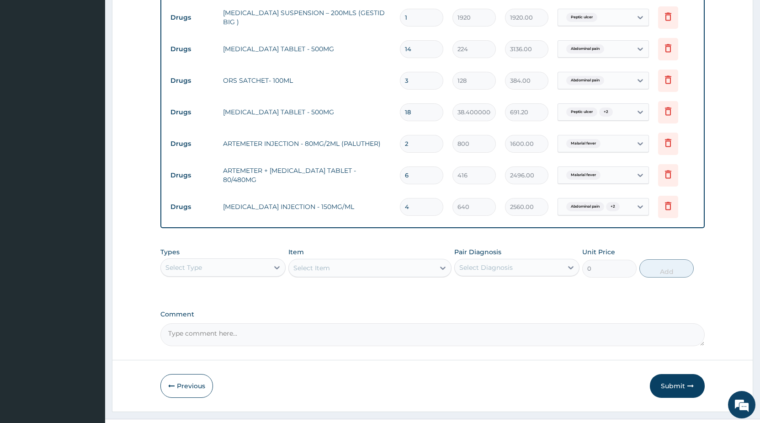
scroll to position [445, 0]
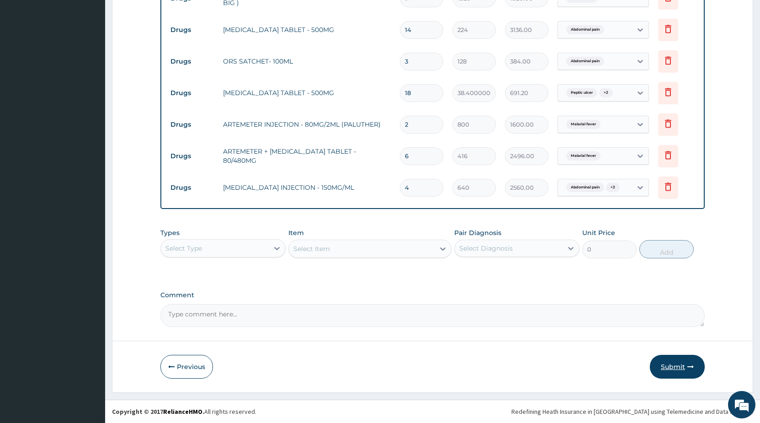
click at [663, 362] on button "Submit" at bounding box center [677, 367] width 55 height 24
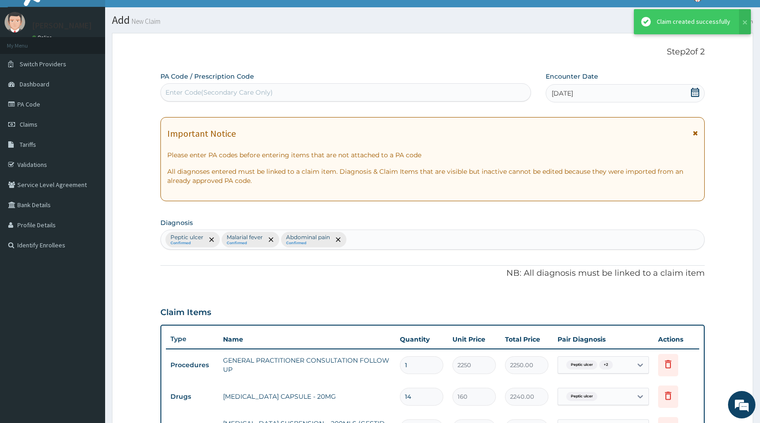
scroll to position [68, 0]
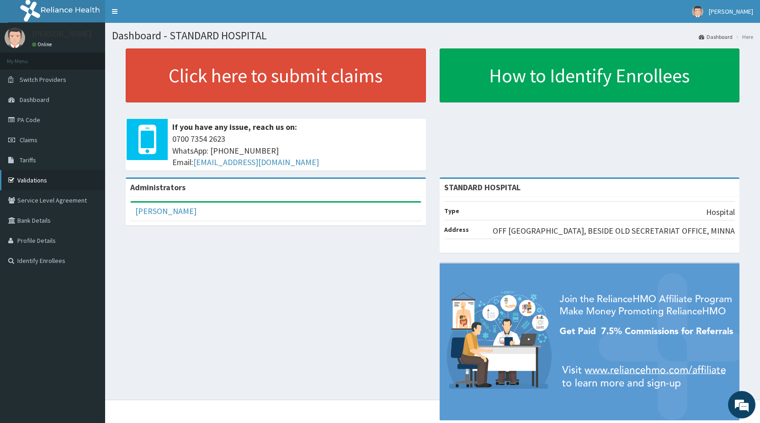
click at [26, 180] on link "Validations" at bounding box center [52, 180] width 105 height 20
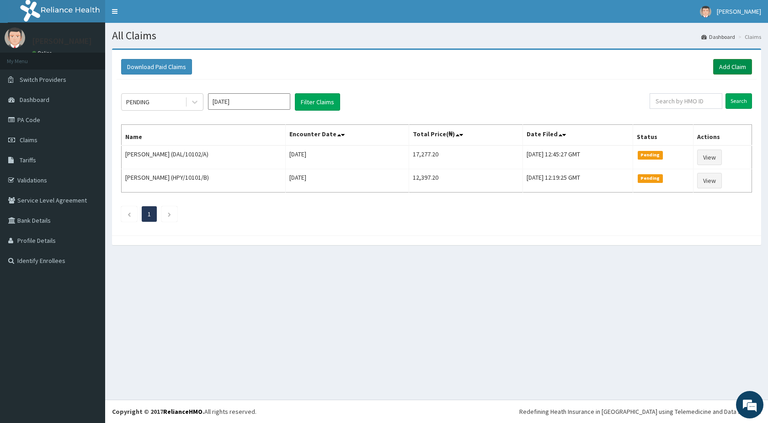
click at [732, 68] on link "Add Claim" at bounding box center [732, 67] width 39 height 16
click at [729, 65] on link "Add Claim" at bounding box center [732, 67] width 39 height 16
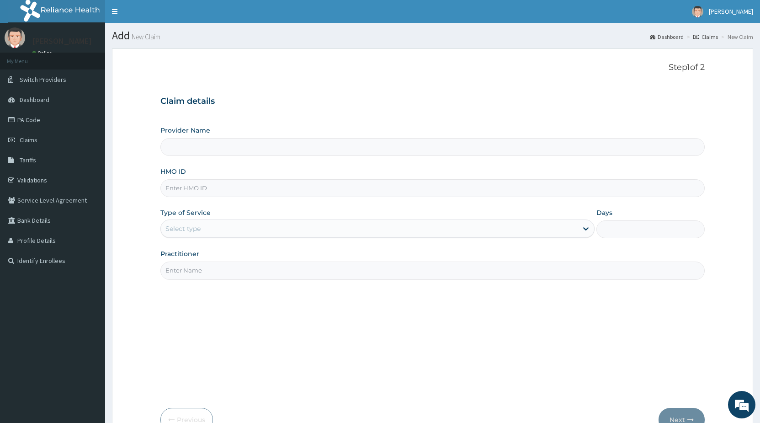
type input "STANDARD HOSPITAL"
click at [210, 189] on input "HMO ID" at bounding box center [432, 188] width 545 height 18
type input "SLB/10961/A"
click at [216, 235] on div "Select type" at bounding box center [369, 228] width 416 height 15
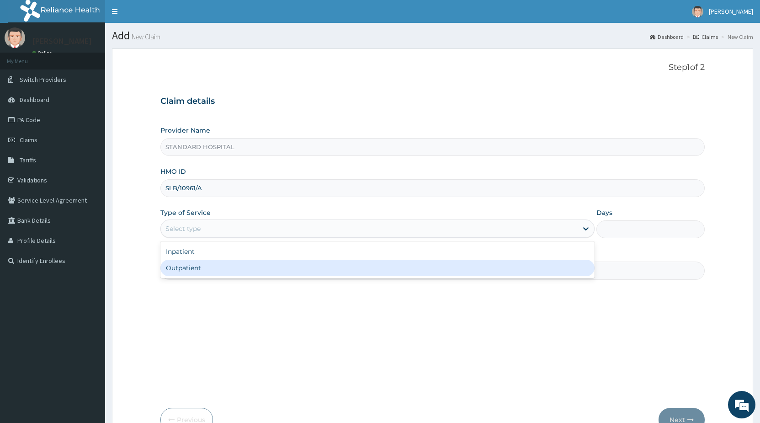
click at [211, 271] on div "Outpatient" at bounding box center [377, 268] width 434 height 16
type input "1"
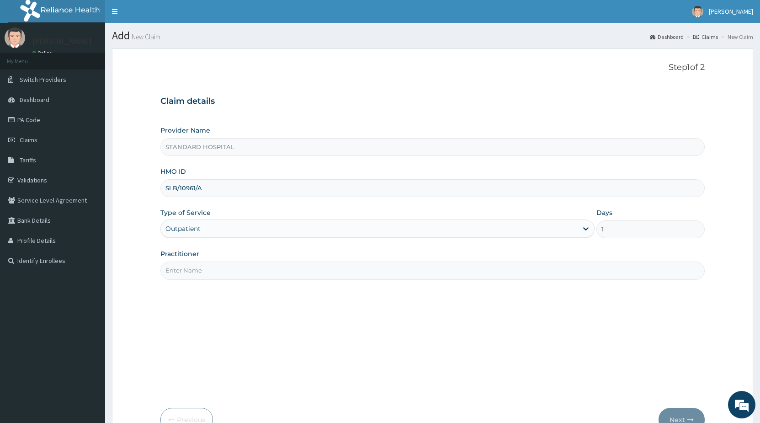
click at [221, 272] on input "Practitioner" at bounding box center [432, 271] width 545 height 18
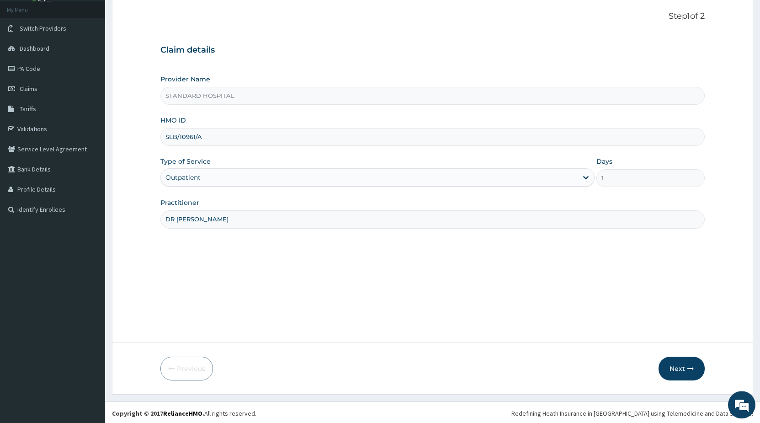
scroll to position [53, 0]
type input "DR [PERSON_NAME]"
click at [681, 367] on button "Next" at bounding box center [682, 367] width 46 height 24
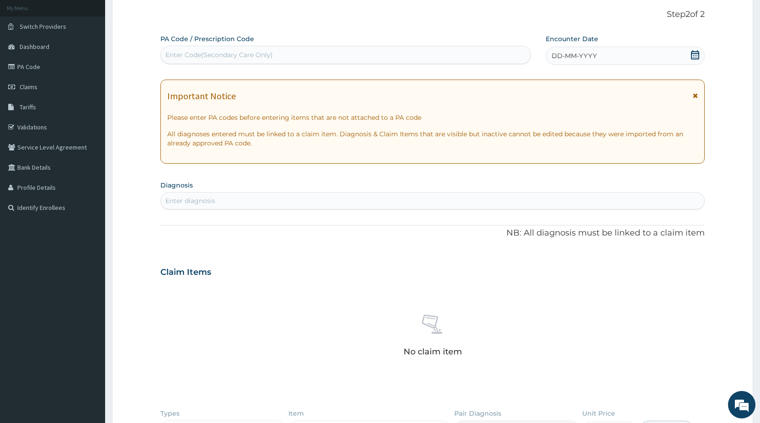
click at [698, 56] on icon at bounding box center [695, 54] width 9 height 9
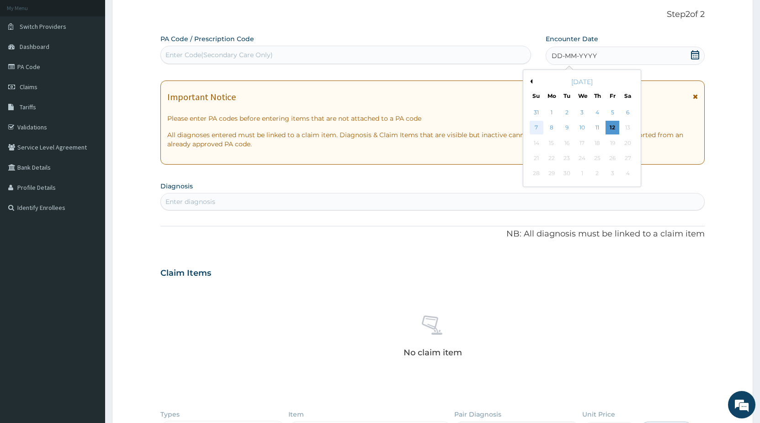
click at [540, 129] on div "7" at bounding box center [537, 128] width 14 height 14
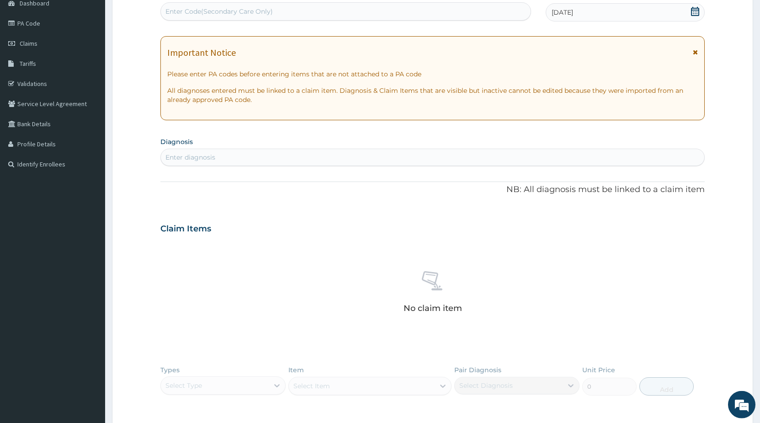
scroll to position [146, 0]
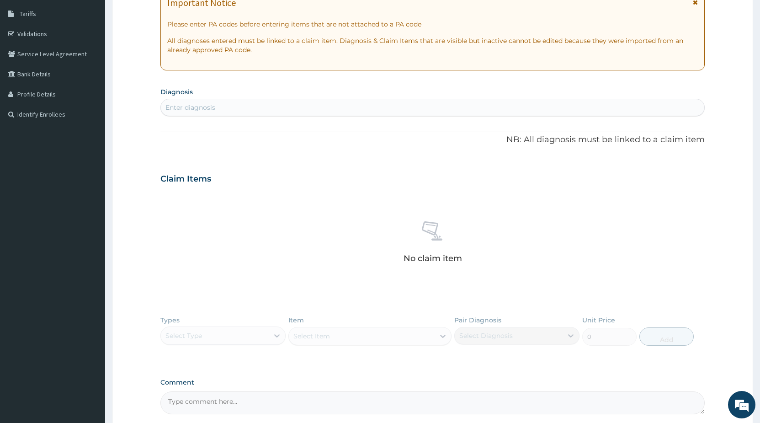
click at [344, 111] on div "Enter diagnosis" at bounding box center [433, 107] width 544 height 15
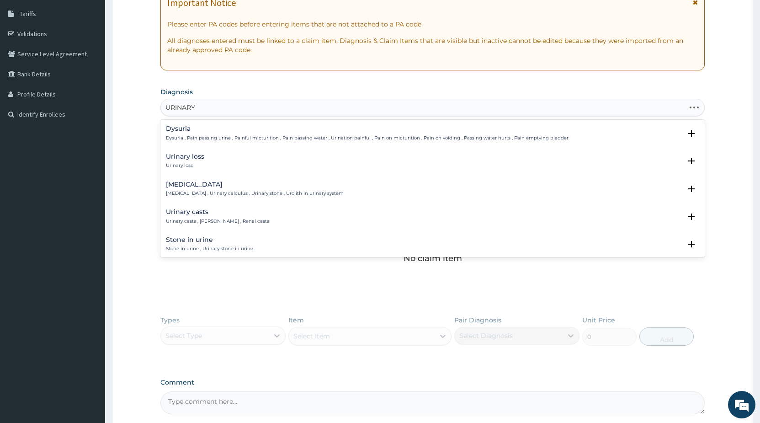
type input "URINARY T"
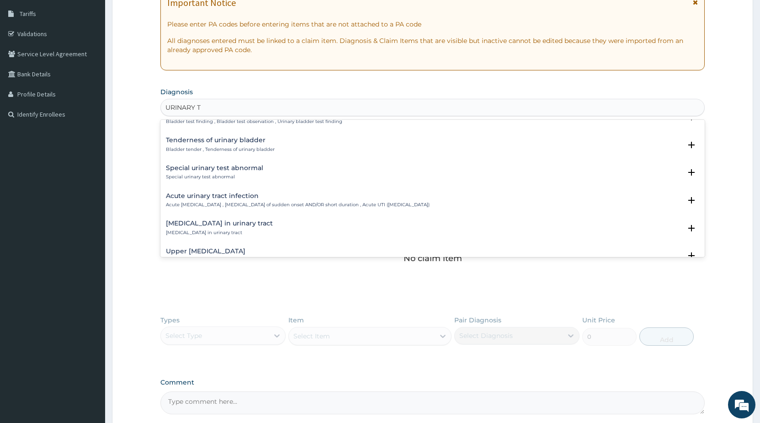
scroll to position [642, 0]
click at [253, 194] on h4 "Acute urinary tract infection" at bounding box center [298, 193] width 264 height 7
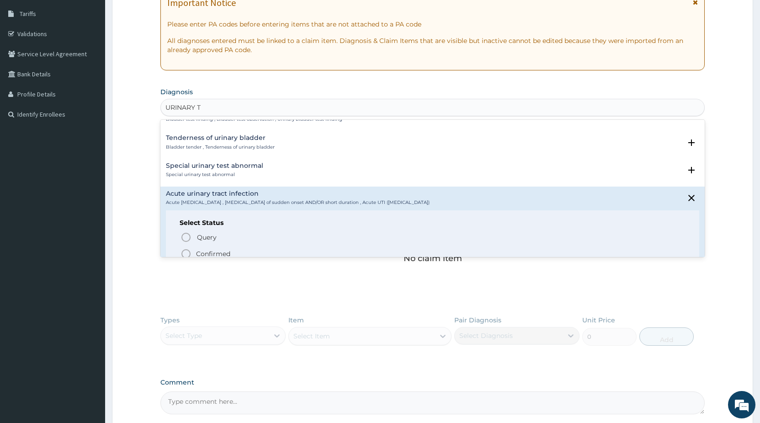
click at [185, 254] on icon "status option filled" at bounding box center [186, 253] width 11 height 11
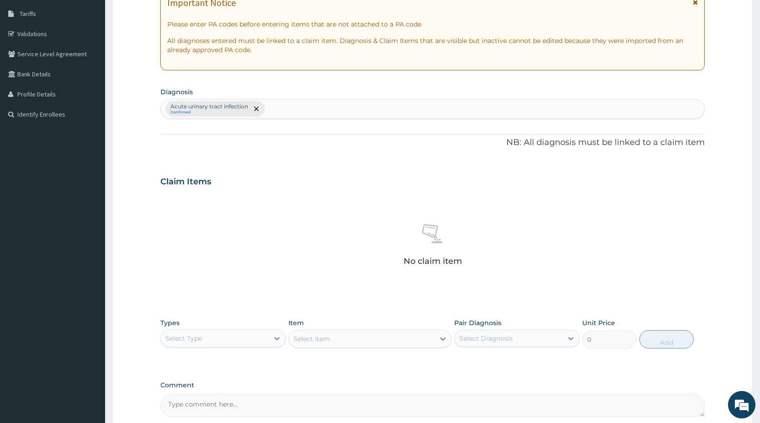
scroll to position [236, 0]
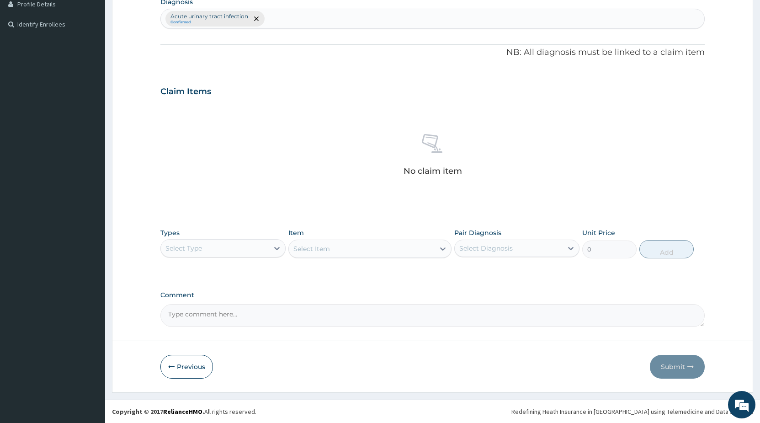
click at [205, 248] on div "Select Type" at bounding box center [215, 248] width 108 height 15
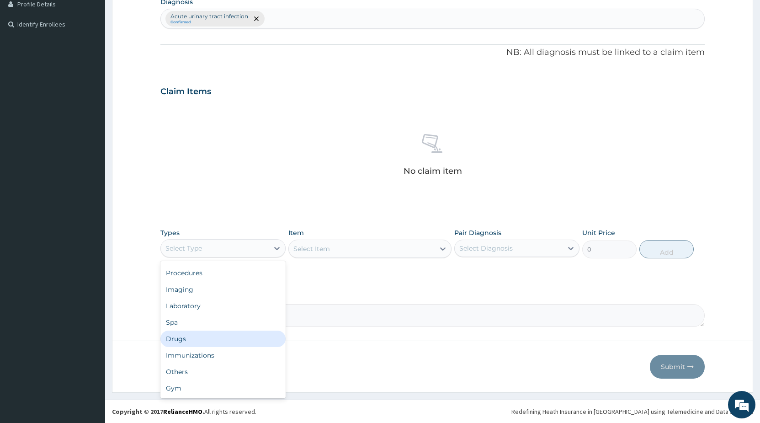
scroll to position [0, 0]
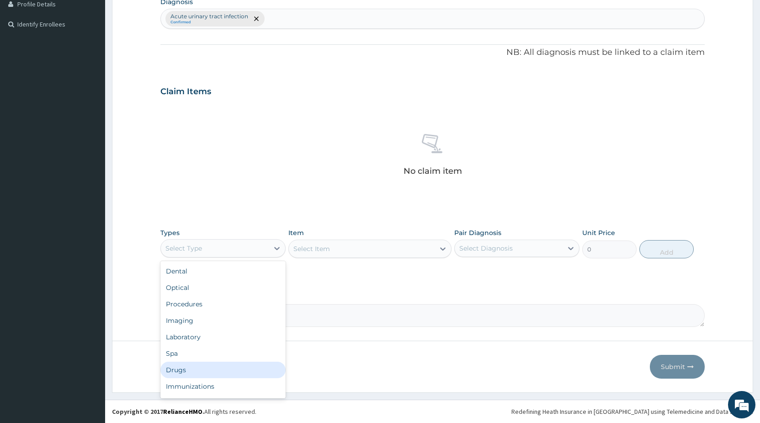
click at [194, 368] on div "Drugs" at bounding box center [222, 370] width 125 height 16
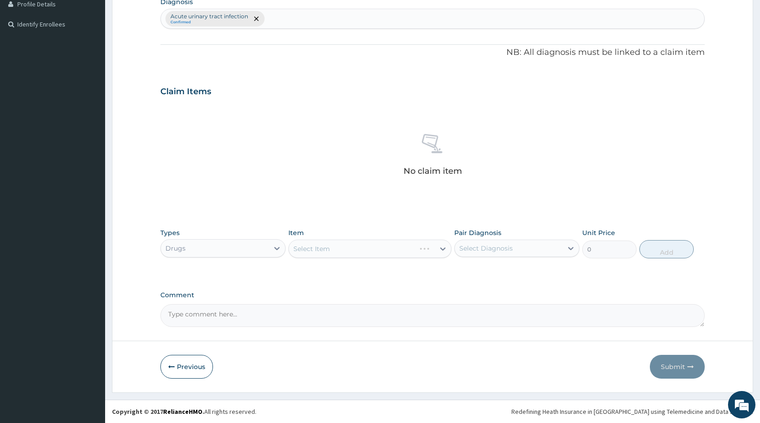
click at [296, 249] on div "Select Item" at bounding box center [369, 249] width 163 height 18
click at [299, 250] on div "Select Item" at bounding box center [369, 249] width 163 height 18
click at [333, 252] on div "Select Item" at bounding box center [369, 249] width 163 height 18
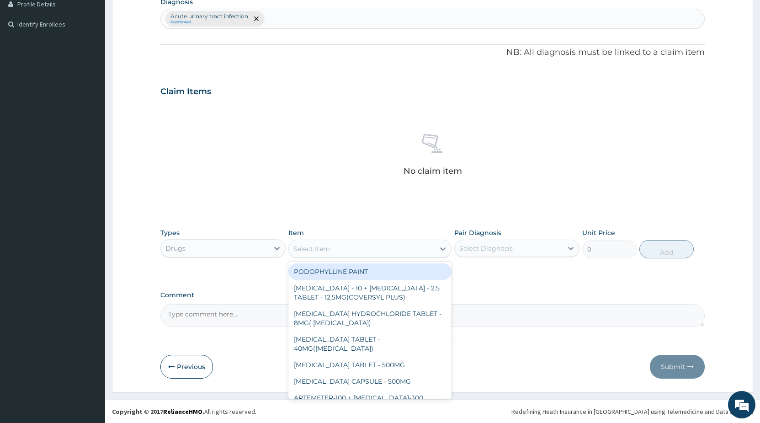
click at [338, 248] on div "Select Item" at bounding box center [362, 248] width 146 height 15
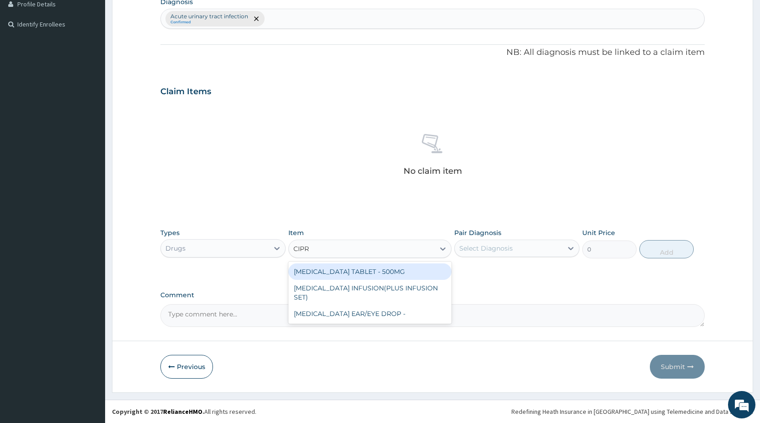
type input "[MEDICAL_DATA]"
click at [373, 271] on div "[MEDICAL_DATA] TABLET - 500MG" at bounding box center [369, 271] width 163 height 16
type input "224"
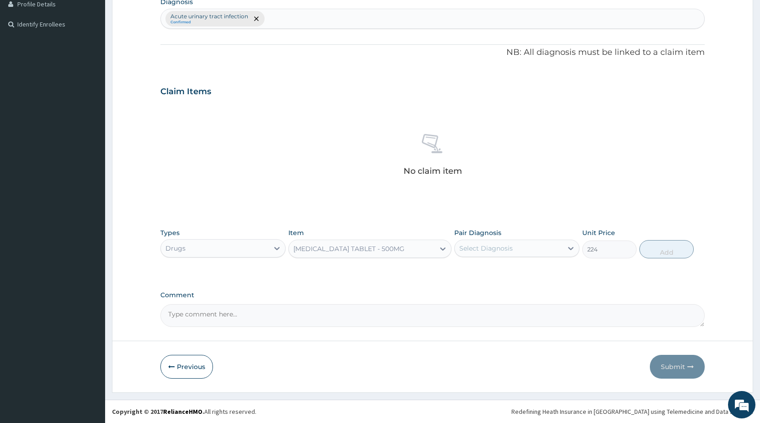
click at [475, 251] on div "Select Diagnosis" at bounding box center [485, 248] width 53 height 9
click at [474, 266] on label "Acute urinary tract infection" at bounding box center [516, 270] width 93 height 9
checkbox input "true"
click at [668, 247] on button "Add" at bounding box center [667, 249] width 54 height 18
type input "0"
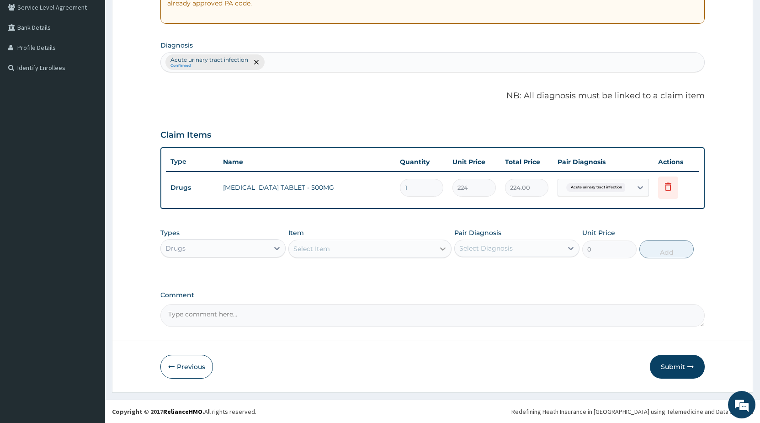
scroll to position [193, 0]
click at [424, 194] on input "1" at bounding box center [421, 188] width 43 height 18
type input "14"
type input "3136.00"
type input "14"
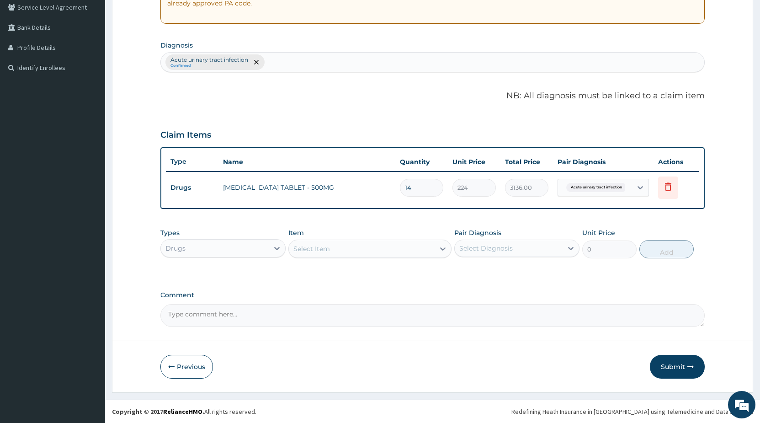
click at [333, 251] on div "Select Item" at bounding box center [362, 248] width 146 height 15
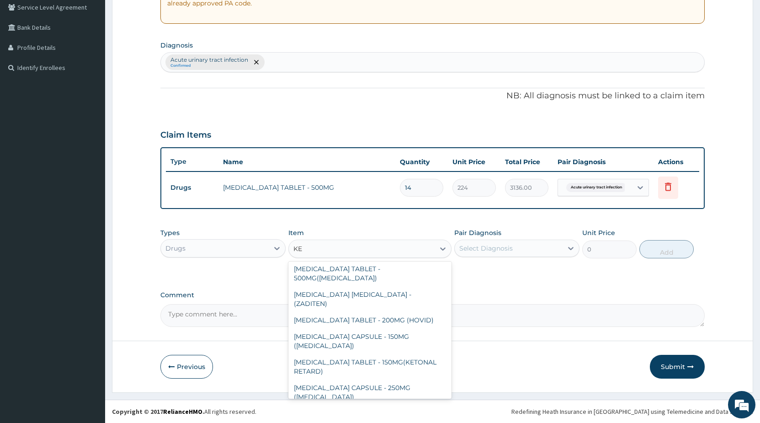
scroll to position [0, 0]
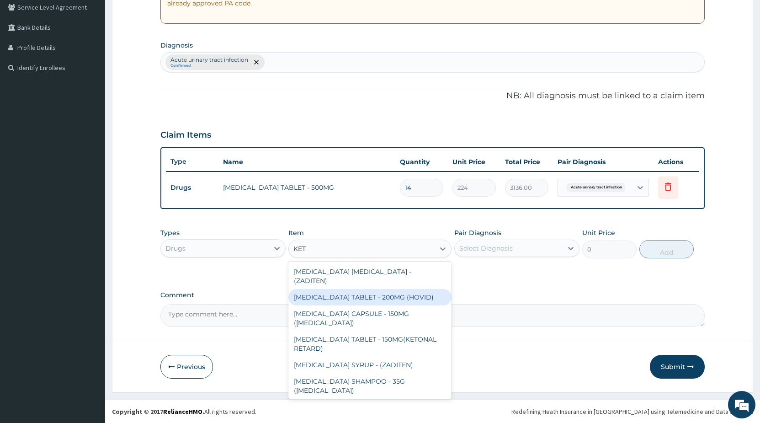
type input "KETO"
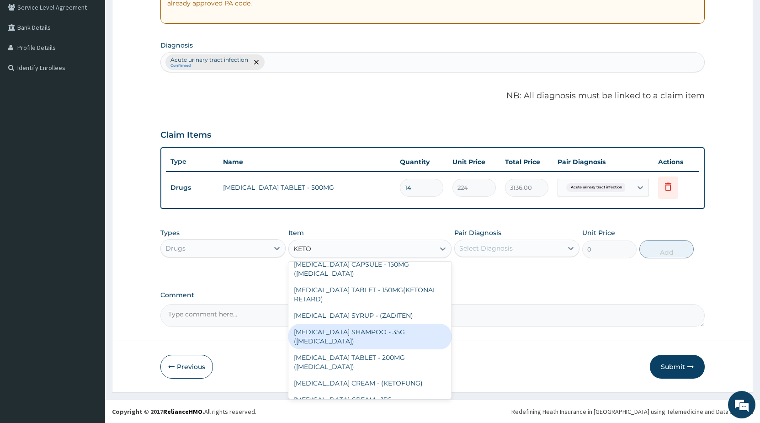
scroll to position [59, 0]
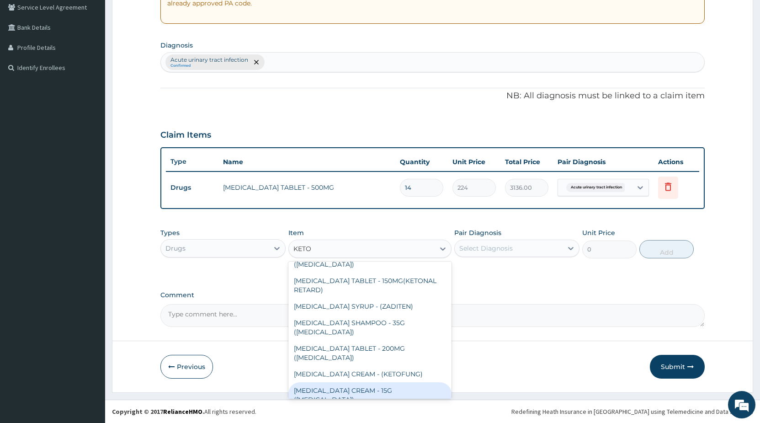
click at [374, 382] on div "KETOCONAZOLE CREAM - 15G (NIZORAL)" at bounding box center [369, 395] width 163 height 26
type input "6400"
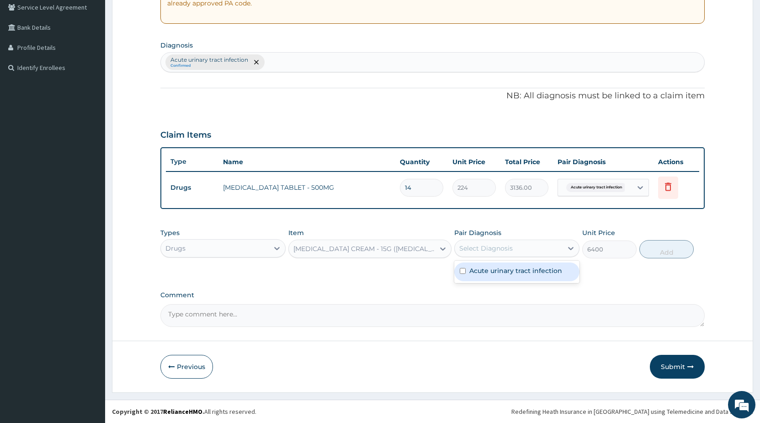
click at [508, 249] on div "Select Diagnosis" at bounding box center [485, 248] width 53 height 9
type input "KETOC"
click at [404, 247] on div "KETOCONAZOLE CREAM - 15G (NIZORAL)" at bounding box center [365, 248] width 142 height 9
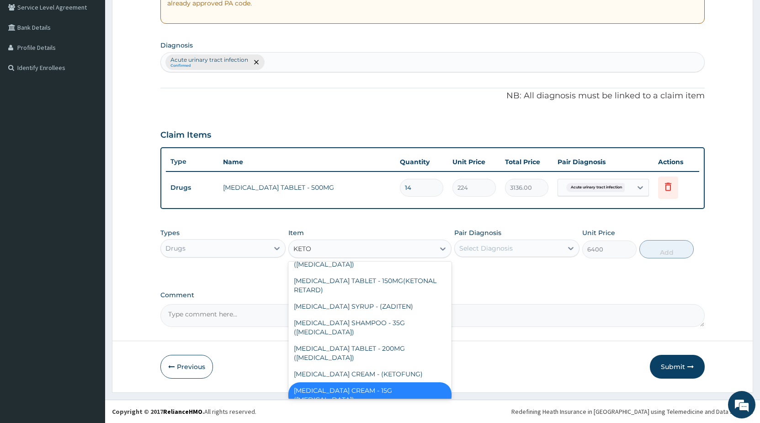
type input "KETOC"
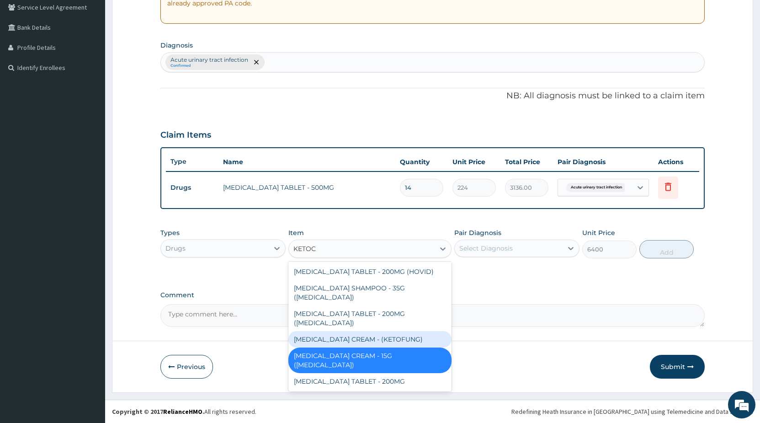
click at [384, 331] on div "KETOCONAZOLE CREAM - (KETOFUNG)" at bounding box center [369, 339] width 163 height 16
type input "1920"
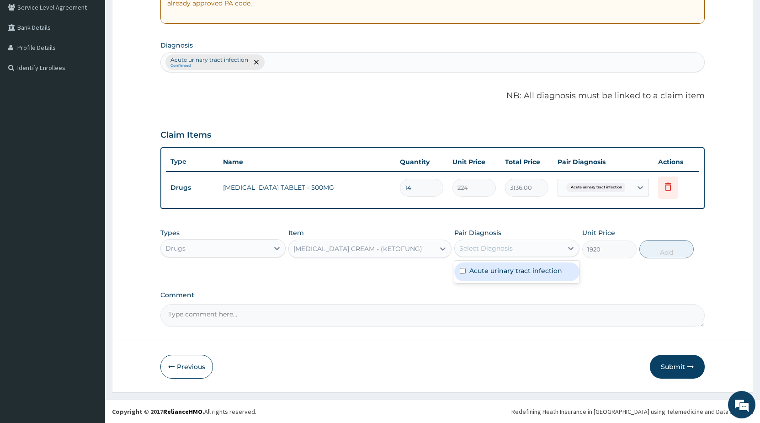
click at [517, 250] on div "Select Diagnosis" at bounding box center [509, 248] width 108 height 15
click at [504, 270] on label "Acute urinary tract infection" at bounding box center [516, 270] width 93 height 9
checkbox input "true"
click at [663, 252] on button "Add" at bounding box center [667, 249] width 54 height 18
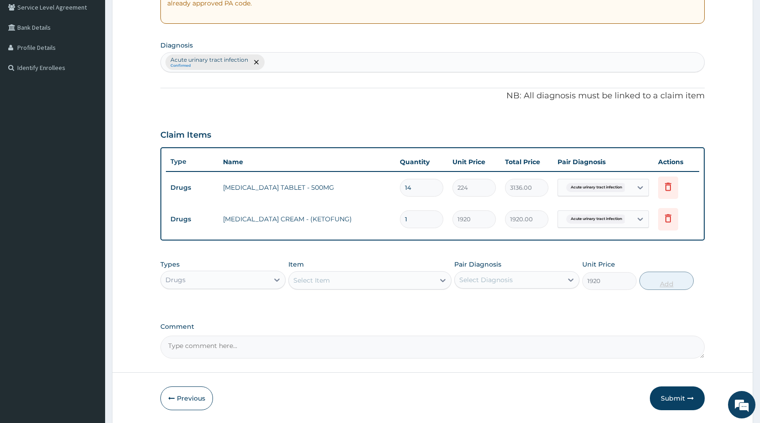
type input "0"
click at [663, 399] on button "Submit" at bounding box center [677, 398] width 55 height 24
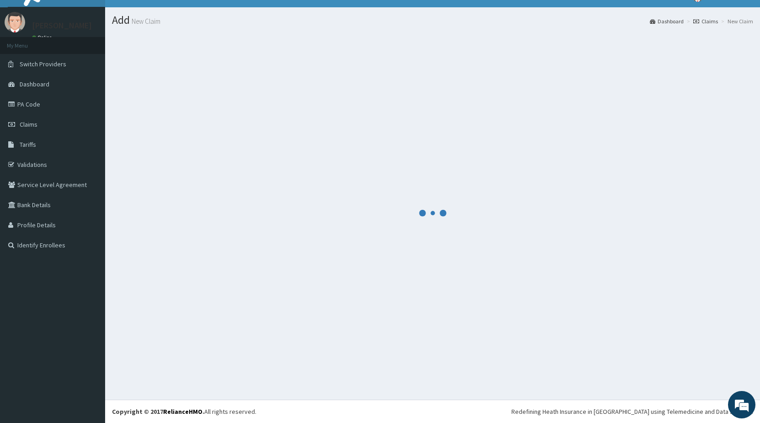
scroll to position [16, 0]
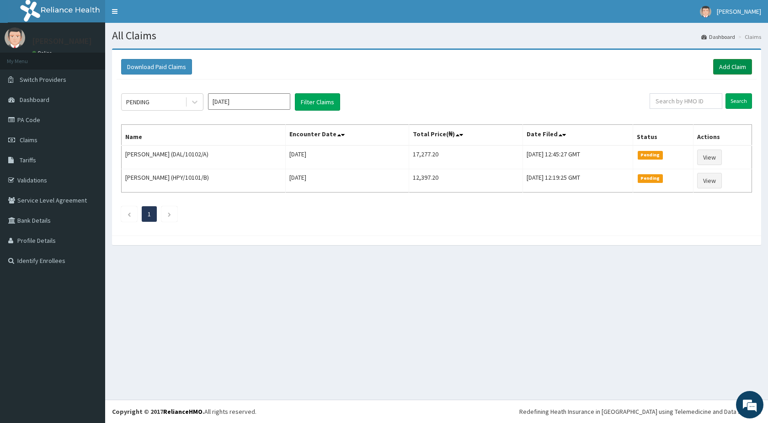
click at [736, 64] on link "Add Claim" at bounding box center [732, 67] width 39 height 16
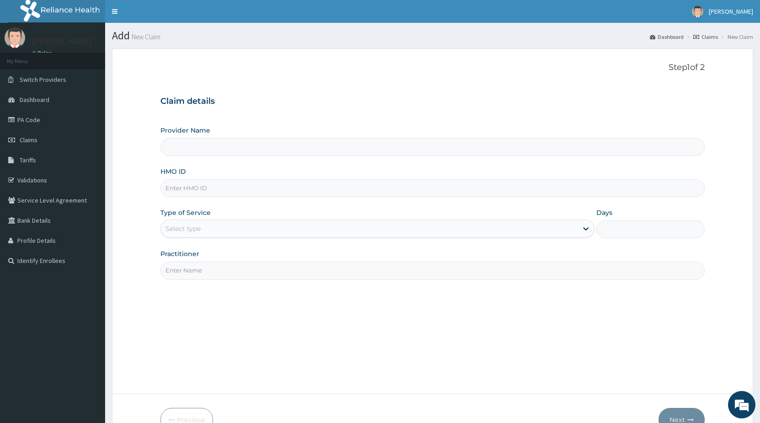
type input "STANDARD HOSPITAL"
click at [198, 190] on input "HMO ID" at bounding box center [432, 188] width 545 height 18
type input "NPM/10565/A"
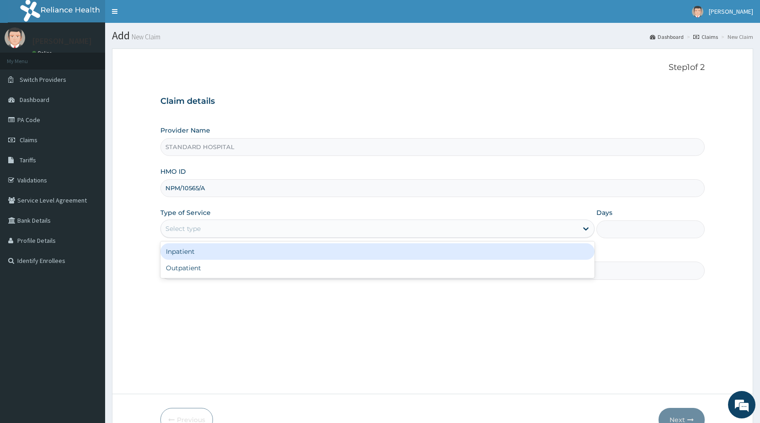
click at [323, 236] on div "Select type" at bounding box center [377, 228] width 434 height 18
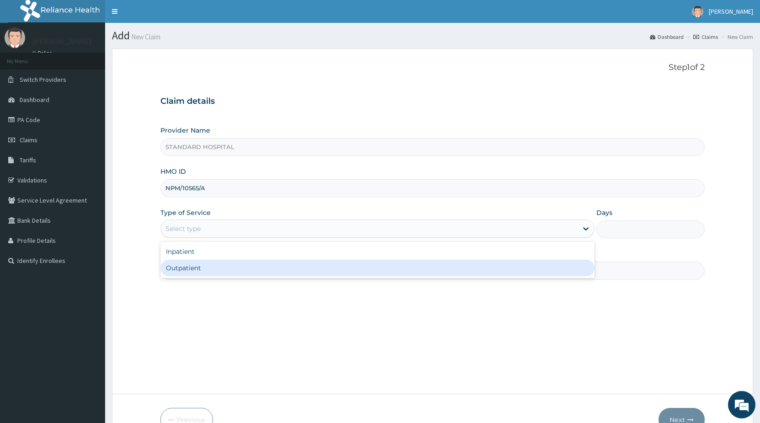
click at [290, 274] on div "Outpatient" at bounding box center [377, 268] width 434 height 16
type input "1"
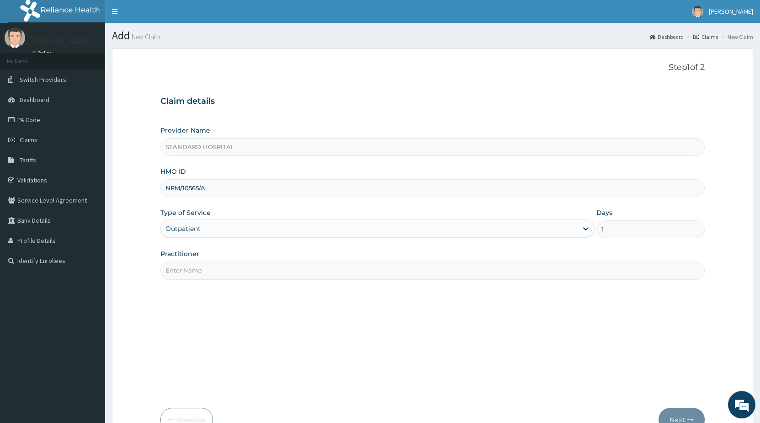
click at [296, 277] on input "Practitioner" at bounding box center [432, 271] width 545 height 18
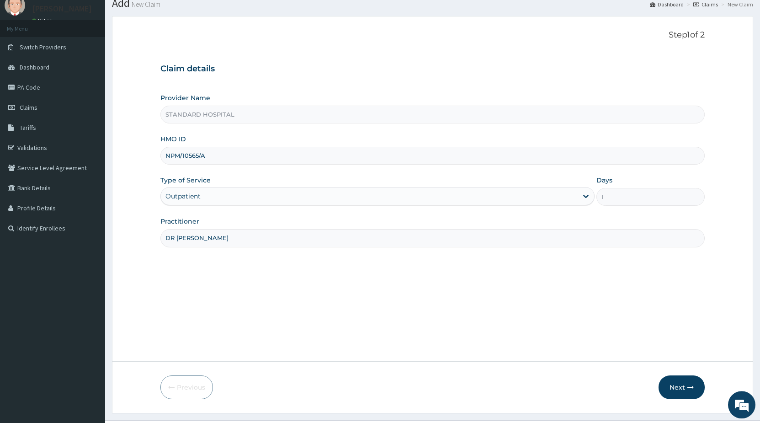
scroll to position [53, 0]
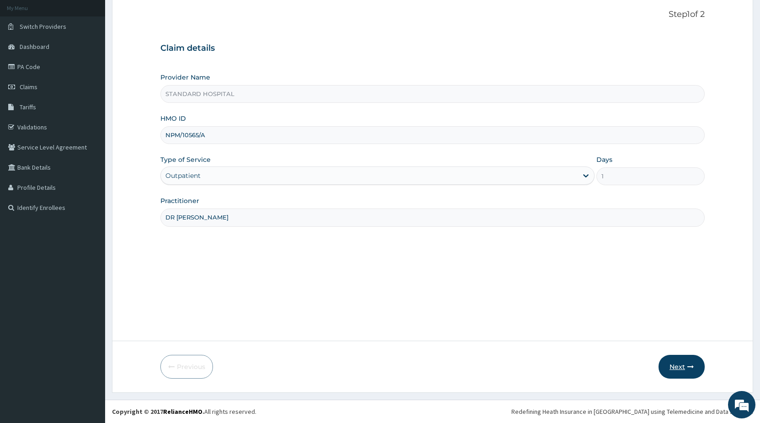
type input "DR [PERSON_NAME]"
click at [686, 361] on button "Next" at bounding box center [682, 367] width 46 height 24
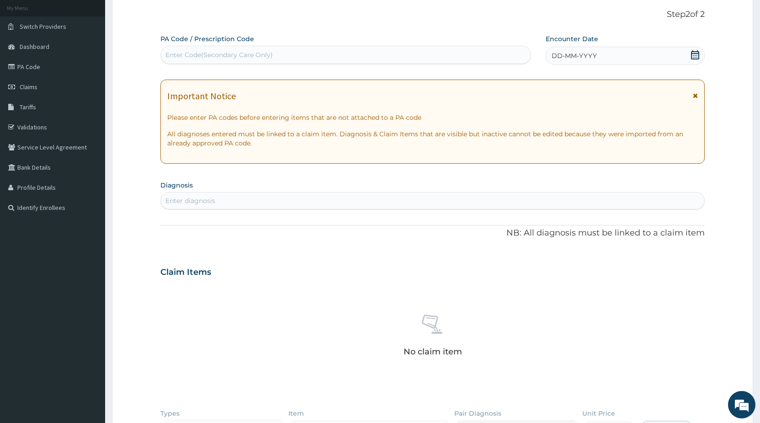
click at [696, 53] on icon at bounding box center [695, 54] width 9 height 9
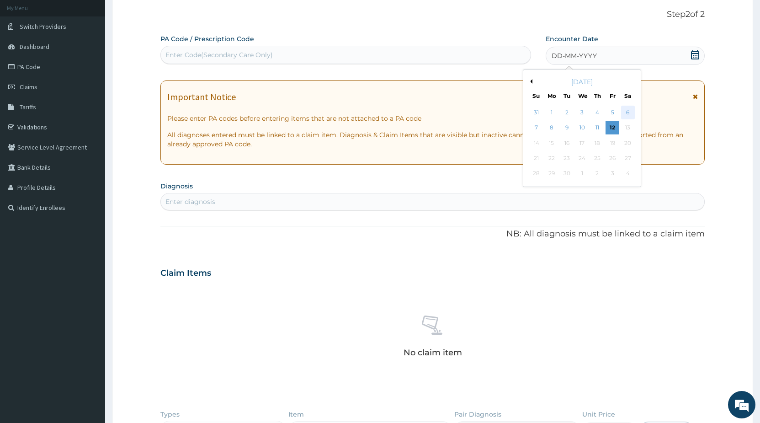
click at [630, 111] on div "6" at bounding box center [628, 113] width 14 height 14
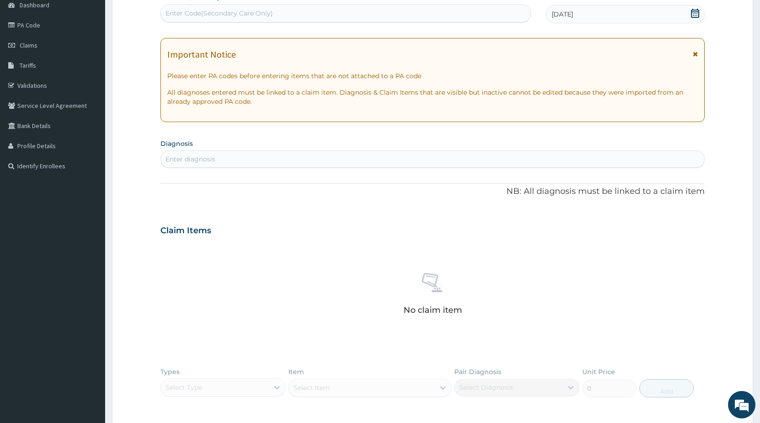
scroll to position [146, 0]
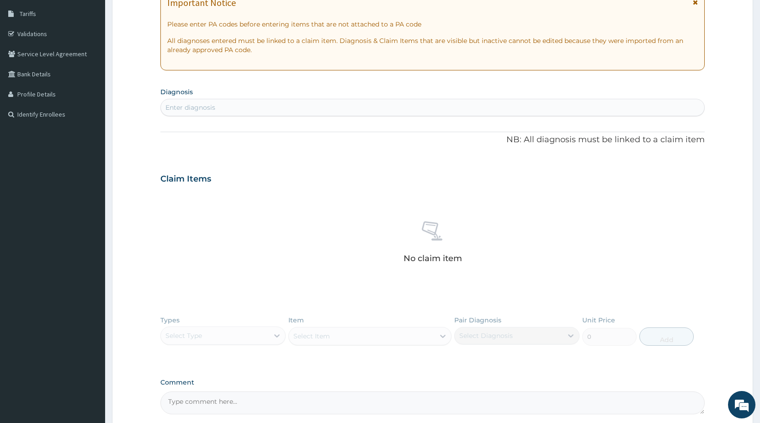
click at [250, 110] on div "Enter diagnosis" at bounding box center [433, 107] width 544 height 15
type input "[MEDICAL_DATA]"
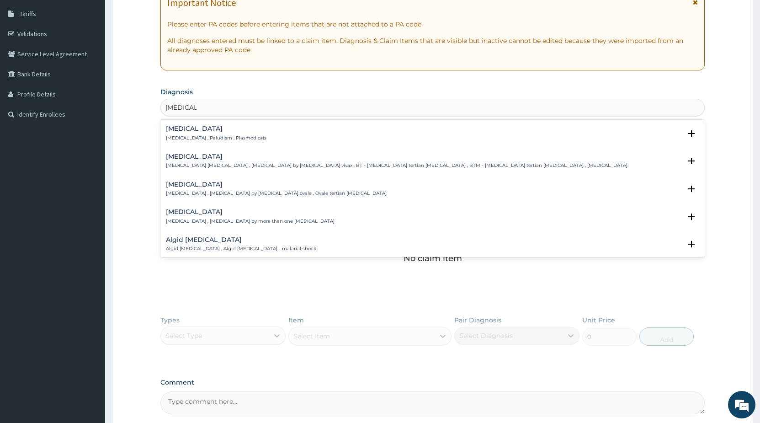
scroll to position [99, 0]
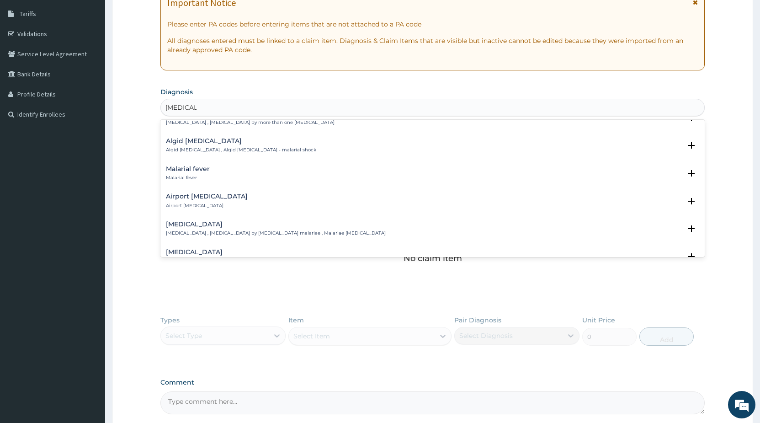
click at [203, 170] on h4 "Malarial fever" at bounding box center [188, 169] width 44 height 7
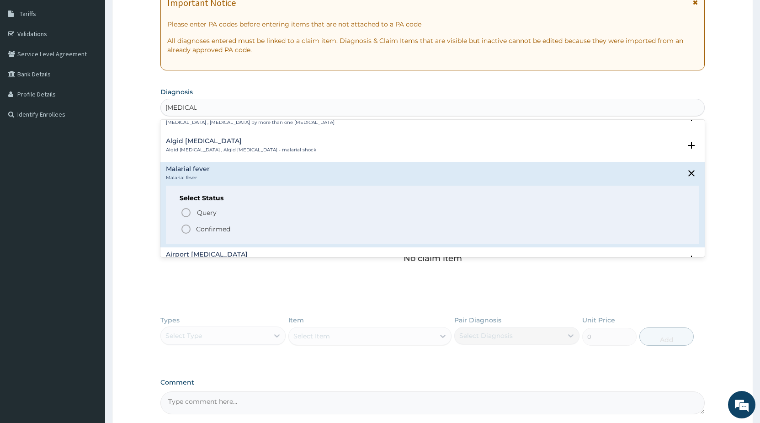
click at [187, 226] on icon "status option filled" at bounding box center [186, 229] width 11 height 11
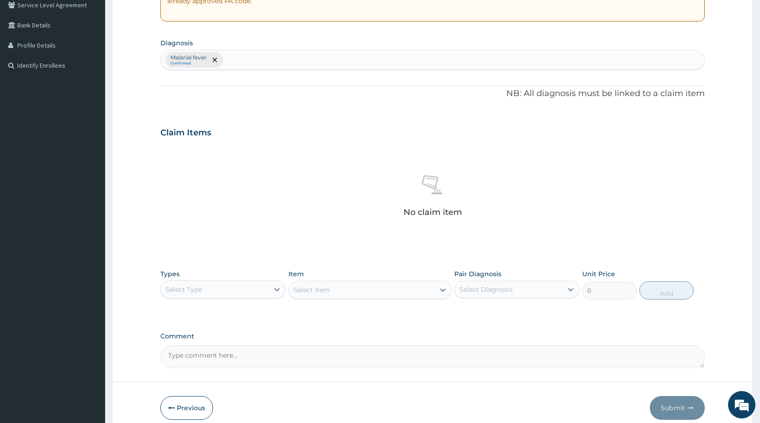
scroll to position [236, 0]
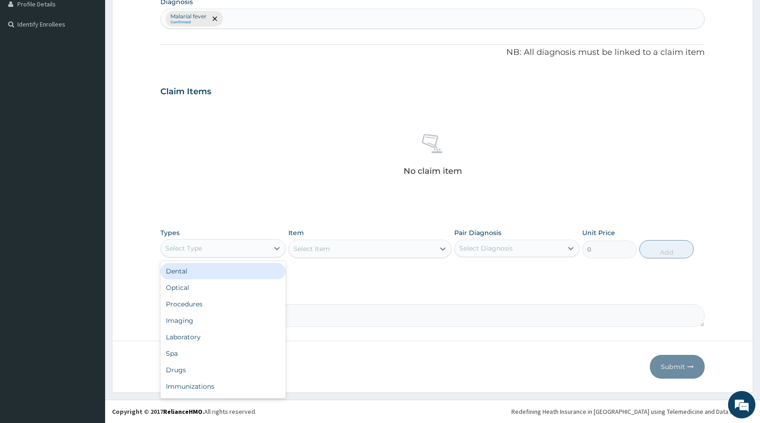
click at [201, 242] on div "Select Type" at bounding box center [215, 248] width 108 height 15
click at [185, 304] on div "Procedures" at bounding box center [222, 304] width 125 height 16
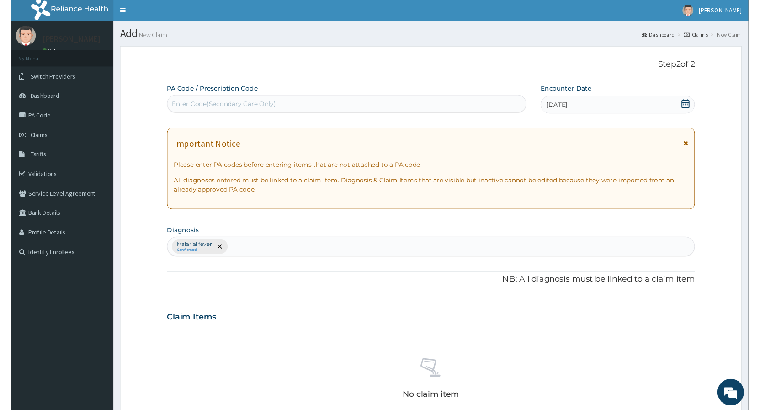
scroll to position [0, 0]
